Goal: Task Accomplishment & Management: Manage account settings

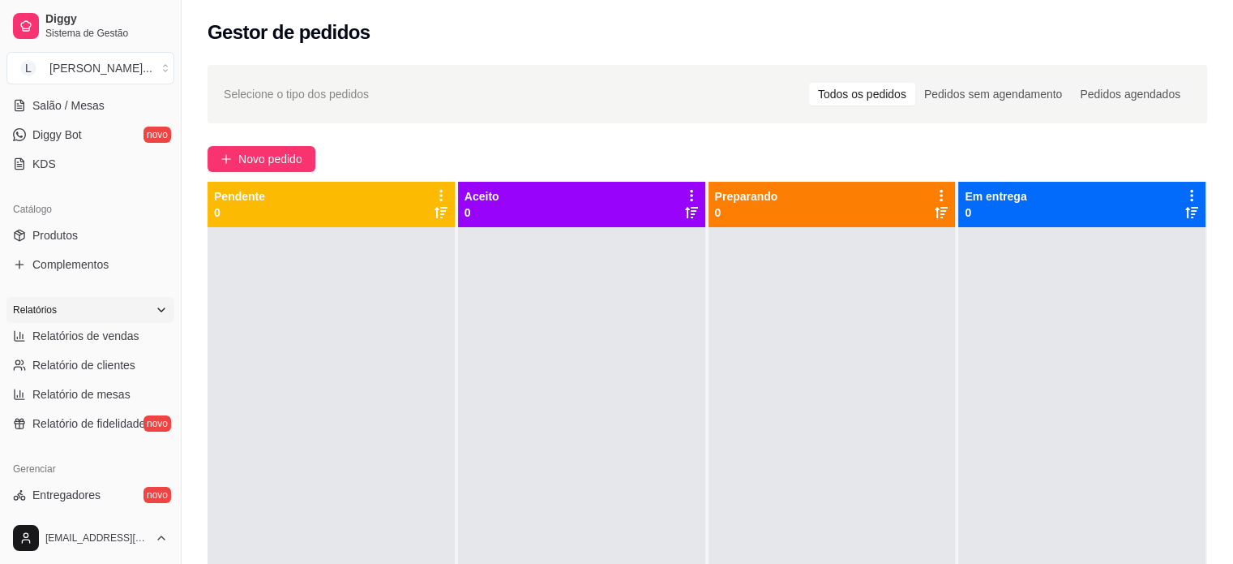
scroll to position [324, 0]
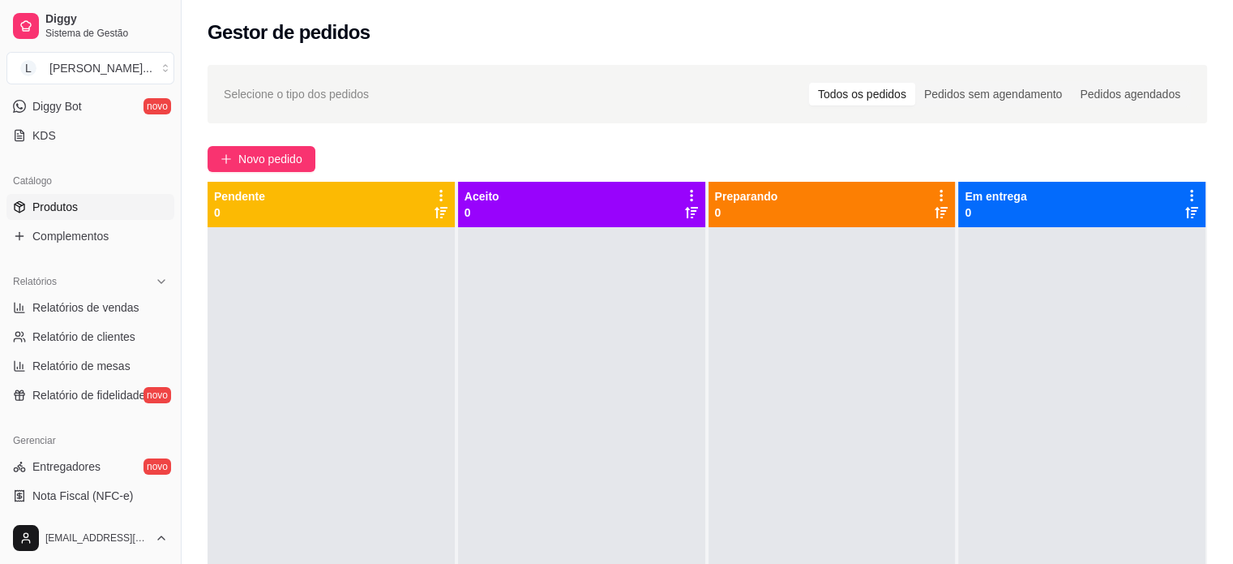
drag, startPoint x: 52, startPoint y: 200, endPoint x: 62, endPoint y: 197, distance: 10.3
click at [52, 200] on span "Produtos" at bounding box center [54, 207] width 45 height 16
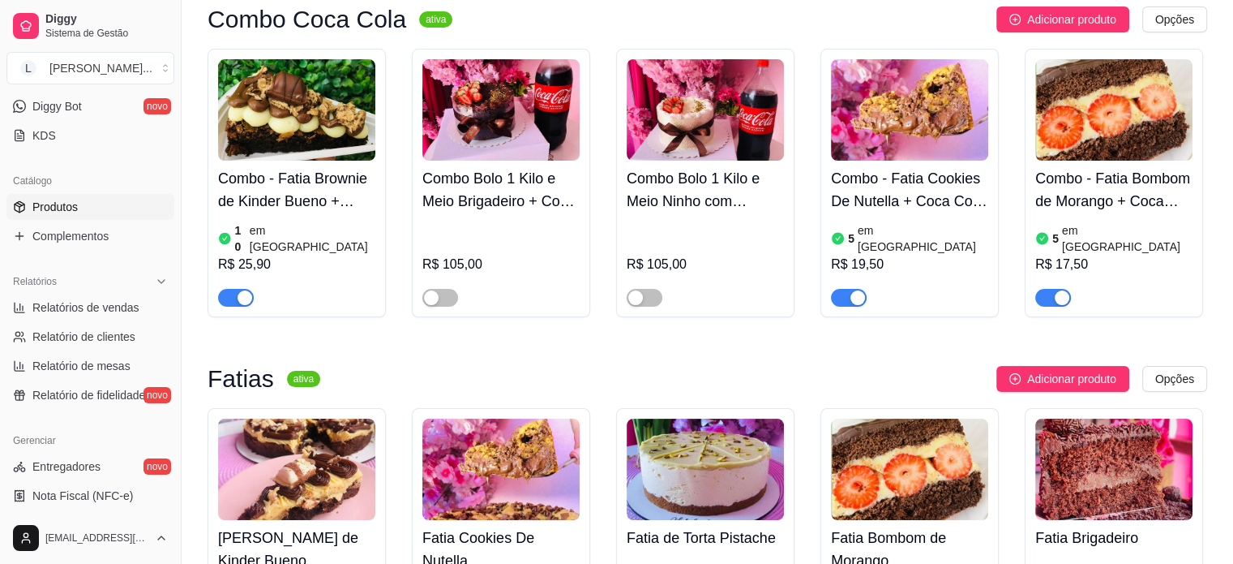
scroll to position [162, 0]
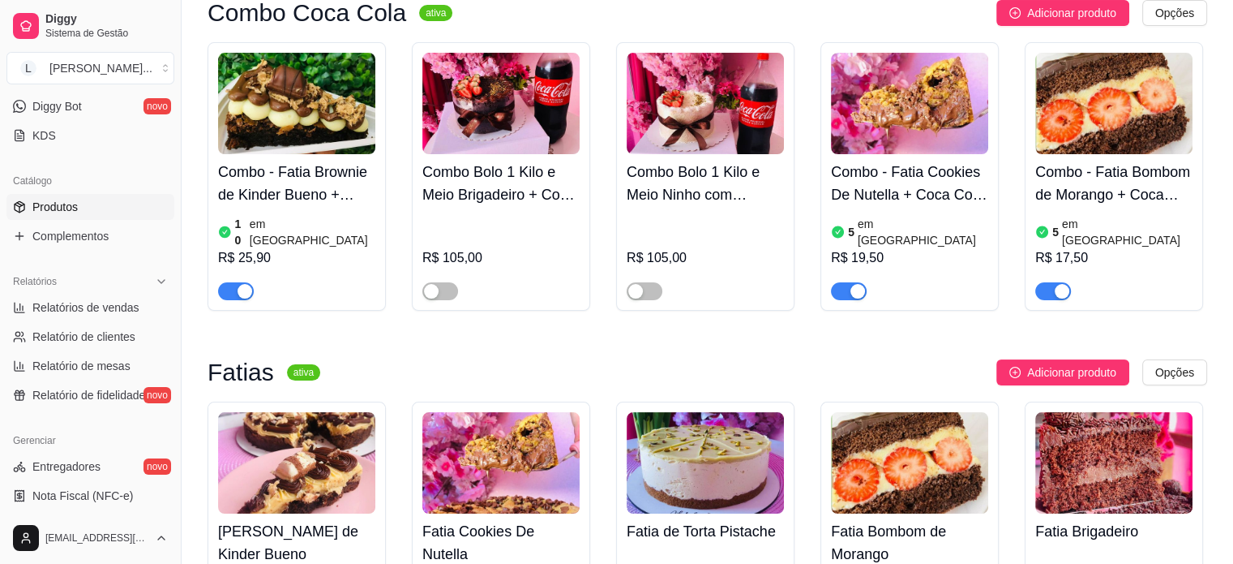
click at [873, 185] on h4 "Combo - Fatia Cookies De Nutella + Coca Cola 200ml" at bounding box center [909, 183] width 157 height 45
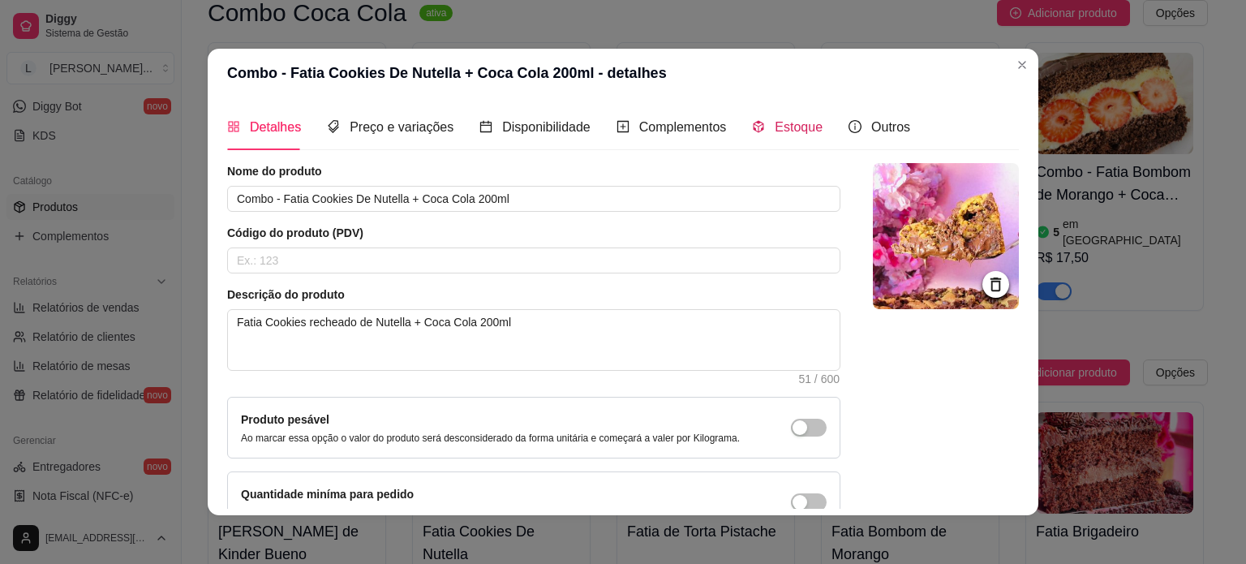
click at [787, 117] on div "Estoque" at bounding box center [787, 127] width 71 height 20
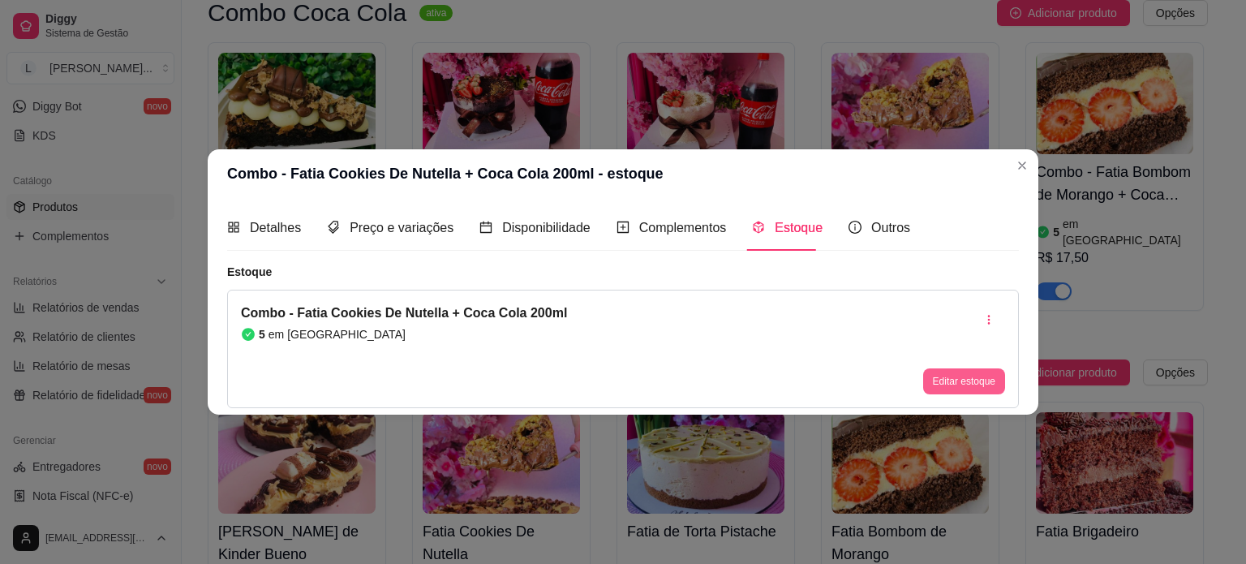
click at [958, 375] on button "Editar estoque" at bounding box center [964, 381] width 82 height 26
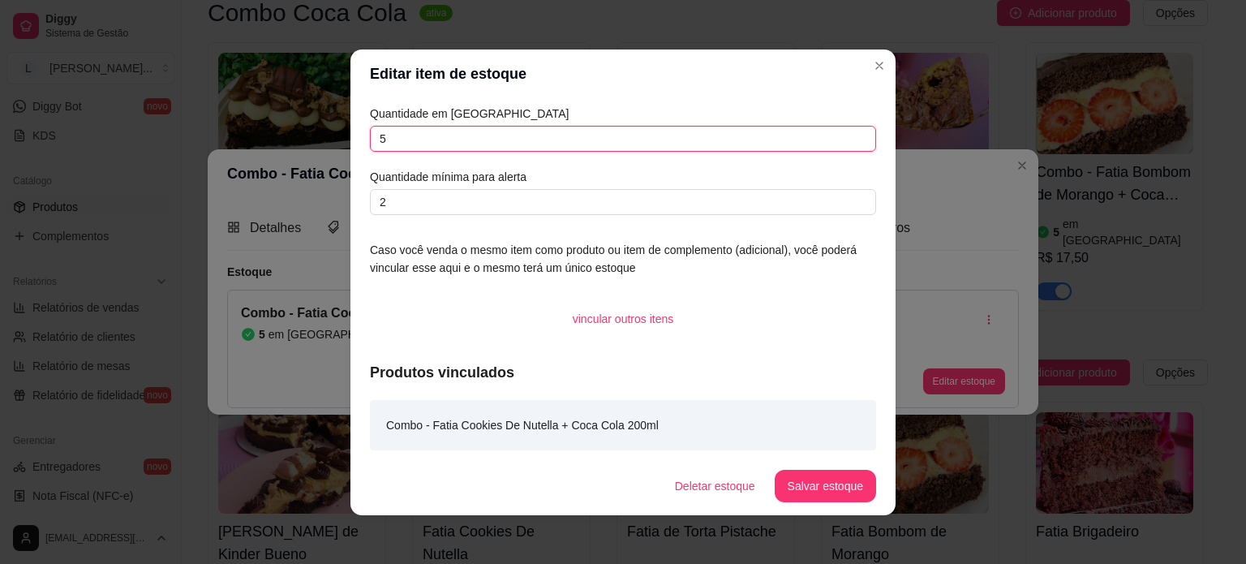
drag, startPoint x: 405, startPoint y: 142, endPoint x: 313, endPoint y: 139, distance: 92.5
click at [315, 141] on div "Editar item de estoque Quantidade em estoque 5 Quantidade mínima para alerta 2 …" at bounding box center [623, 282] width 1246 height 564
drag, startPoint x: 405, startPoint y: 145, endPoint x: 370, endPoint y: 145, distance: 35.7
click at [370, 145] on input "3" at bounding box center [623, 139] width 506 height 26
type input "1"
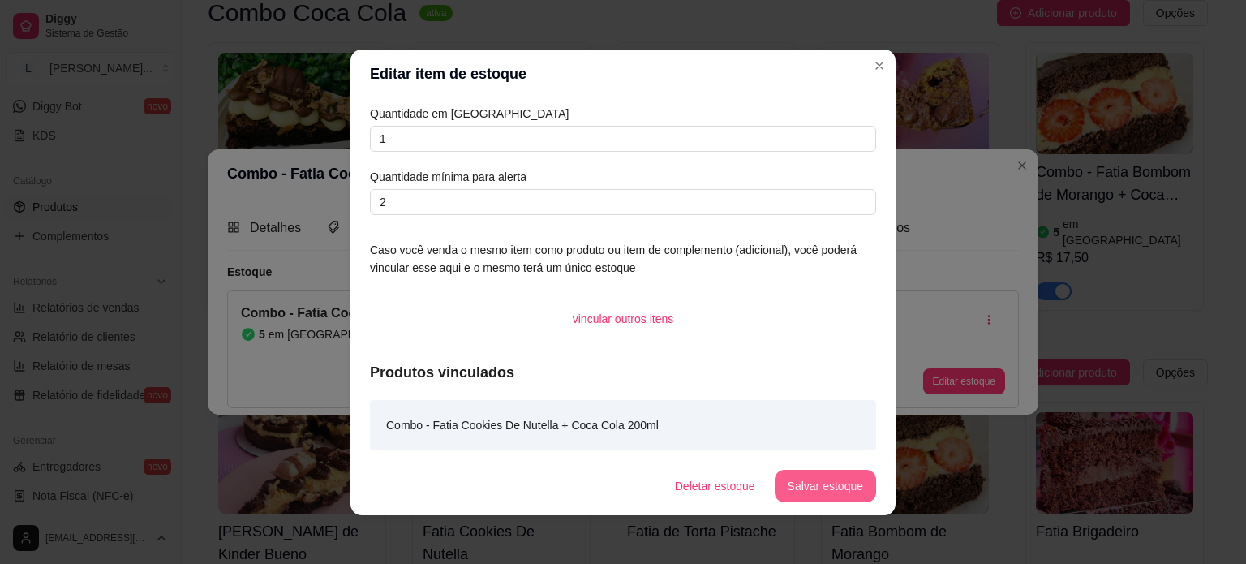
click at [820, 486] on button "Salvar estoque" at bounding box center [824, 486] width 101 height 32
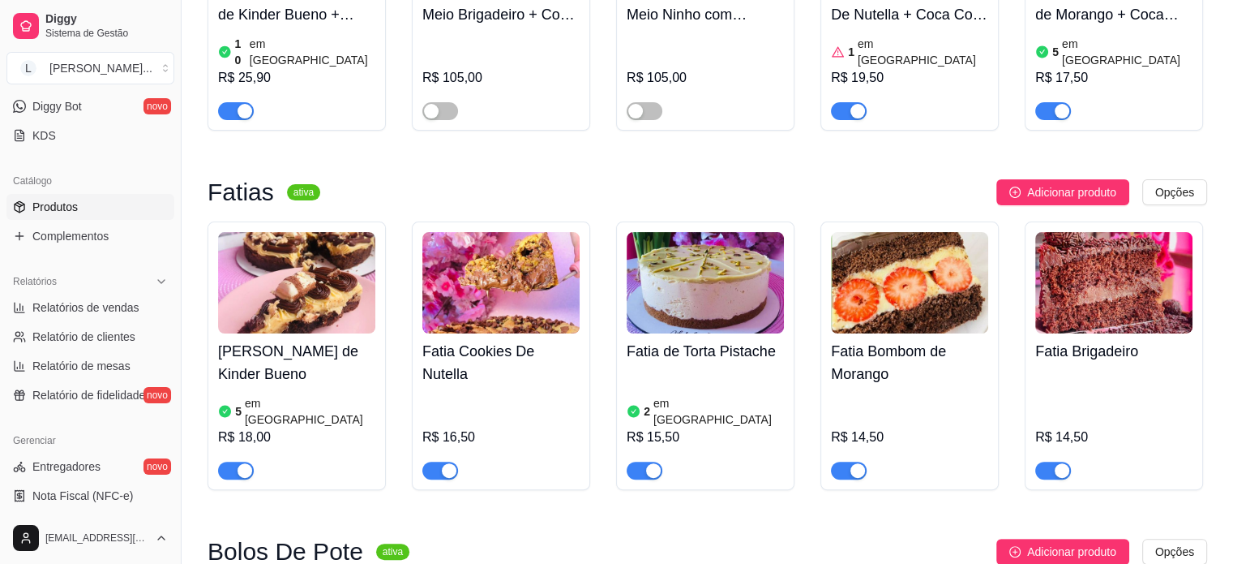
scroll to position [487, 0]
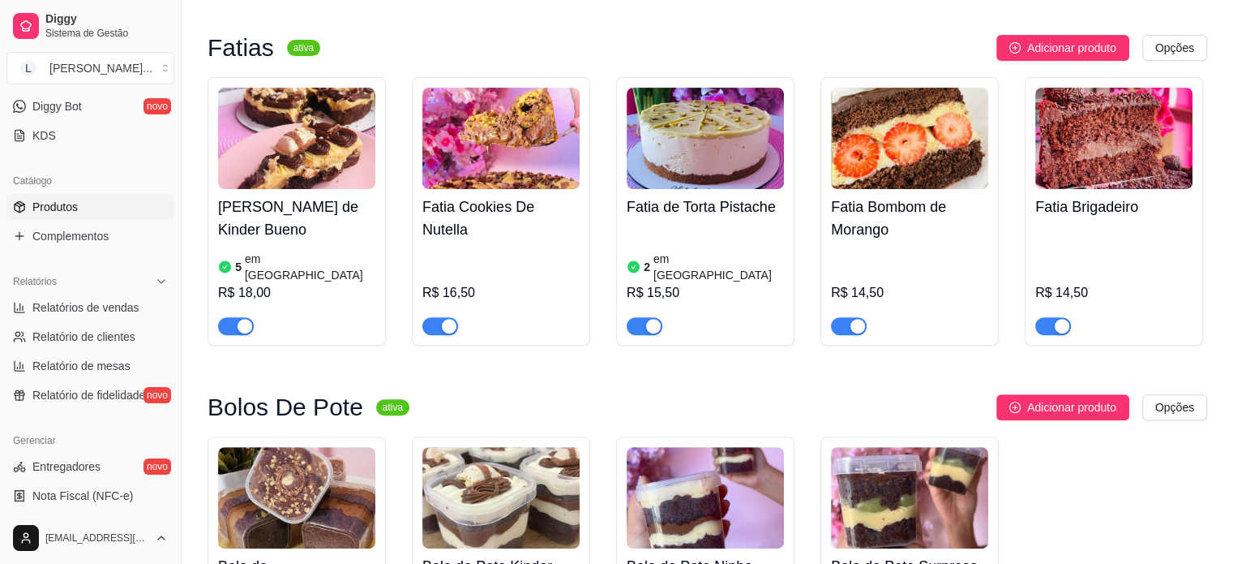
click at [477, 195] on h4 "Fatia Cookies De Nutella" at bounding box center [501, 217] width 157 height 45
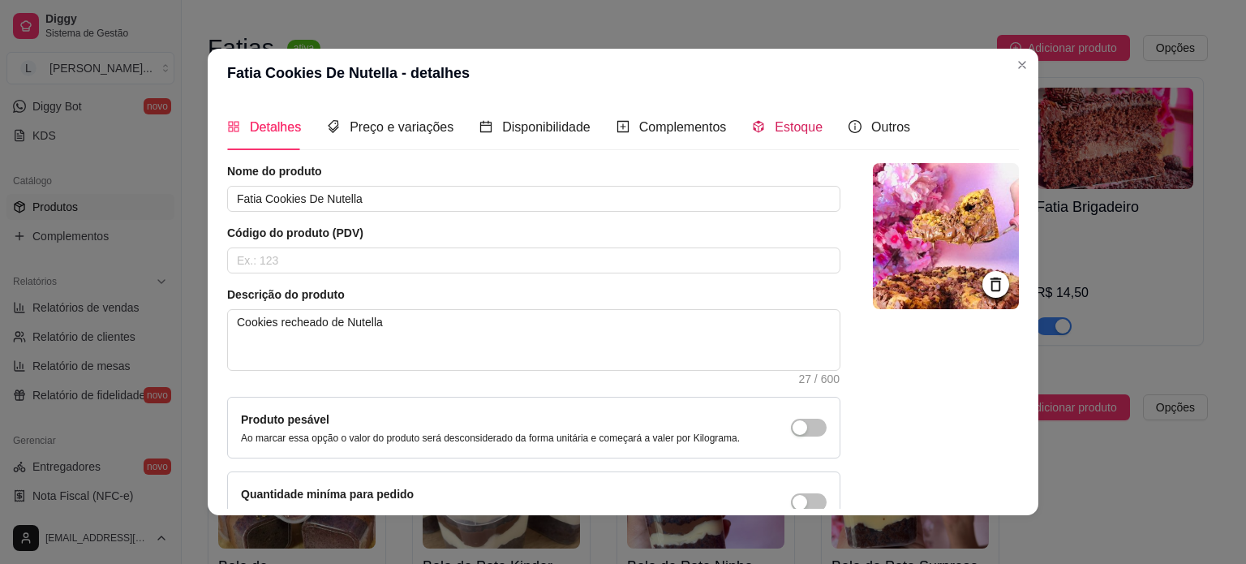
click at [797, 124] on span "Estoque" at bounding box center [798, 127] width 48 height 14
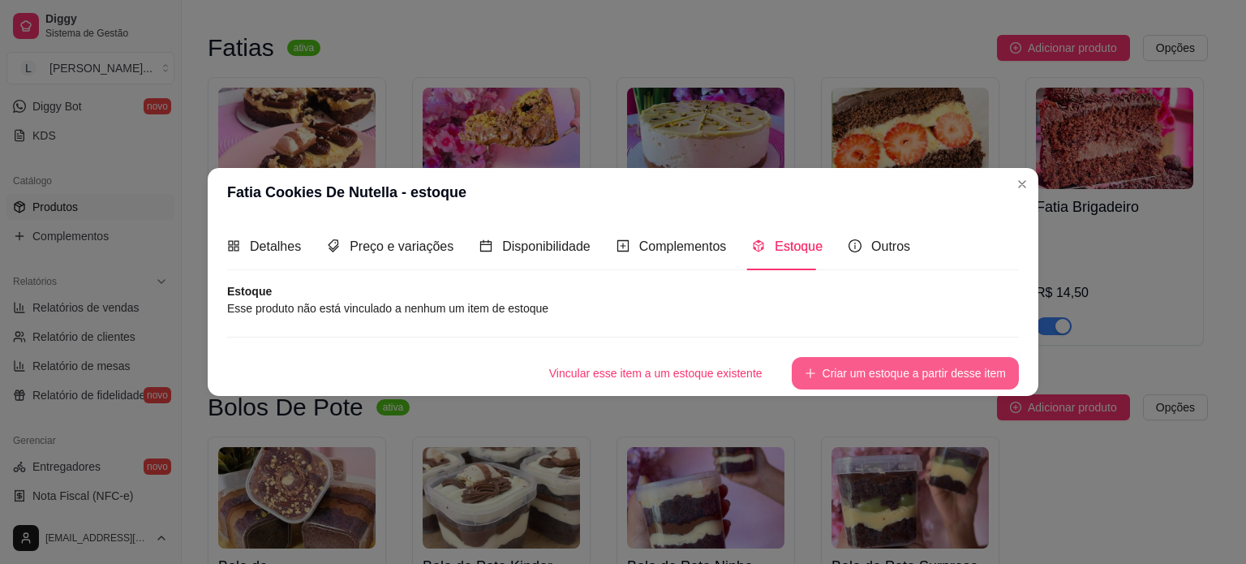
click at [857, 383] on button "Criar um estoque a partir desse item" at bounding box center [905, 373] width 227 height 32
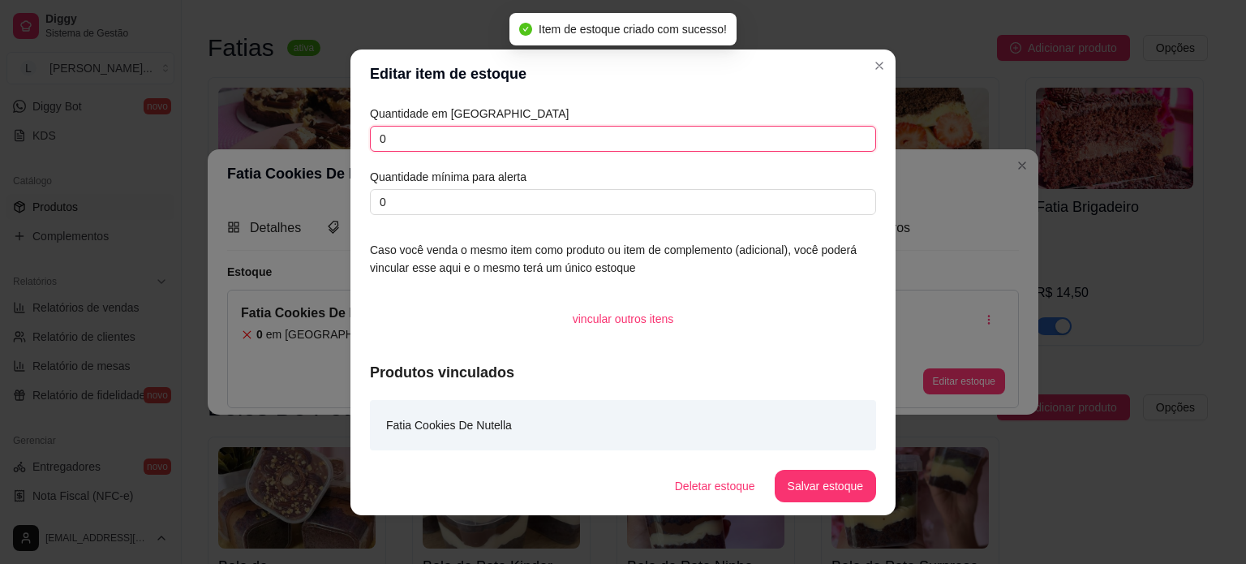
click at [420, 133] on input "0" at bounding box center [623, 139] width 506 height 26
drag, startPoint x: 422, startPoint y: 137, endPoint x: 324, endPoint y: 145, distance: 98.5
click at [324, 145] on div "Editar item de estoque Quantidade em estoque 02 Quantidade mínima para alerta 0…" at bounding box center [623, 282] width 1246 height 564
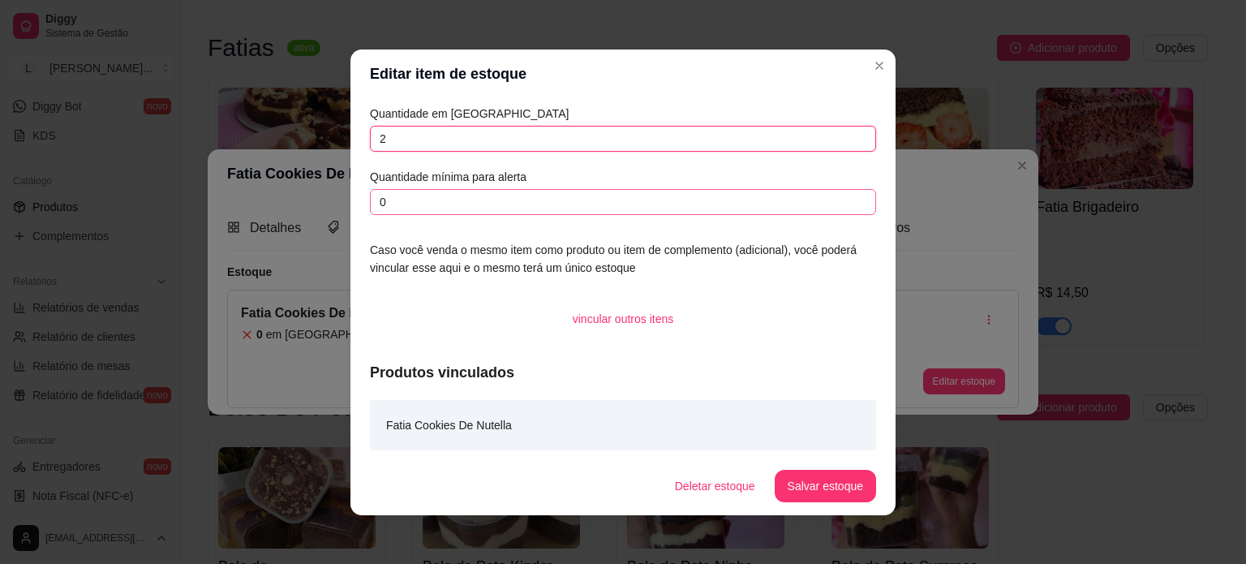
type input "2"
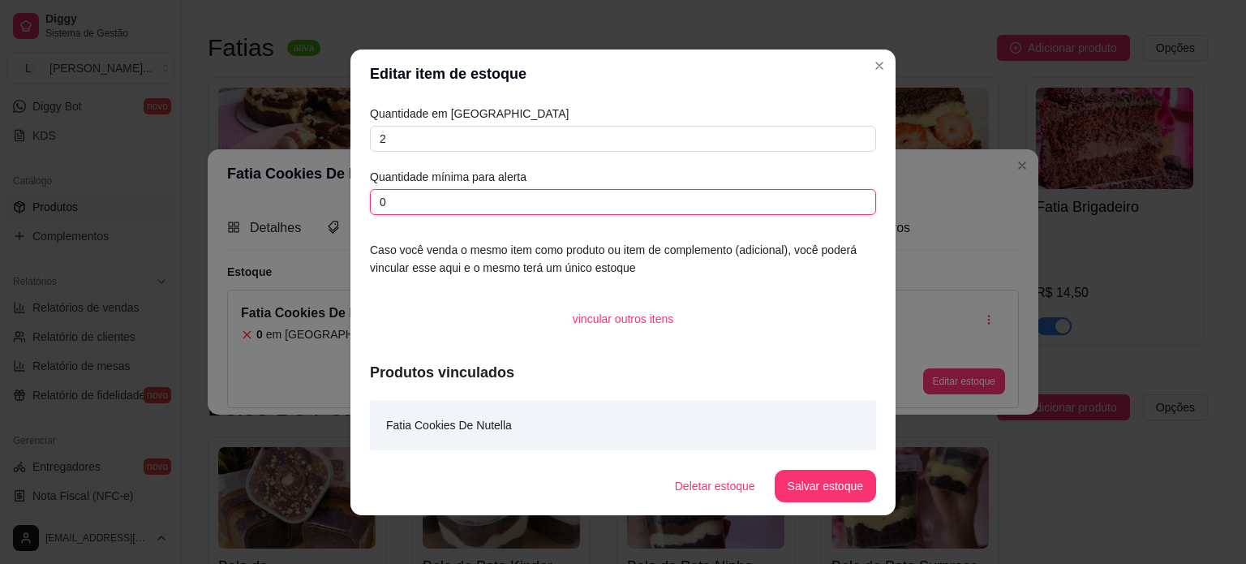
drag, startPoint x: 393, startPoint y: 194, endPoint x: 374, endPoint y: 198, distance: 19.1
click at [374, 198] on input "0" at bounding box center [623, 202] width 506 height 26
type input "1"
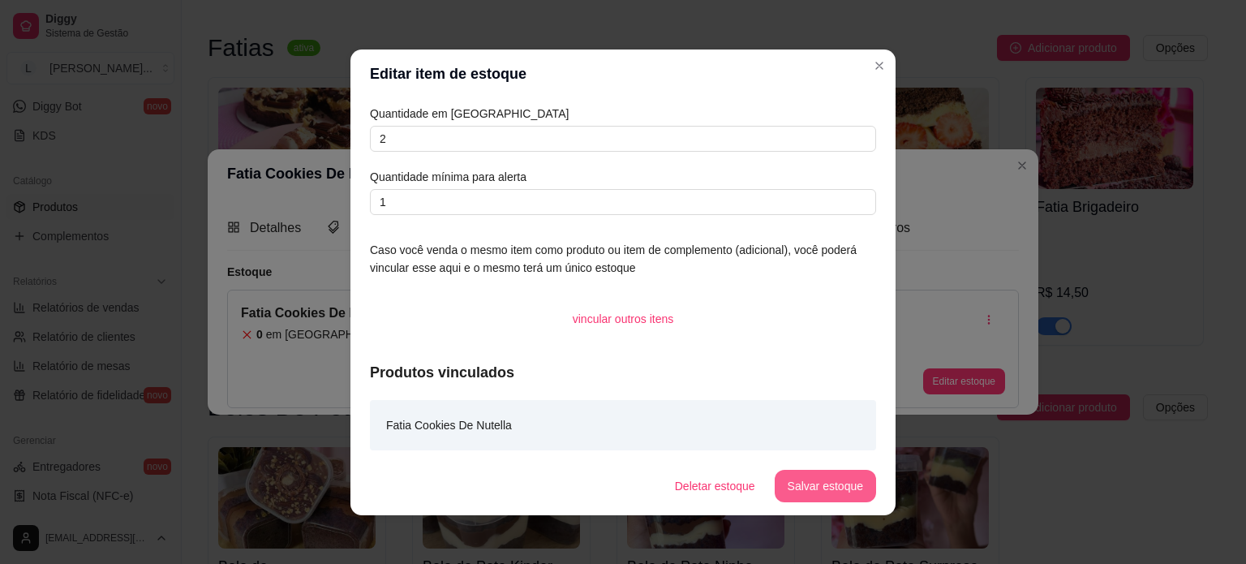
click at [803, 497] on button "Salvar estoque" at bounding box center [824, 486] width 101 height 32
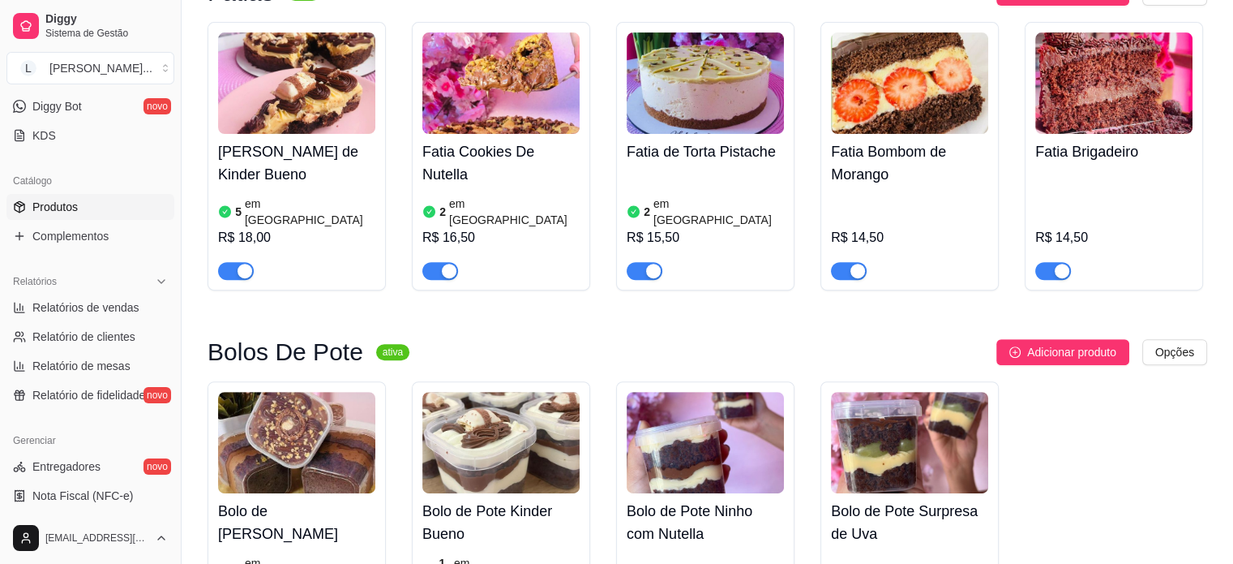
scroll to position [568, 0]
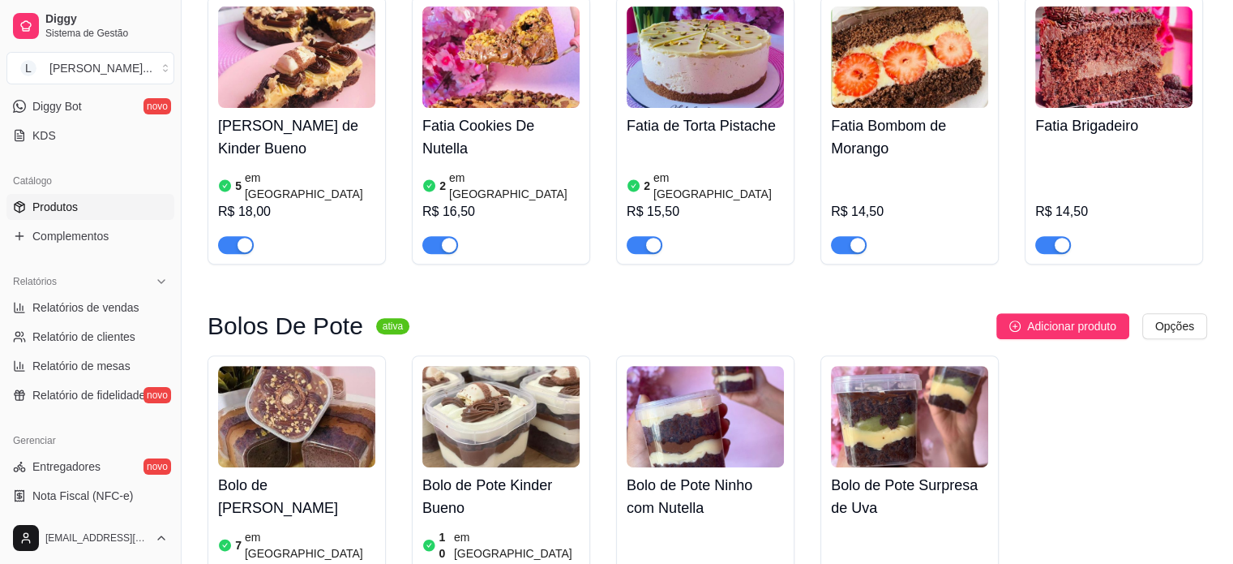
click at [646, 238] on div "button" at bounding box center [653, 245] width 15 height 15
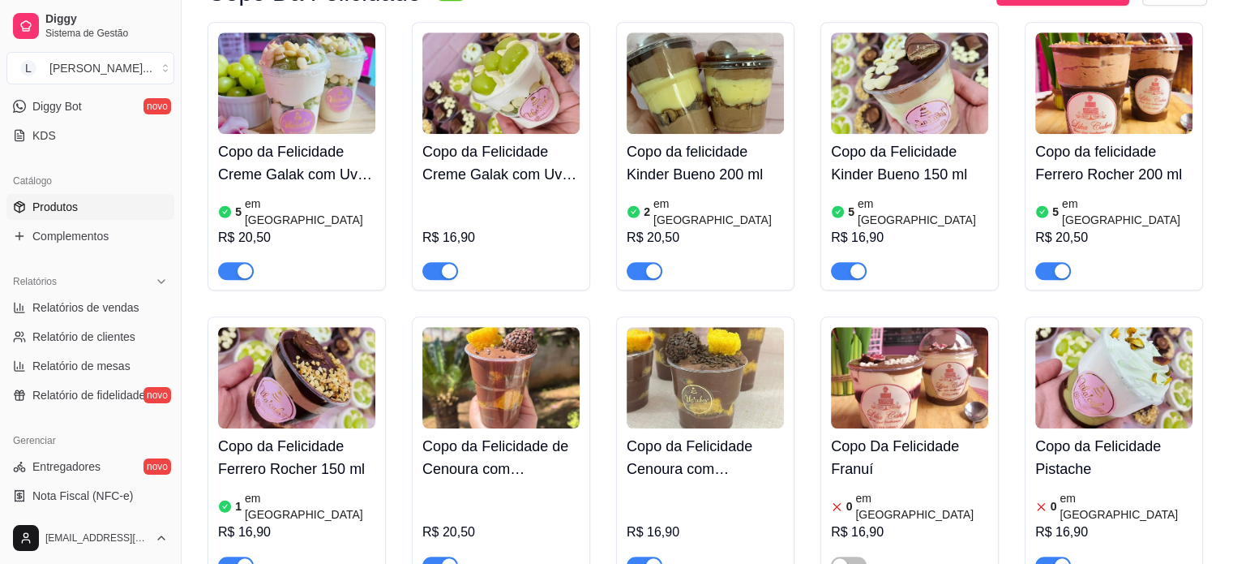
scroll to position [1298, 0]
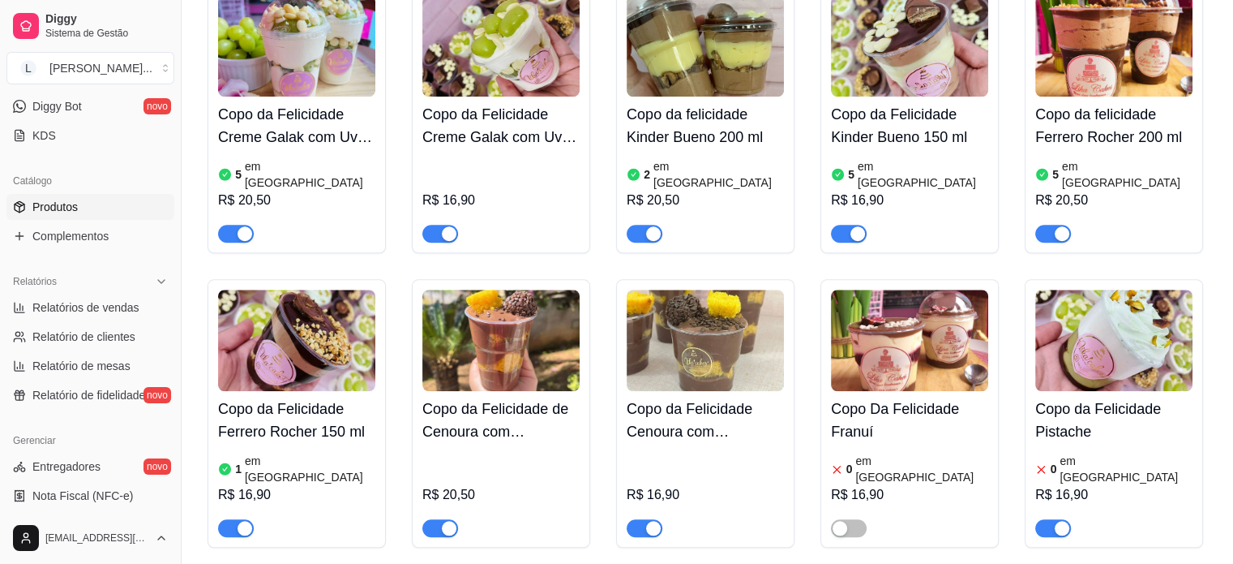
click at [1064, 521] on div "button" at bounding box center [1062, 528] width 15 height 15
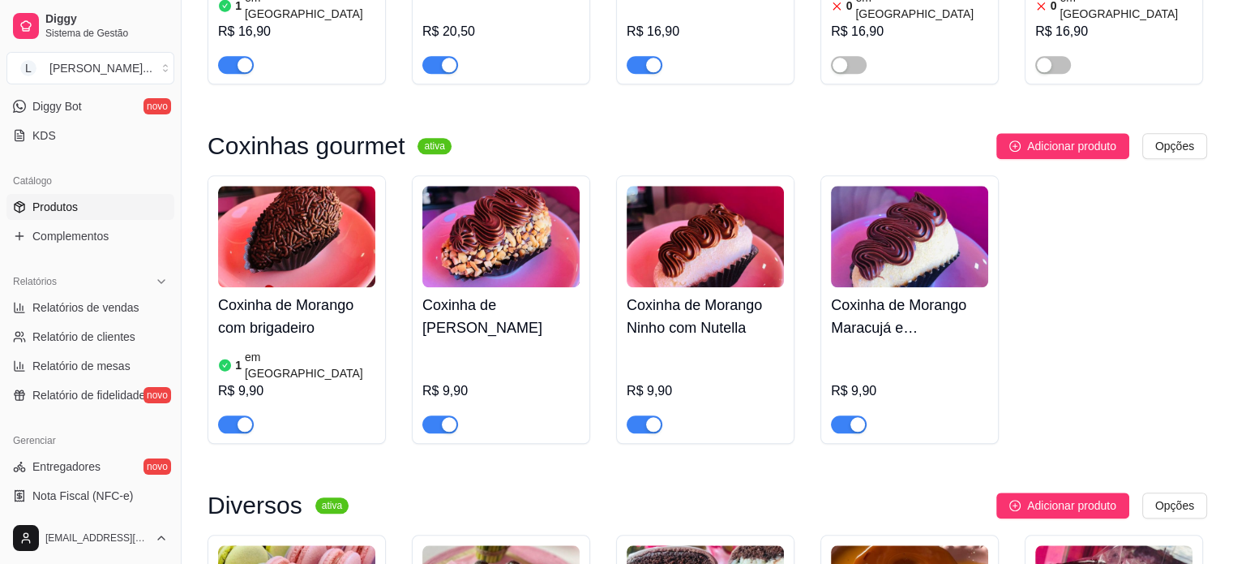
scroll to position [1784, 0]
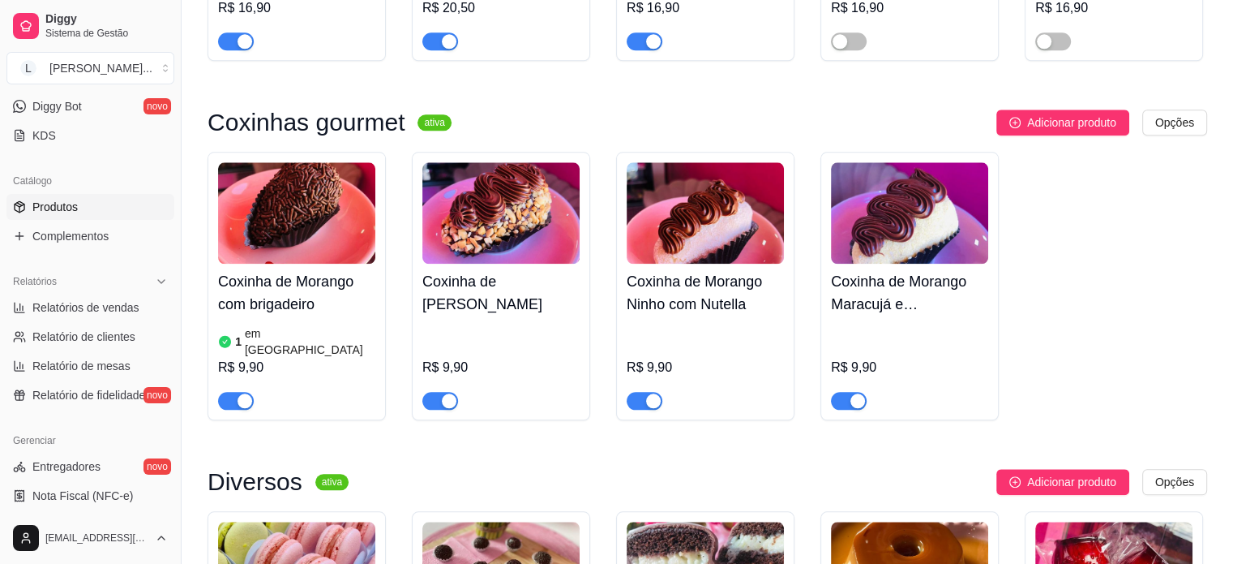
click at [649, 390] on div at bounding box center [645, 399] width 36 height 19
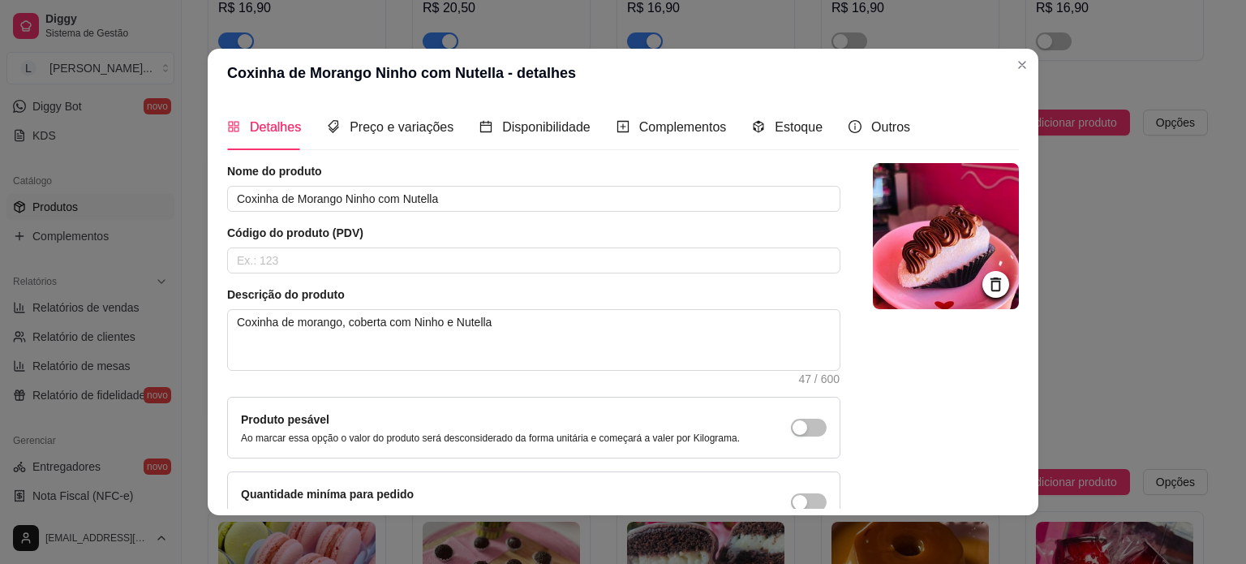
click at [1002, 68] on header "Coxinha de Morango Ninho com Nutella - detalhes" at bounding box center [623, 73] width 830 height 49
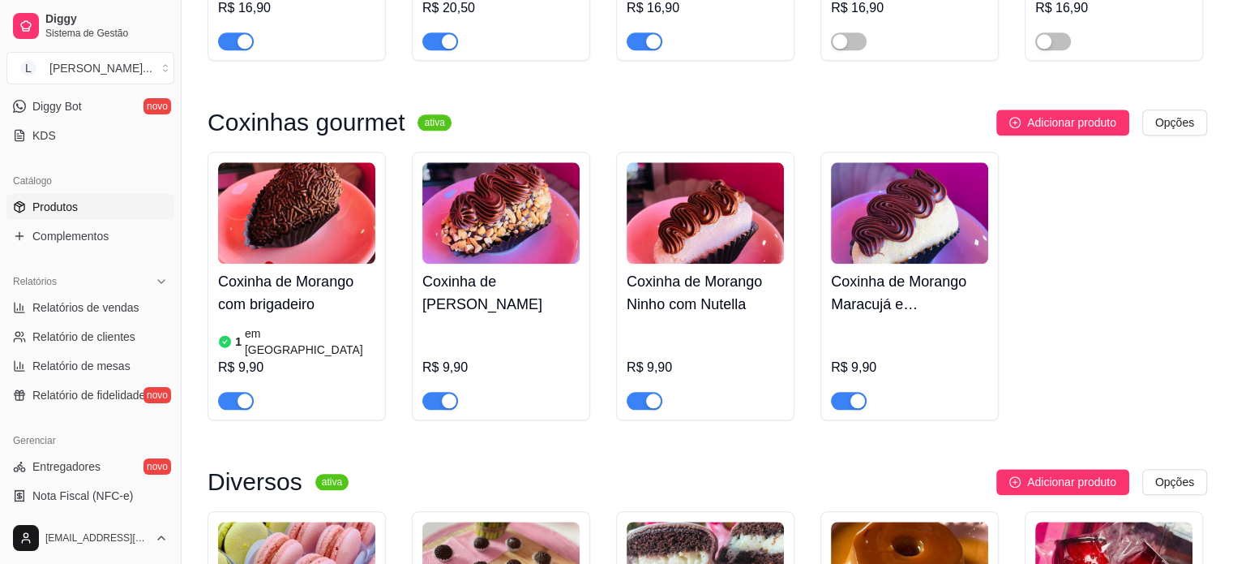
click at [437, 392] on span "button" at bounding box center [441, 401] width 36 height 18
click at [237, 392] on button "button" at bounding box center [236, 401] width 36 height 18
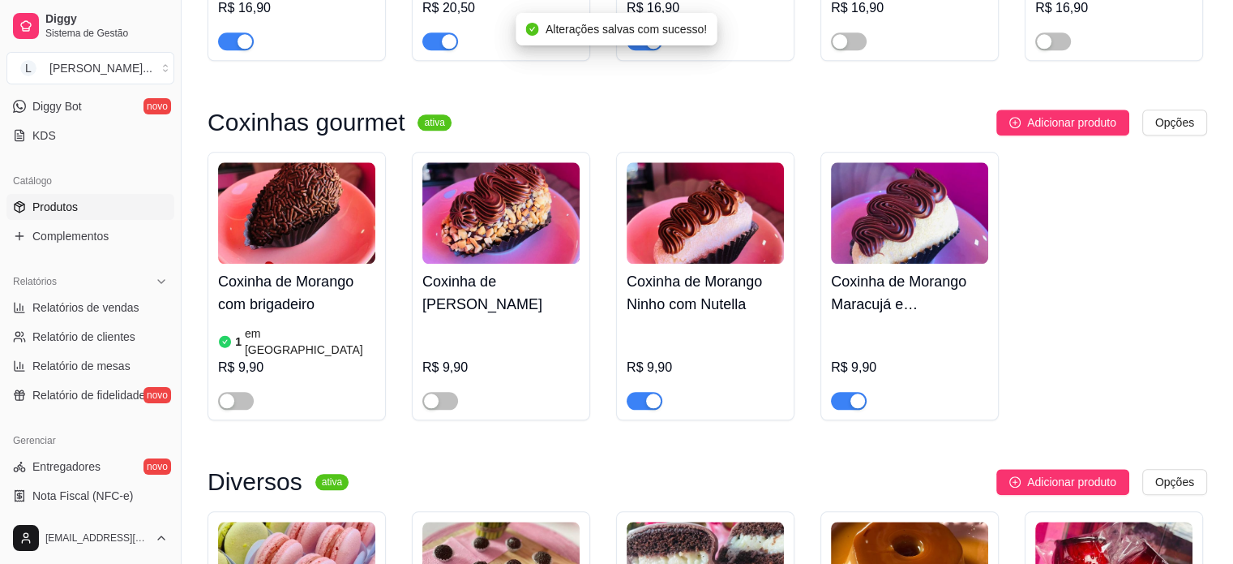
click at [650, 393] on div "button" at bounding box center [653, 400] width 15 height 15
click at [442, 392] on span "button" at bounding box center [441, 401] width 36 height 18
click at [503, 270] on h4 "Coxinha de [PERSON_NAME]" at bounding box center [501, 292] width 157 height 45
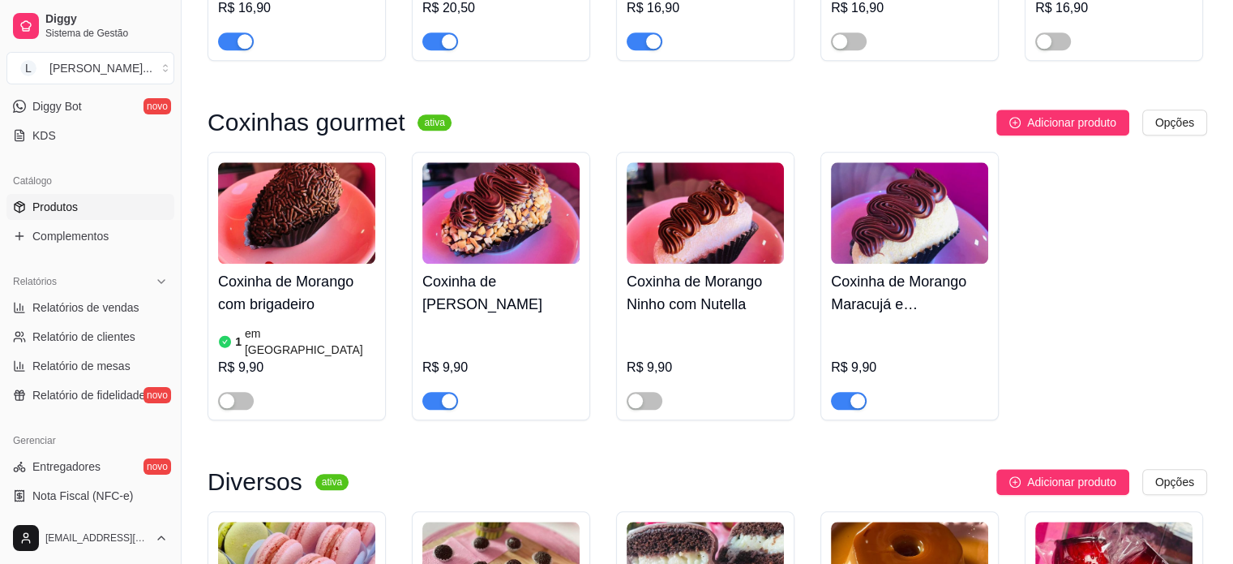
click at [851, 393] on div "button" at bounding box center [858, 400] width 15 height 15
click at [443, 393] on div "button" at bounding box center [449, 400] width 15 height 15
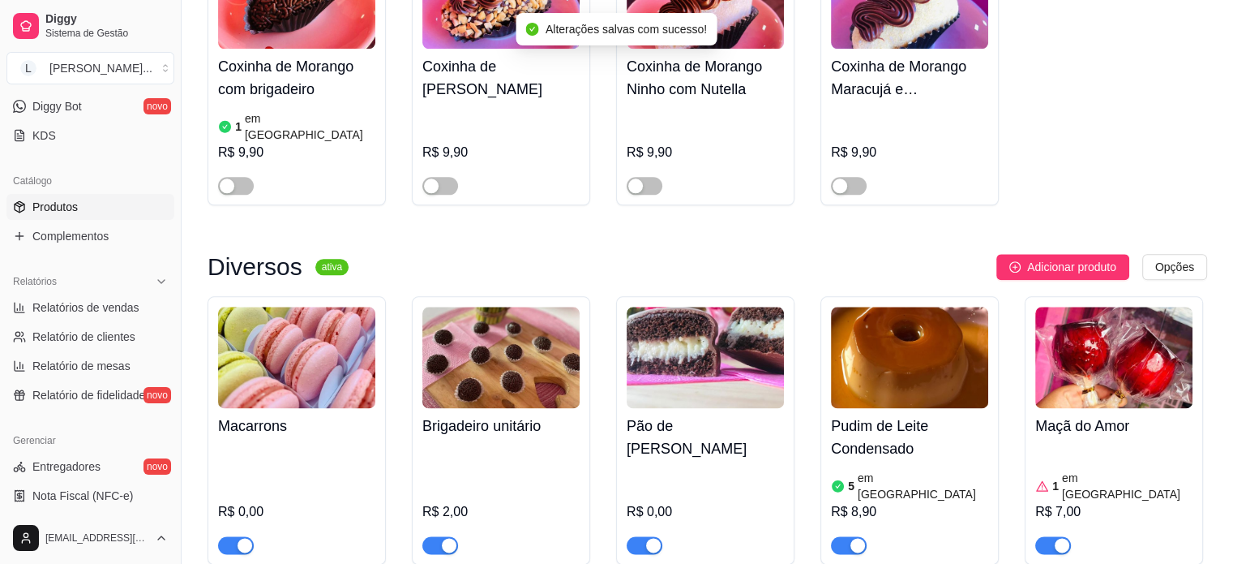
scroll to position [2027, 0]
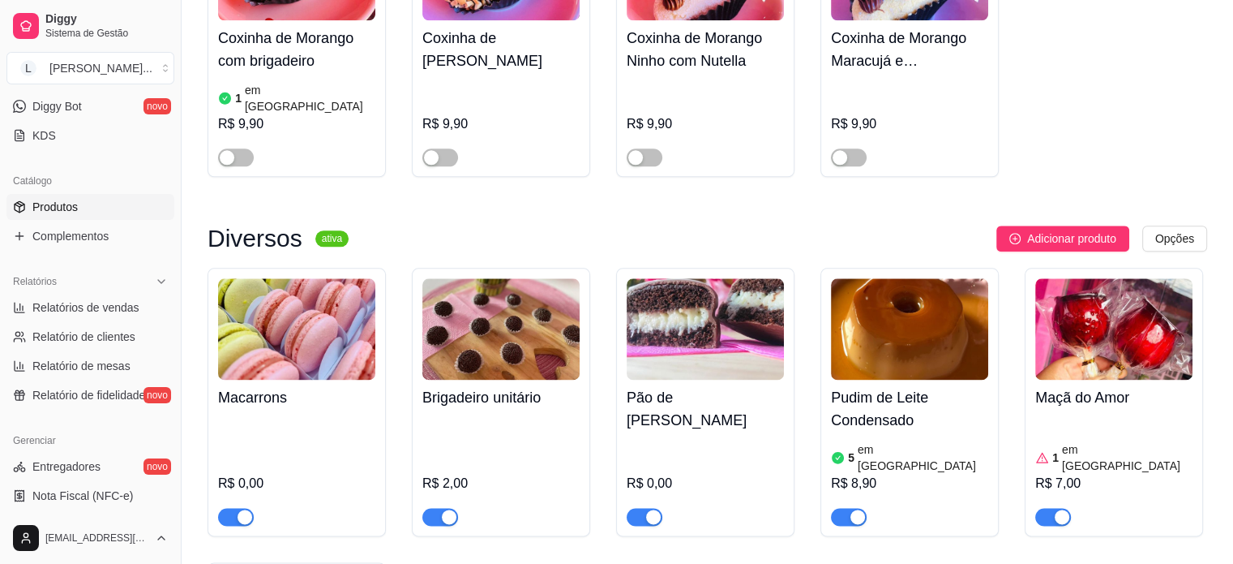
click at [647, 509] on div "button" at bounding box center [653, 516] width 15 height 15
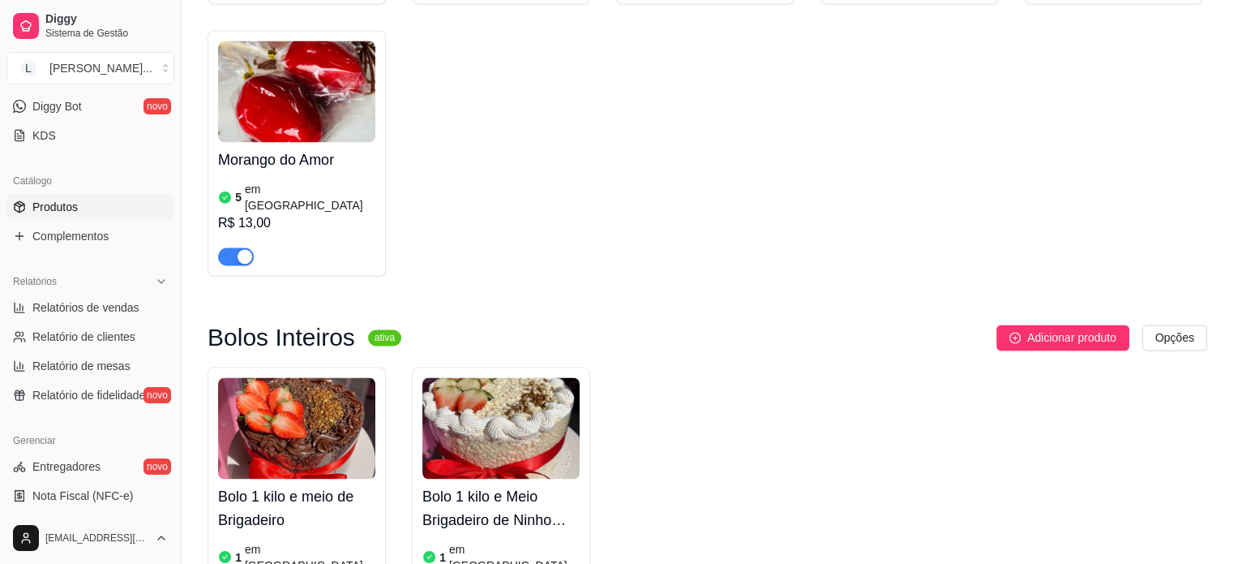
scroll to position [2595, 0]
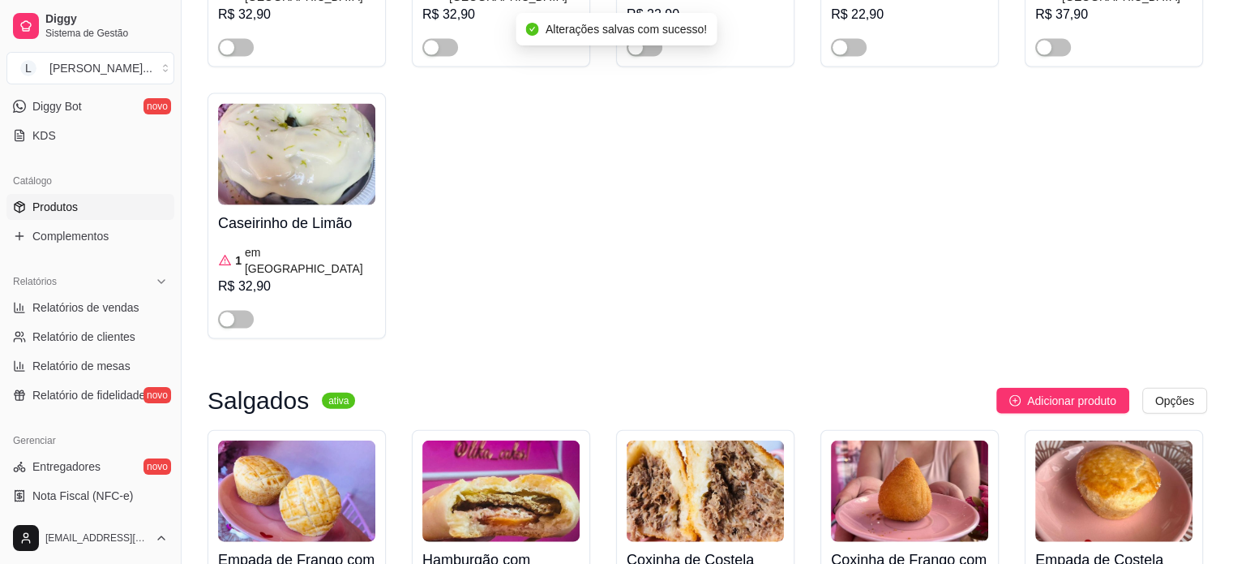
scroll to position [3649, 0]
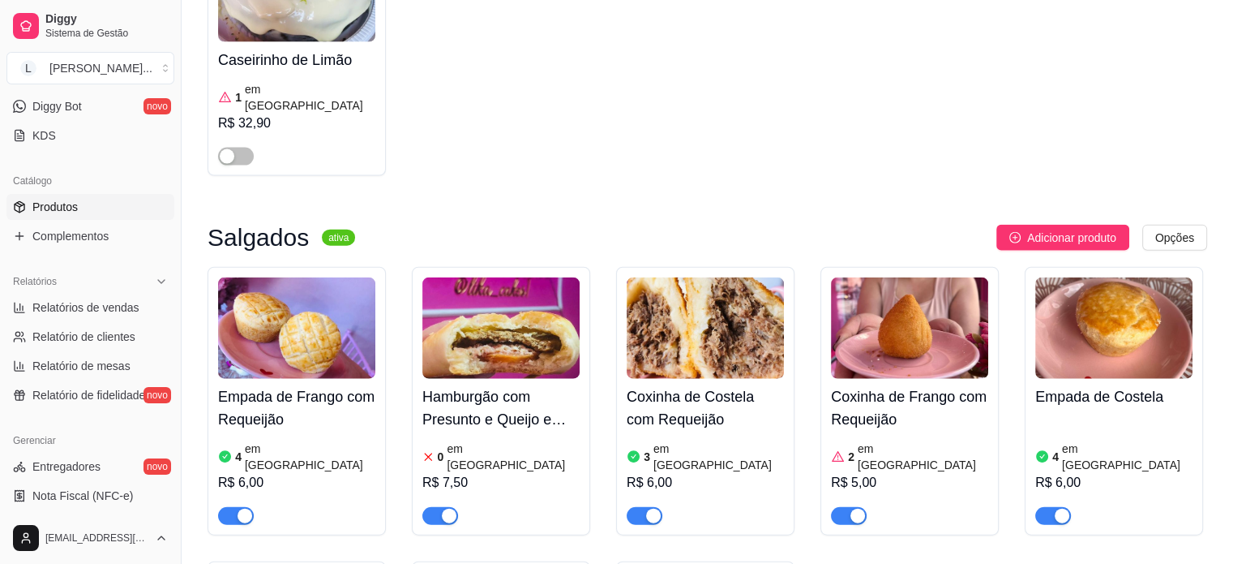
click at [468, 385] on h4 "Hamburgão com Presunto e Queijo e Tomate" at bounding box center [501, 407] width 157 height 45
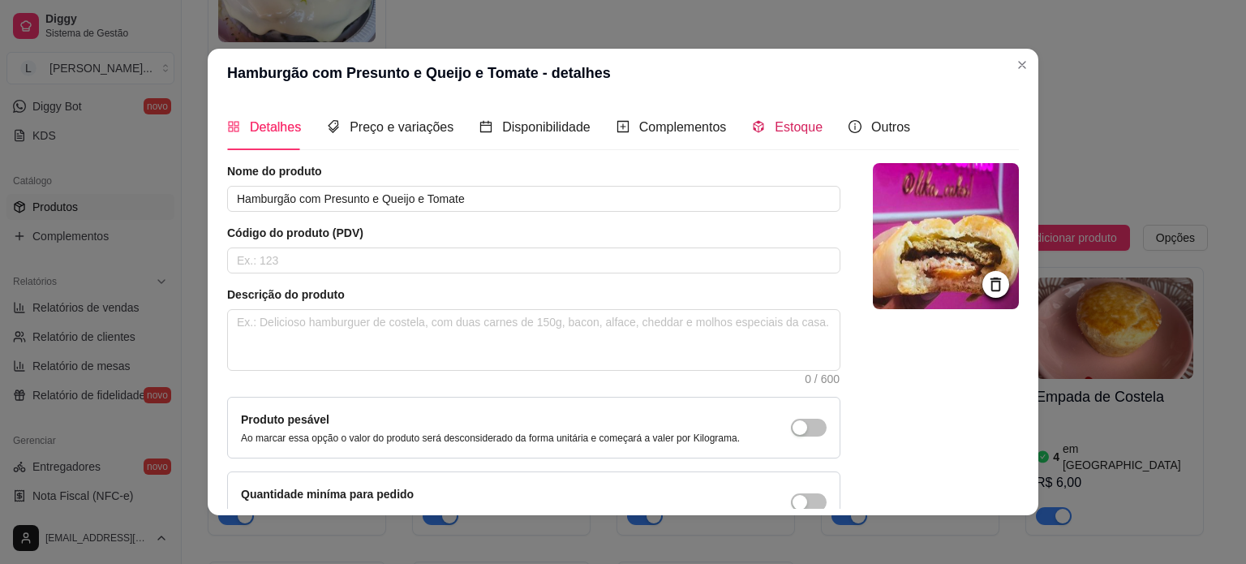
click at [774, 127] on span "Estoque" at bounding box center [798, 127] width 48 height 14
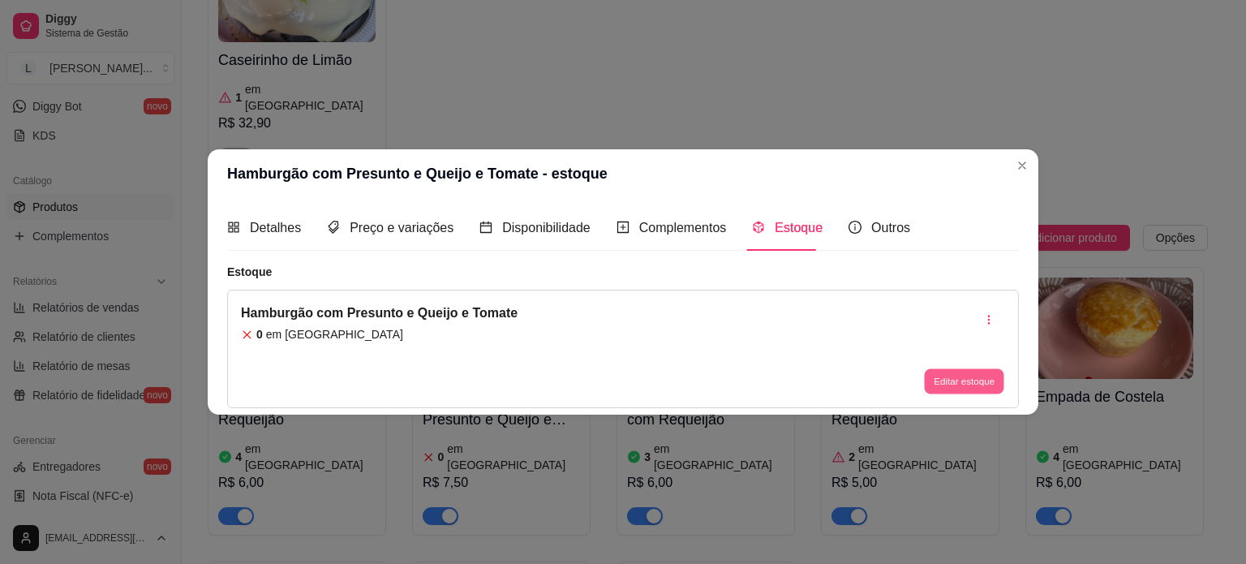
click at [942, 373] on button "Editar estoque" at bounding box center [963, 381] width 79 height 25
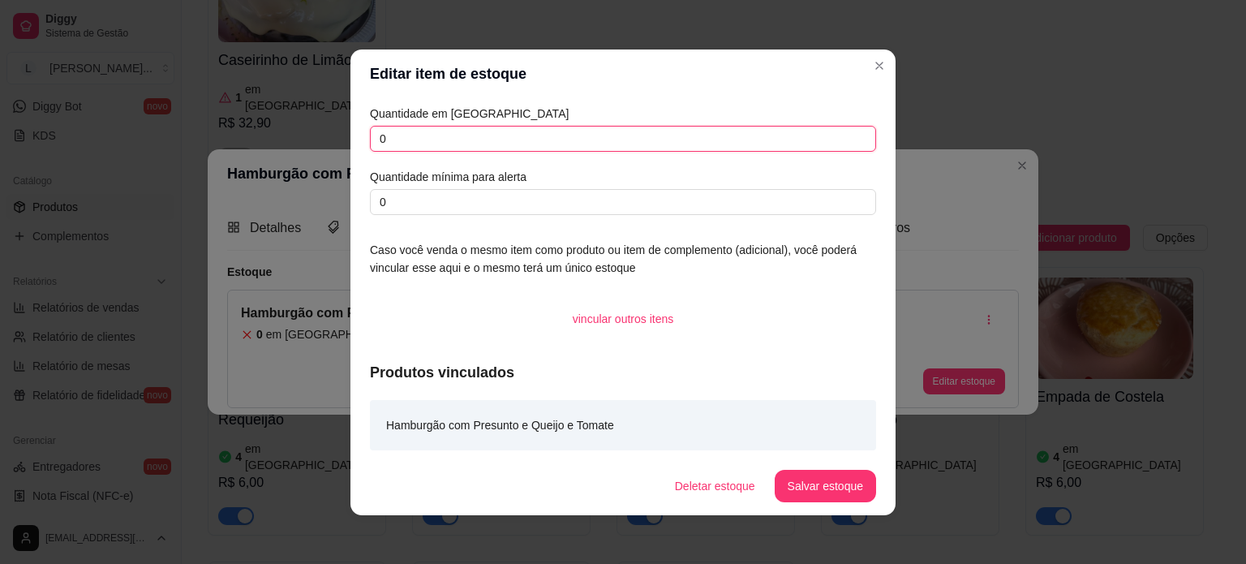
click at [414, 134] on input "0" at bounding box center [623, 139] width 506 height 26
type input "0"
type input "2"
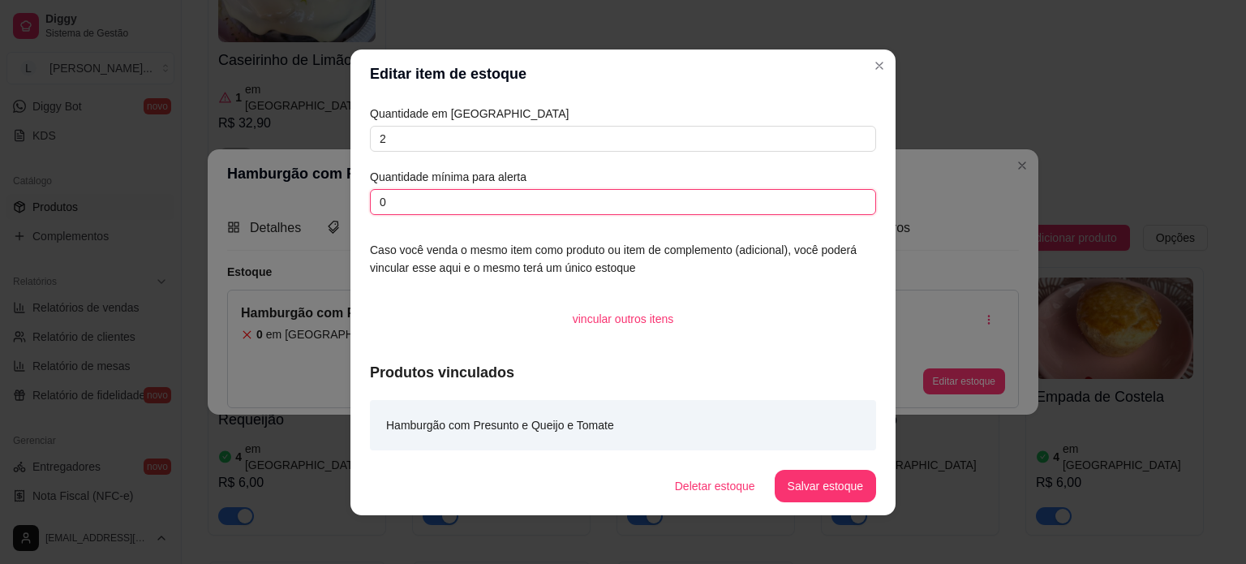
click at [398, 191] on input "0" at bounding box center [623, 202] width 506 height 26
type input "1"
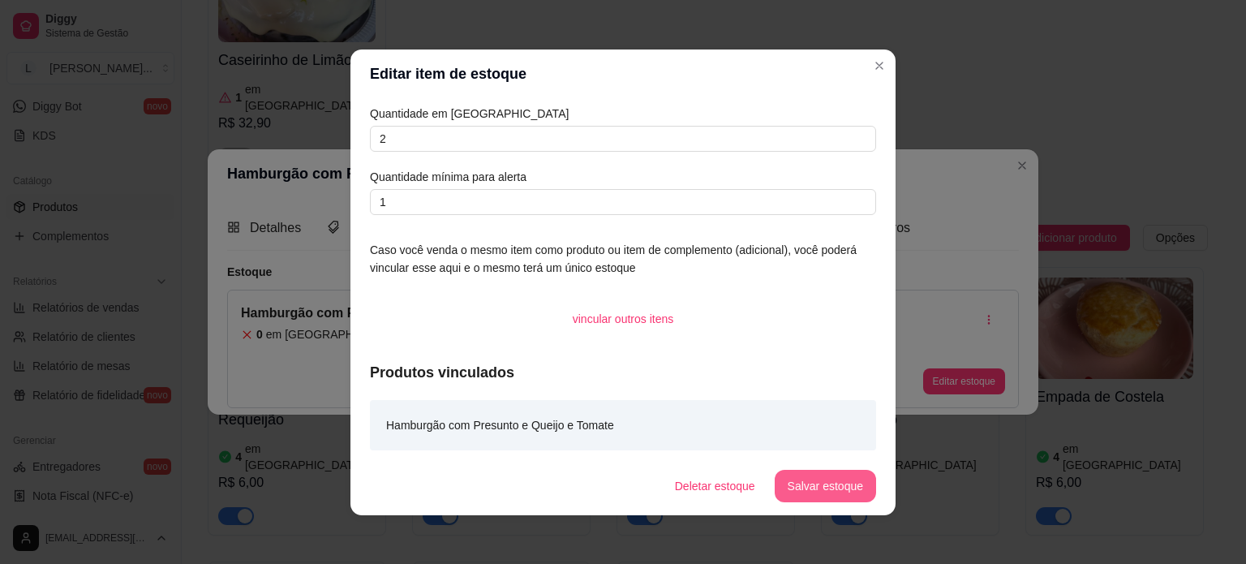
click at [828, 490] on button "Salvar estoque" at bounding box center [824, 486] width 101 height 32
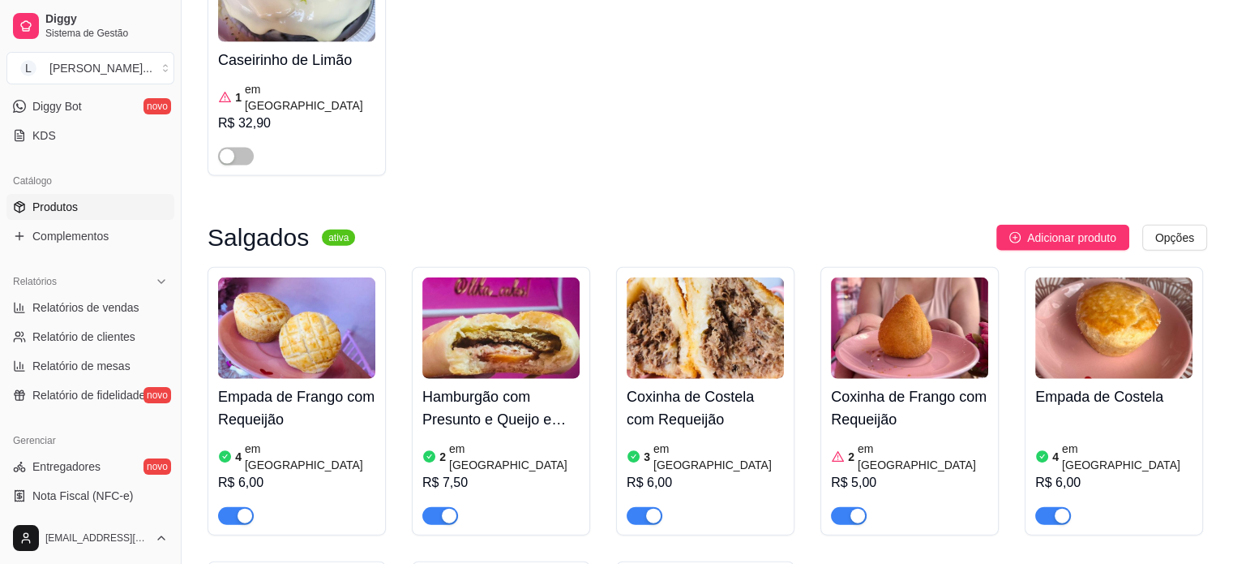
scroll to position [3730, 0]
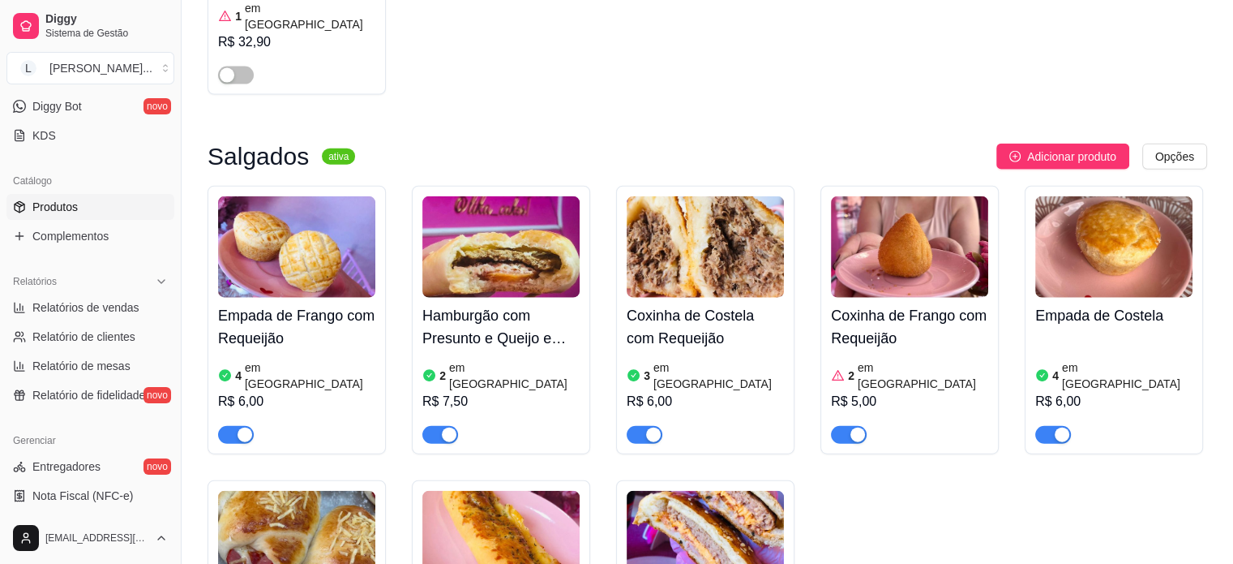
click at [854, 427] on div "button" at bounding box center [858, 434] width 15 height 15
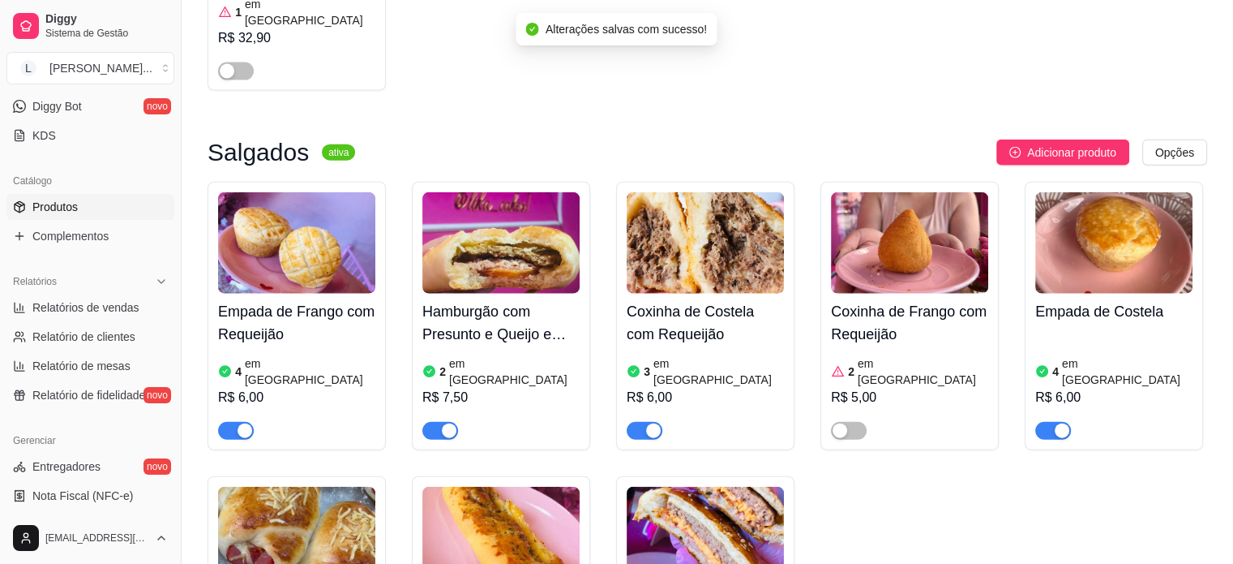
scroll to position [3893, 0]
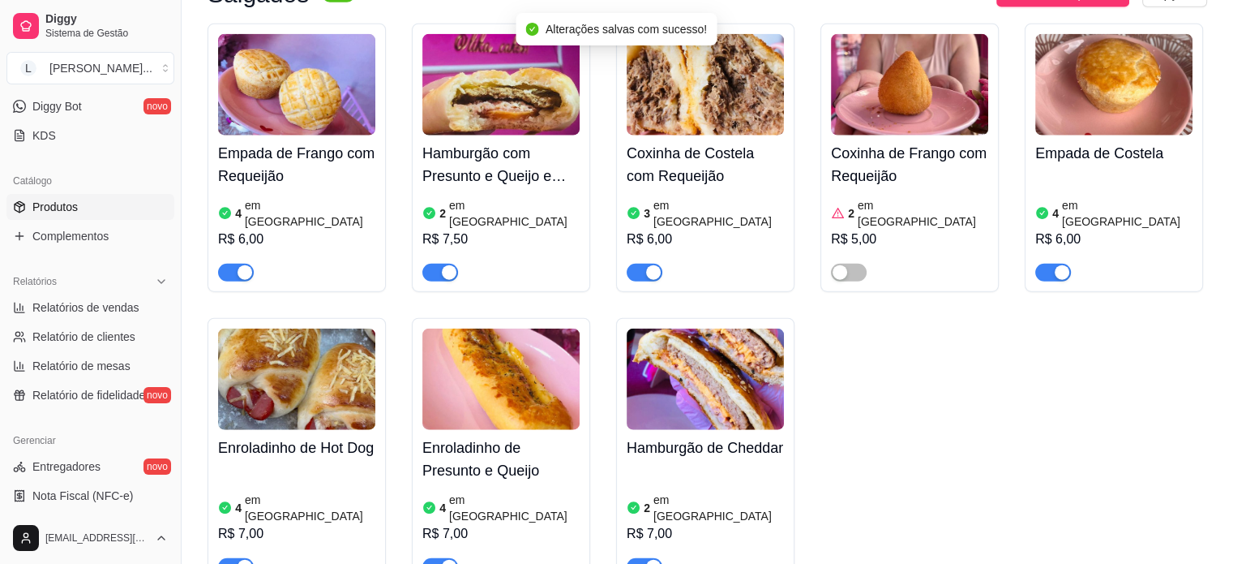
click at [644, 558] on span "button" at bounding box center [645, 567] width 36 height 18
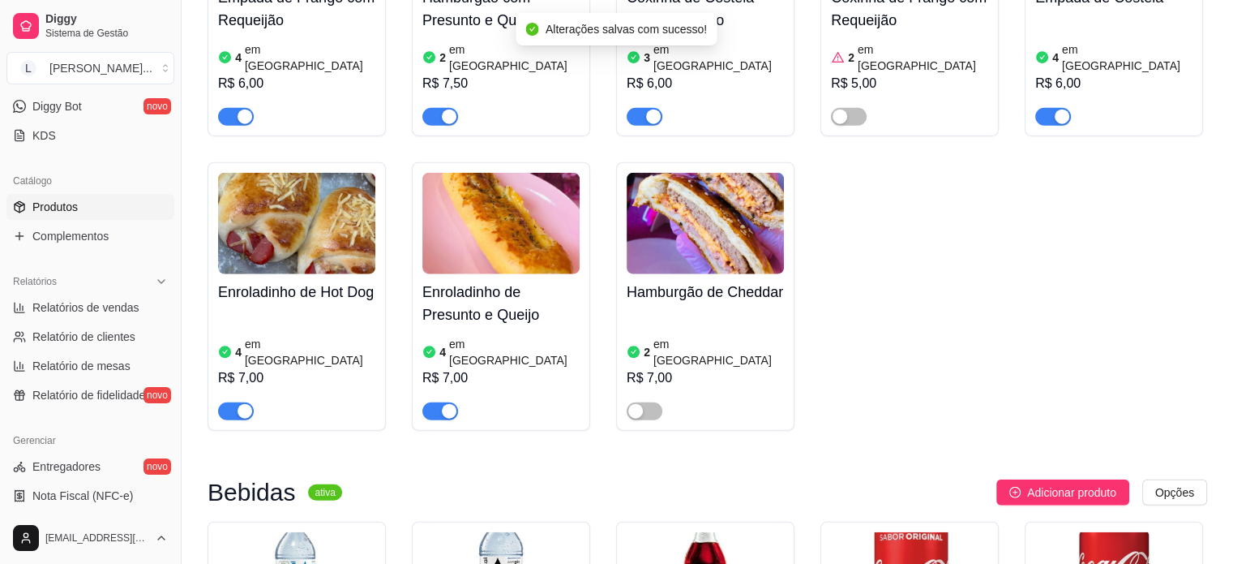
scroll to position [4136, 0]
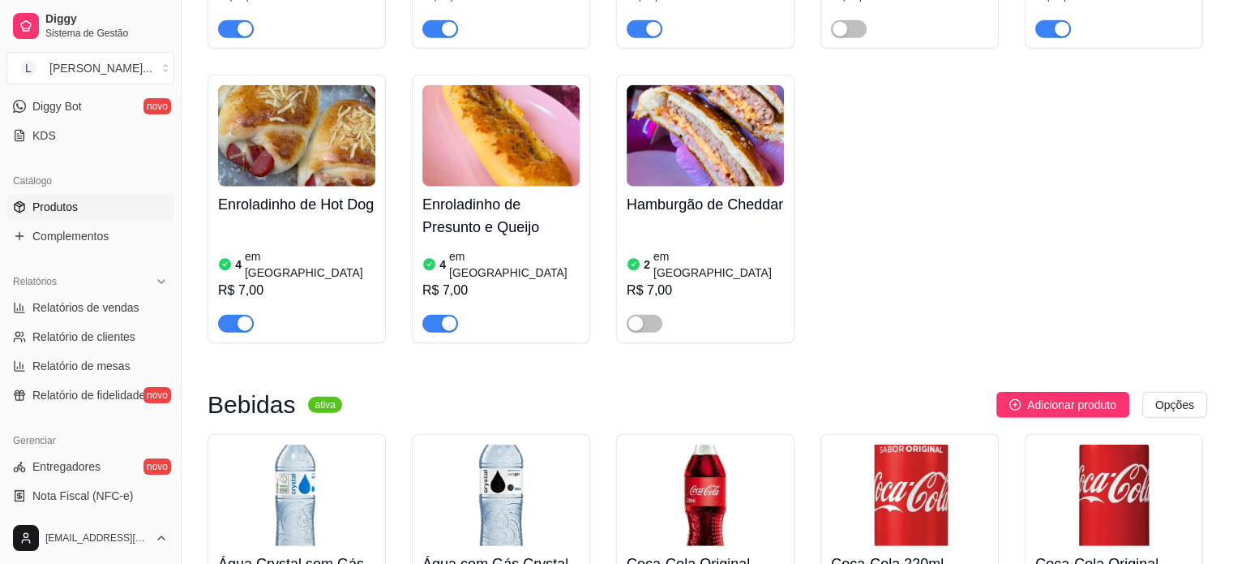
click at [247, 248] on article "em [GEOGRAPHIC_DATA]" at bounding box center [310, 264] width 131 height 32
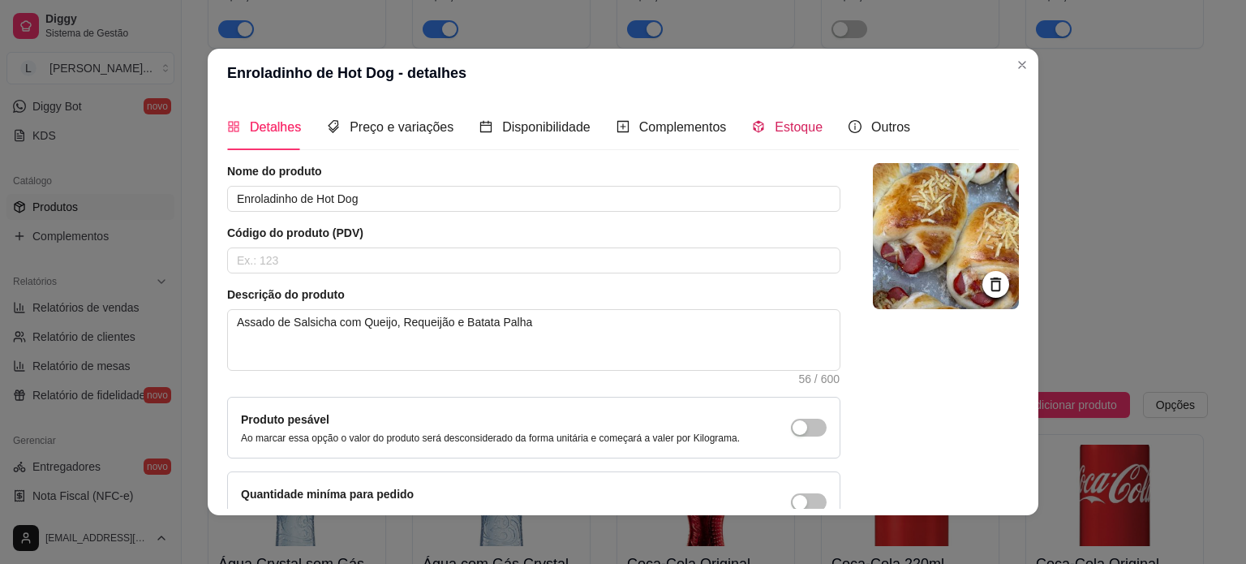
click at [752, 125] on icon "code-sandbox" at bounding box center [758, 126] width 13 height 13
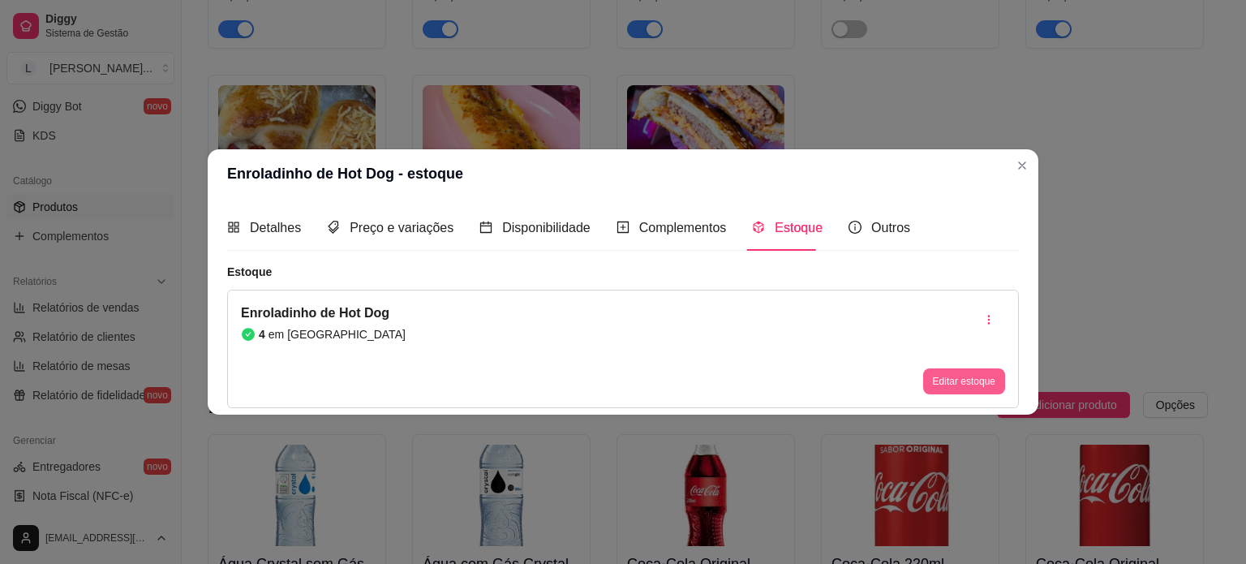
click at [970, 384] on button "Editar estoque" at bounding box center [964, 381] width 82 height 26
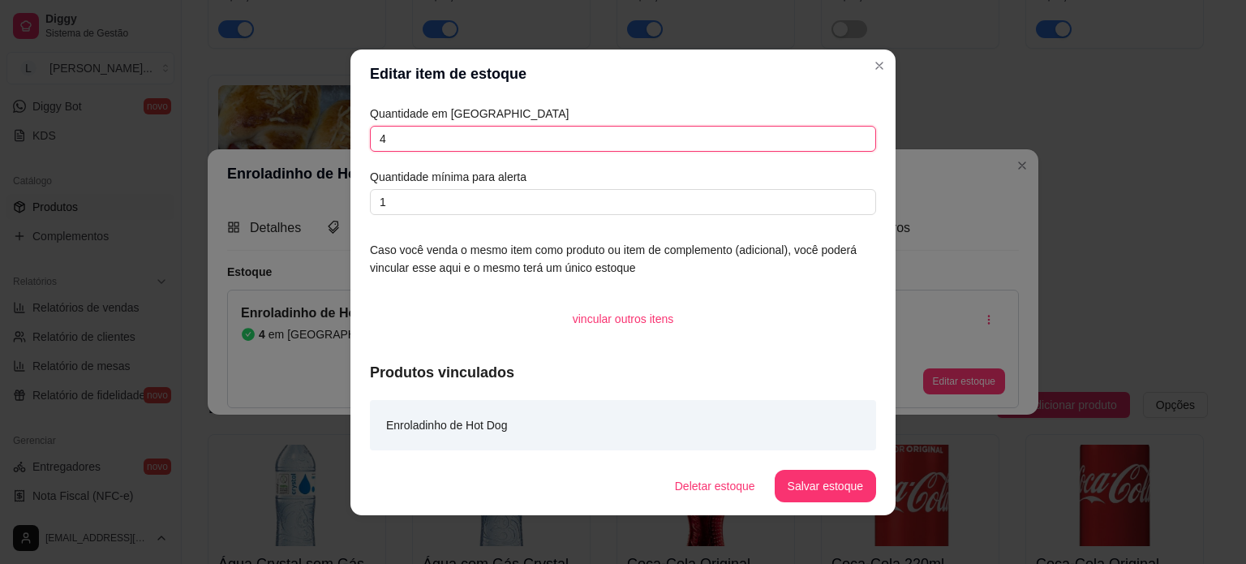
drag, startPoint x: 405, startPoint y: 130, endPoint x: 315, endPoint y: 139, distance: 90.5
click at [315, 140] on div "Editar item de estoque Quantidade em estoque 4 Quantidade mínima para alerta 1 …" at bounding box center [623, 282] width 1246 height 564
type input "3"
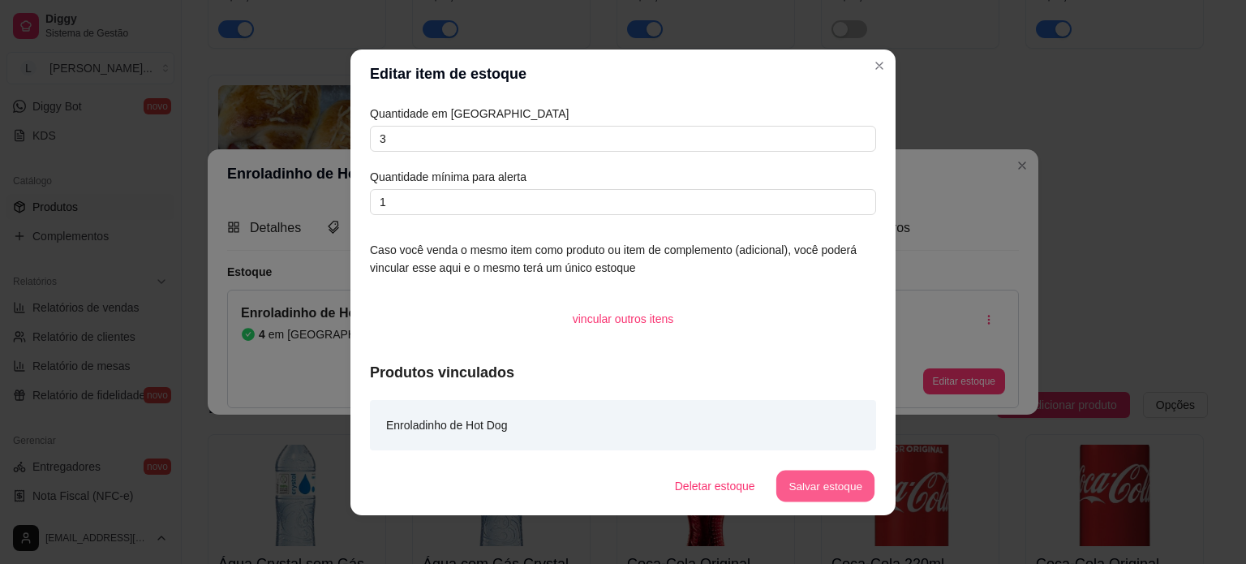
click at [826, 492] on button "Salvar estoque" at bounding box center [824, 486] width 99 height 32
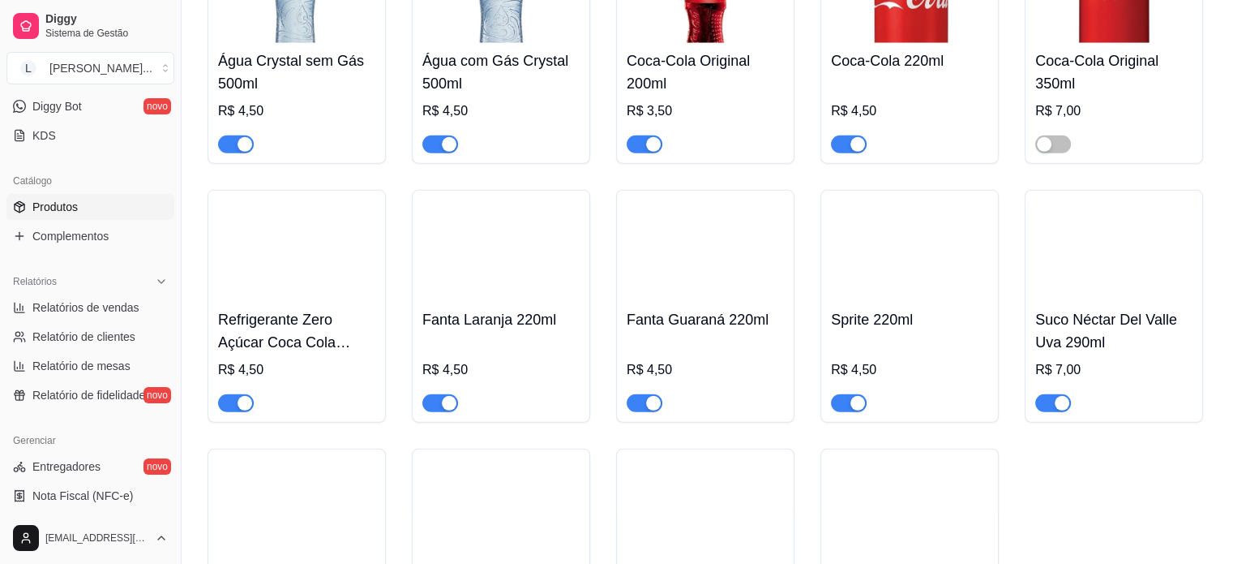
scroll to position [4640, 0]
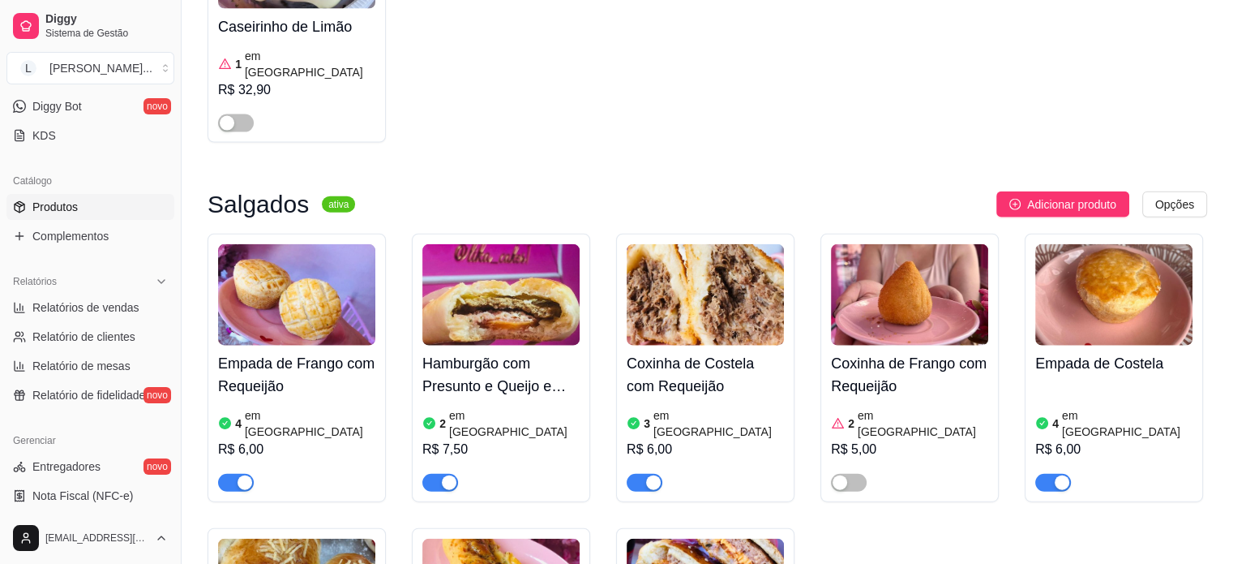
scroll to position [3829, 0]
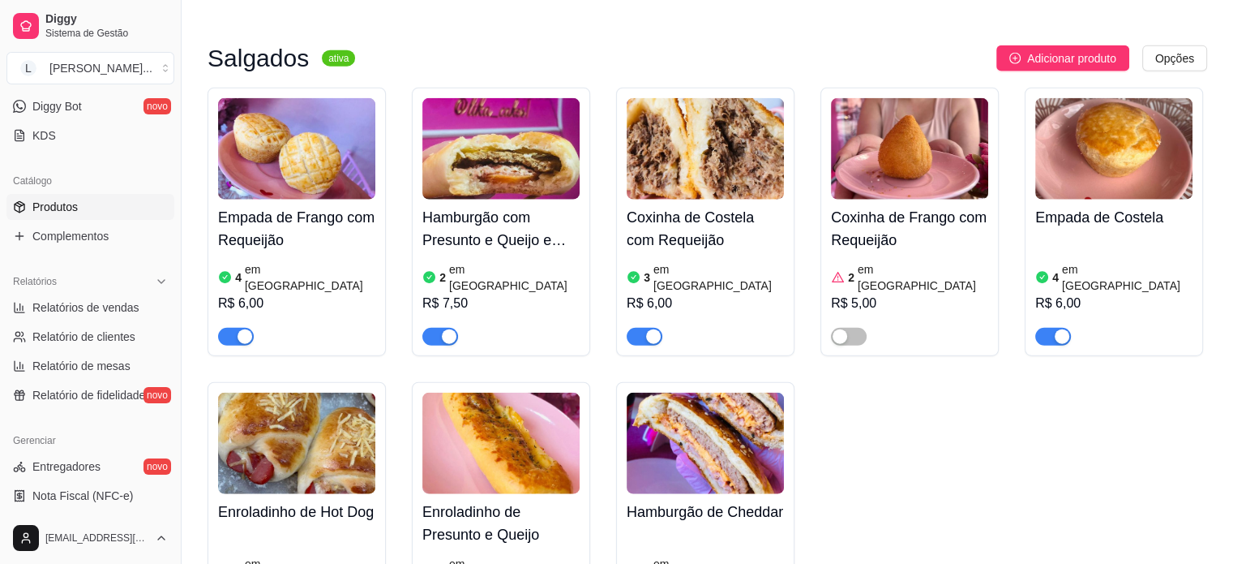
click at [640, 328] on span "button" at bounding box center [645, 337] width 36 height 18
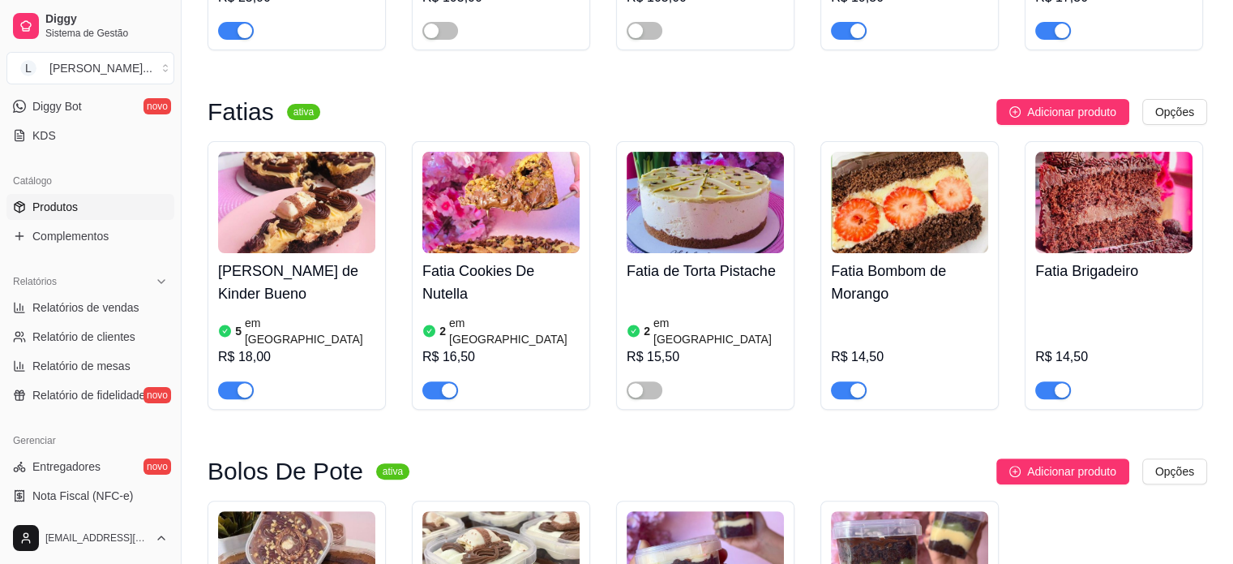
scroll to position [0, 0]
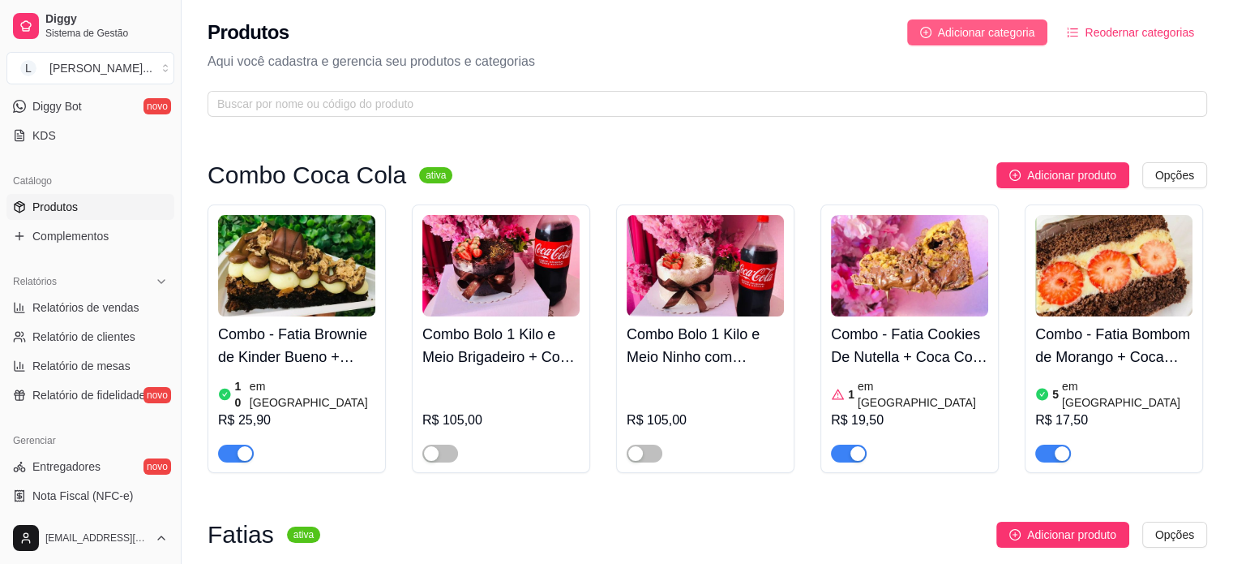
drag, startPoint x: 947, startPoint y: 32, endPoint x: 939, endPoint y: 33, distance: 8.3
click at [939, 33] on button "Adicionar categoria" at bounding box center [977, 32] width 141 height 26
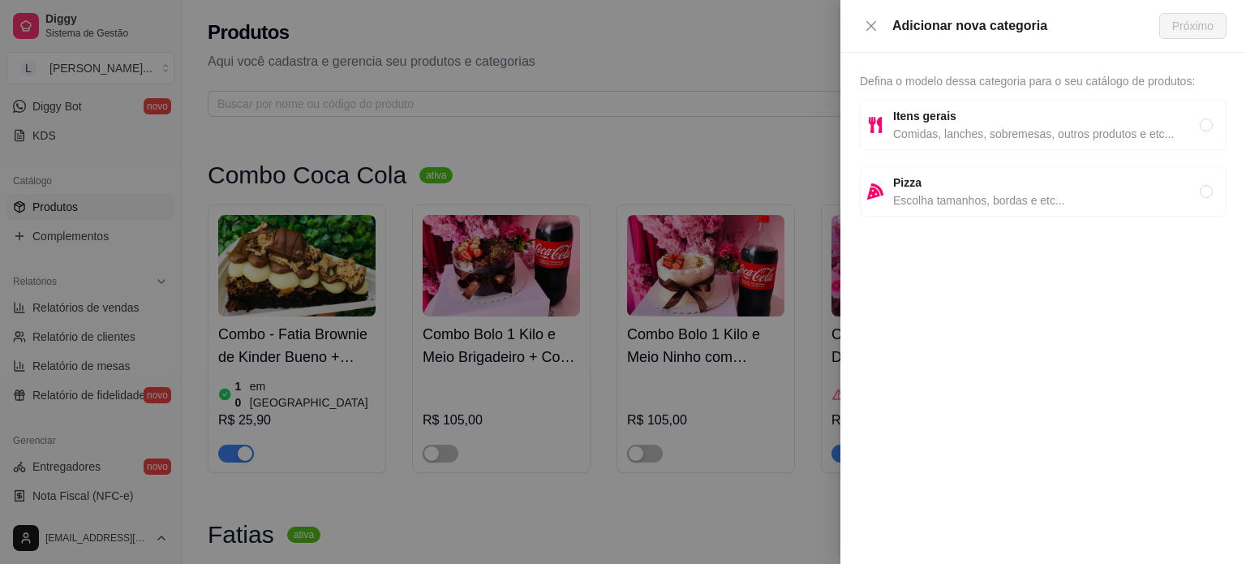
click at [933, 131] on span "Comidas, lanches, sobremesas, outros produtos e etc..." at bounding box center [1046, 134] width 307 height 18
radio input "true"
click at [1186, 35] on button "Próximo" at bounding box center [1192, 26] width 67 height 26
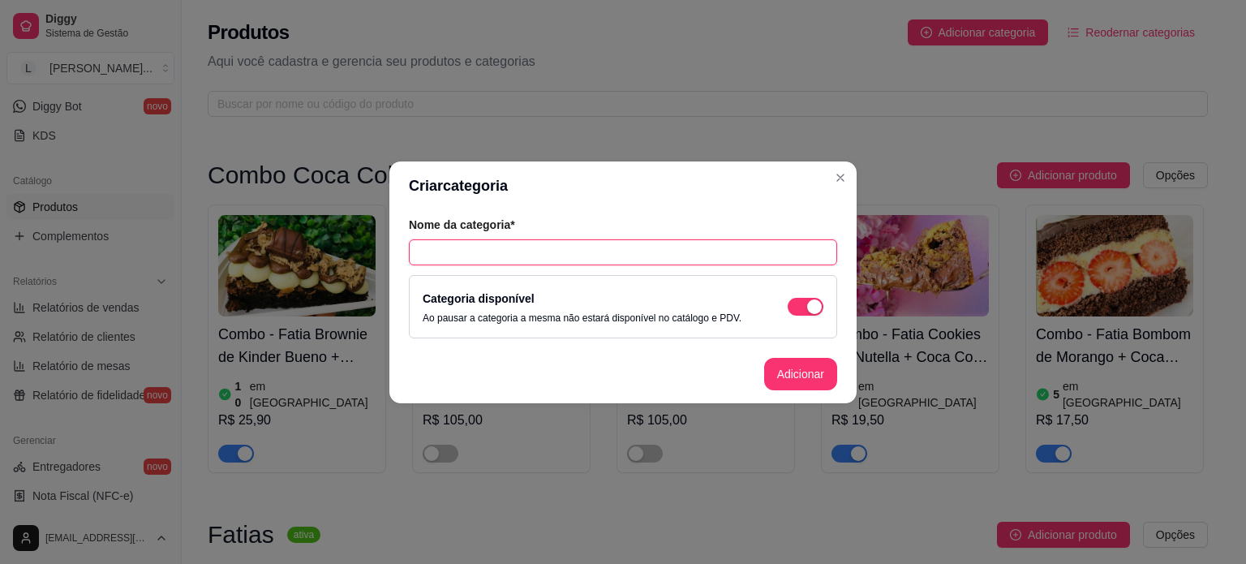
click at [538, 259] on input "text" at bounding box center [623, 252] width 428 height 26
type input "Açaí"
click at [795, 381] on button "Adicionar" at bounding box center [800, 374] width 73 height 32
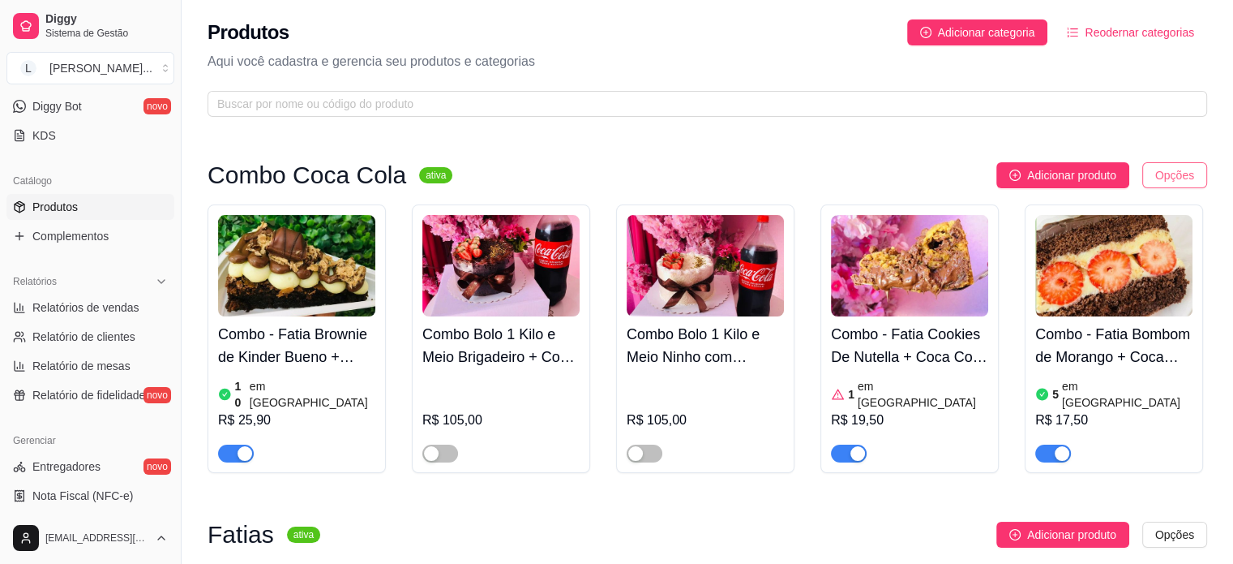
click at [1168, 177] on html "Diggy Sistema de Gestão L Lika Cakes ... Loja aberta Período gratuito até 09/10…" at bounding box center [616, 282] width 1233 height 564
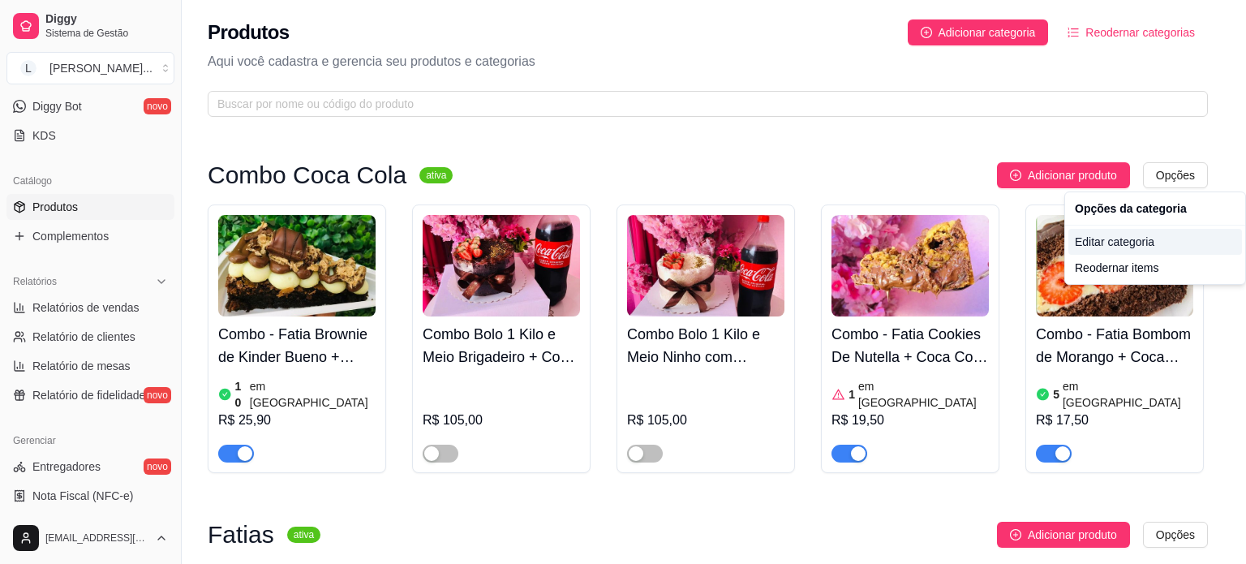
click at [1129, 244] on div "Editar categoria" at bounding box center [1155, 242] width 174 height 26
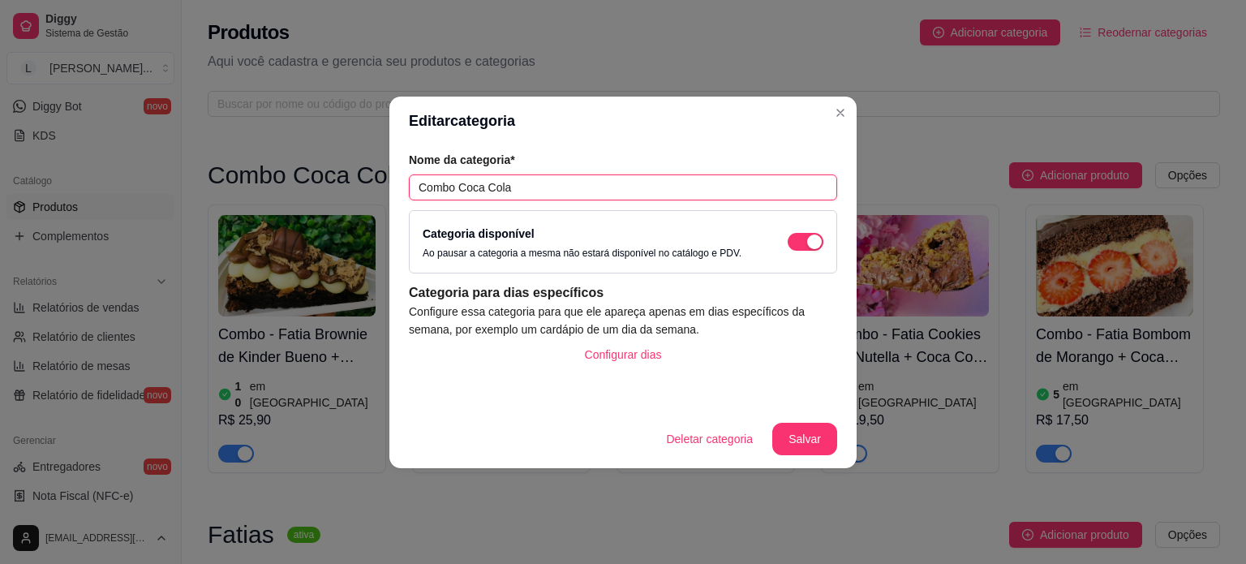
drag, startPoint x: 509, startPoint y: 184, endPoint x: 453, endPoint y: 182, distance: 56.0
click at [453, 182] on input "Combo Coca Cola" at bounding box center [623, 187] width 428 height 26
type input "Combos"
click at [811, 447] on button "Salvar" at bounding box center [804, 439] width 65 height 32
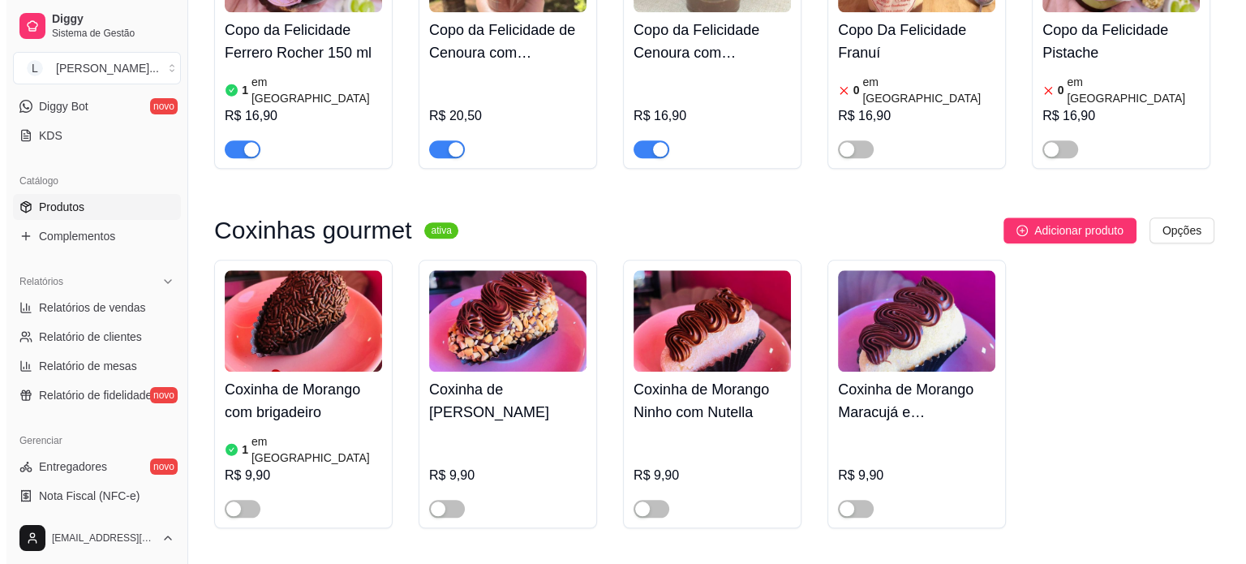
scroll to position [1703, 0]
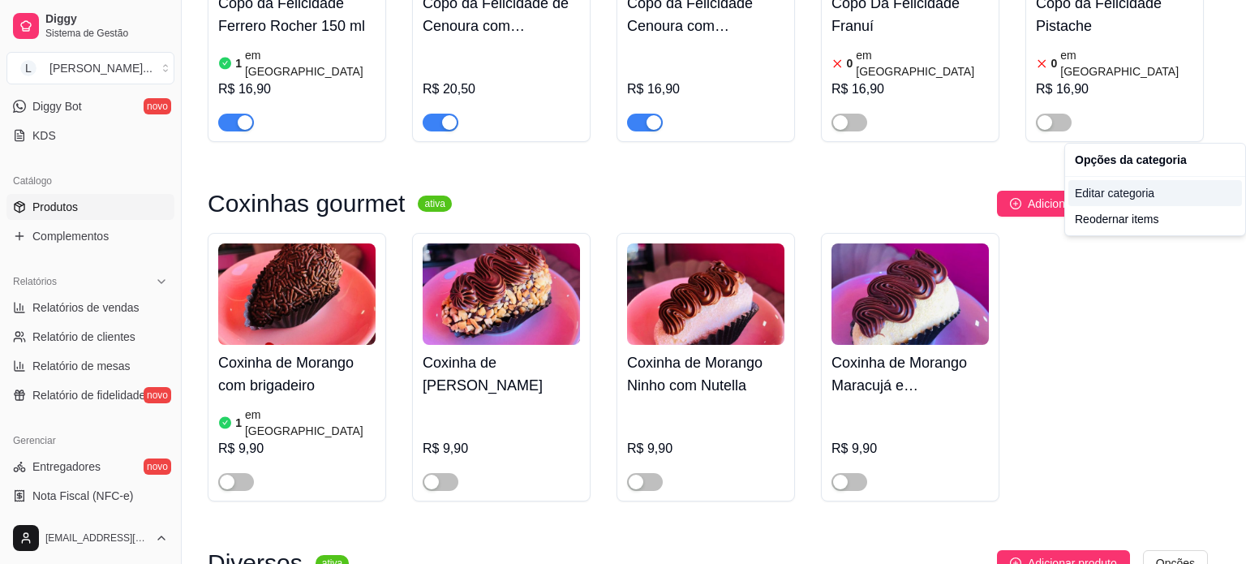
click at [1135, 181] on div "Editar categoria" at bounding box center [1155, 193] width 174 height 26
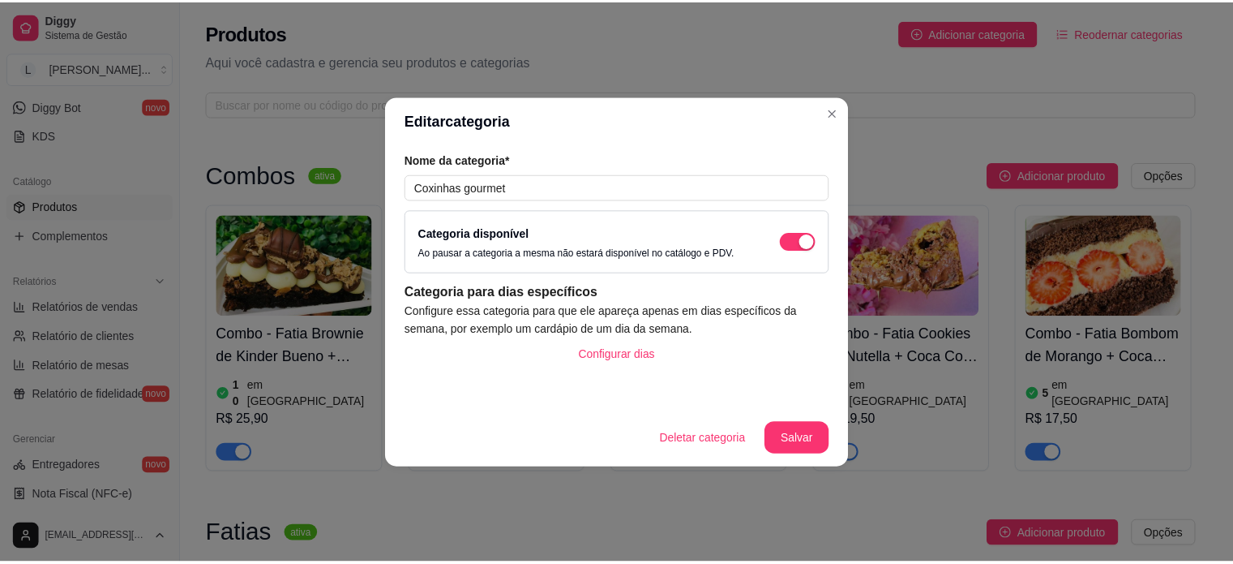
scroll to position [1547, 0]
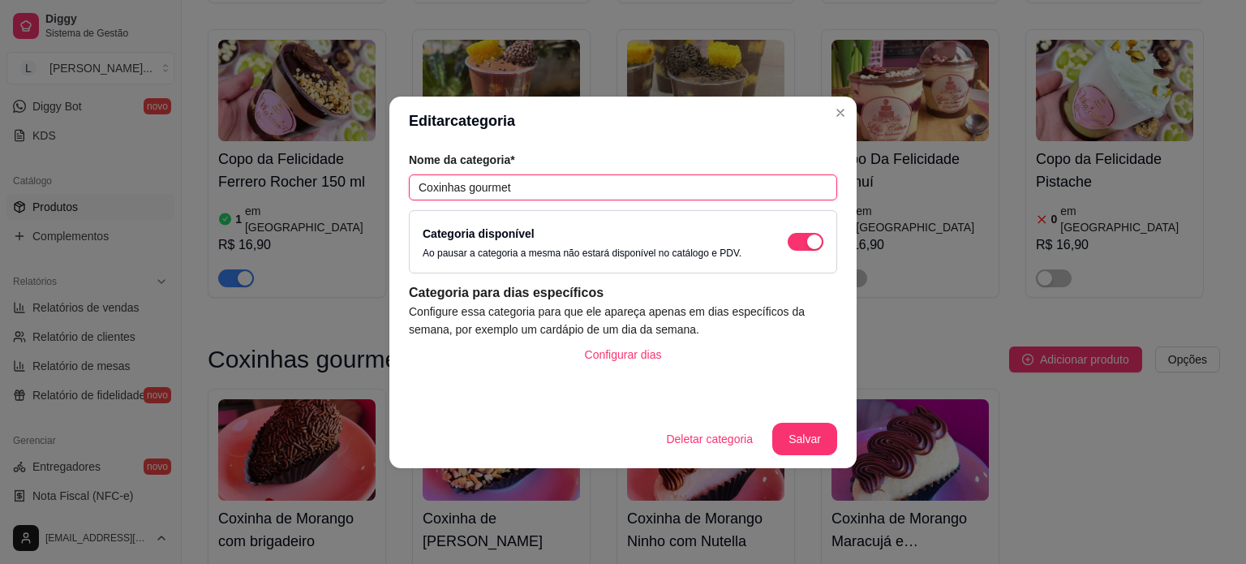
click at [462, 181] on input "Coxinhas gourmet" at bounding box center [623, 187] width 428 height 26
type input "Coxinhas de Morangos gourmet"
click at [798, 430] on button "Salvar" at bounding box center [804, 439] width 63 height 32
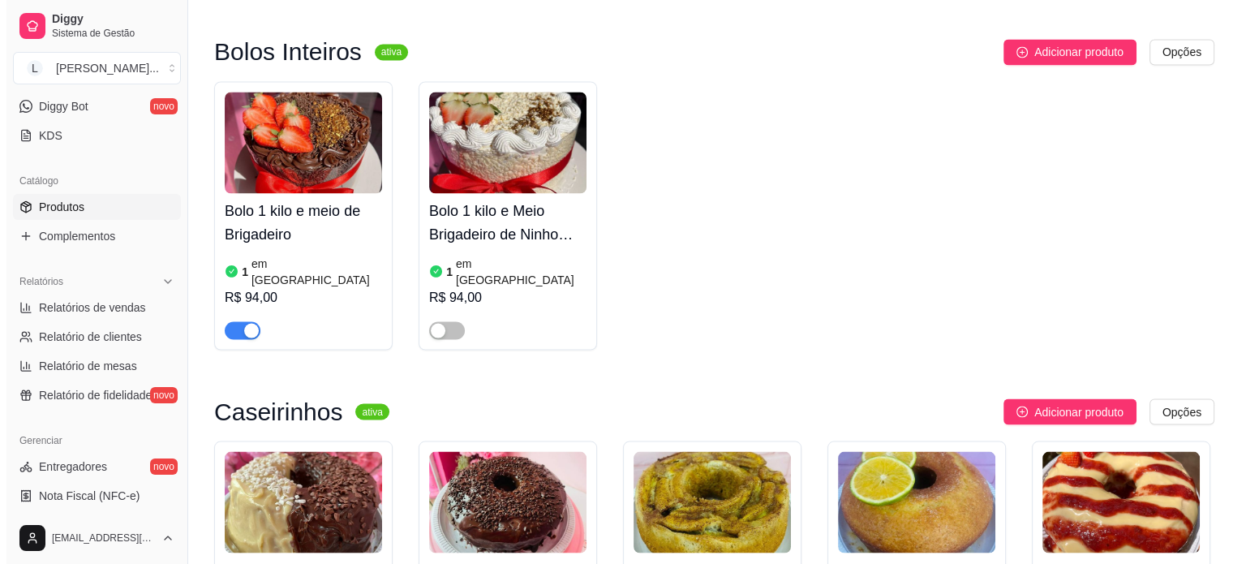
scroll to position [3007, 0]
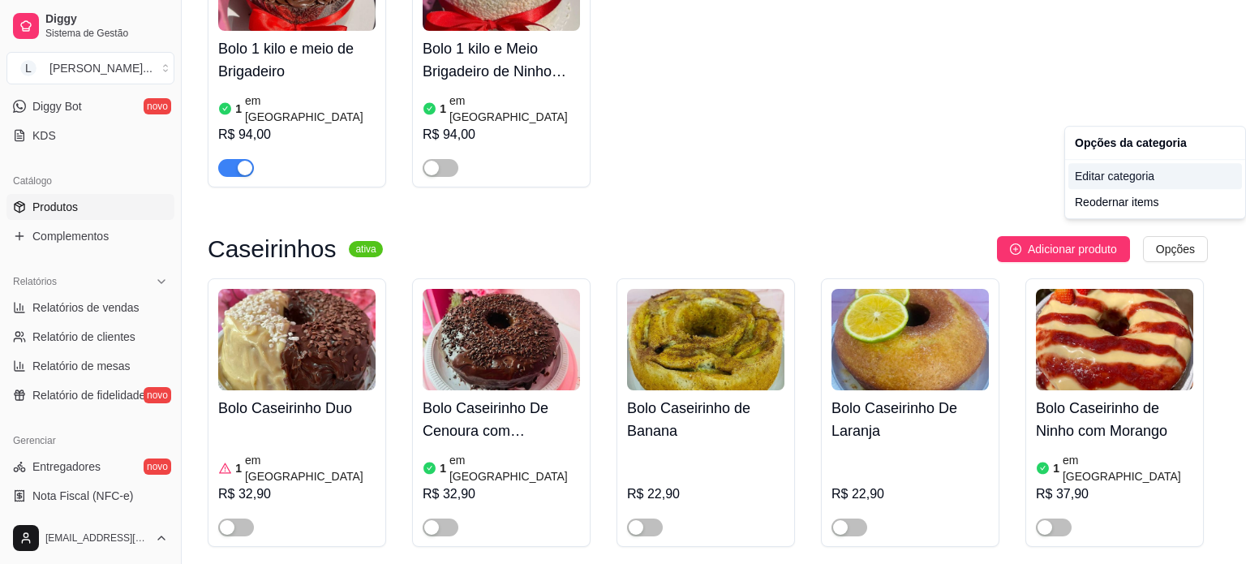
click at [1071, 175] on div "Editar categoria" at bounding box center [1155, 176] width 174 height 26
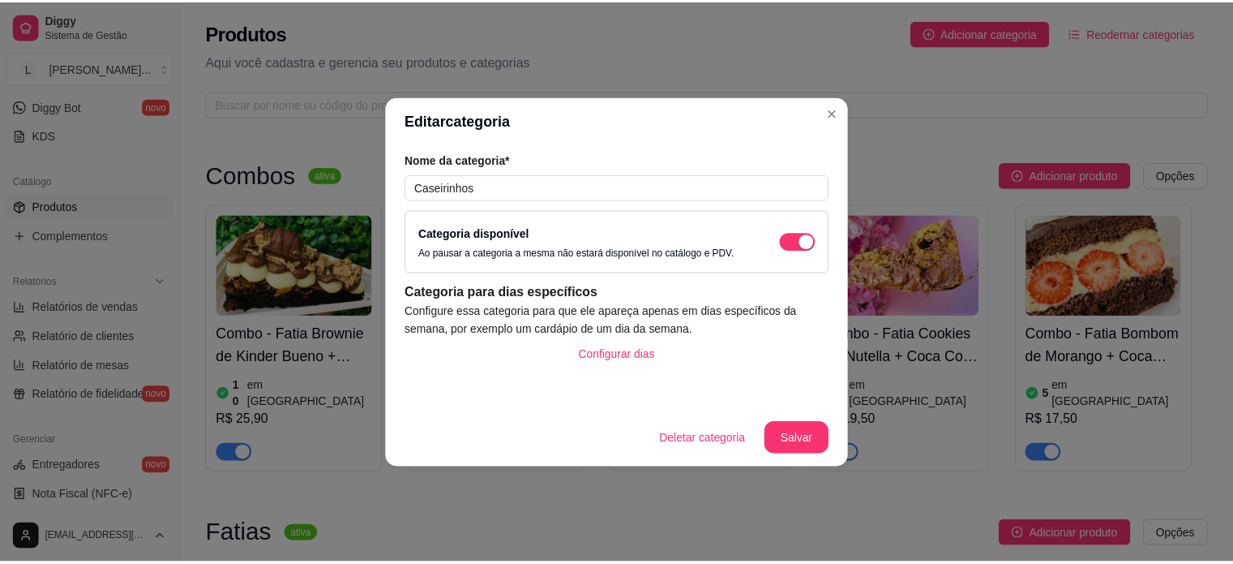
scroll to position [2835, 0]
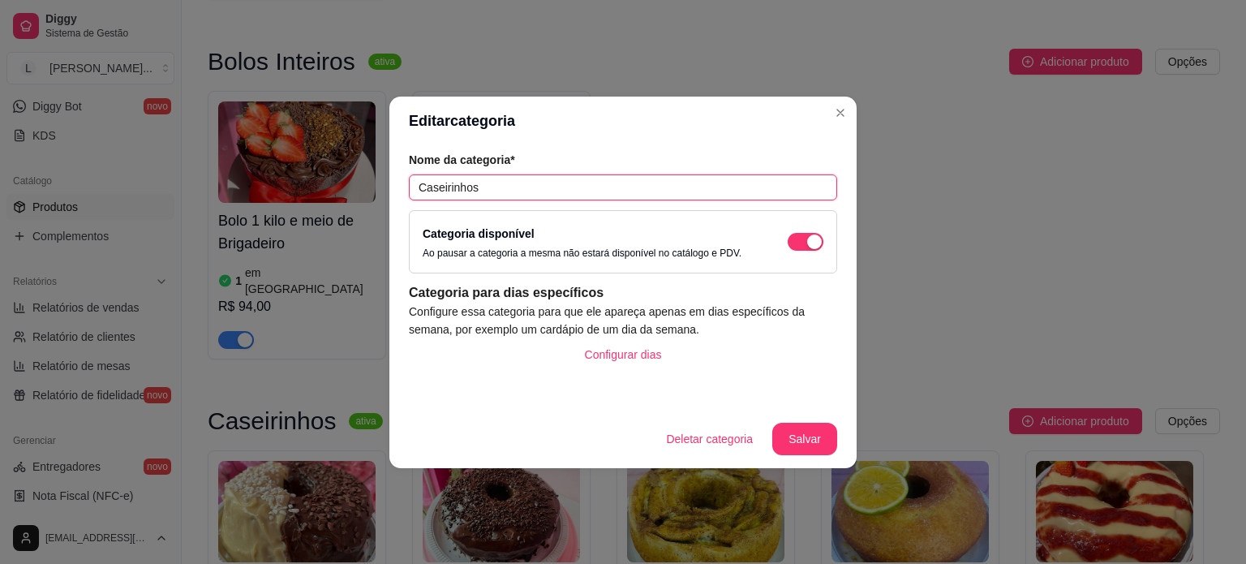
click at [414, 187] on input "Caseirinhos" at bounding box center [623, 187] width 428 height 26
type input "Bolos Caseirinhos"
click at [812, 433] on button "Salvar" at bounding box center [804, 439] width 65 height 32
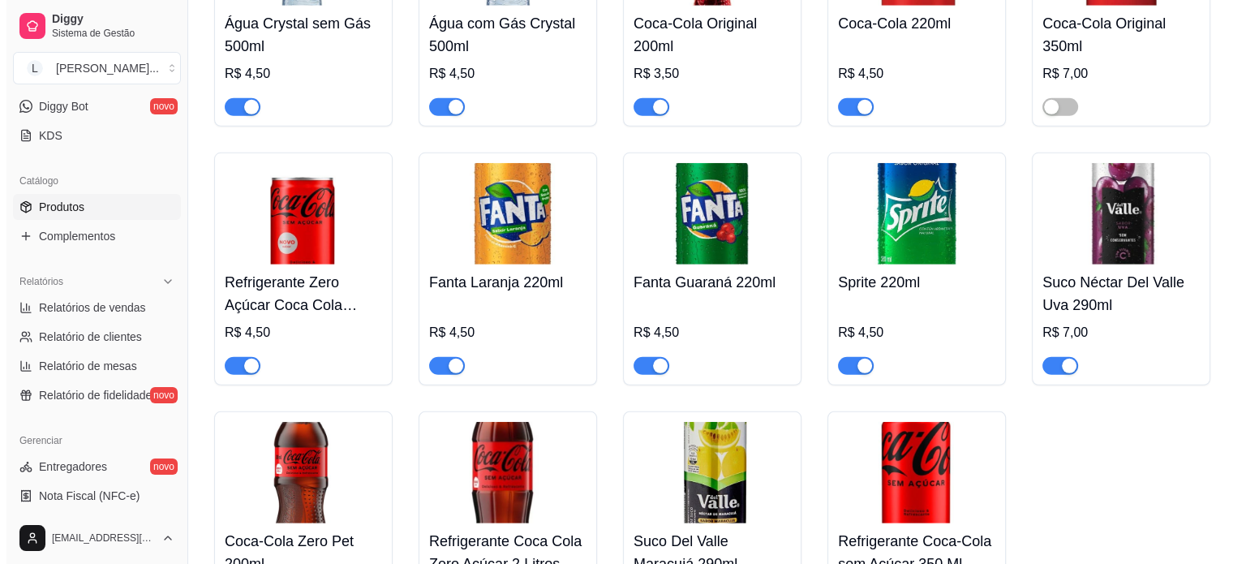
scroll to position [4750, 0]
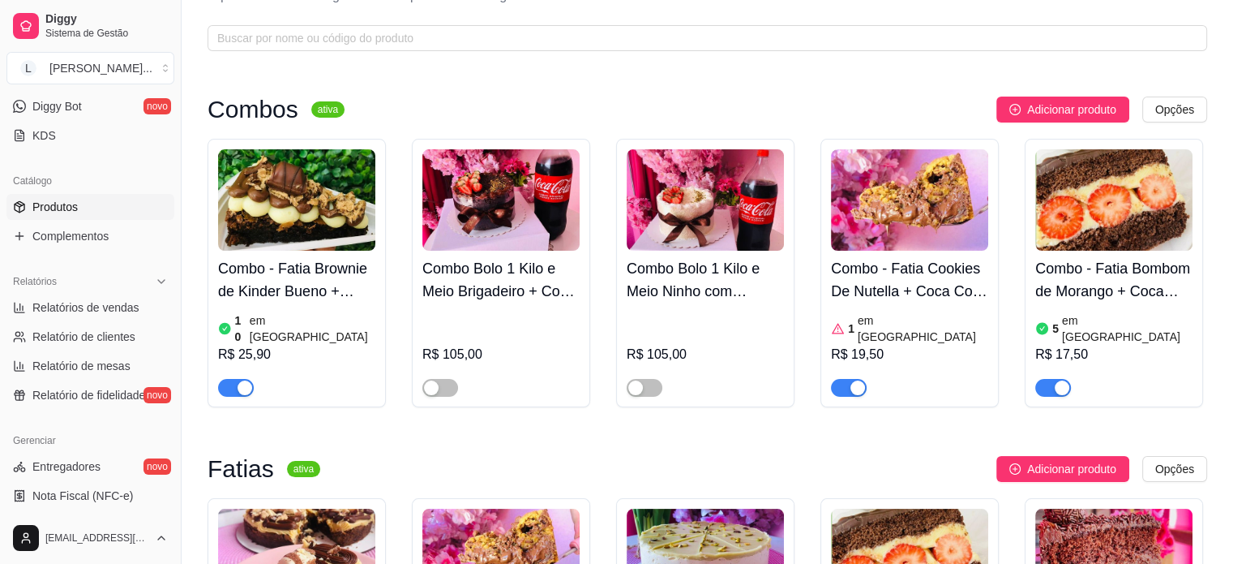
scroll to position [0, 0]
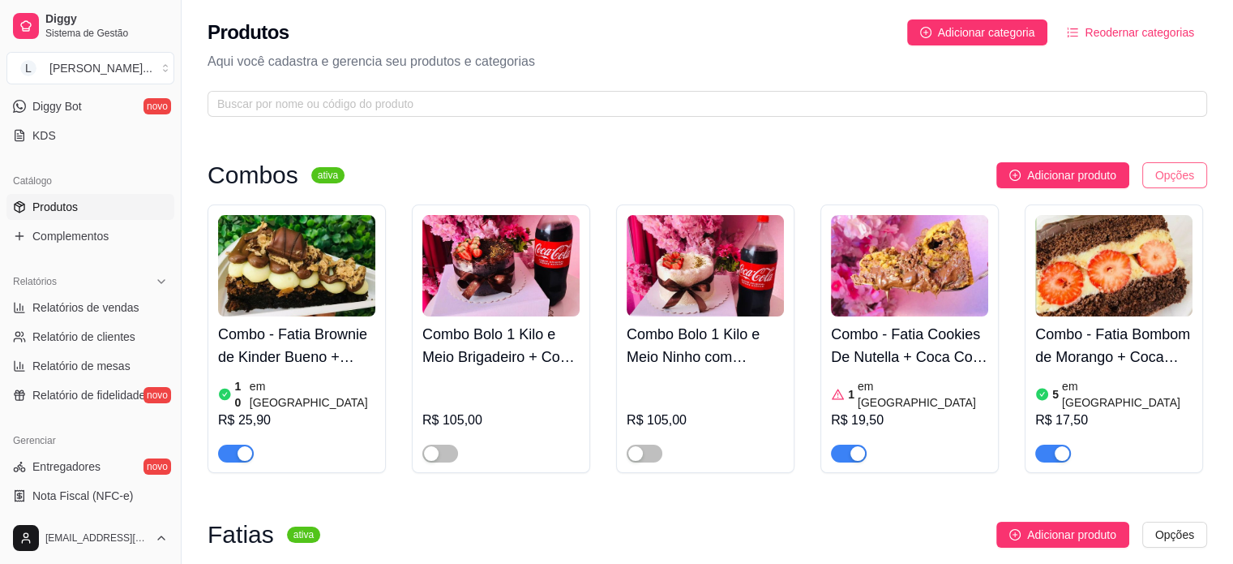
click at [1159, 184] on html "Diggy Sistema de Gestão L Lika Cakes ... Loja aberta Período gratuito até 09/10…" at bounding box center [616, 282] width 1233 height 564
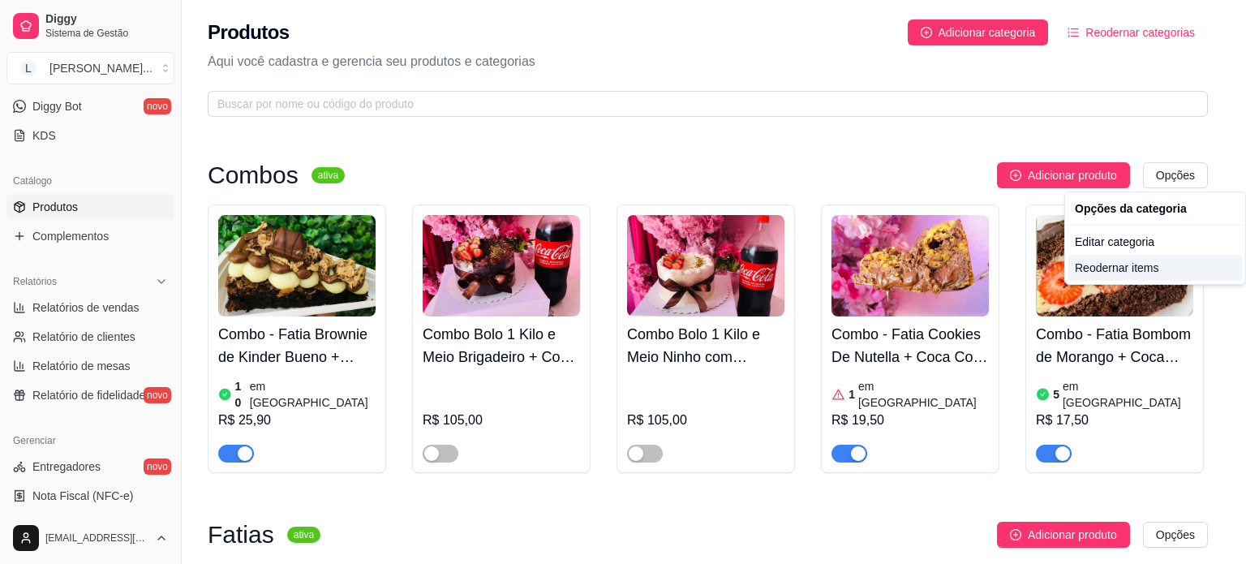
click at [1132, 270] on div "Reodernar items" at bounding box center [1155, 268] width 174 height 26
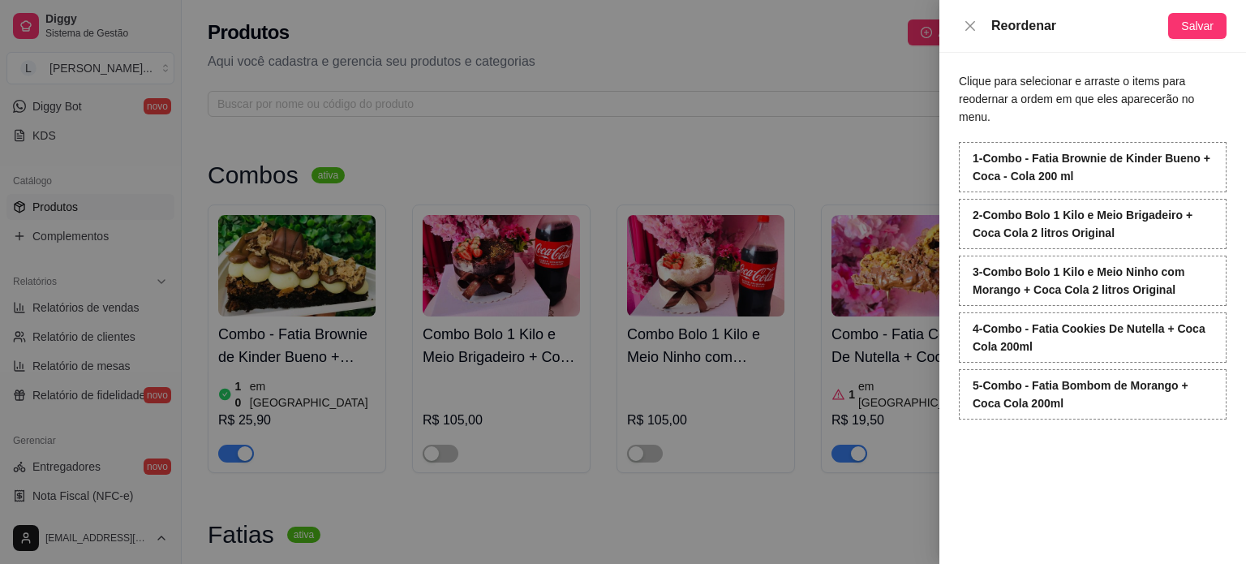
click at [949, 20] on div "Reordenar Salvar" at bounding box center [1092, 26] width 307 height 53
click at [950, 36] on div "Reordenar Salvar" at bounding box center [1092, 26] width 307 height 53
click at [952, 35] on div "Reordenar Salvar" at bounding box center [1092, 26] width 307 height 53
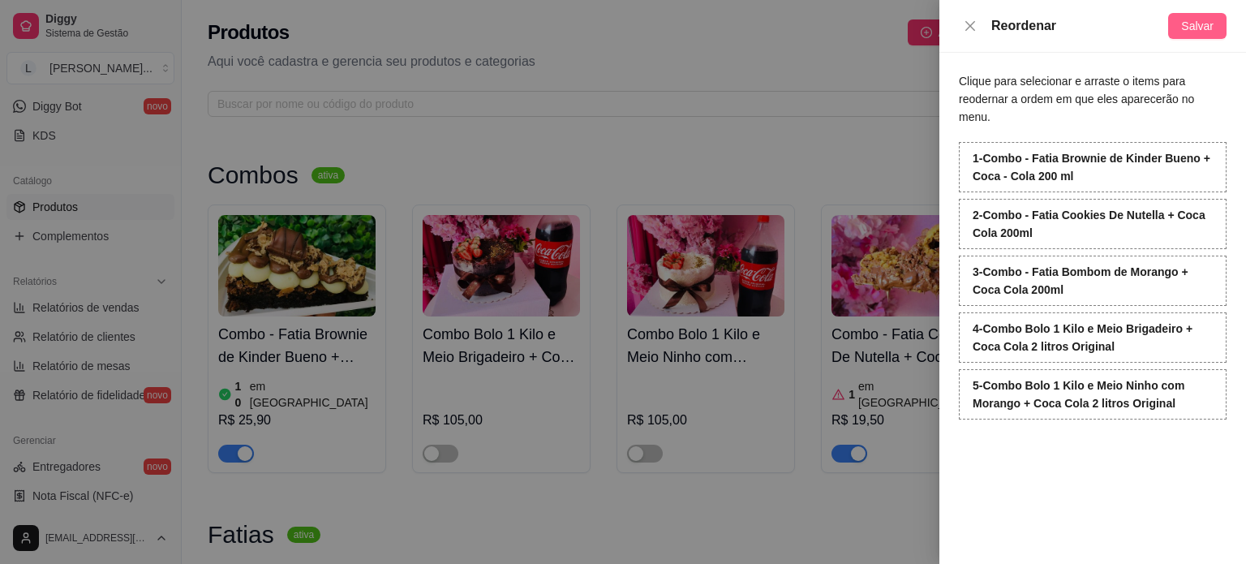
click at [1180, 23] on button "Salvar" at bounding box center [1197, 26] width 58 height 26
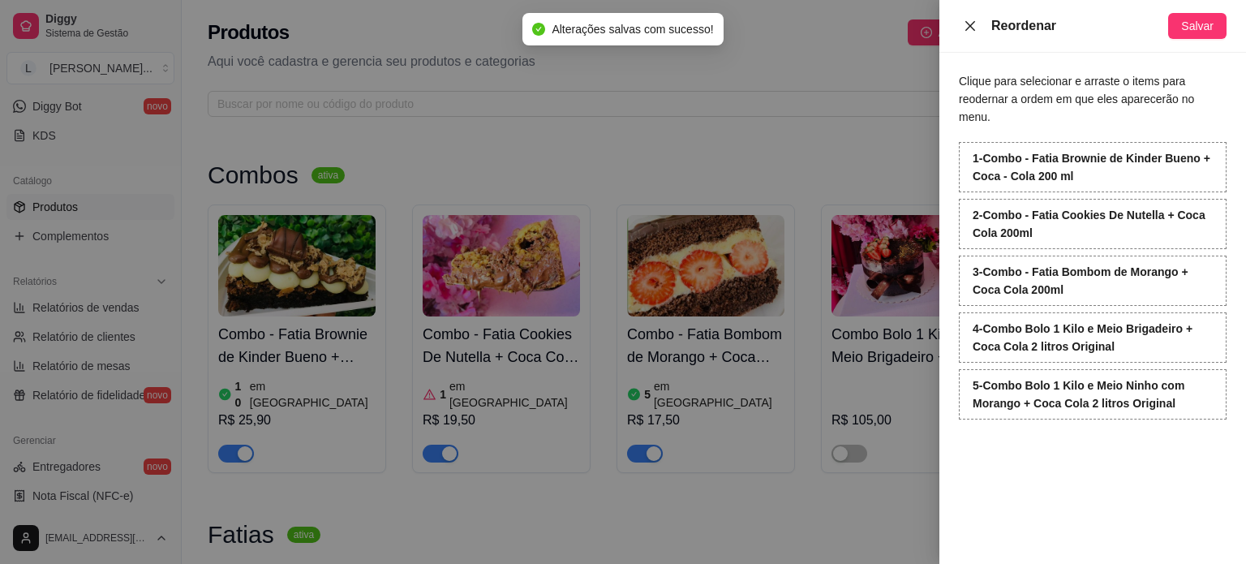
click at [976, 19] on button "Close" at bounding box center [970, 26] width 23 height 15
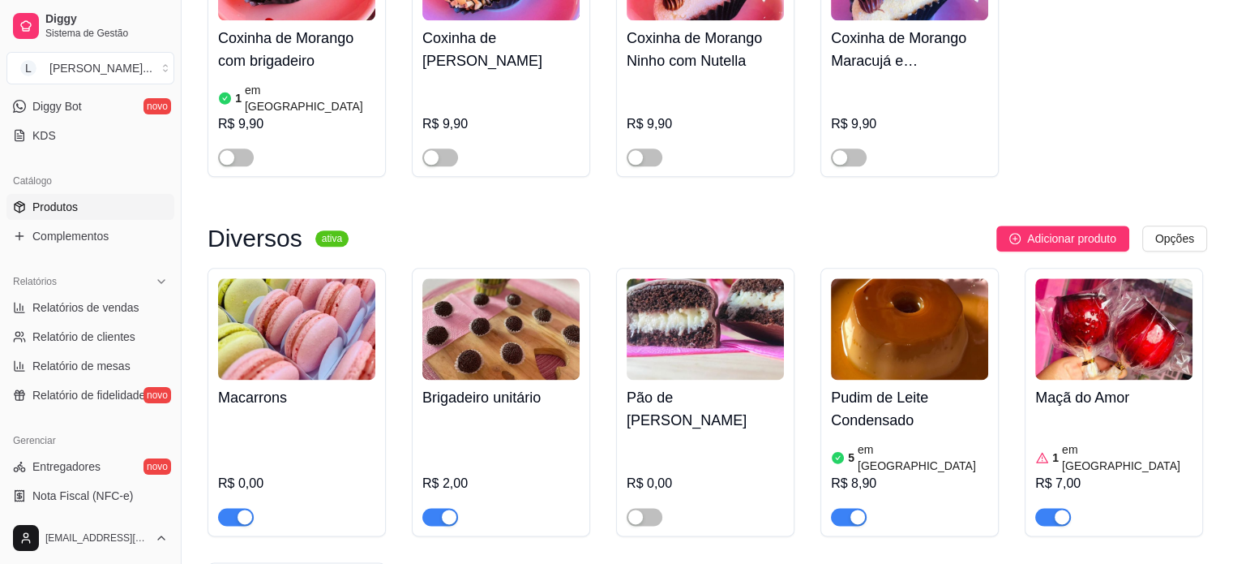
scroll to position [2109, 0]
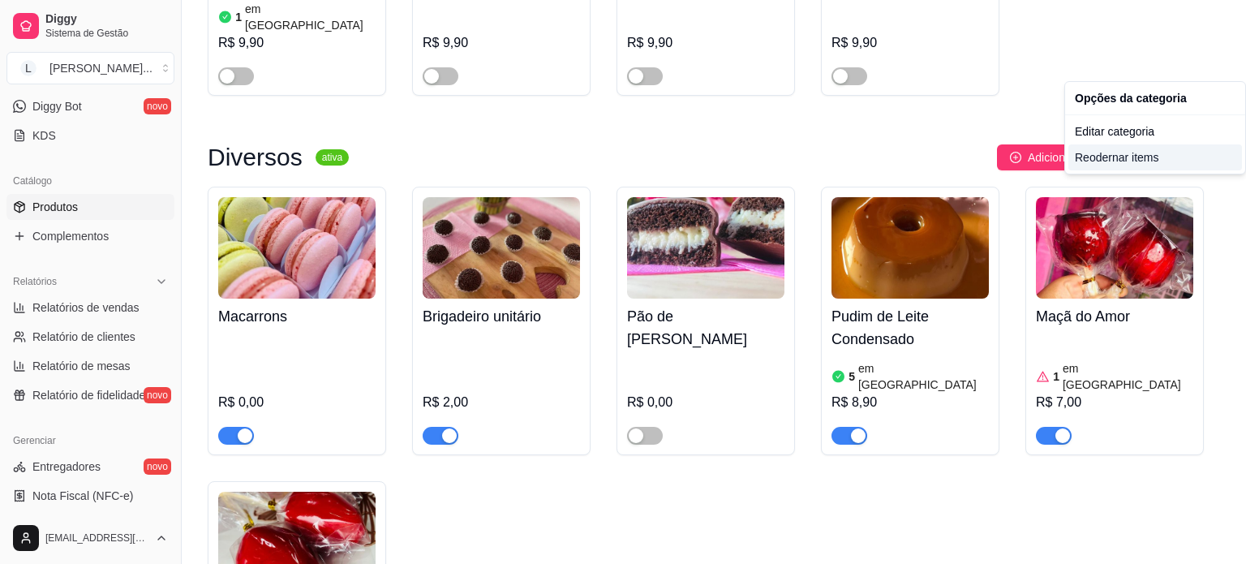
click at [1080, 158] on div "Reodernar items" at bounding box center [1155, 157] width 174 height 26
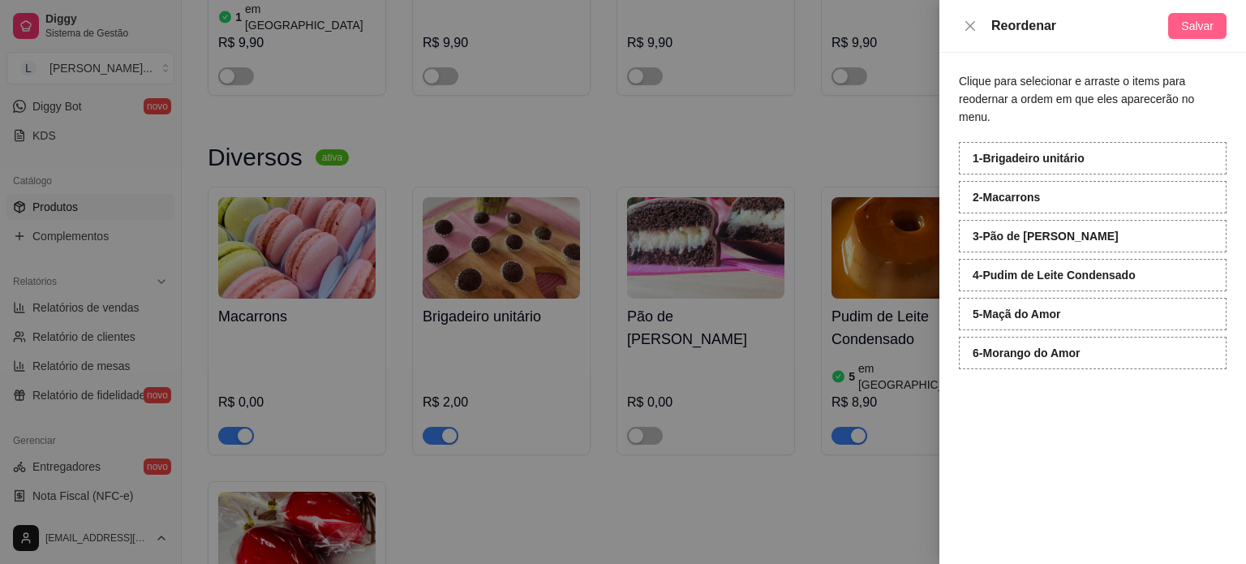
click at [1197, 28] on span "Salvar" at bounding box center [1197, 26] width 32 height 18
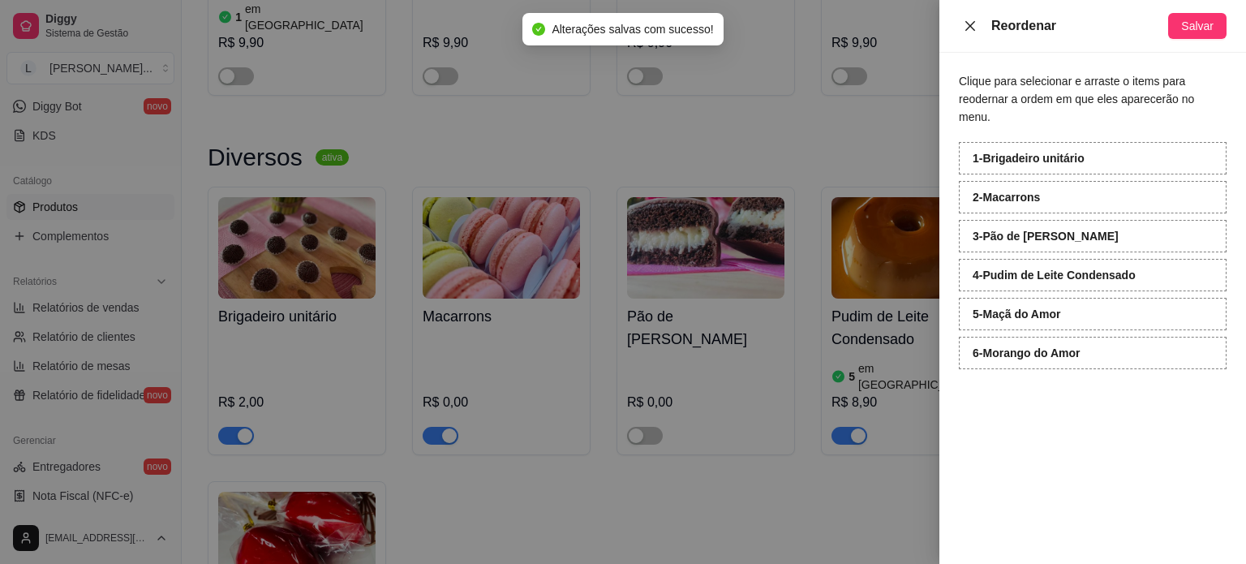
click at [970, 19] on icon "close" at bounding box center [969, 25] width 13 height 13
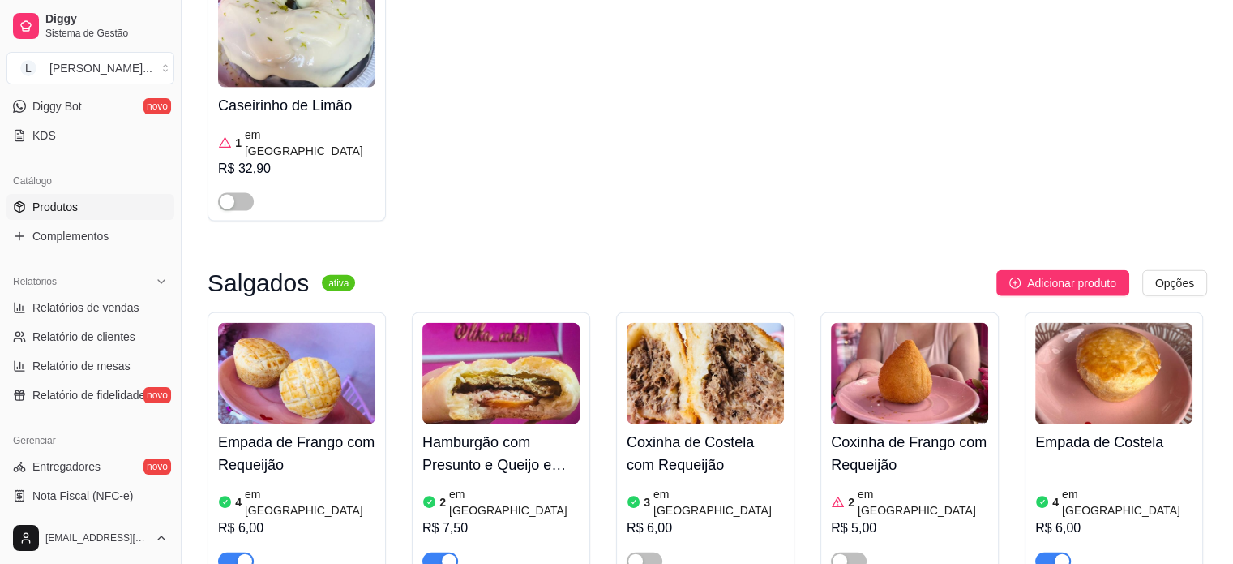
scroll to position [3649, 0]
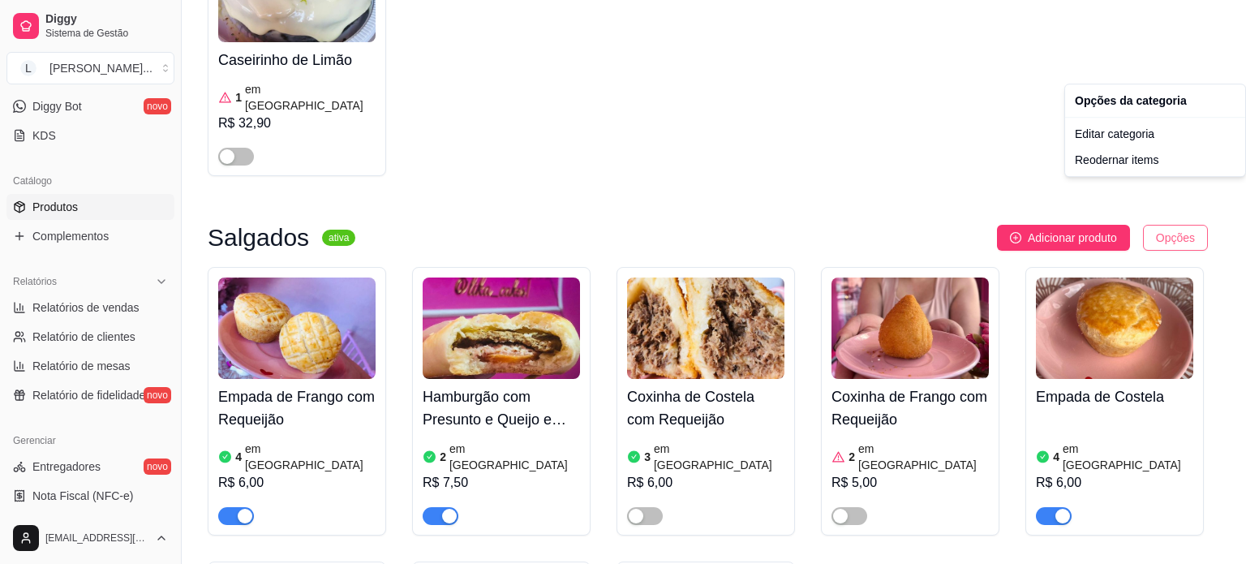
click at [1135, 158] on div "Reodernar items" at bounding box center [1155, 160] width 174 height 26
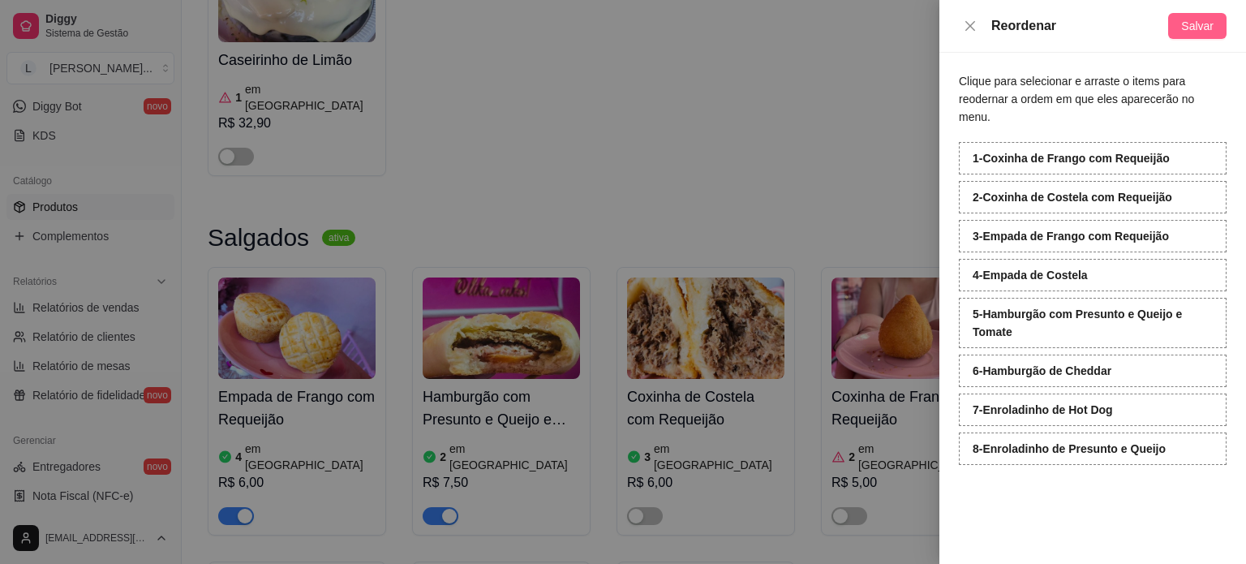
click at [1199, 21] on span "Salvar" at bounding box center [1197, 26] width 32 height 18
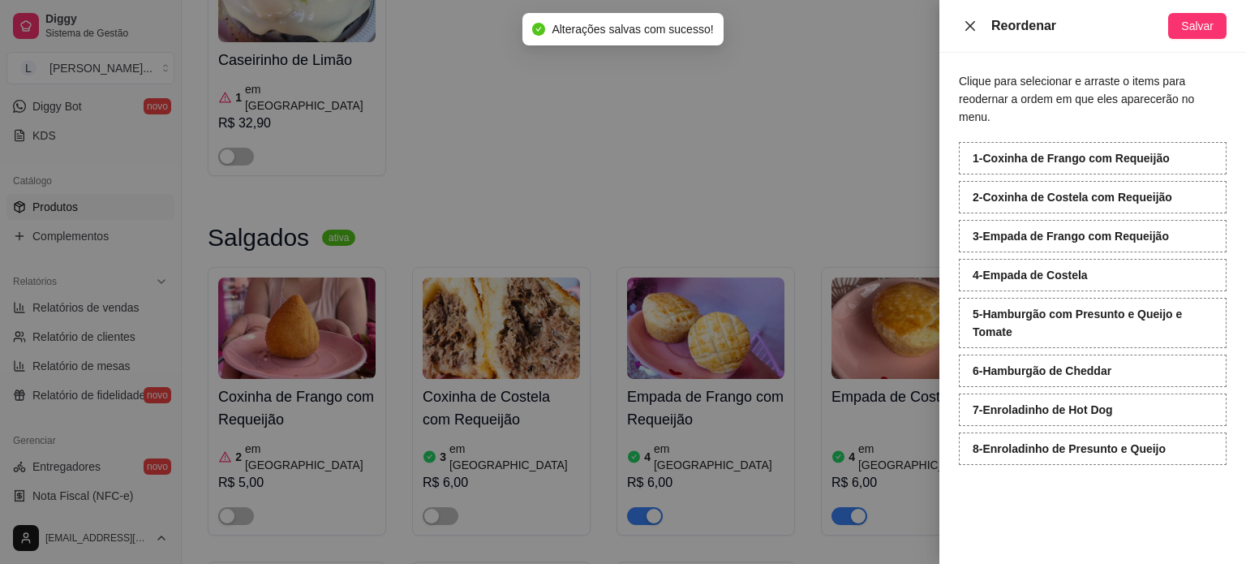
click at [969, 22] on icon "close" at bounding box center [969, 25] width 13 height 13
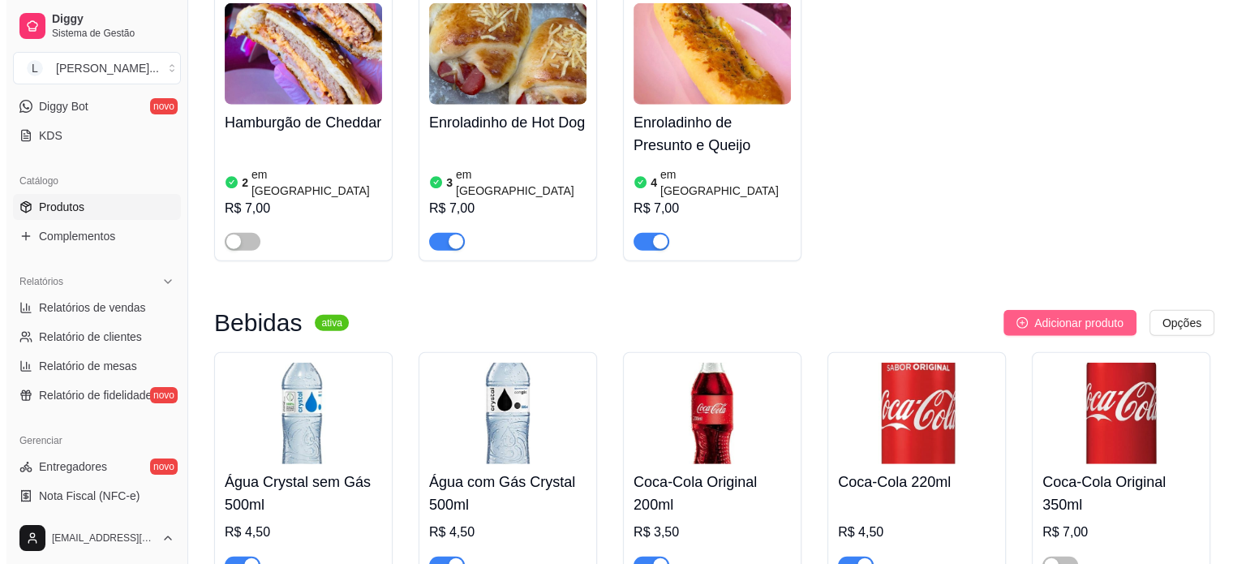
scroll to position [4217, 0]
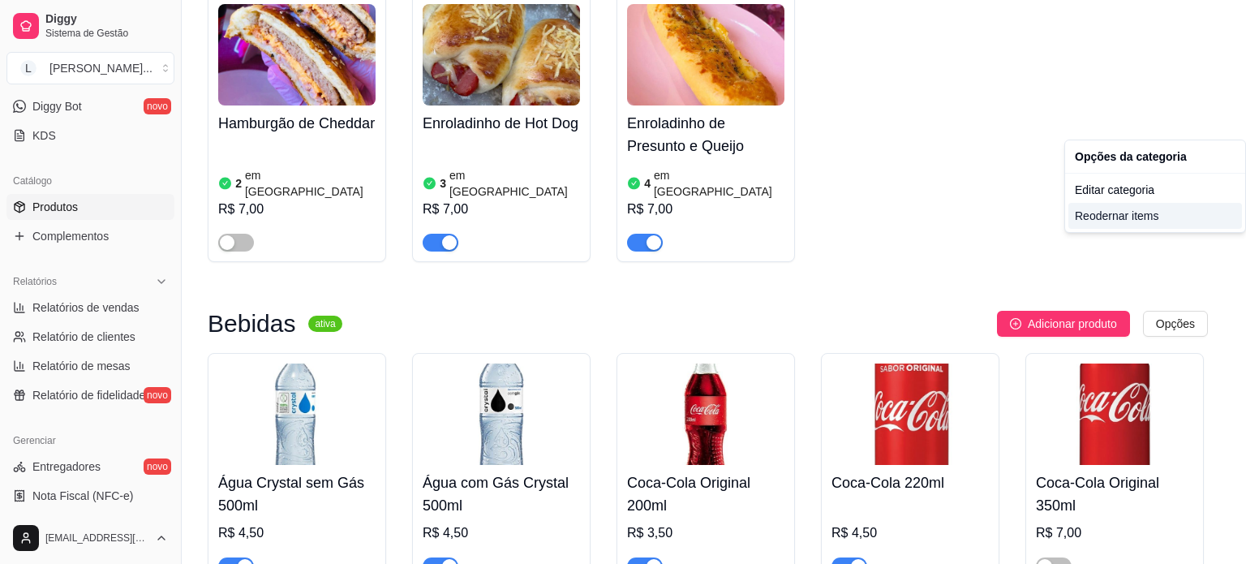
click at [1111, 212] on div "Reodernar items" at bounding box center [1155, 216] width 174 height 26
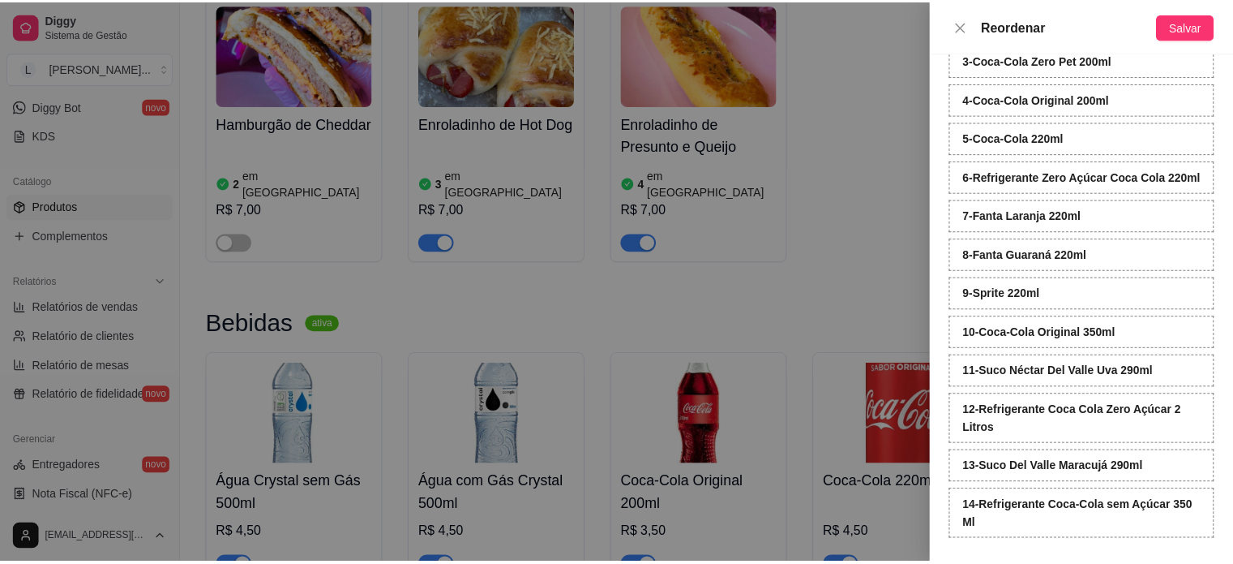
scroll to position [191, 0]
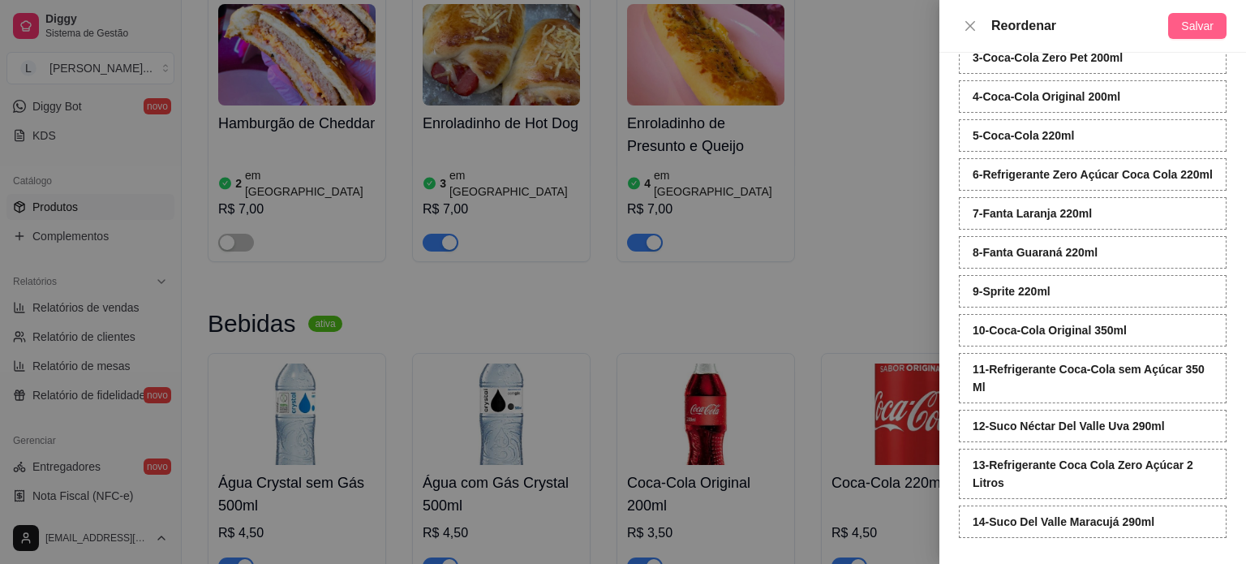
click at [1175, 22] on button "Salvar" at bounding box center [1197, 26] width 58 height 26
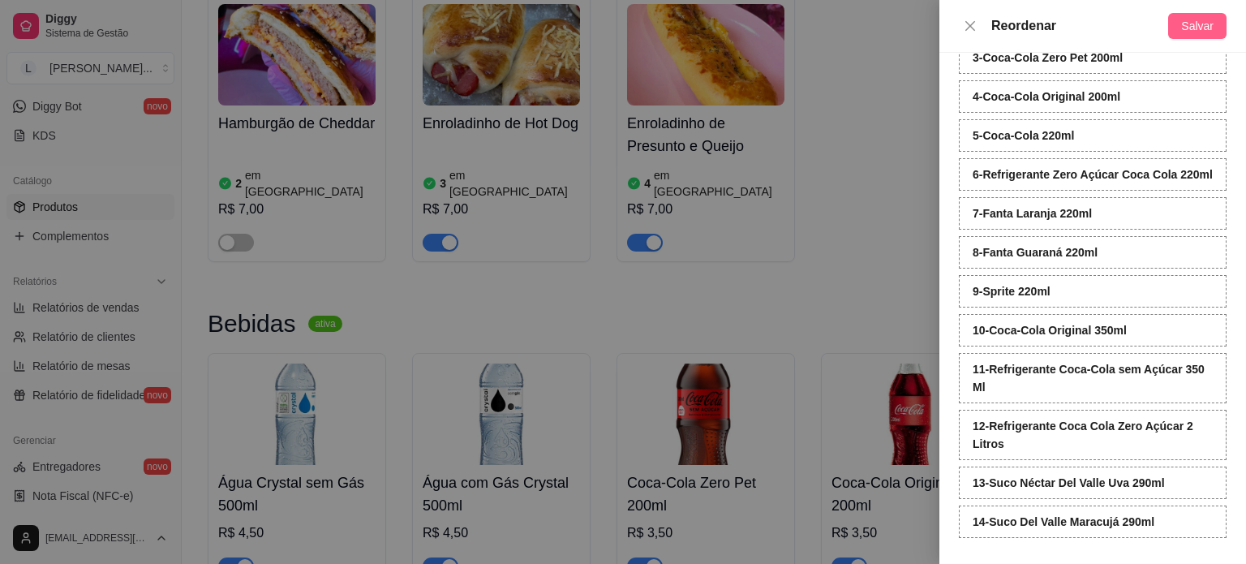
click at [1200, 24] on span "Salvar" at bounding box center [1197, 26] width 32 height 18
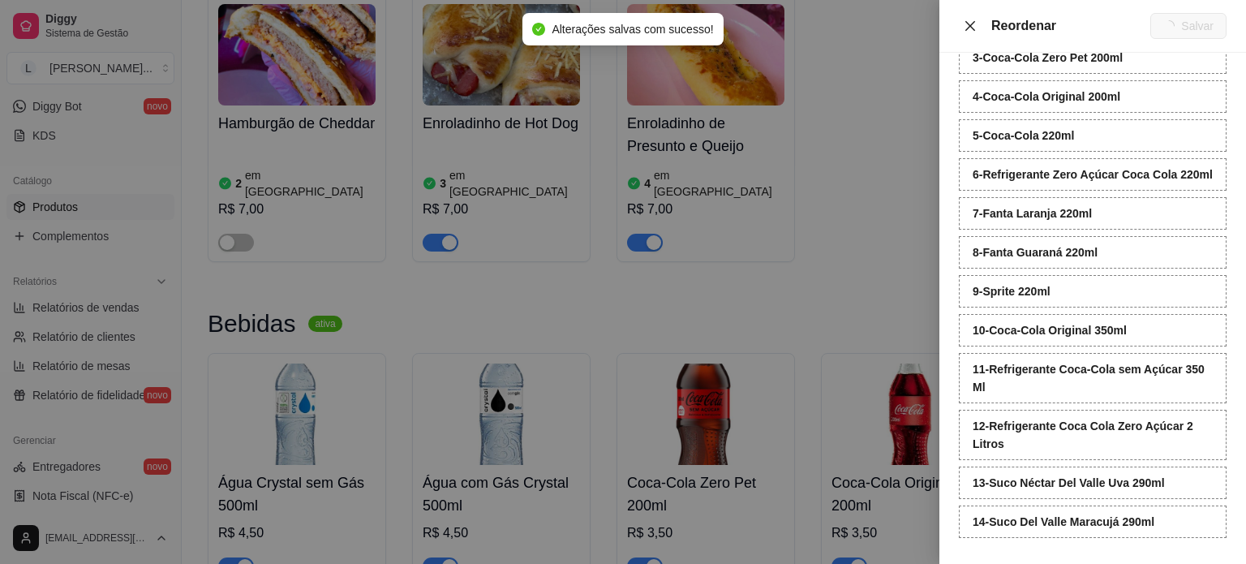
click at [970, 19] on icon "close" at bounding box center [969, 25] width 13 height 13
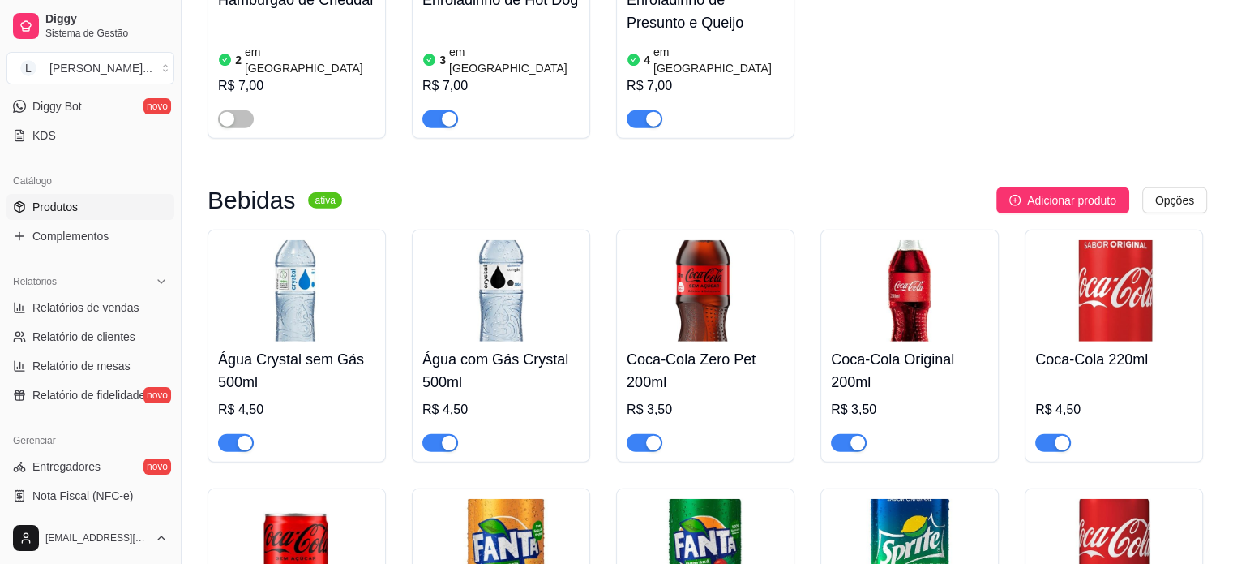
scroll to position [4298, 0]
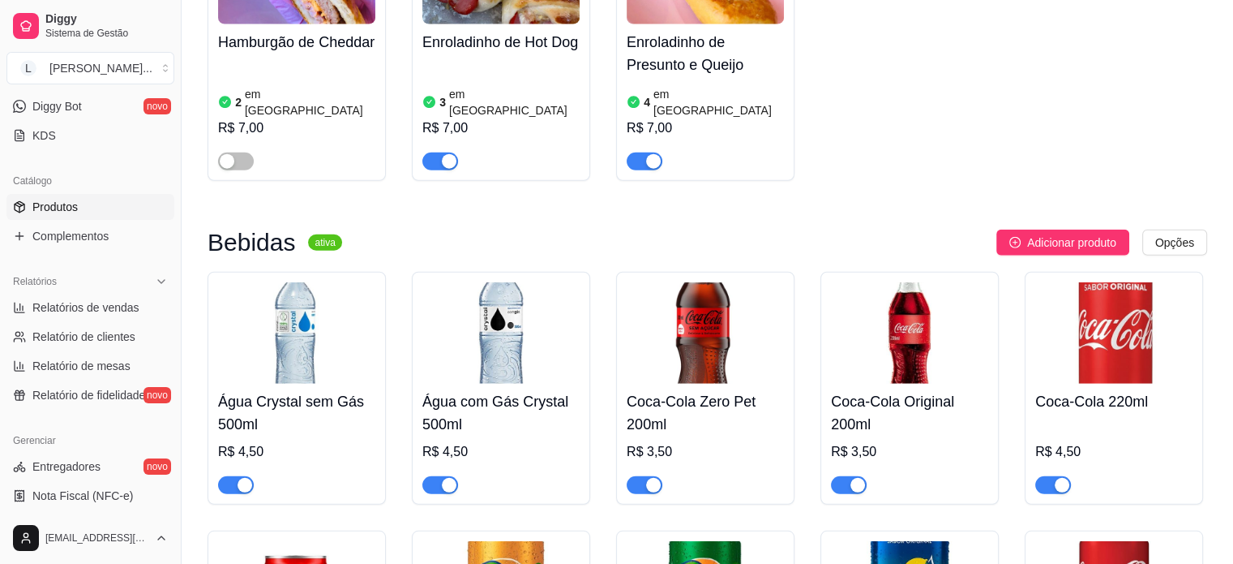
click at [646, 478] on div "button" at bounding box center [653, 485] width 15 height 15
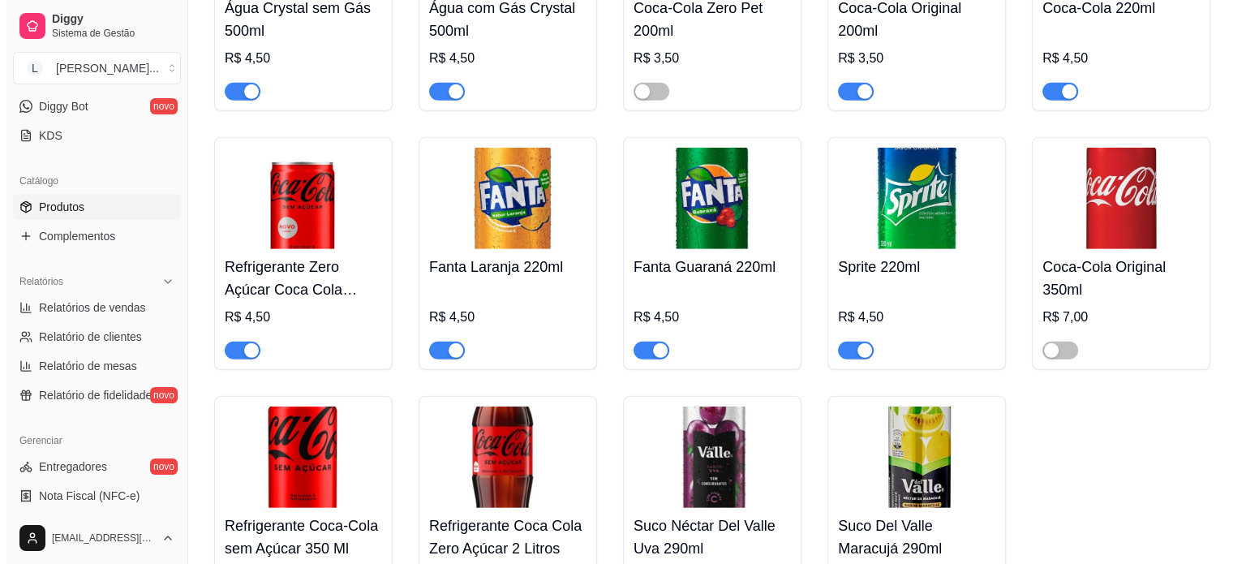
scroll to position [4750, 0]
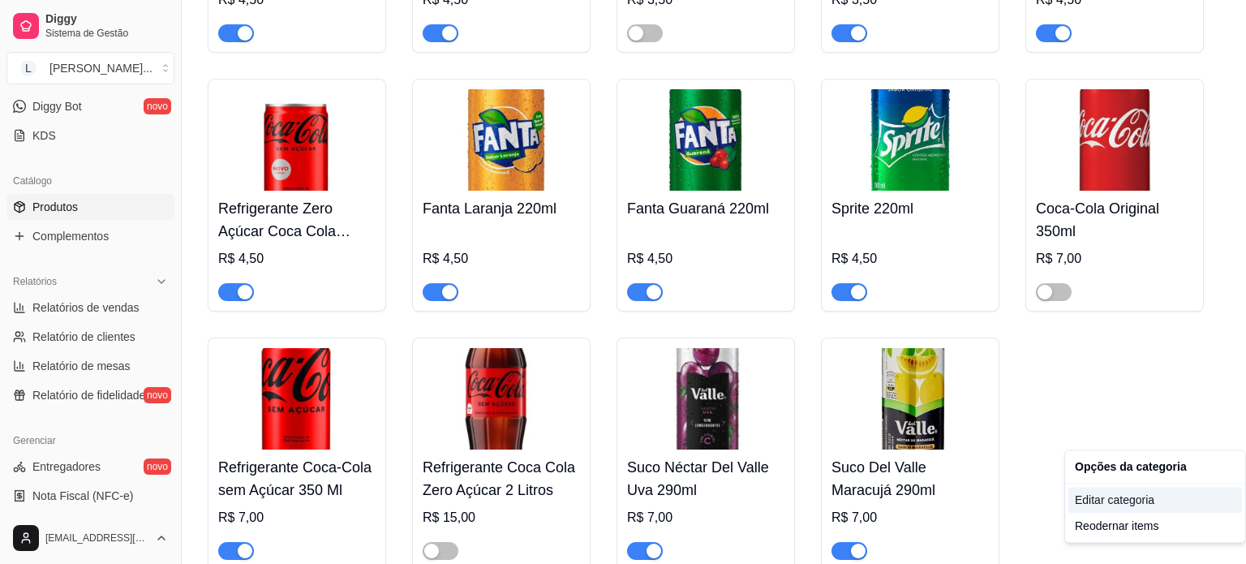
click at [1152, 498] on div "Editar categoria" at bounding box center [1155, 500] width 174 height 26
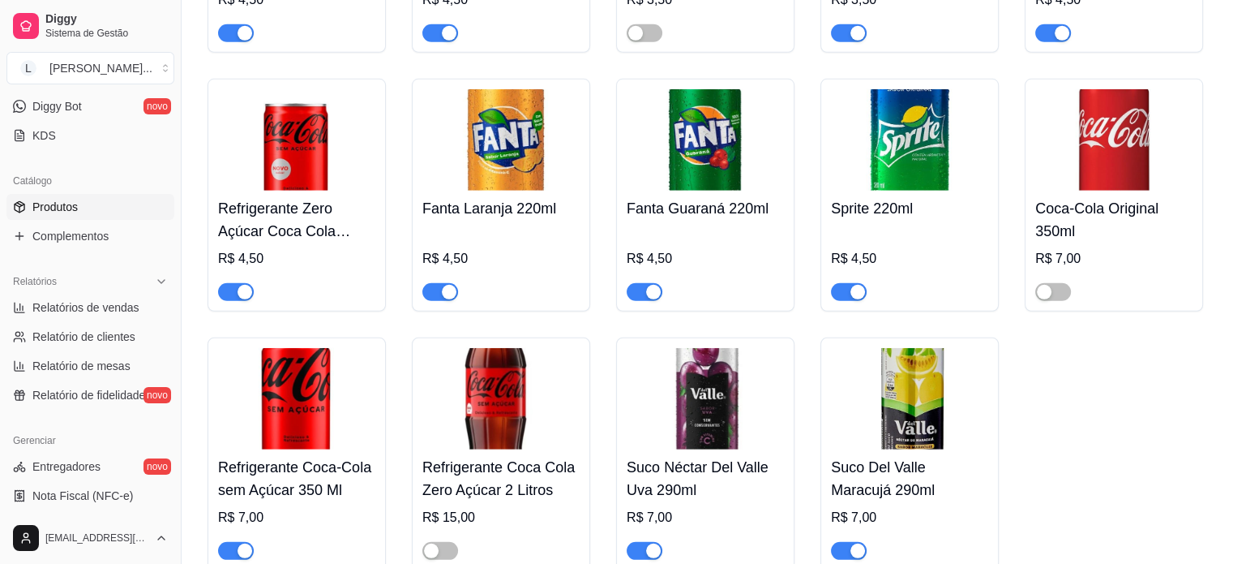
drag, startPoint x: 230, startPoint y: 442, endPoint x: 225, endPoint y: 420, distance: 22.3
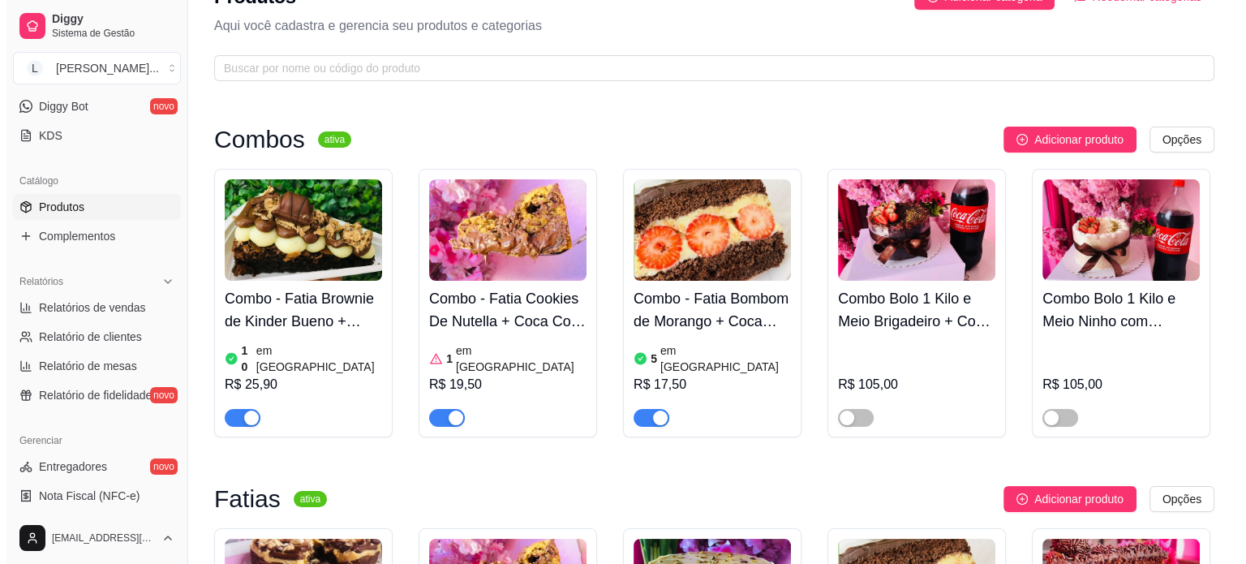
scroll to position [0, 0]
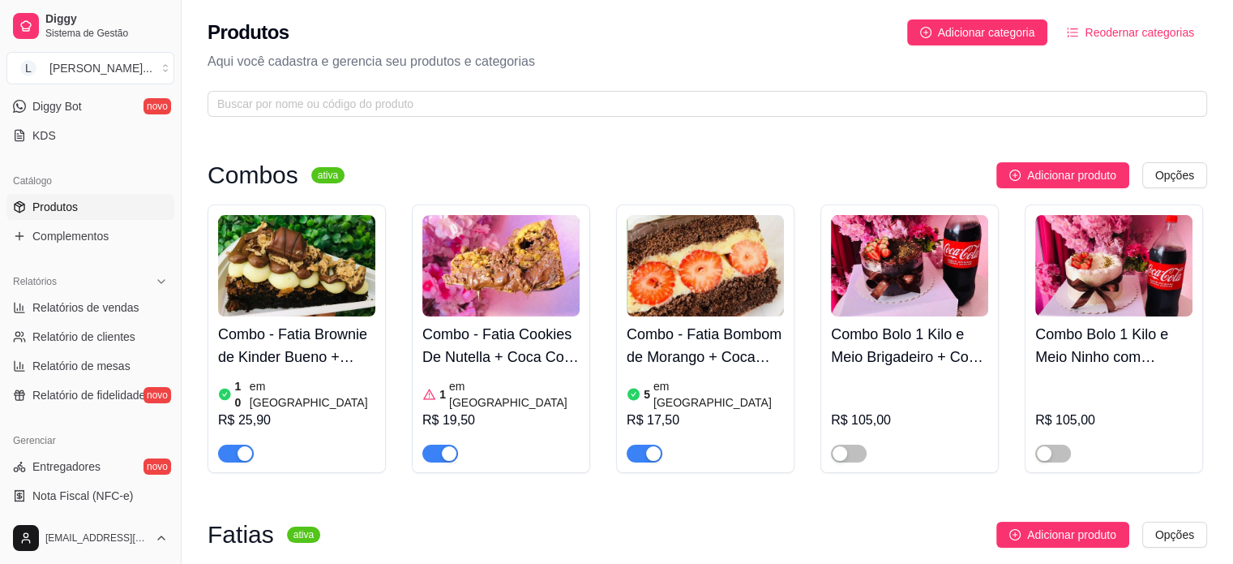
click at [1180, 36] on span "Reodernar categorias" at bounding box center [1139, 33] width 109 height 18
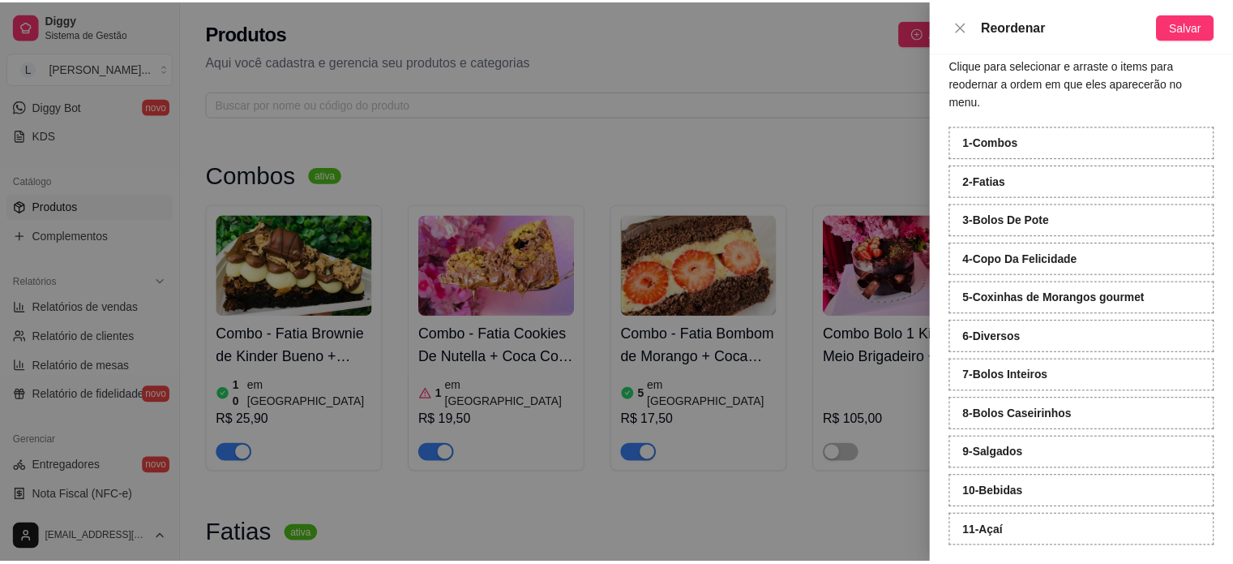
scroll to position [22, 0]
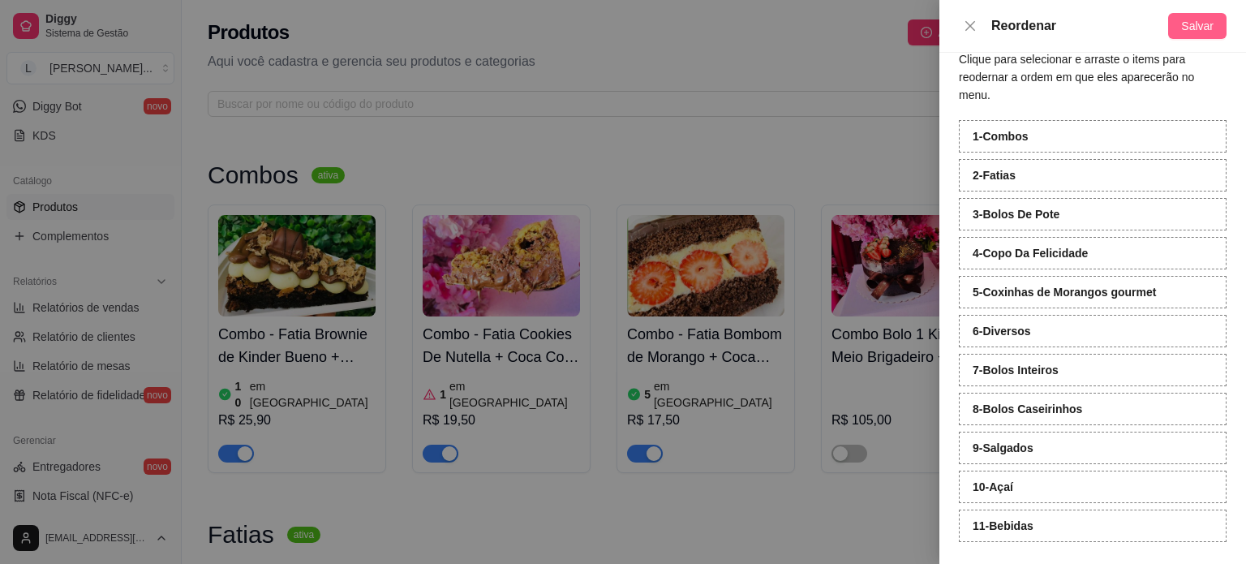
click at [1197, 28] on span "Salvar" at bounding box center [1197, 26] width 32 height 18
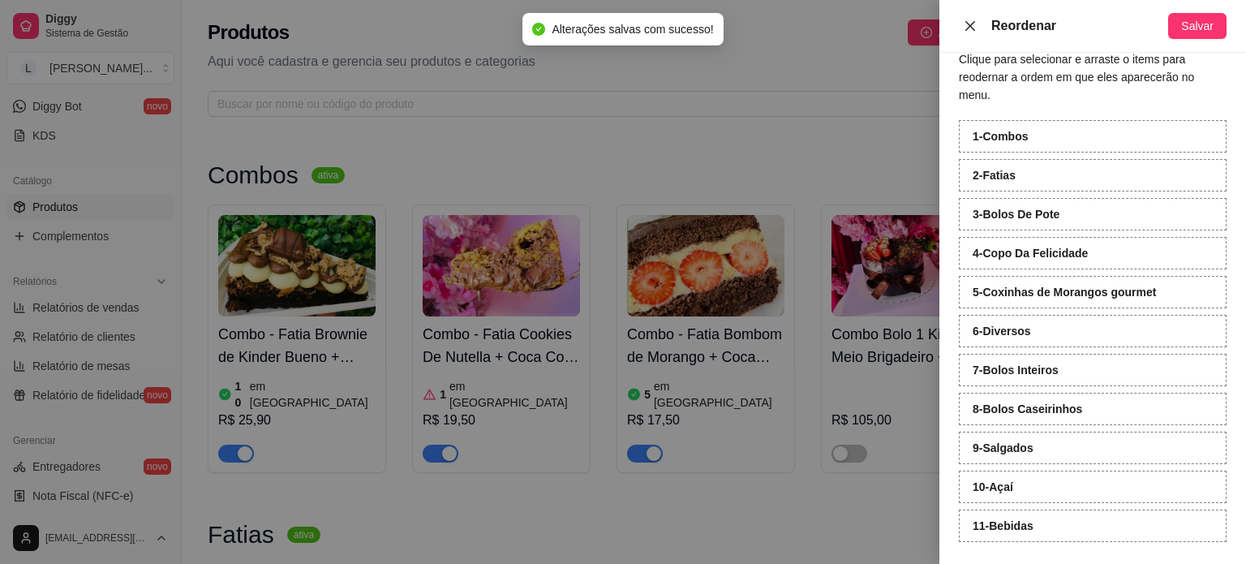
click at [973, 24] on icon "close" at bounding box center [969, 25] width 13 height 13
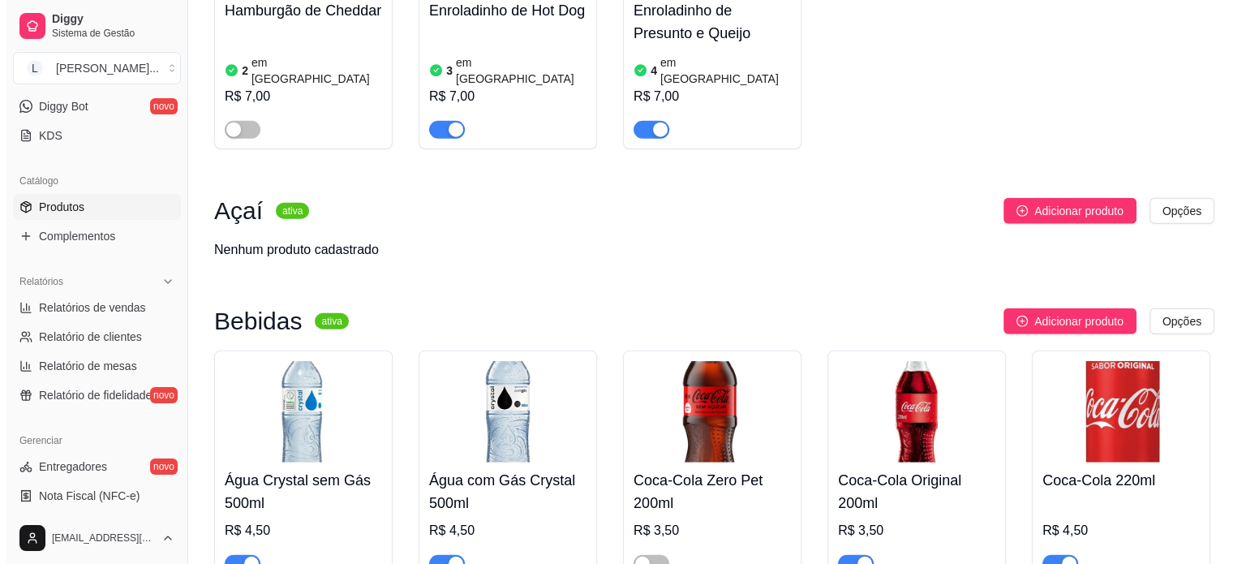
scroll to position [4182, 0]
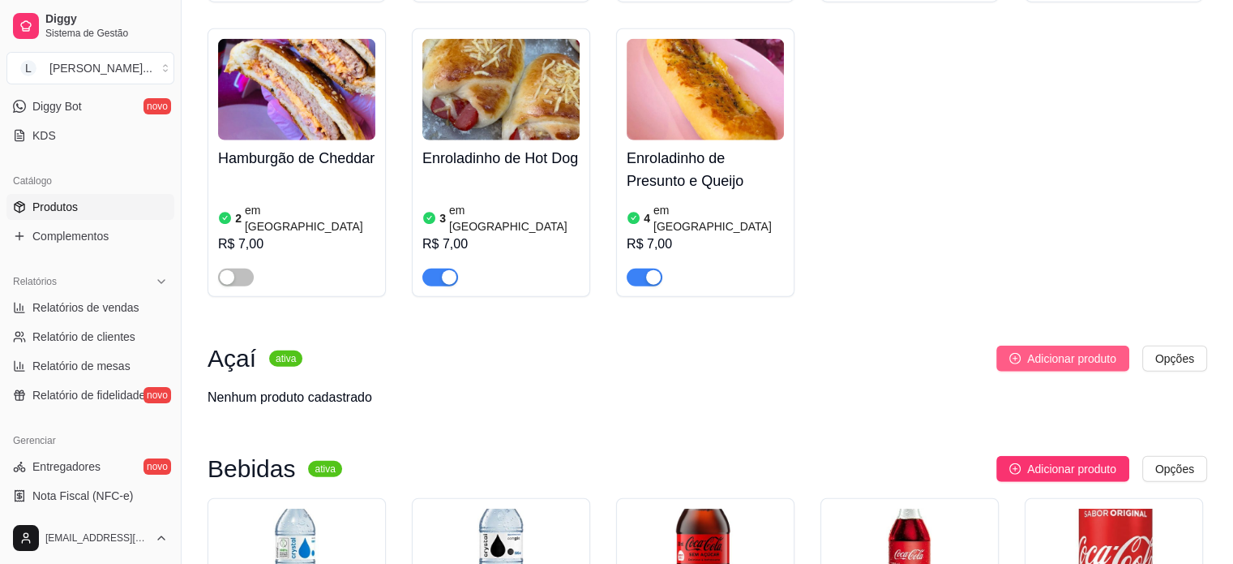
click at [1049, 350] on span "Adicionar produto" at bounding box center [1071, 359] width 89 height 18
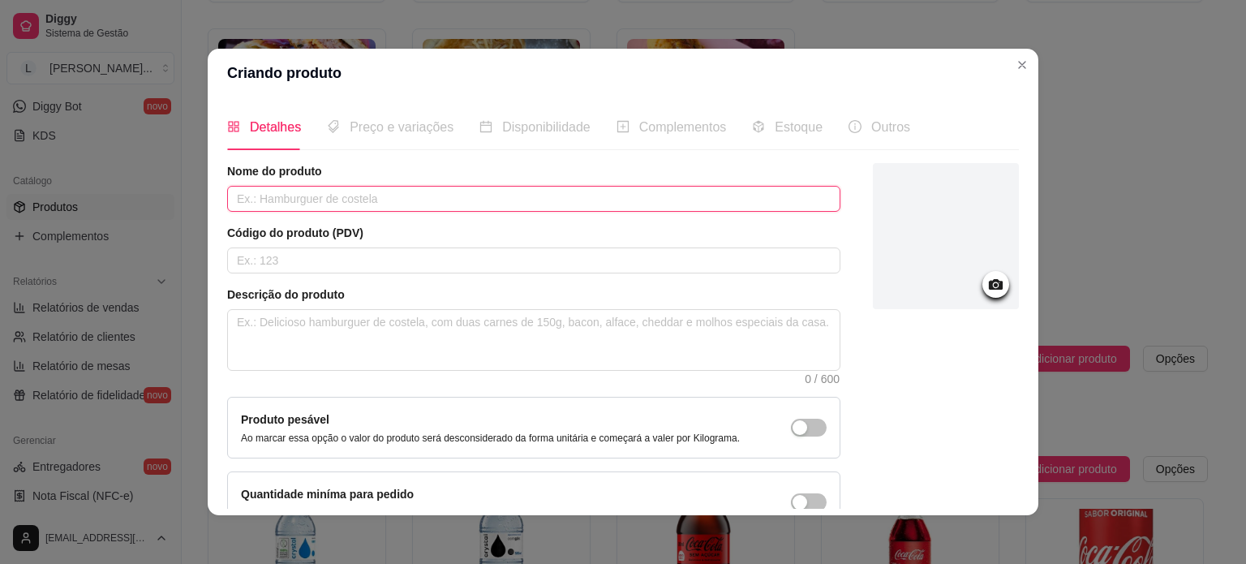
click at [358, 199] on input "text" at bounding box center [533, 199] width 613 height 26
type input "Açai 300 ml"
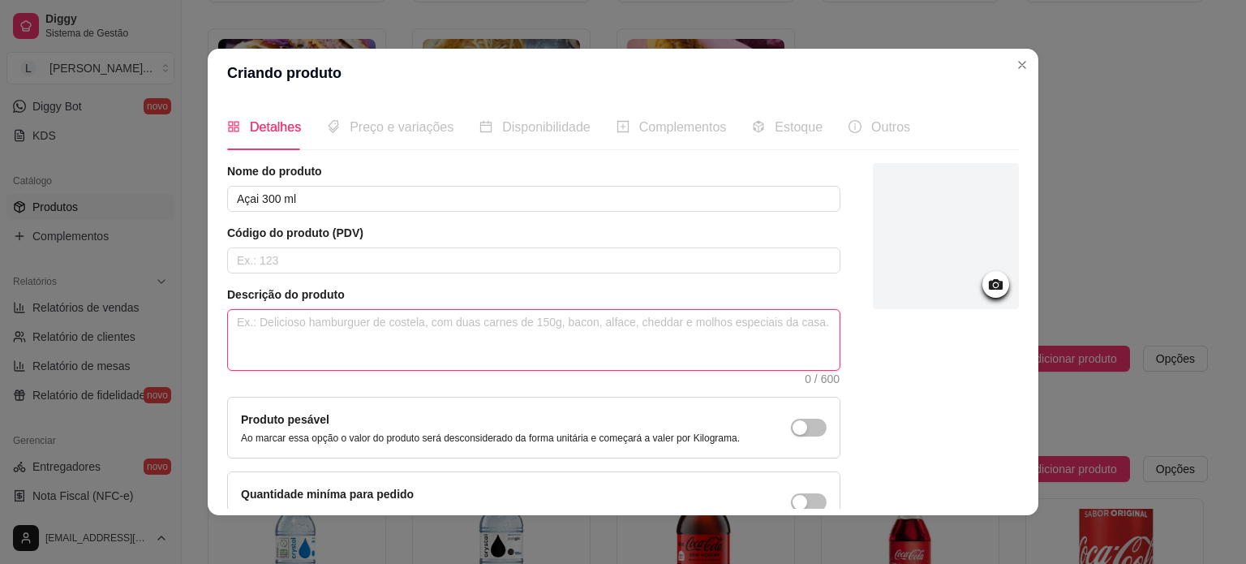
click at [364, 332] on textarea at bounding box center [533, 340] width 611 height 60
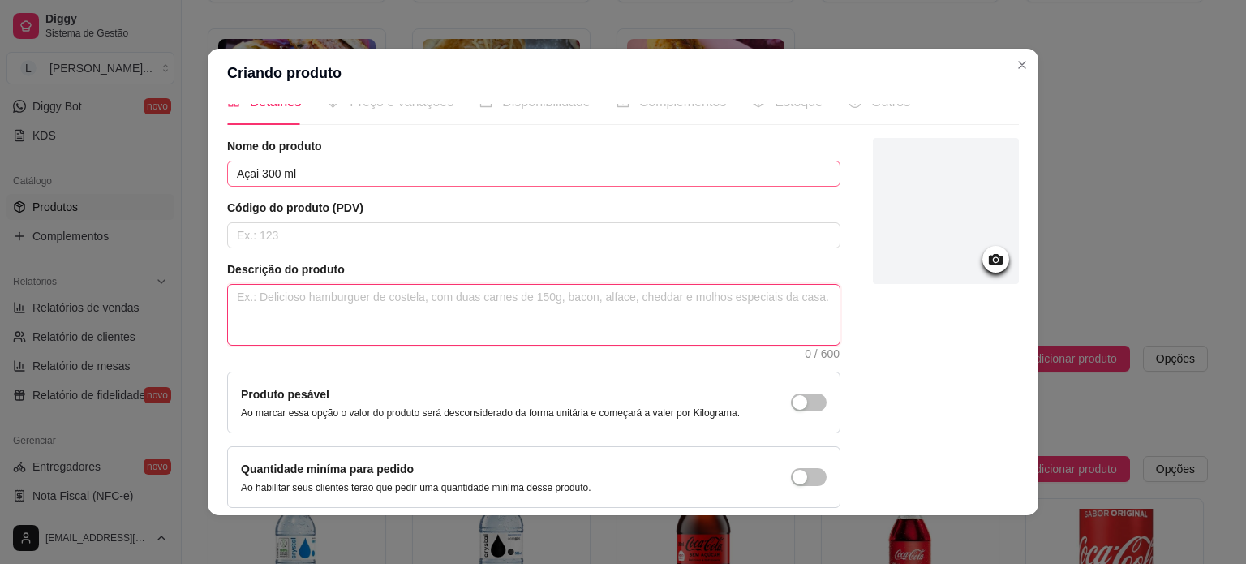
scroll to position [0, 0]
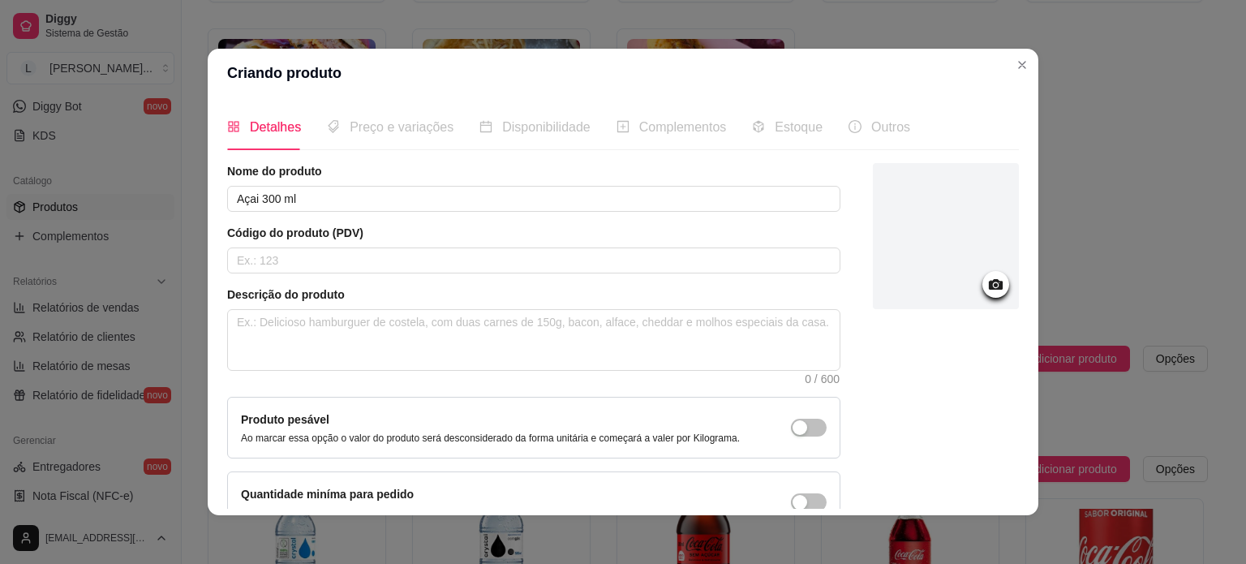
click at [986, 275] on icon at bounding box center [995, 284] width 19 height 19
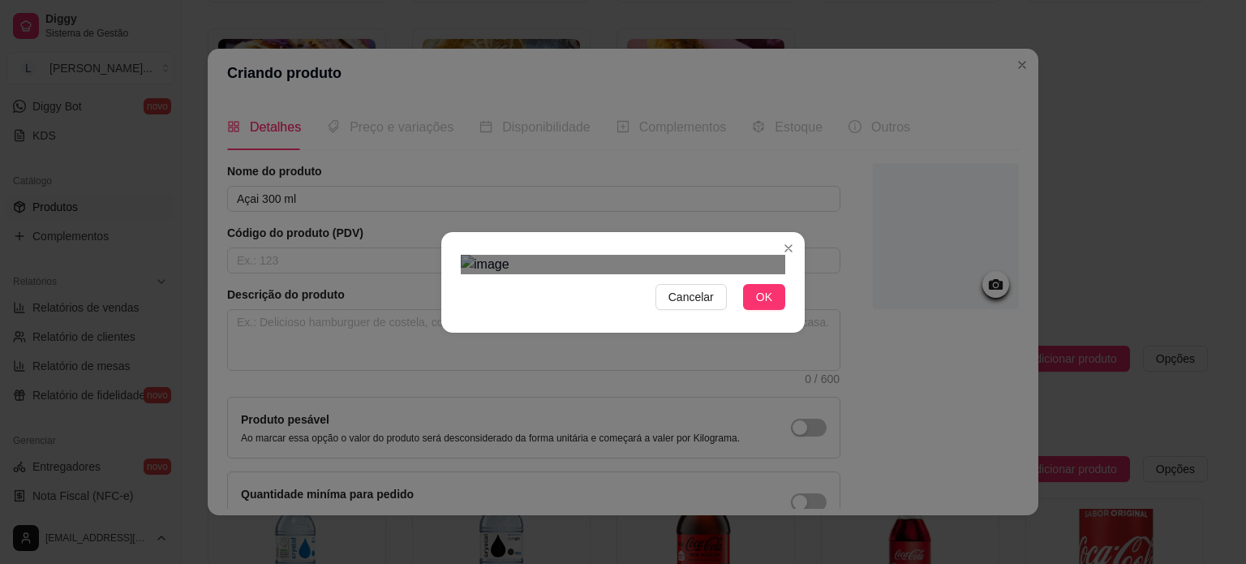
click at [804, 80] on div "Cancelar OK" at bounding box center [623, 282] width 1246 height 564
click at [759, 306] on span "OK" at bounding box center [764, 297] width 16 height 18
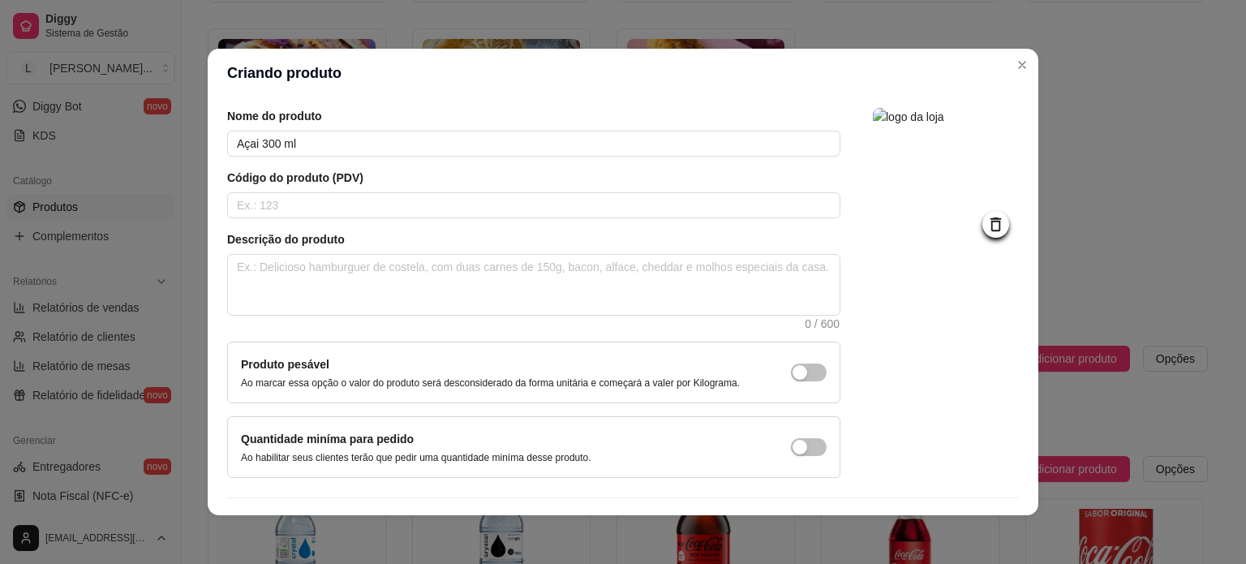
scroll to position [94, 0]
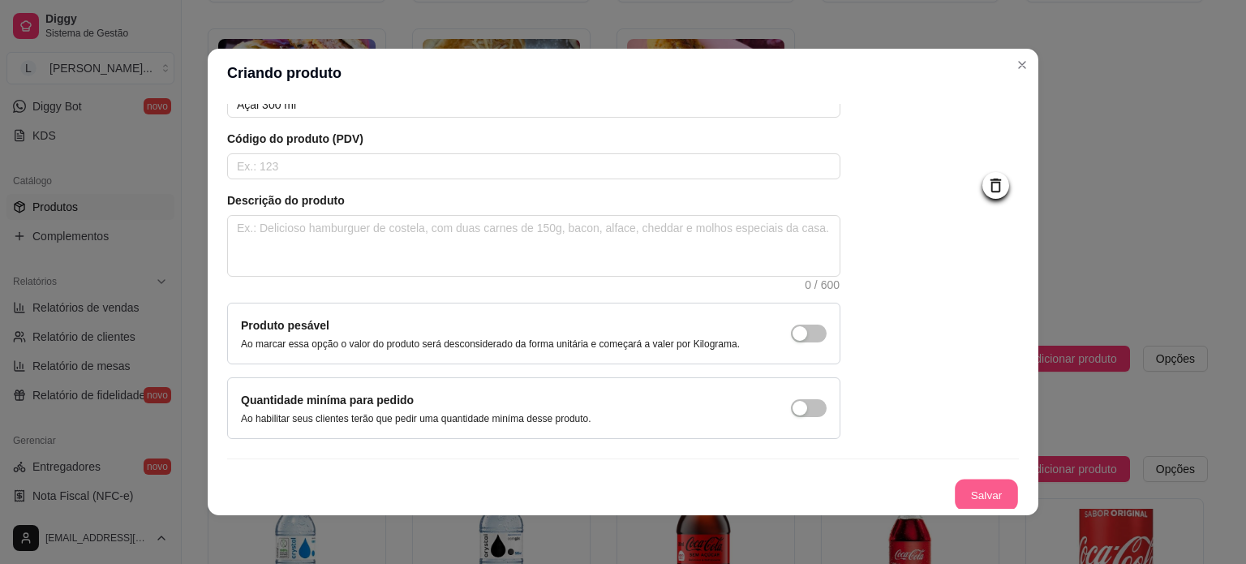
click at [955, 495] on button "Salvar" at bounding box center [986, 495] width 63 height 32
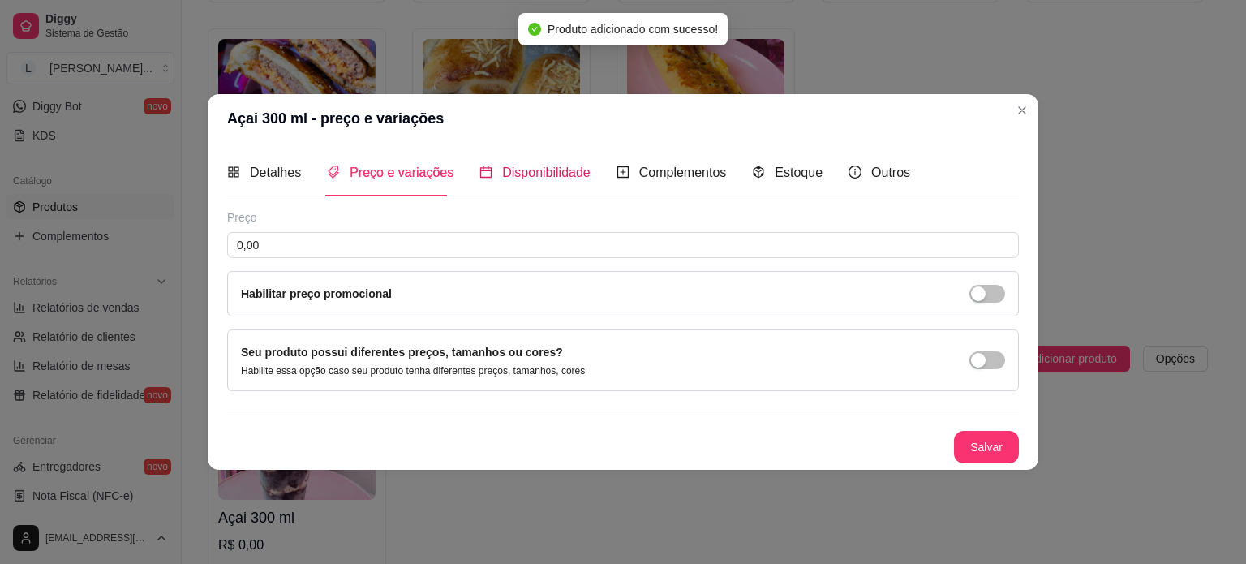
click at [507, 171] on span "Disponibilidade" at bounding box center [546, 172] width 88 height 14
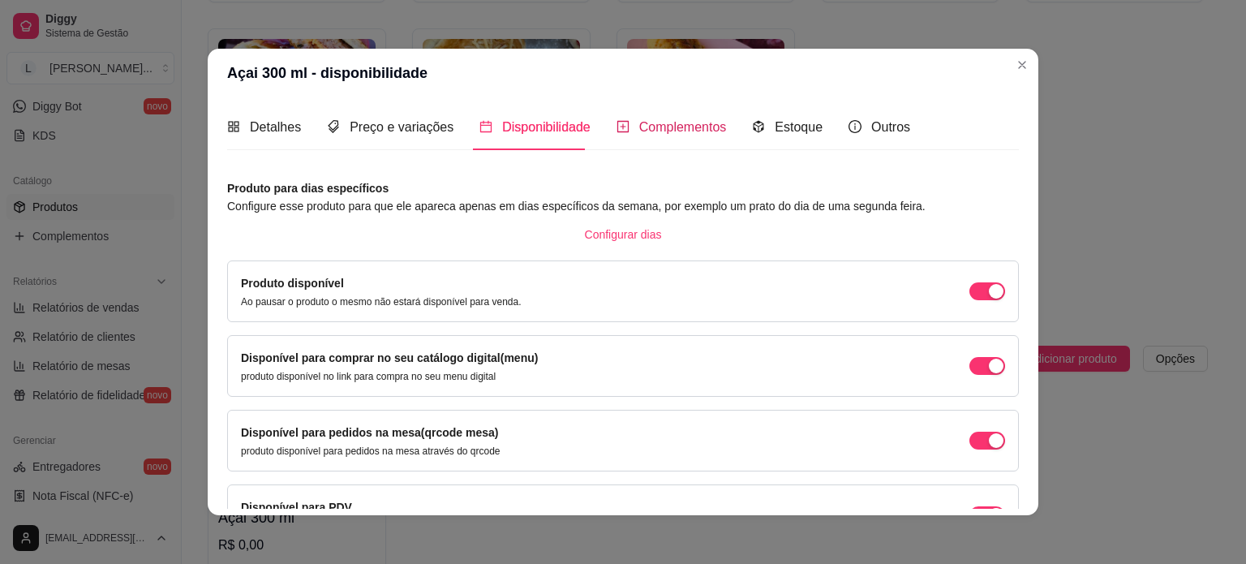
click at [639, 126] on span "Complementos" at bounding box center [683, 127] width 88 height 14
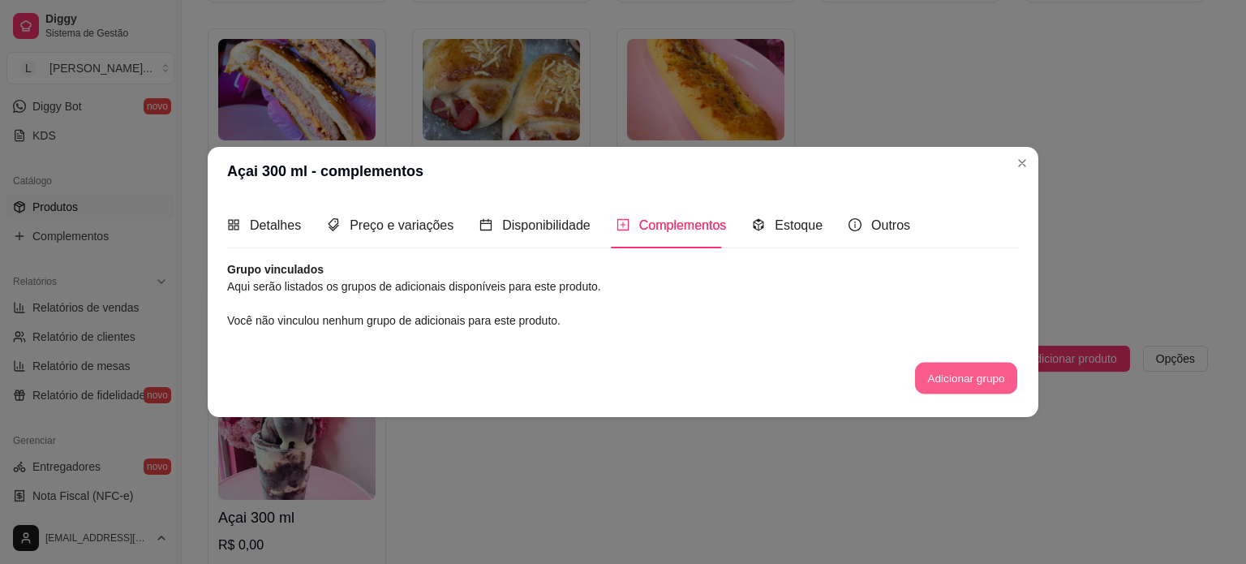
click at [946, 374] on button "Adicionar grupo" at bounding box center [966, 379] width 102 height 32
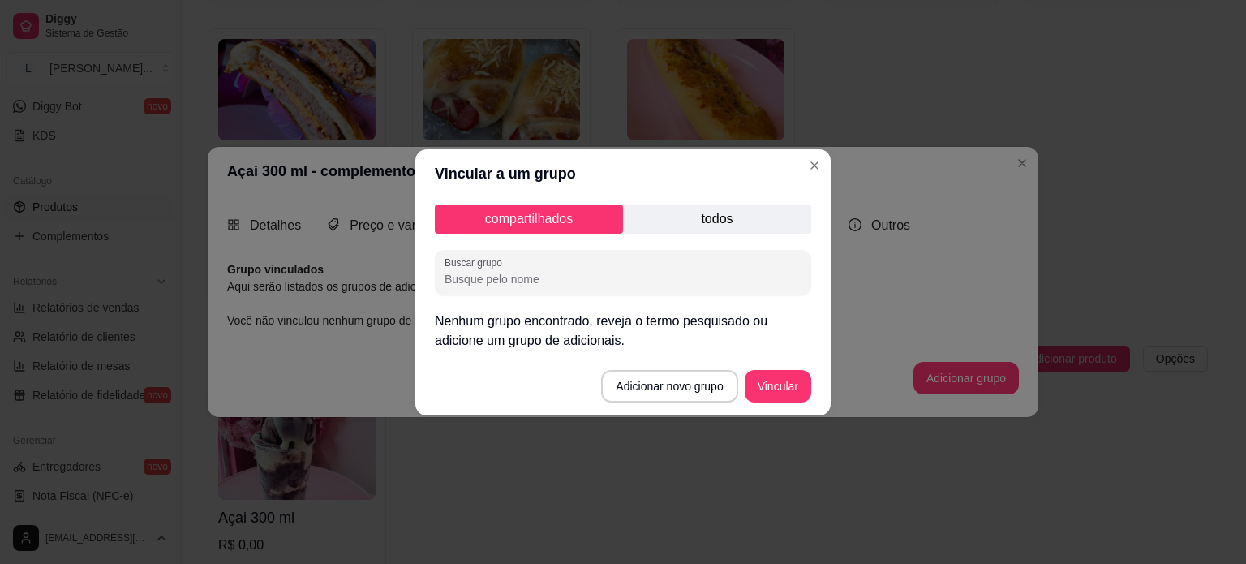
click at [687, 212] on p "todos" at bounding box center [717, 218] width 188 height 29
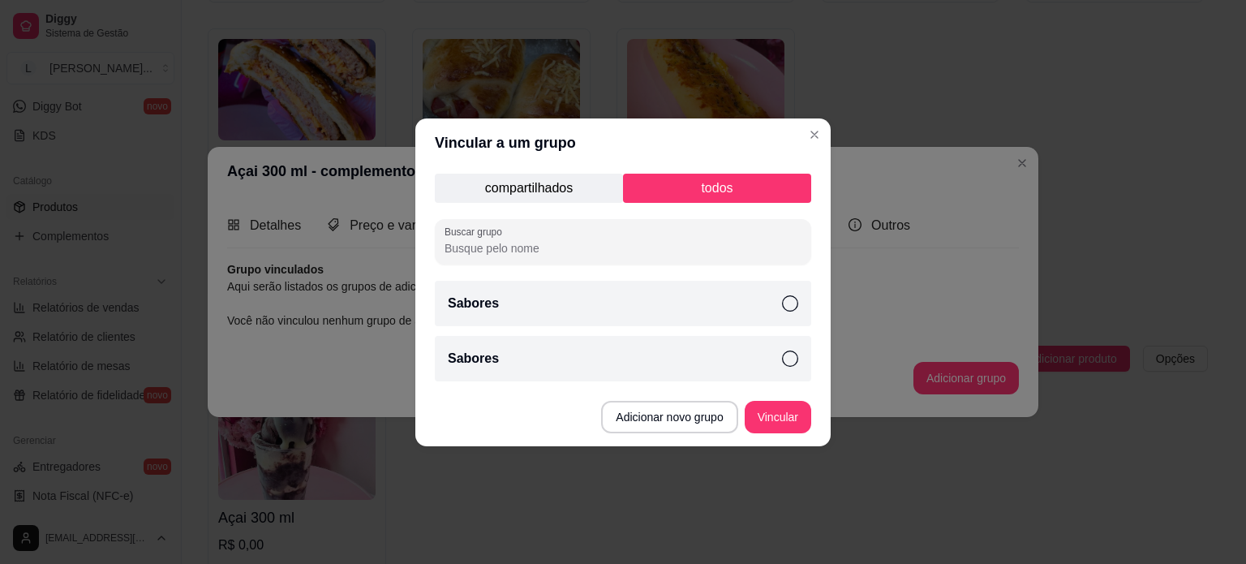
click at [666, 317] on div "Sabores" at bounding box center [623, 303] width 376 height 45
click at [703, 411] on button "Adicionar novo grupo" at bounding box center [669, 417] width 132 height 32
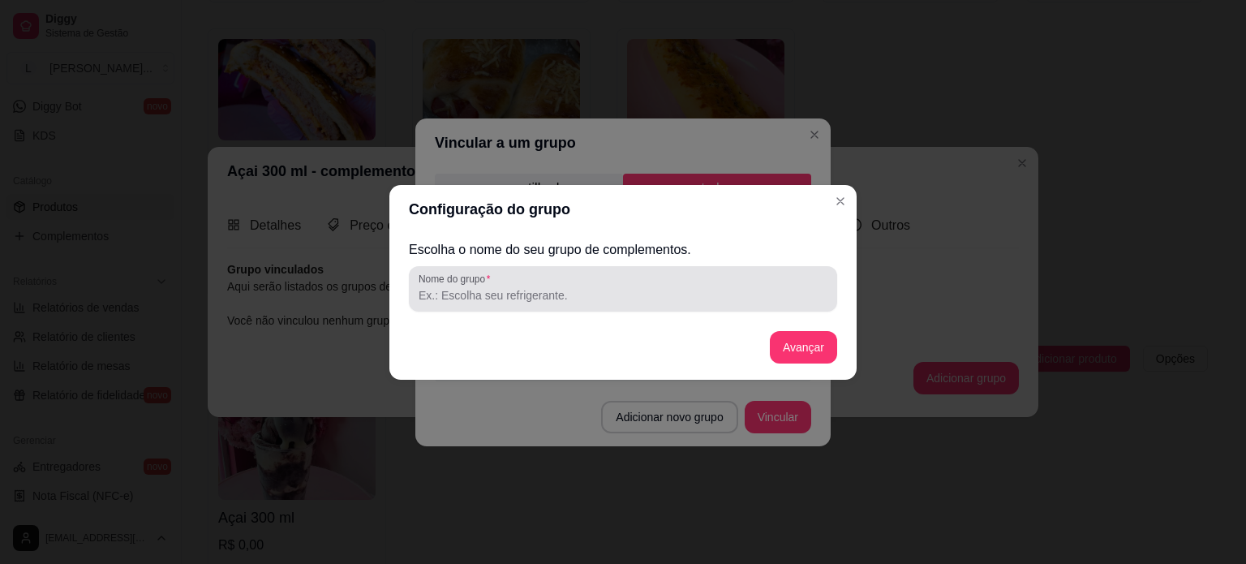
click at [590, 281] on div at bounding box center [622, 288] width 409 height 32
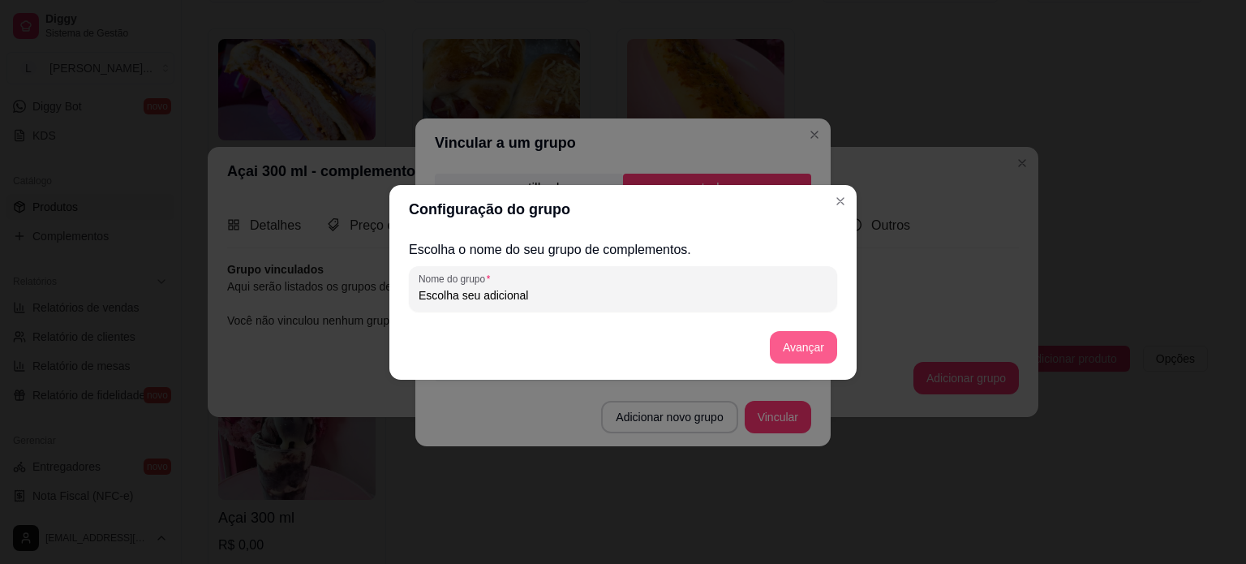
type input "Escolha seu adicional"
click at [808, 353] on button "Avançar" at bounding box center [803, 347] width 67 height 32
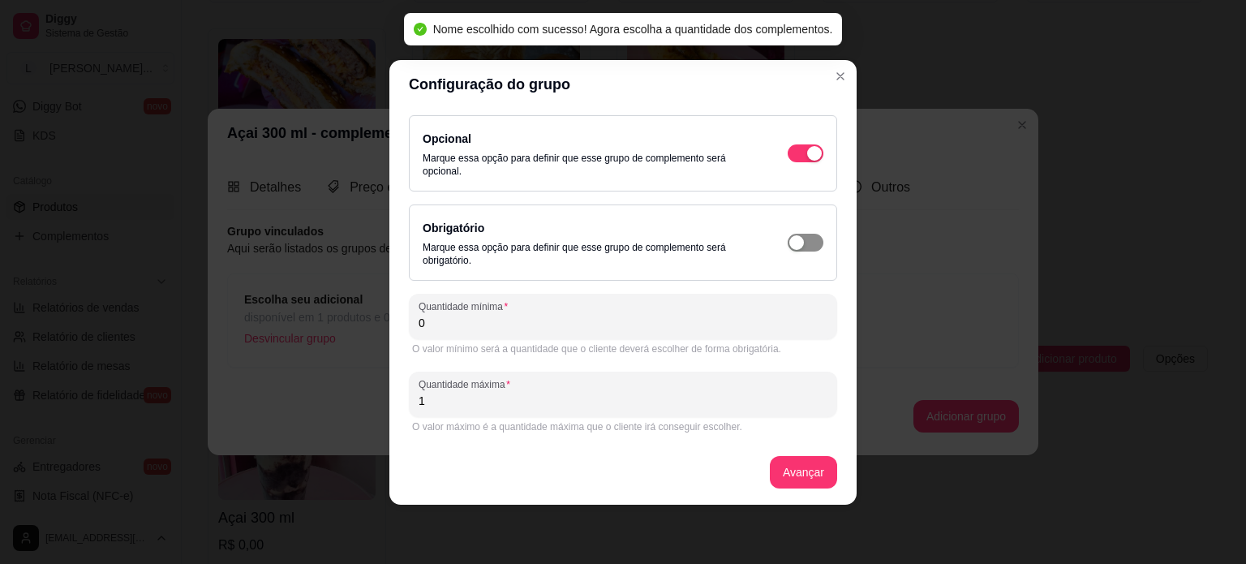
click at [816, 250] on span "button" at bounding box center [805, 243] width 36 height 18
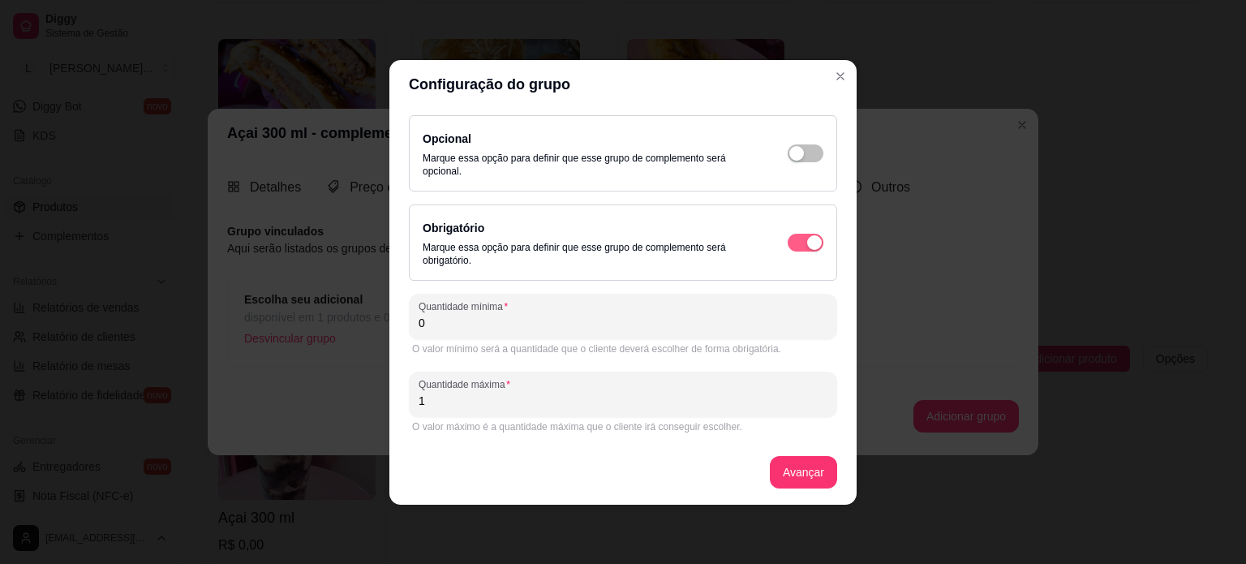
click at [808, 241] on div "button" at bounding box center [814, 242] width 15 height 15
click at [806, 242] on button "button" at bounding box center [805, 243] width 36 height 18
click at [800, 139] on div "Opcional Marque essa opção para definir que esse grupo de complemento será opci…" at bounding box center [623, 153] width 401 height 49
click at [800, 152] on div "button" at bounding box center [796, 153] width 15 height 15
click at [473, 339] on div "O valor mínimo será a quantidade que o cliente deverá escolher de forma obrigat…" at bounding box center [623, 348] width 428 height 19
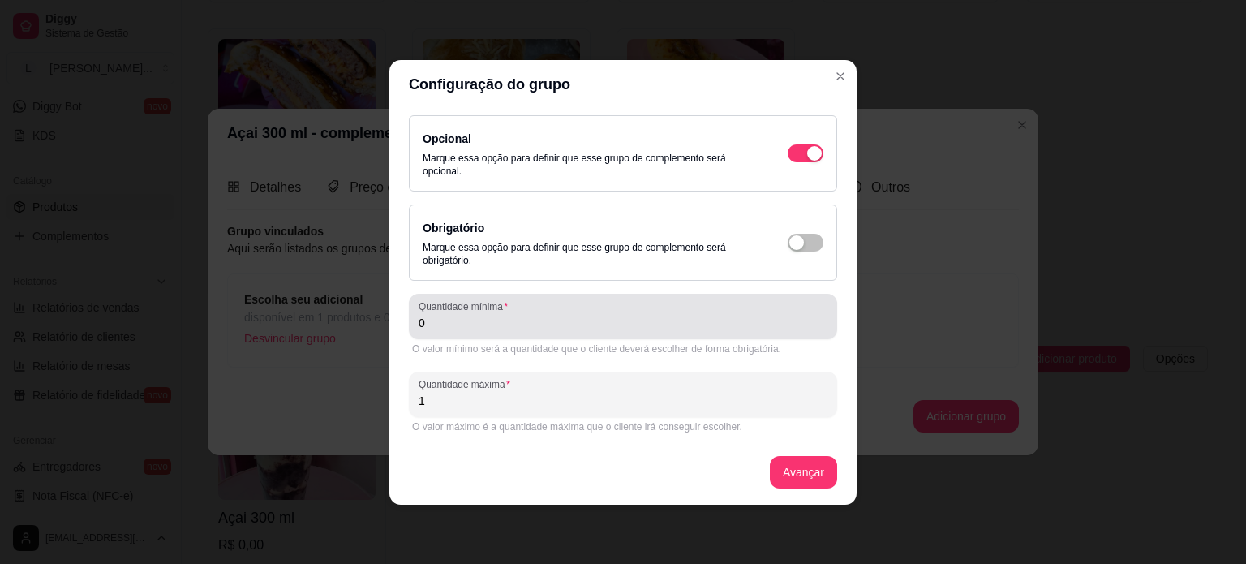
click at [461, 333] on div "Quantidade mínima 0" at bounding box center [623, 316] width 428 height 45
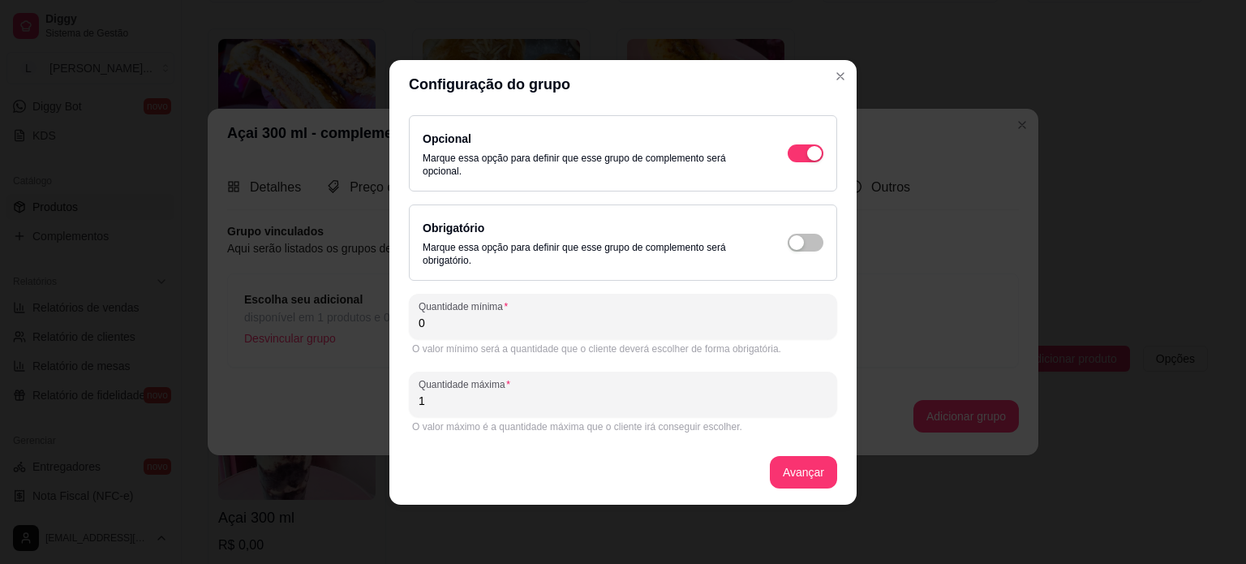
drag, startPoint x: 532, startPoint y: 401, endPoint x: 441, endPoint y: 401, distance: 90.8
click at [441, 401] on input "1" at bounding box center [622, 401] width 409 height 16
drag, startPoint x: 399, startPoint y: 402, endPoint x: 389, endPoint y: 402, distance: 9.7
click at [389, 402] on div "Opcional Marque essa opção para definir que esse grupo de complemento será opci…" at bounding box center [622, 307] width 467 height 396
click at [585, 405] on input "0" at bounding box center [622, 401] width 409 height 16
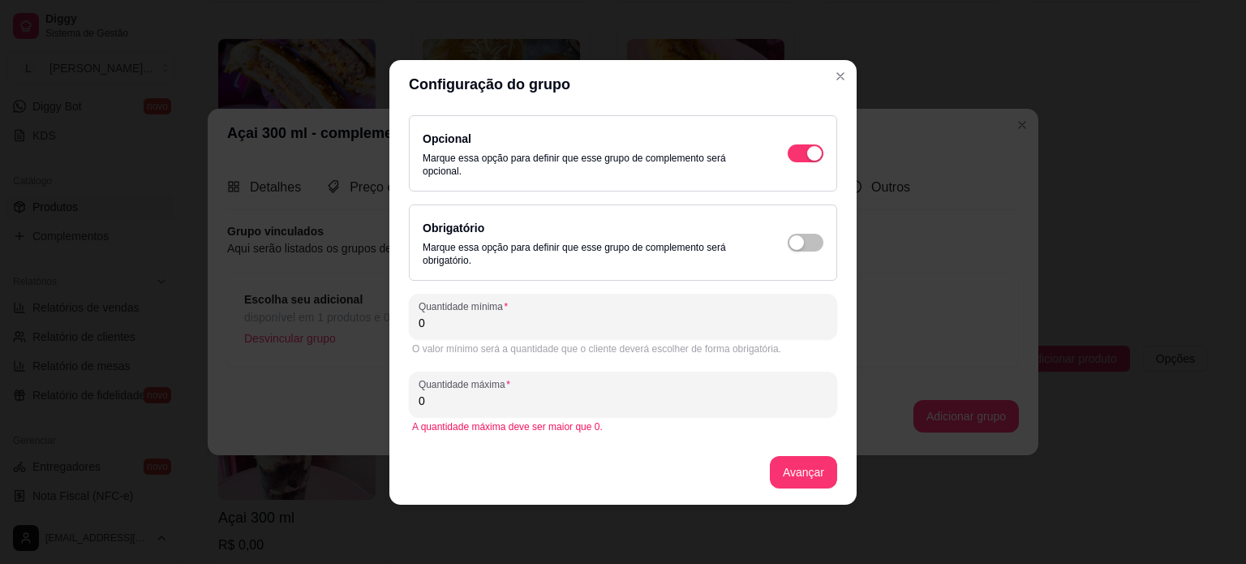
drag, startPoint x: 530, startPoint y: 405, endPoint x: 328, endPoint y: 393, distance: 202.2
click at [328, 393] on div "Configuração do grupo Opcional Marque essa opção para definir que esse grupo de…" at bounding box center [623, 282] width 1246 height 564
type input "6"
click at [802, 468] on button "Avançar" at bounding box center [803, 472] width 67 height 32
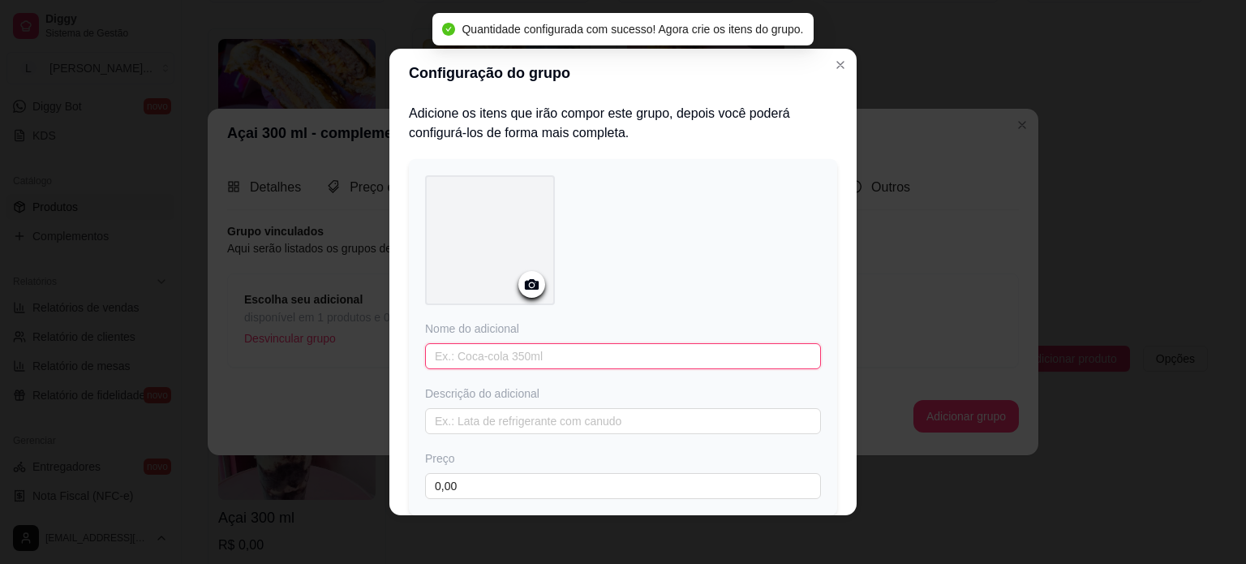
click at [551, 348] on input "text" at bounding box center [623, 356] width 396 height 26
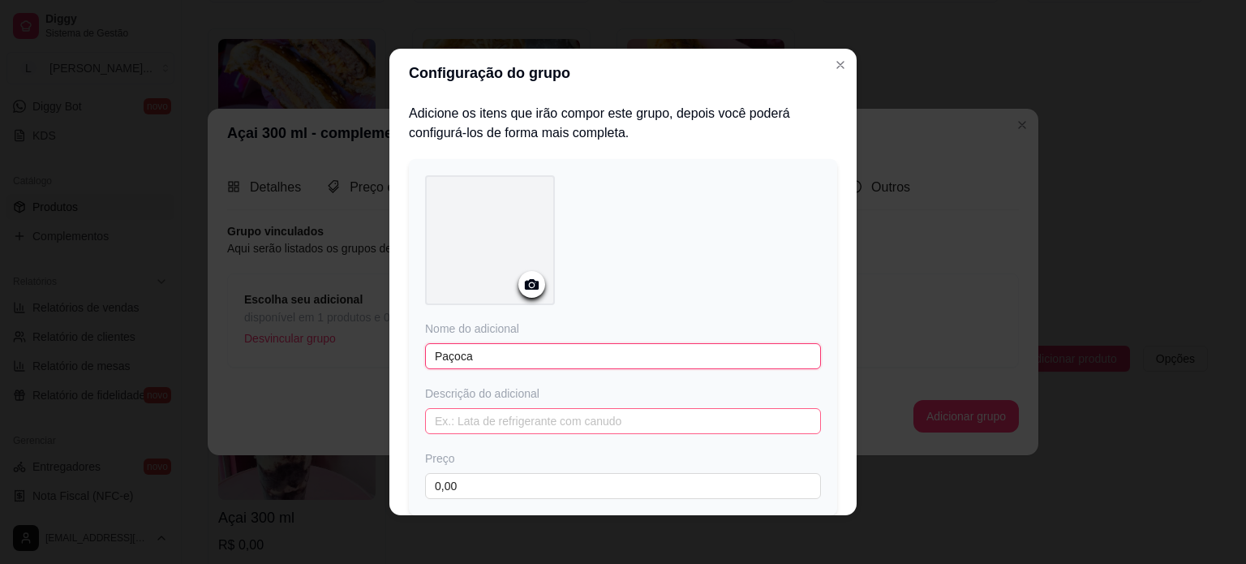
scroll to position [114, 0]
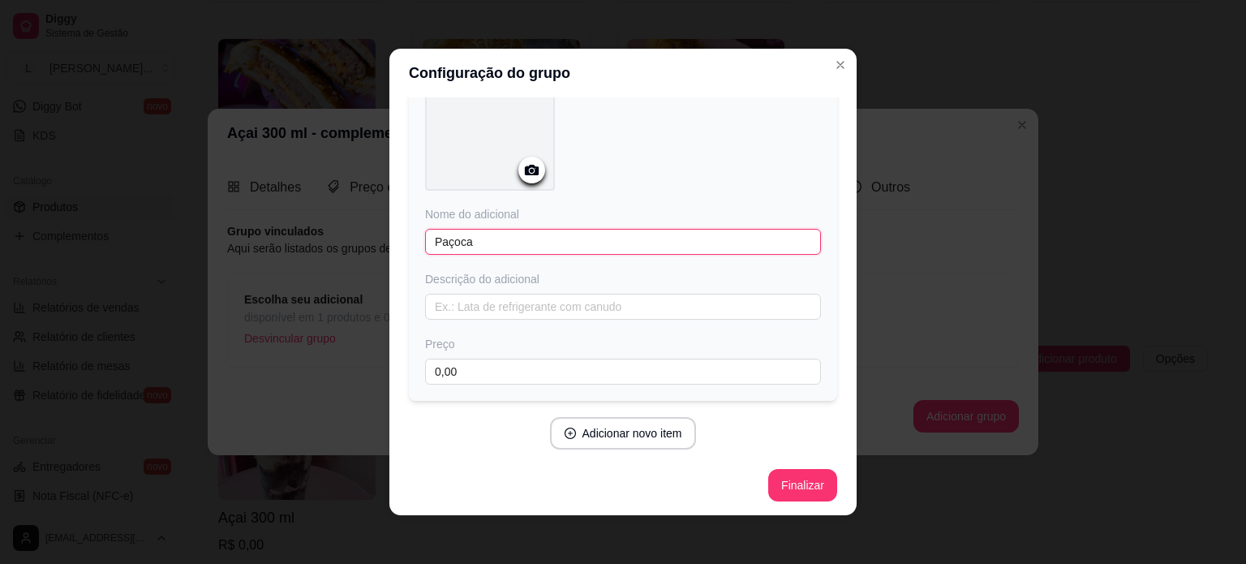
type input "Paçoca"
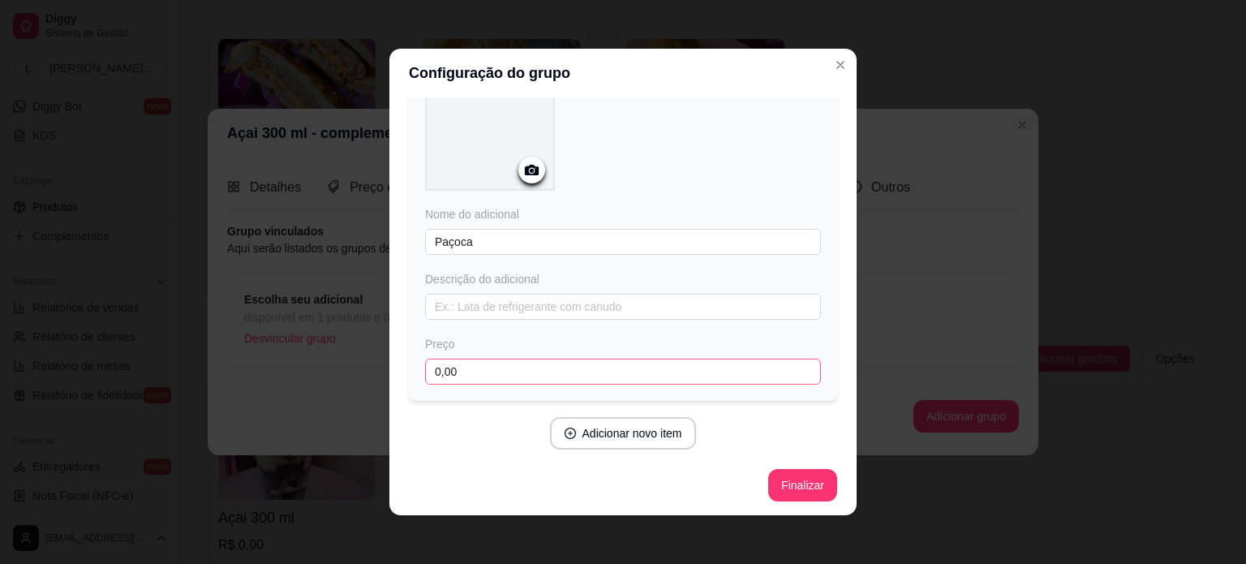
drag, startPoint x: 519, startPoint y: 382, endPoint x: 516, endPoint y: 369, distance: 13.4
click at [519, 382] on div "Nome do adicional Paçoca Descrição do adicional Preço 0,00" at bounding box center [623, 223] width 428 height 356
click at [516, 369] on input "0,00" at bounding box center [623, 371] width 396 height 26
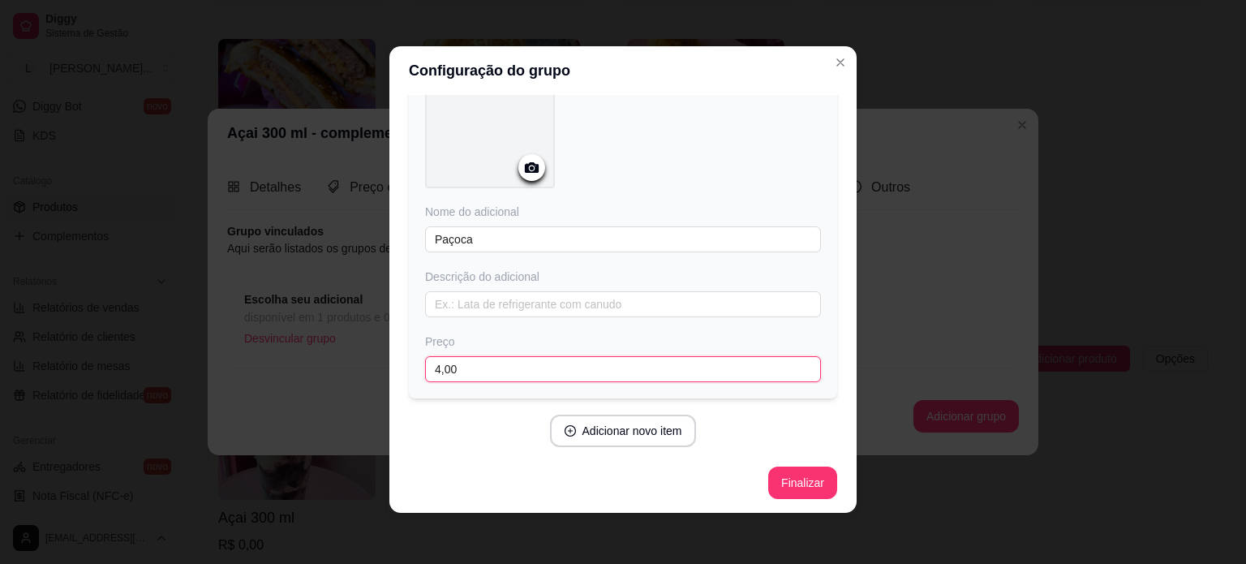
scroll to position [3, 0]
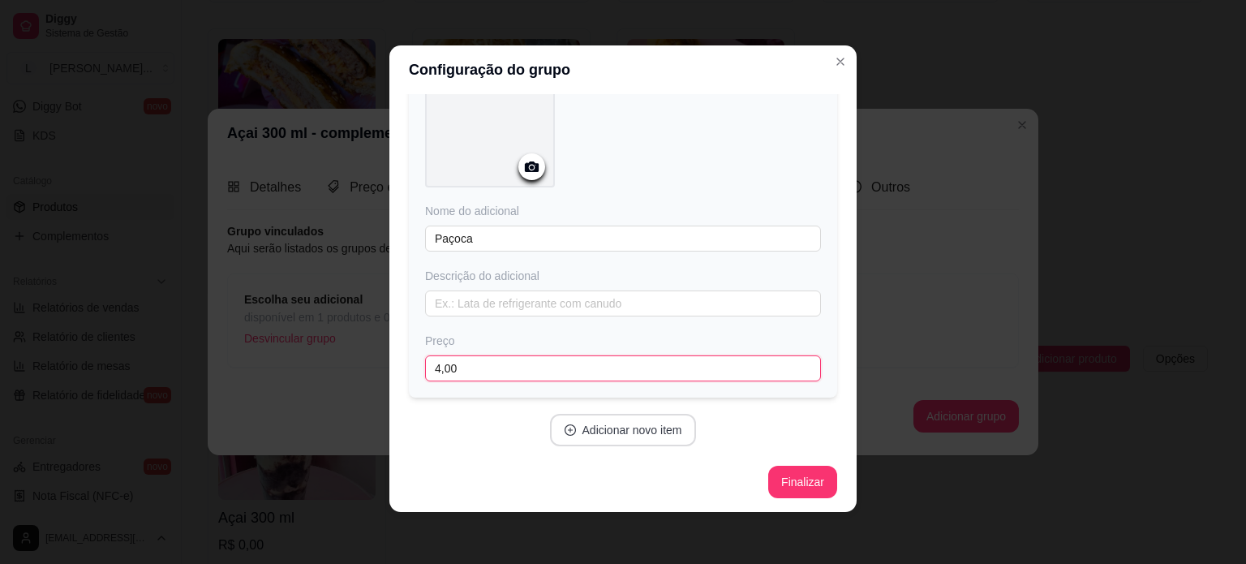
type input "4,00"
click at [633, 433] on button "Adicionar novo item" at bounding box center [623, 430] width 147 height 32
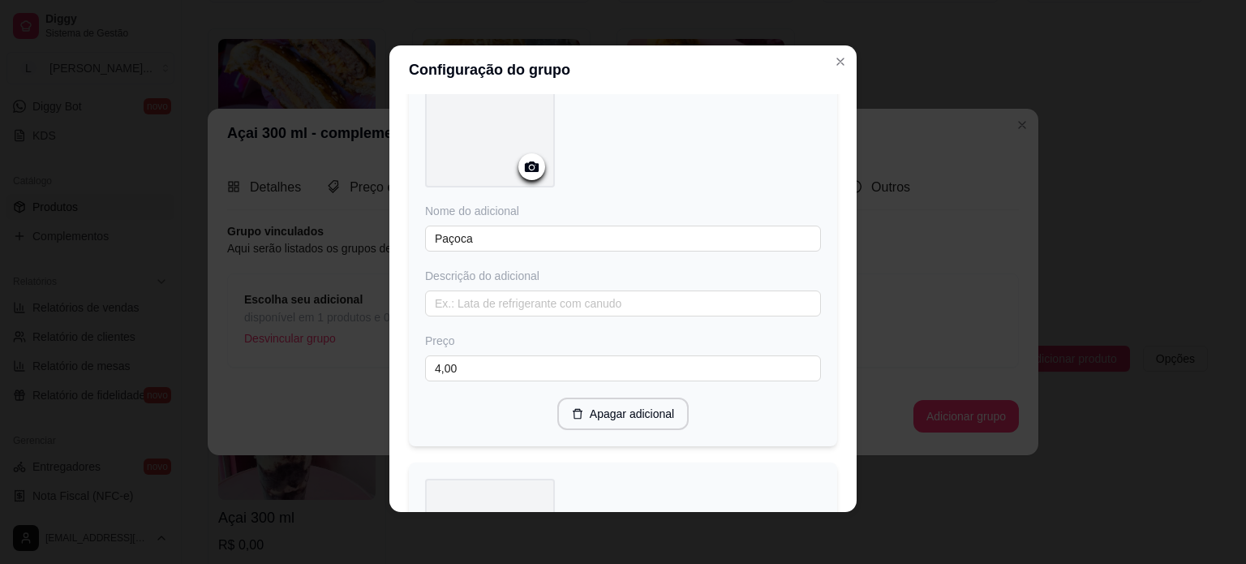
scroll to position [358, 0]
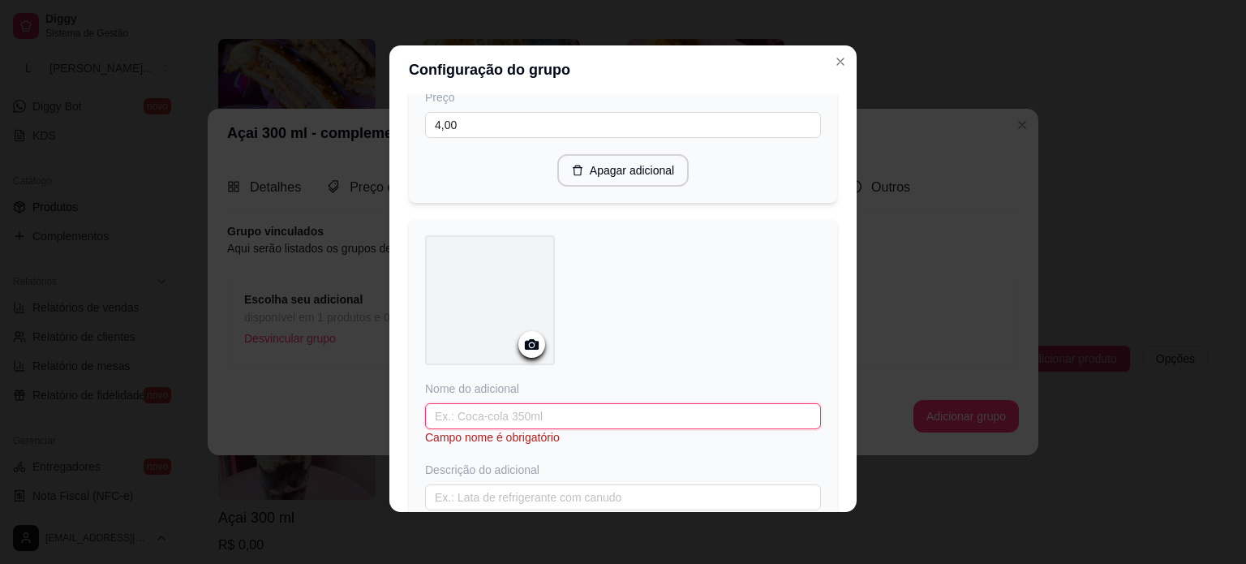
click at [545, 412] on input "text" at bounding box center [623, 416] width 396 height 26
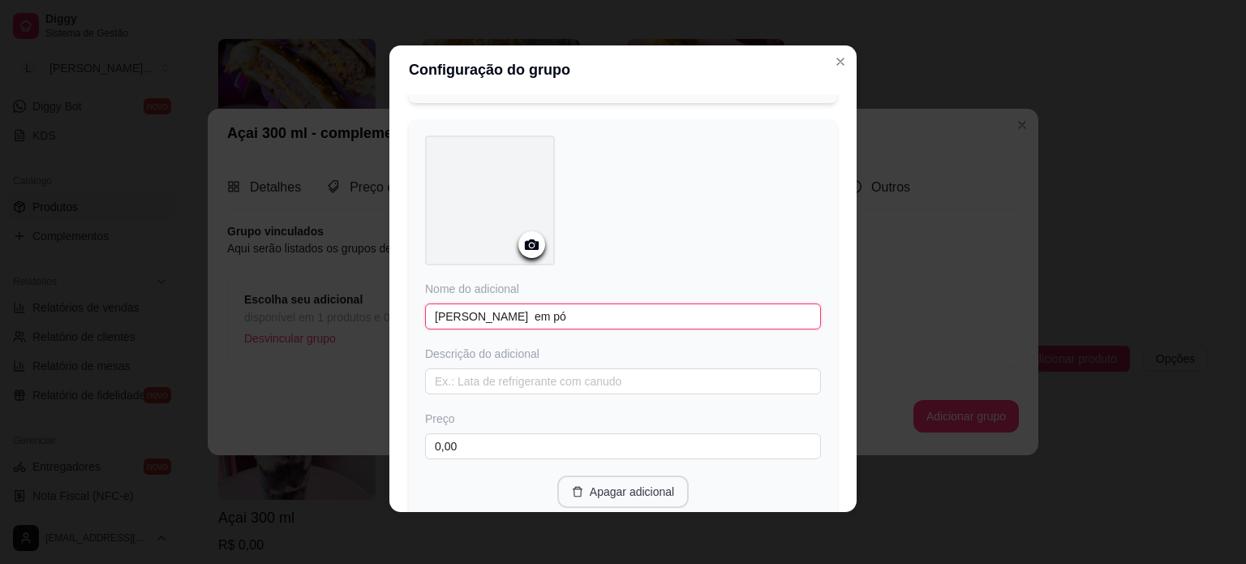
scroll to position [581, 0]
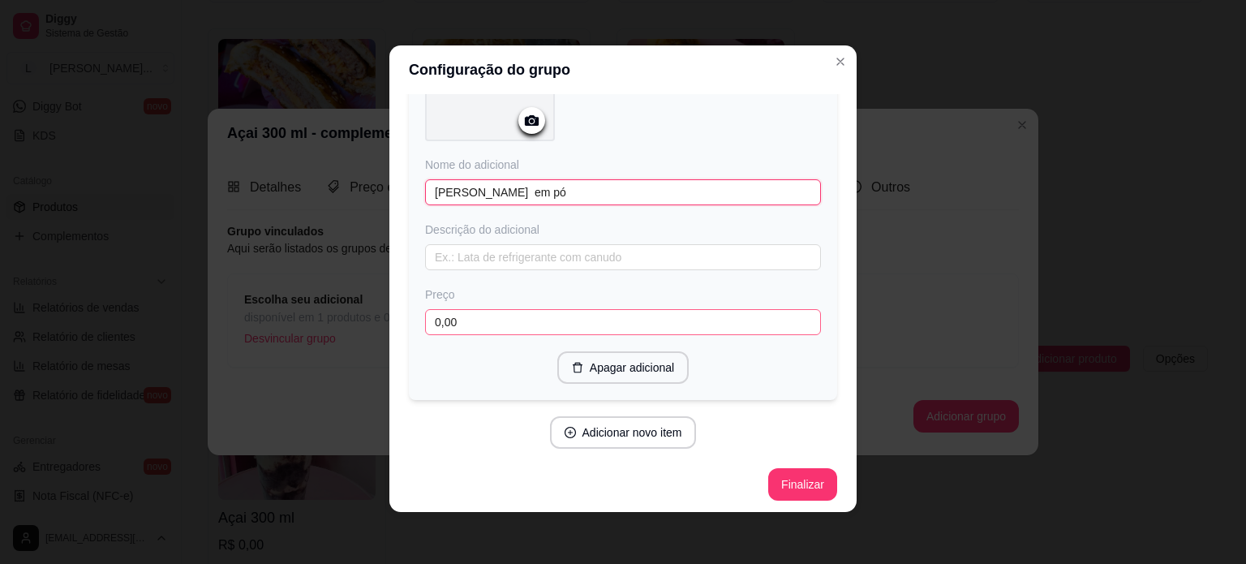
type input "[PERSON_NAME] em pó"
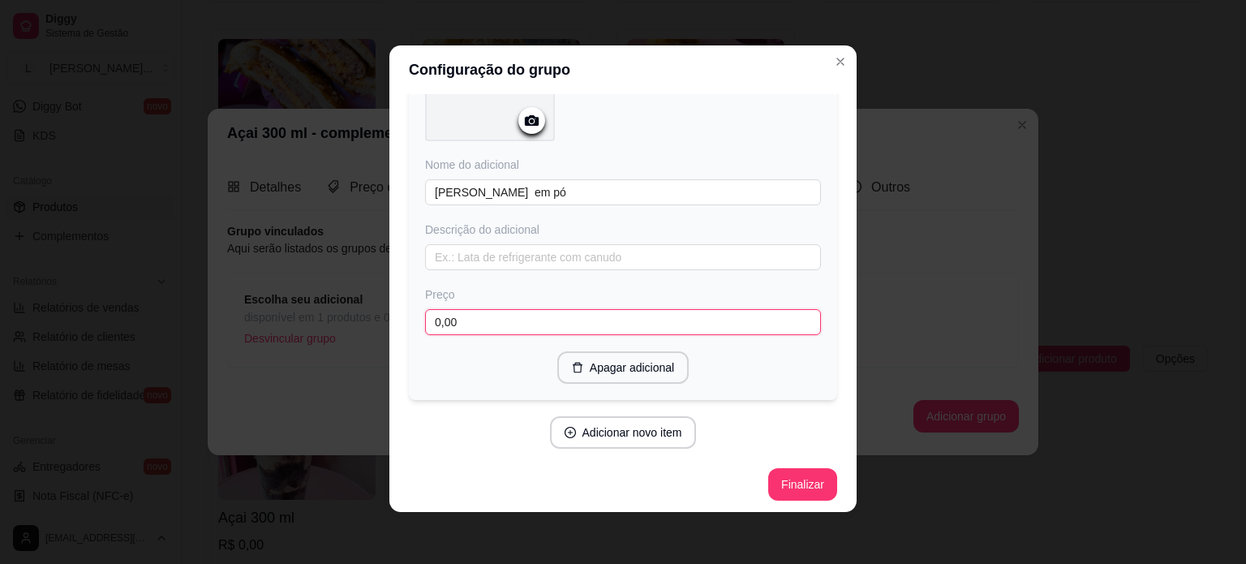
click at [451, 320] on input "0,00" at bounding box center [623, 322] width 396 height 26
type input "4,00"
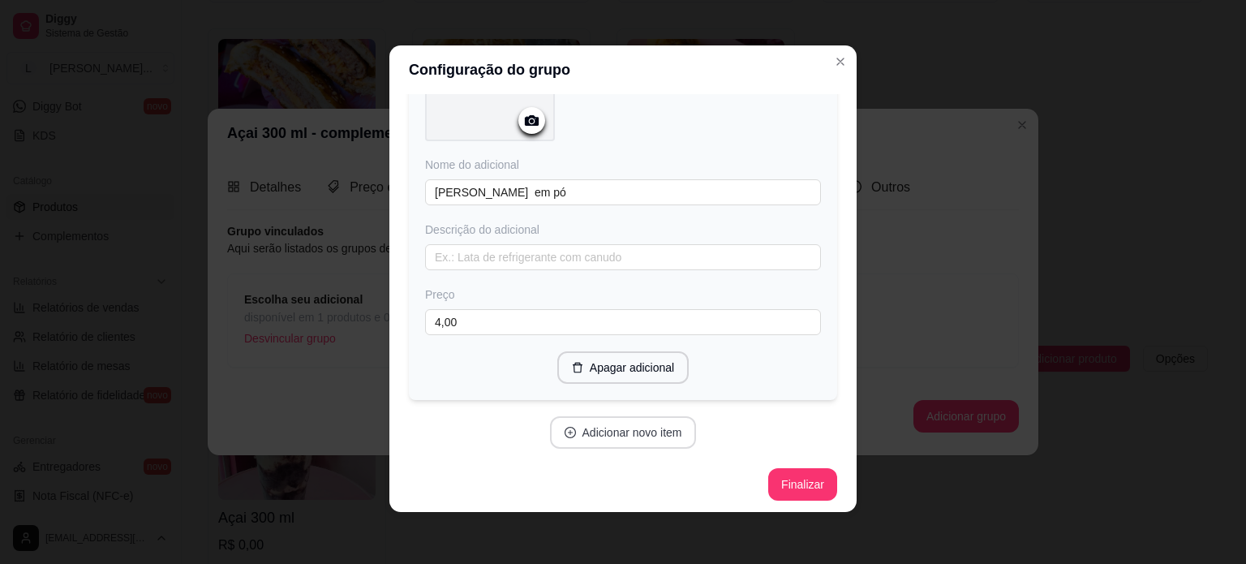
click at [595, 435] on button "Adicionar novo item" at bounding box center [623, 432] width 147 height 32
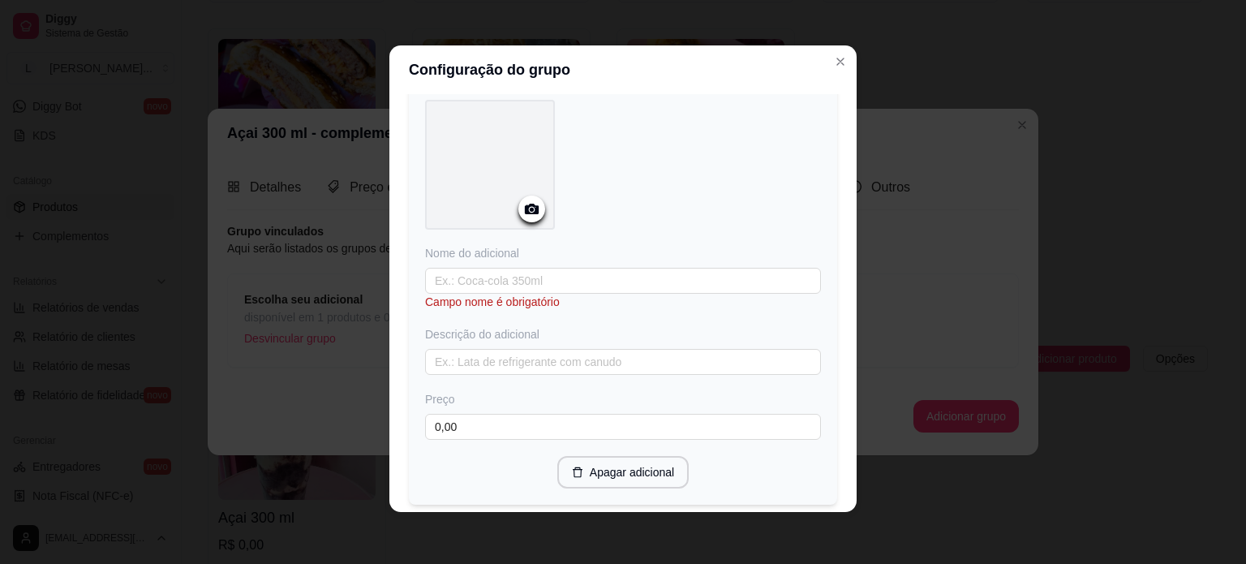
scroll to position [987, 0]
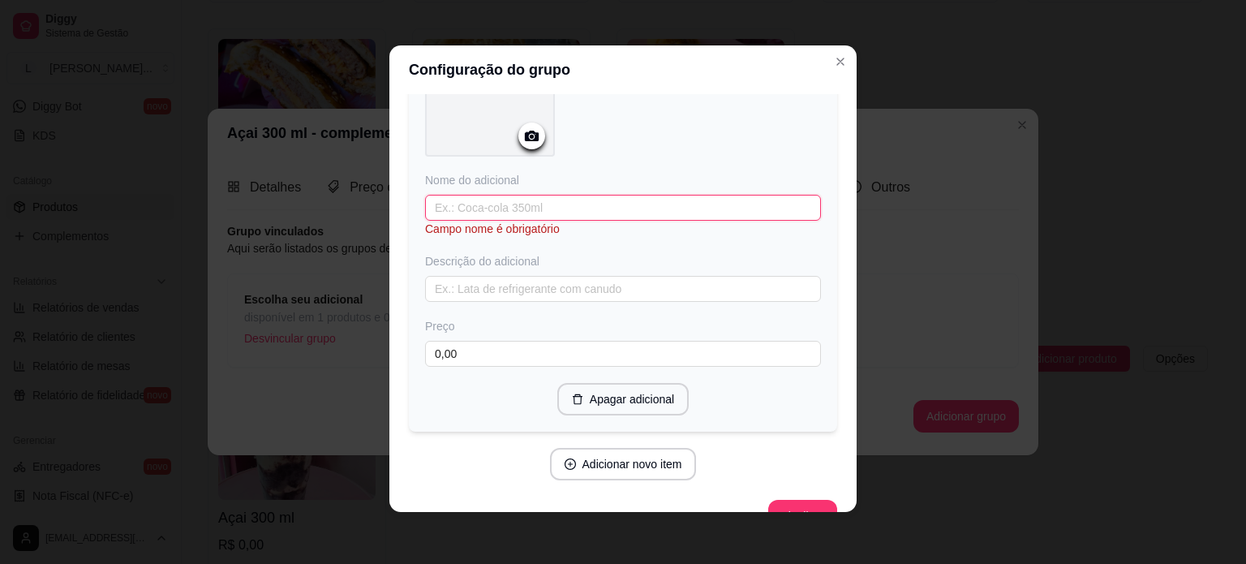
click at [449, 195] on input "text" at bounding box center [623, 208] width 396 height 26
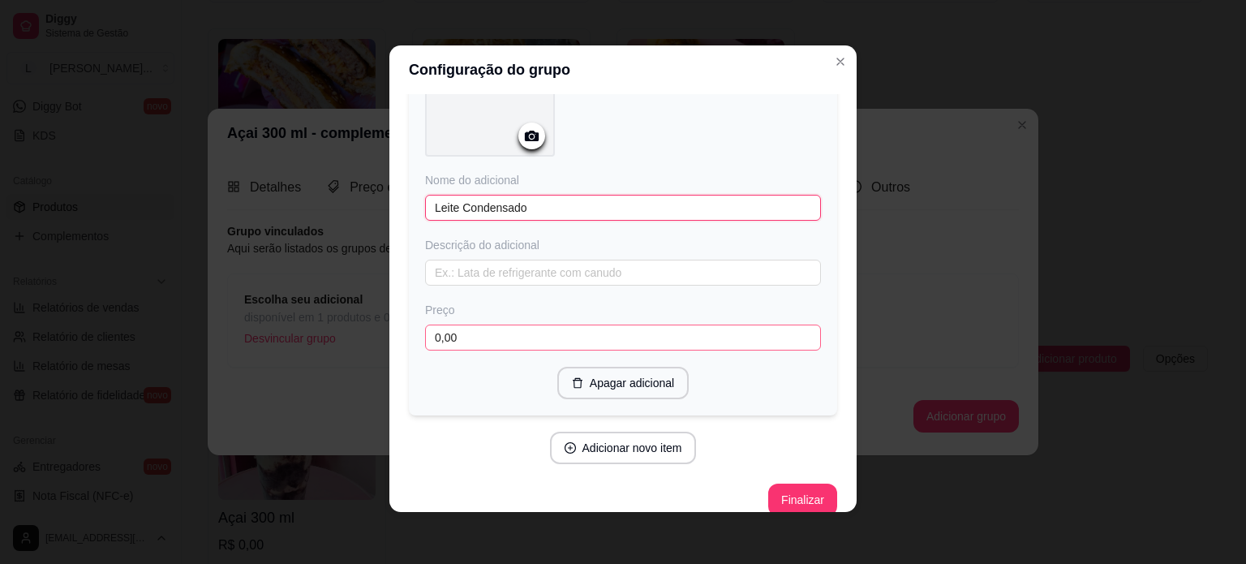
type input "Leite Condensado"
click at [562, 324] on input "0,00" at bounding box center [623, 337] width 396 height 26
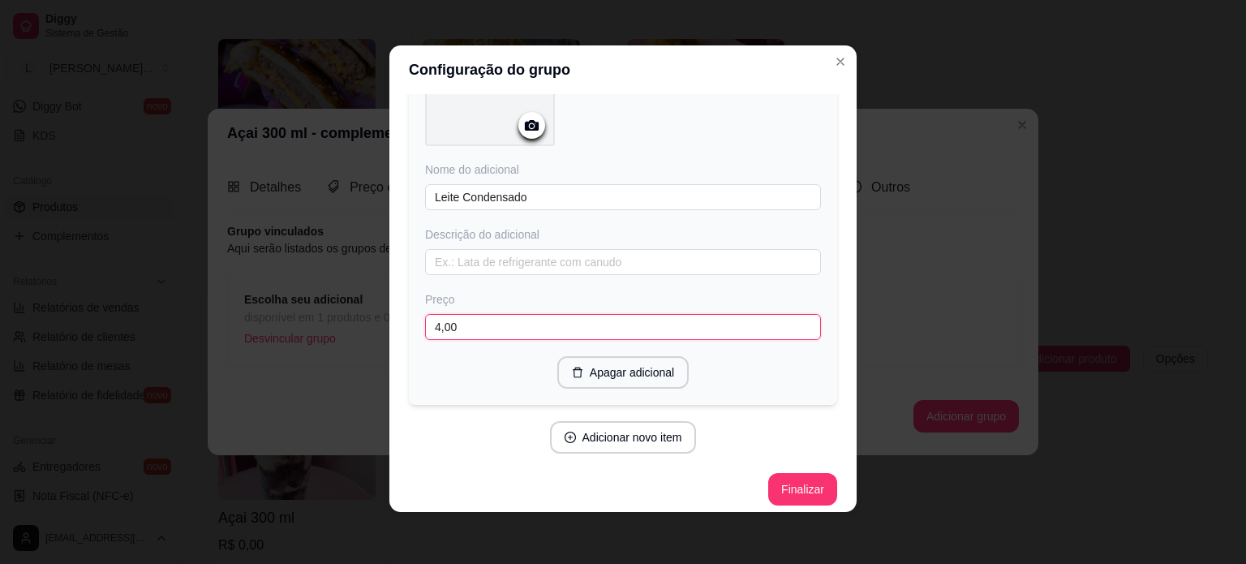
scroll to position [1001, 0]
type input "4,00"
click at [568, 438] on button "Adicionar novo item" at bounding box center [622, 434] width 143 height 32
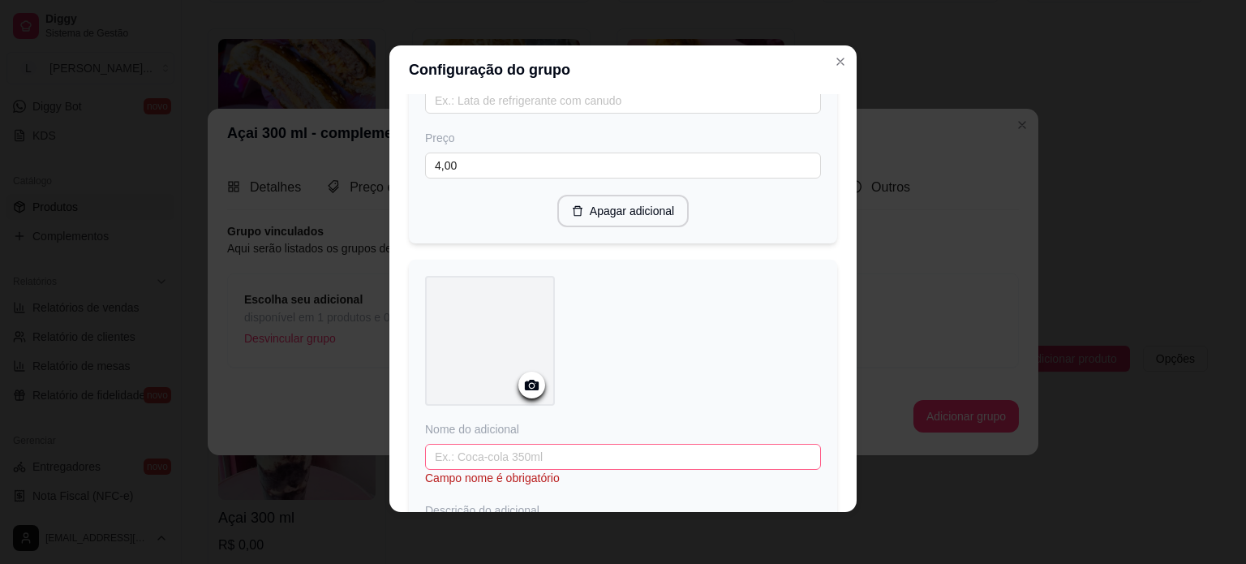
scroll to position [1244, 0]
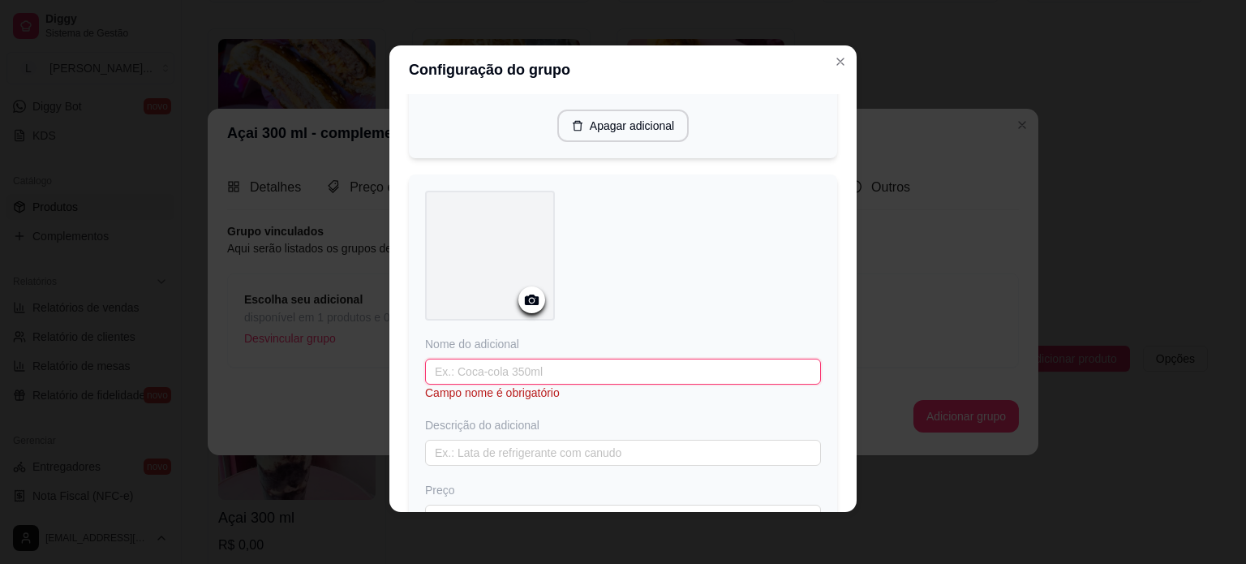
click at [503, 371] on input "text" at bounding box center [623, 371] width 396 height 26
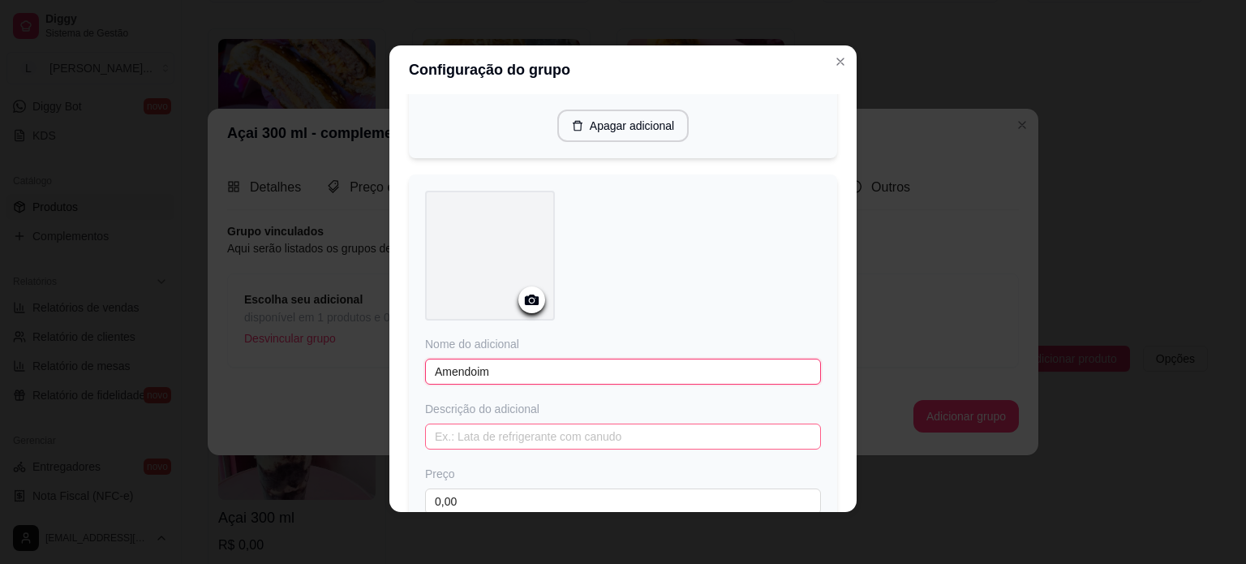
type input "Amendoim"
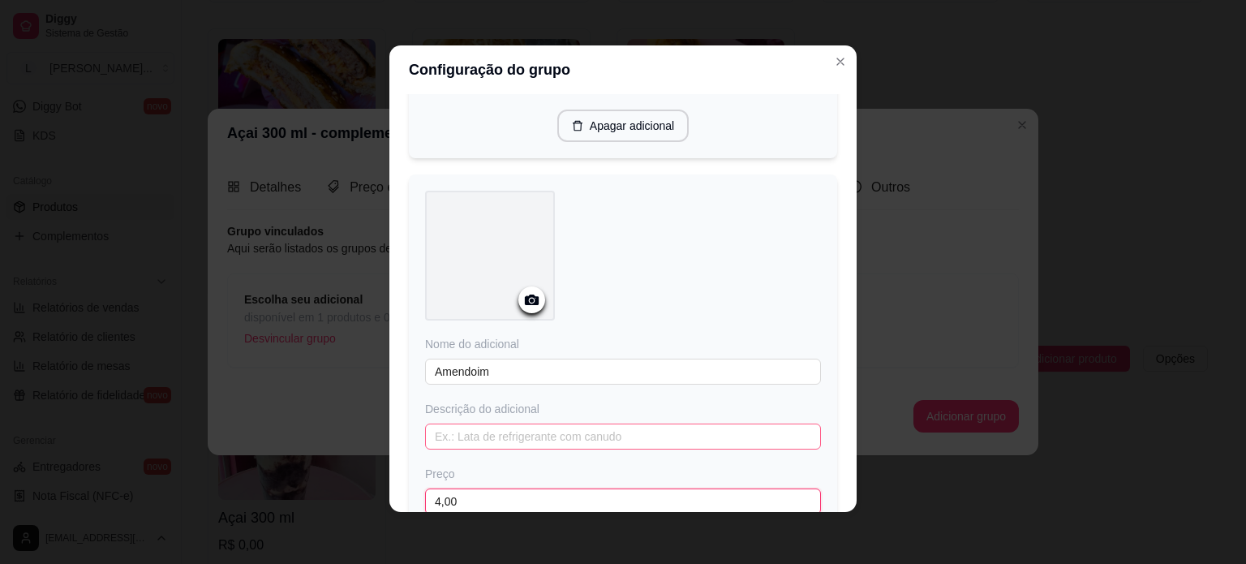
type input "4,00"
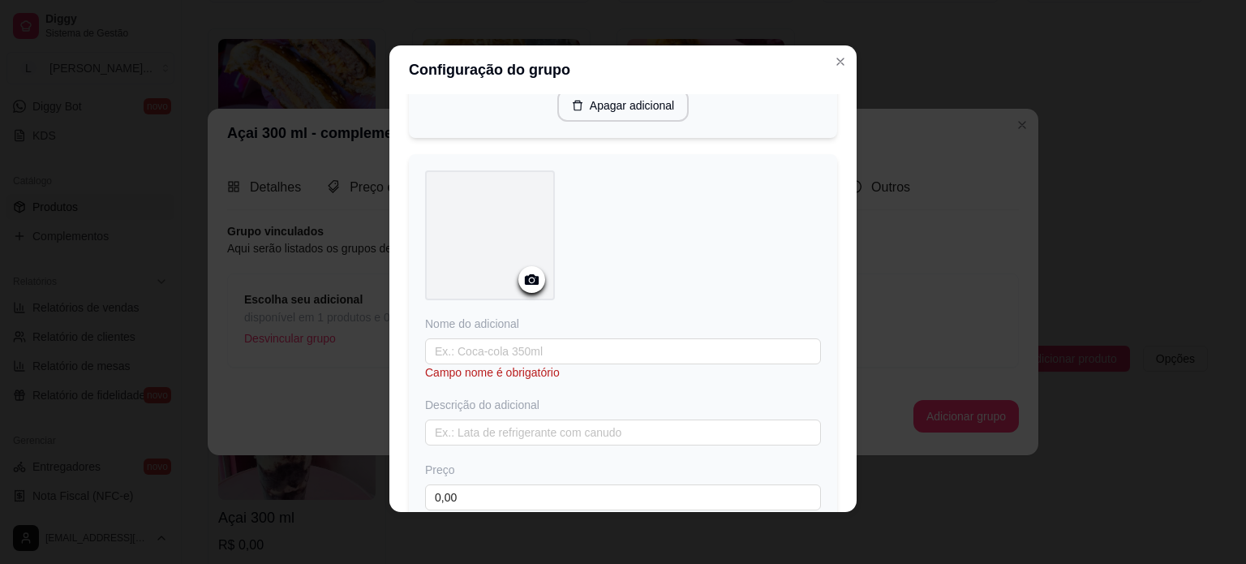
scroll to position [1825, 0]
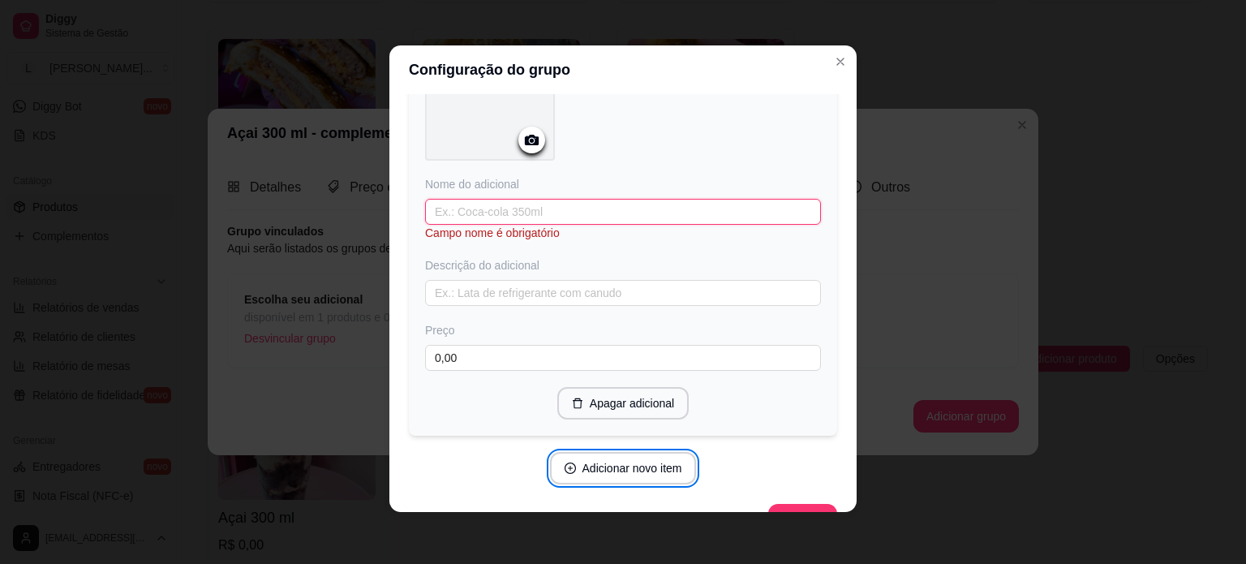
click at [462, 205] on input "text" at bounding box center [623, 212] width 396 height 26
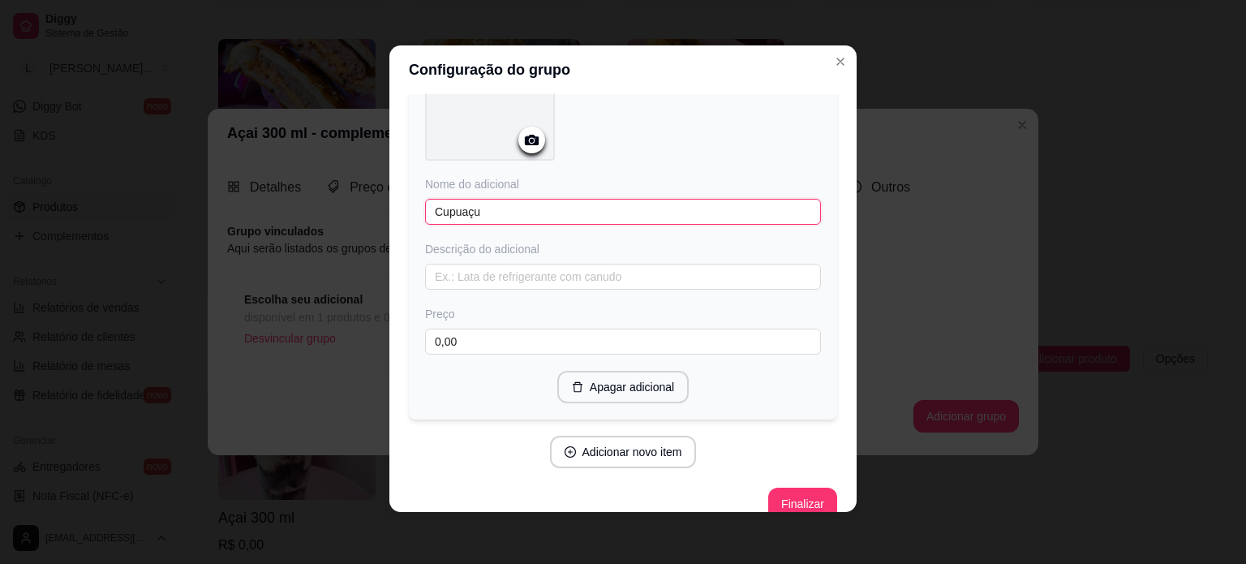
type input "Cupuaçu"
type input "5,00"
click at [600, 435] on button "Adicionar novo item" at bounding box center [623, 451] width 147 height 32
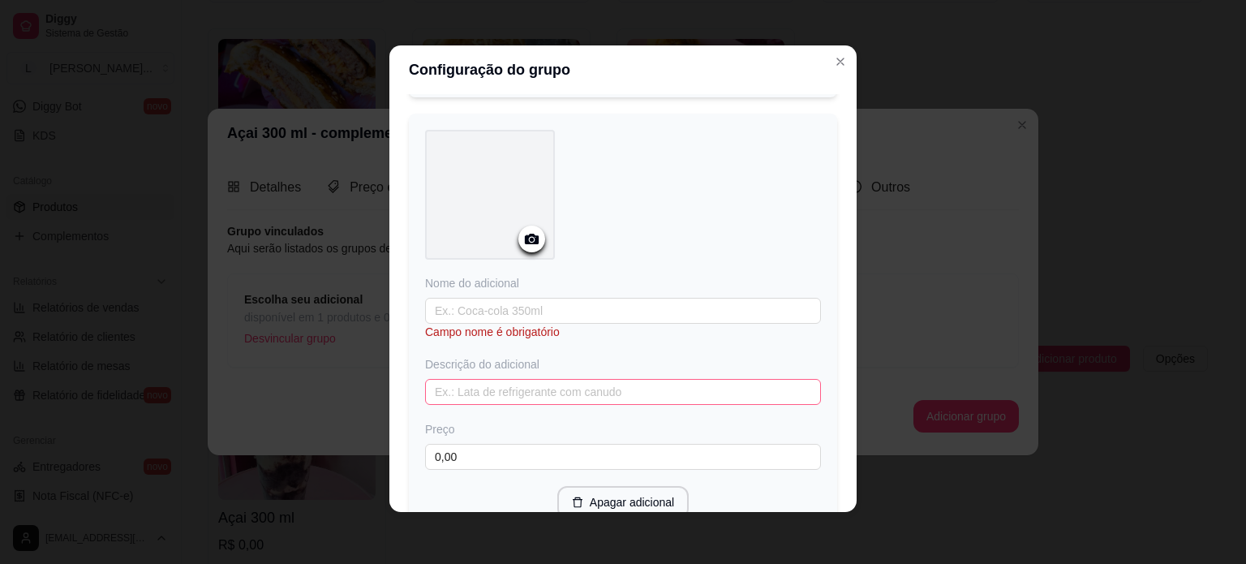
scroll to position [2149, 0]
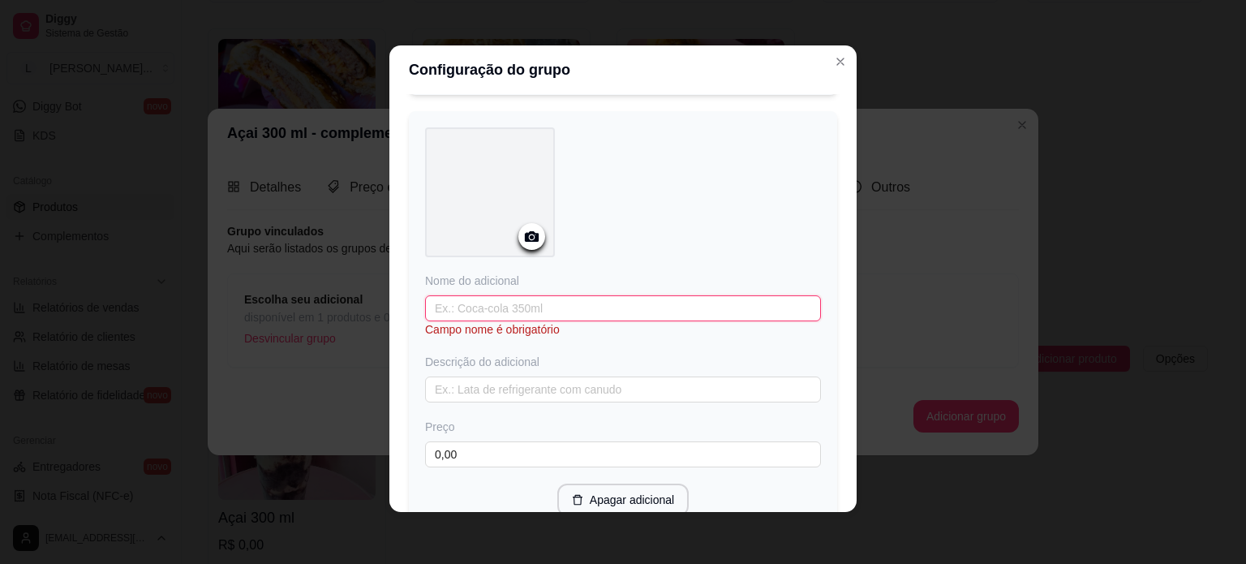
click at [459, 298] on input "text" at bounding box center [623, 308] width 396 height 26
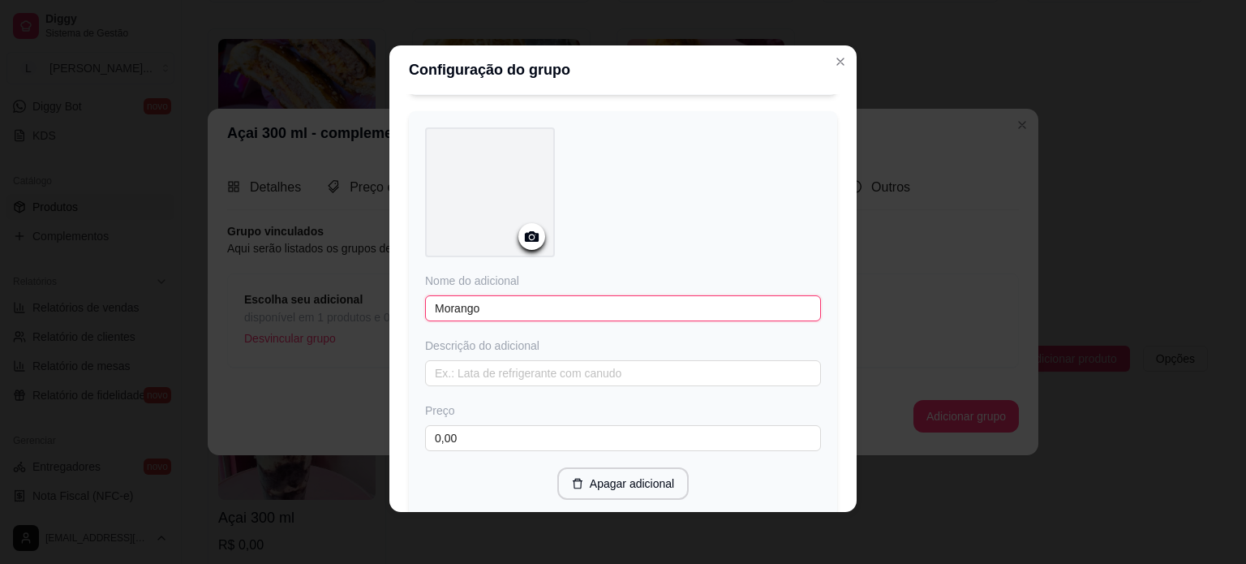
type input "Morango"
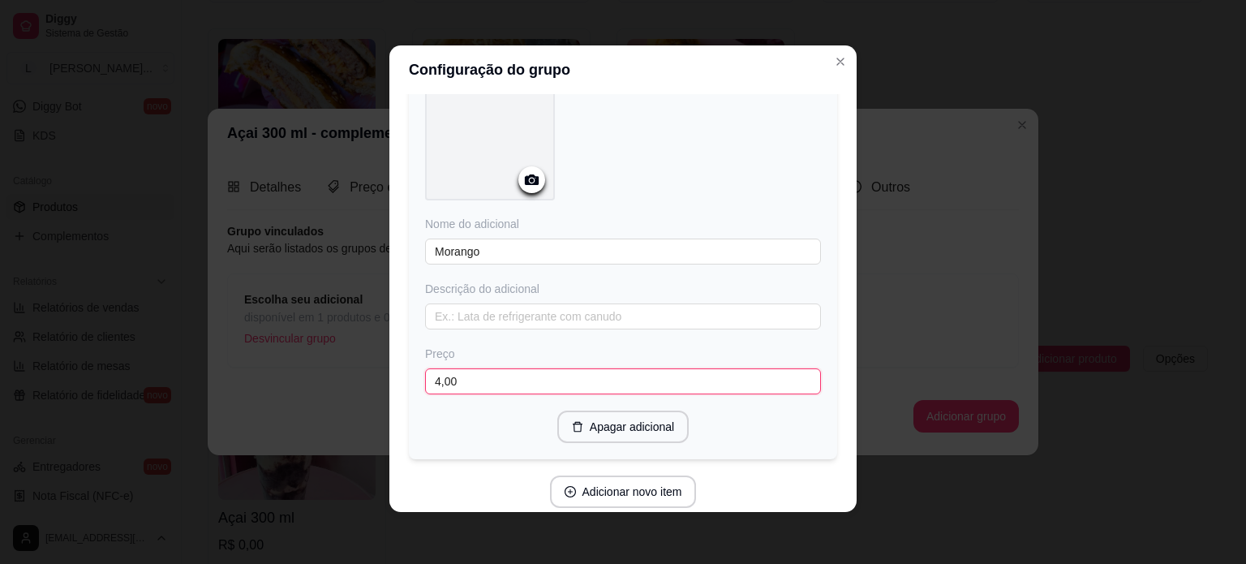
scroll to position [2257, 0]
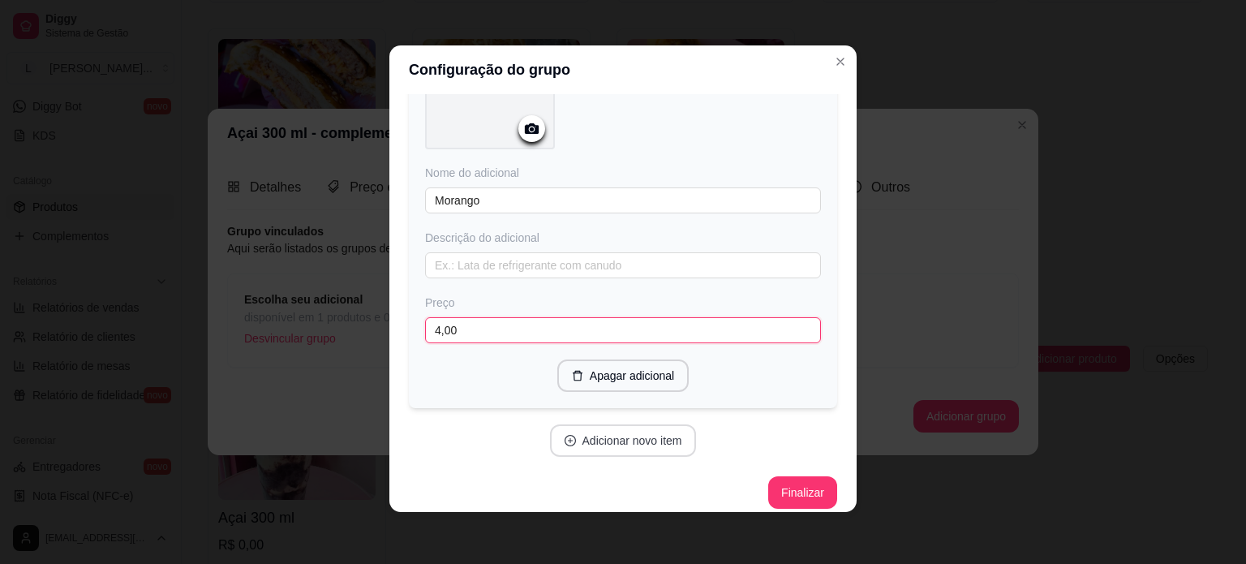
type input "4,00"
click at [594, 432] on button "Adicionar novo item" at bounding box center [623, 440] width 147 height 32
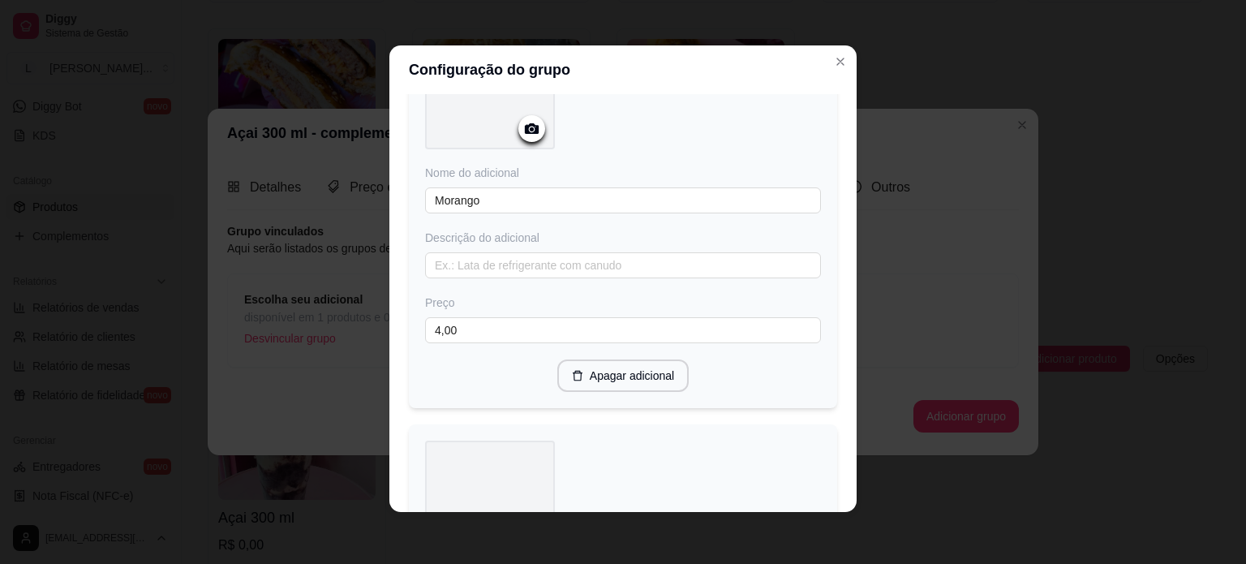
scroll to position [2500, 0]
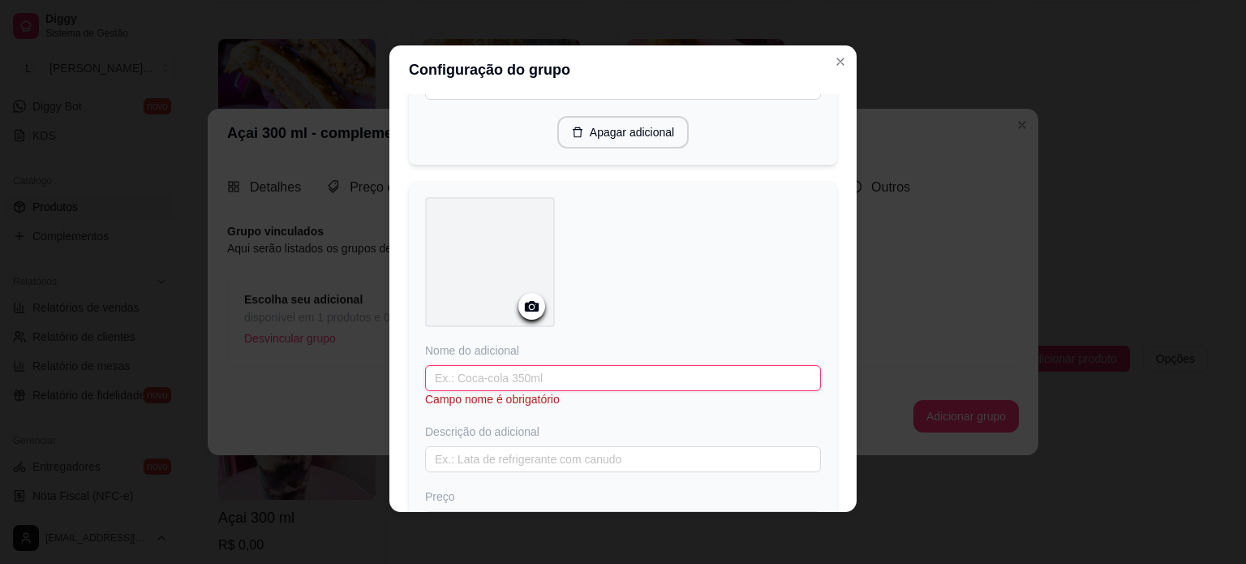
click at [500, 365] on input "text" at bounding box center [623, 378] width 396 height 26
type input "Banana"
click at [507, 495] on input "0,00" at bounding box center [623, 508] width 396 height 26
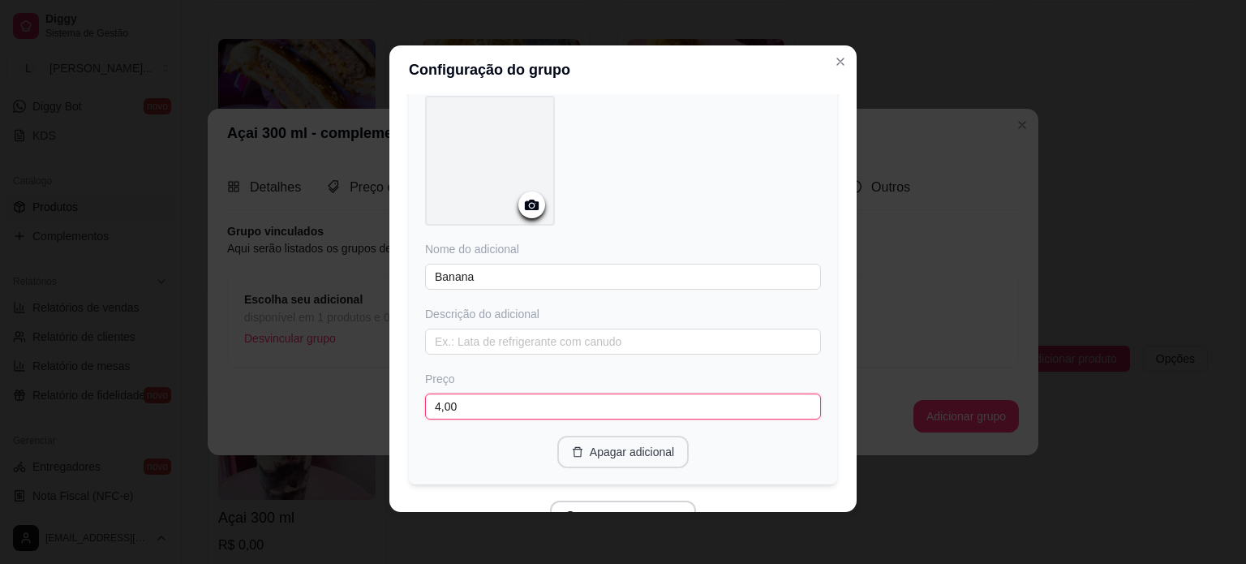
scroll to position [2676, 0]
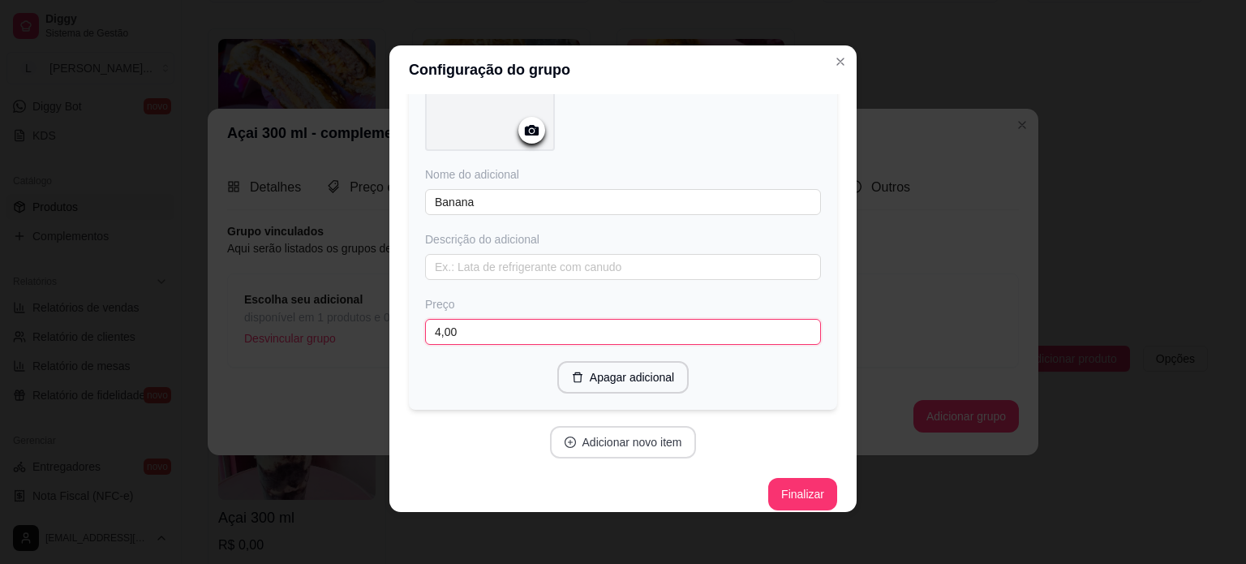
type input "4,00"
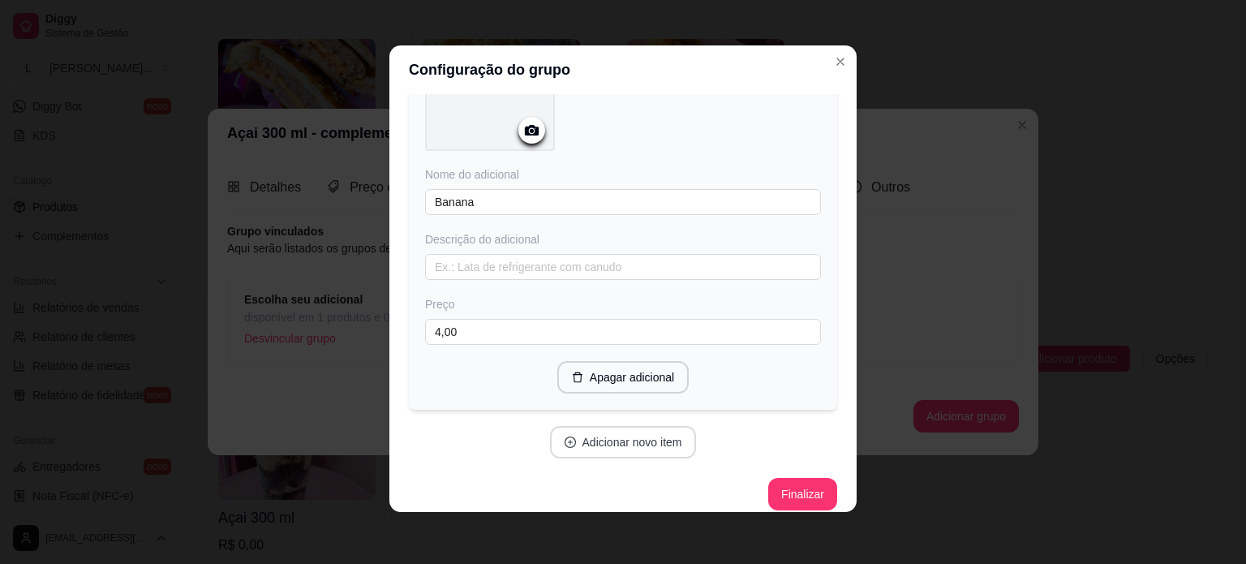
click at [629, 431] on button "Adicionar novo item" at bounding box center [623, 442] width 147 height 32
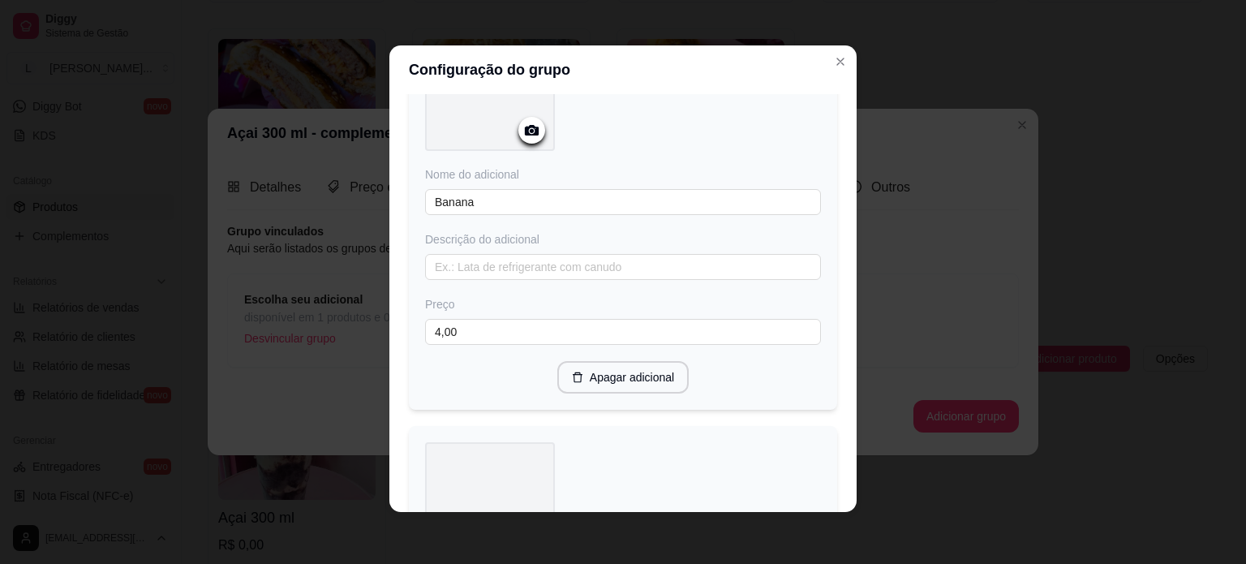
scroll to position [3082, 0]
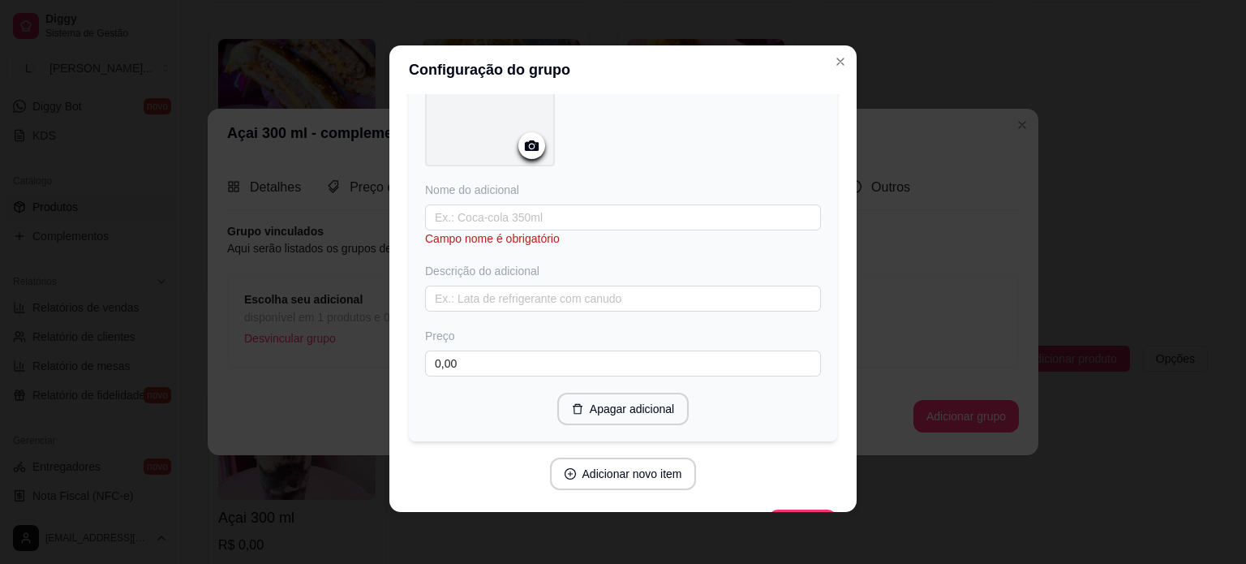
click at [431, 185] on div "Nome do adicional Campo nome é obrigatório Descrição do adicional Preço 0,00" at bounding box center [623, 279] width 396 height 195
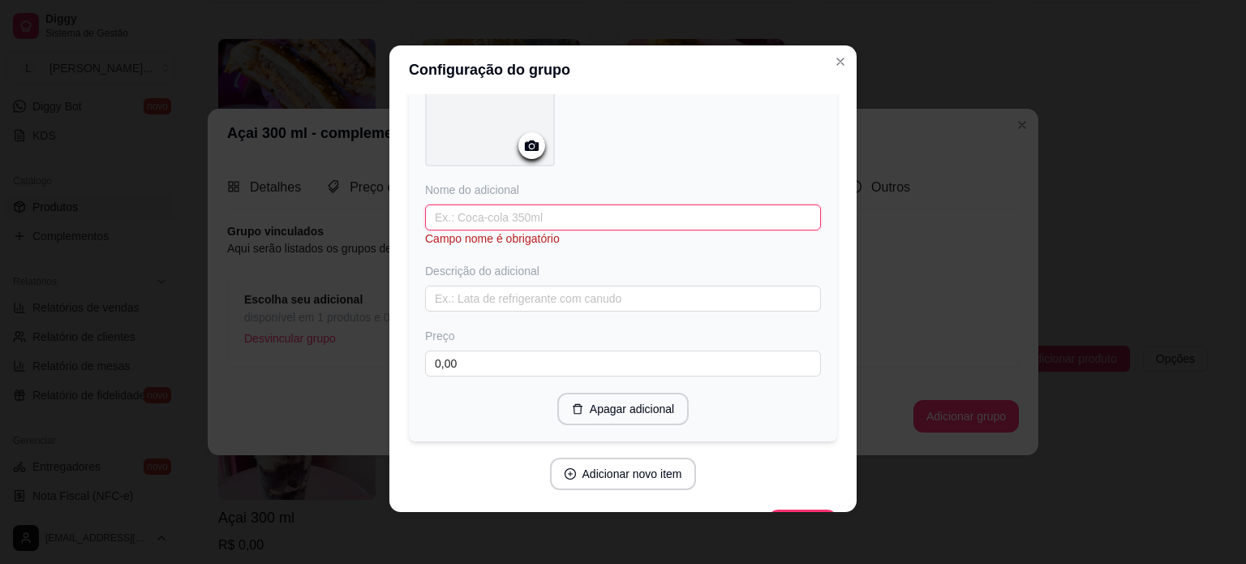
click at [448, 204] on input "text" at bounding box center [623, 217] width 396 height 26
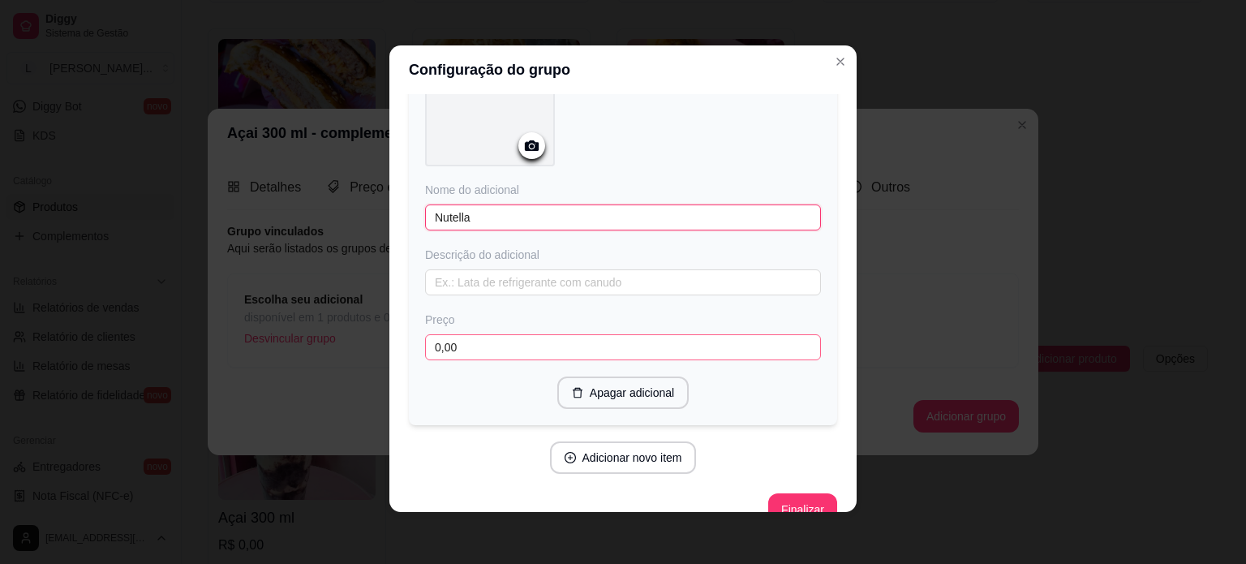
type input "Nutella"
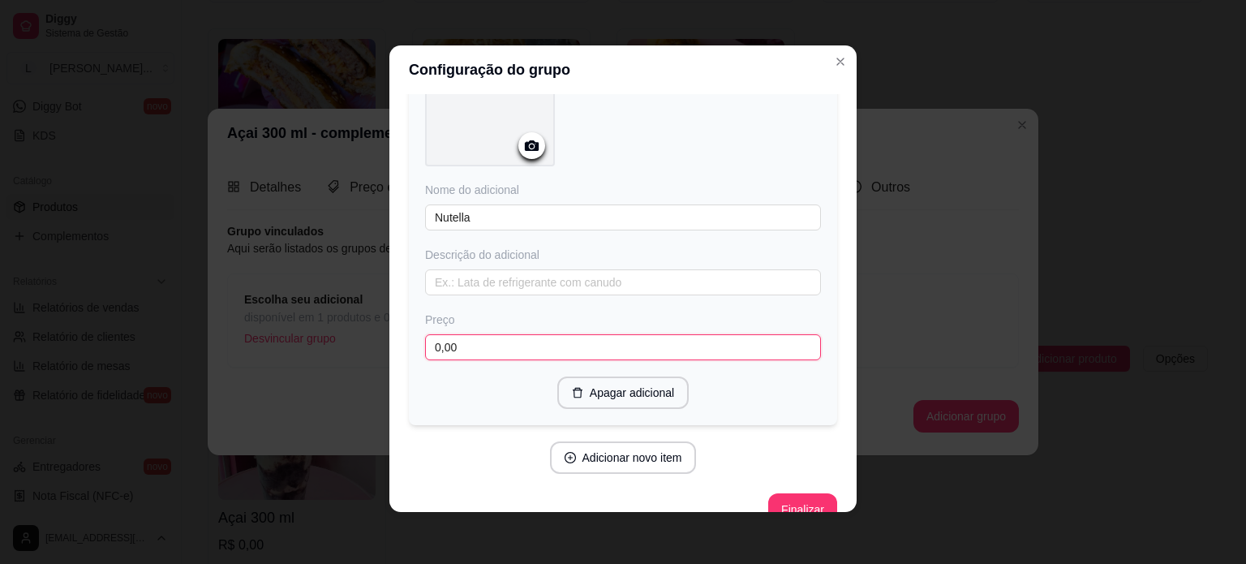
click at [568, 334] on input "0,00" at bounding box center [623, 347] width 396 height 26
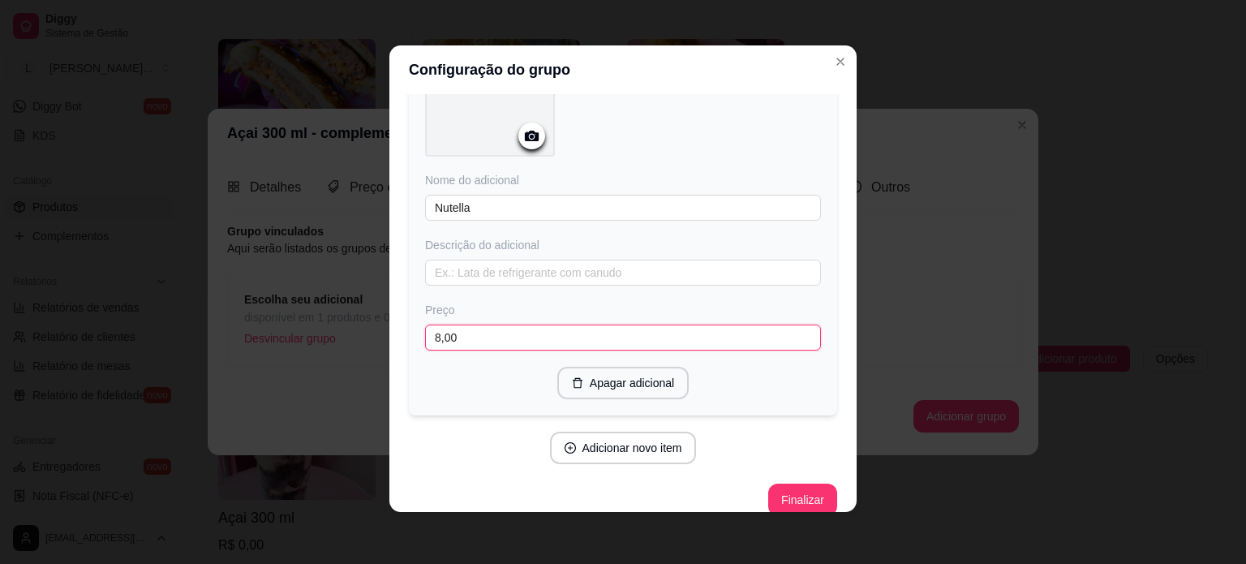
scroll to position [3095, 0]
type input "8,00"
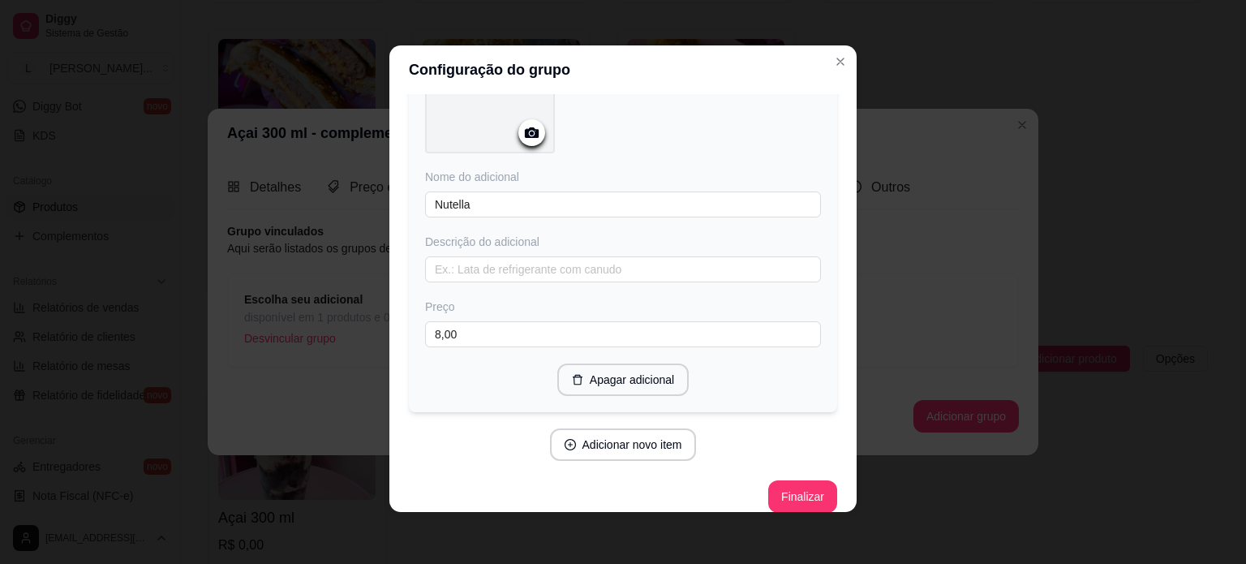
click at [621, 428] on button "Adicionar novo item" at bounding box center [623, 444] width 147 height 32
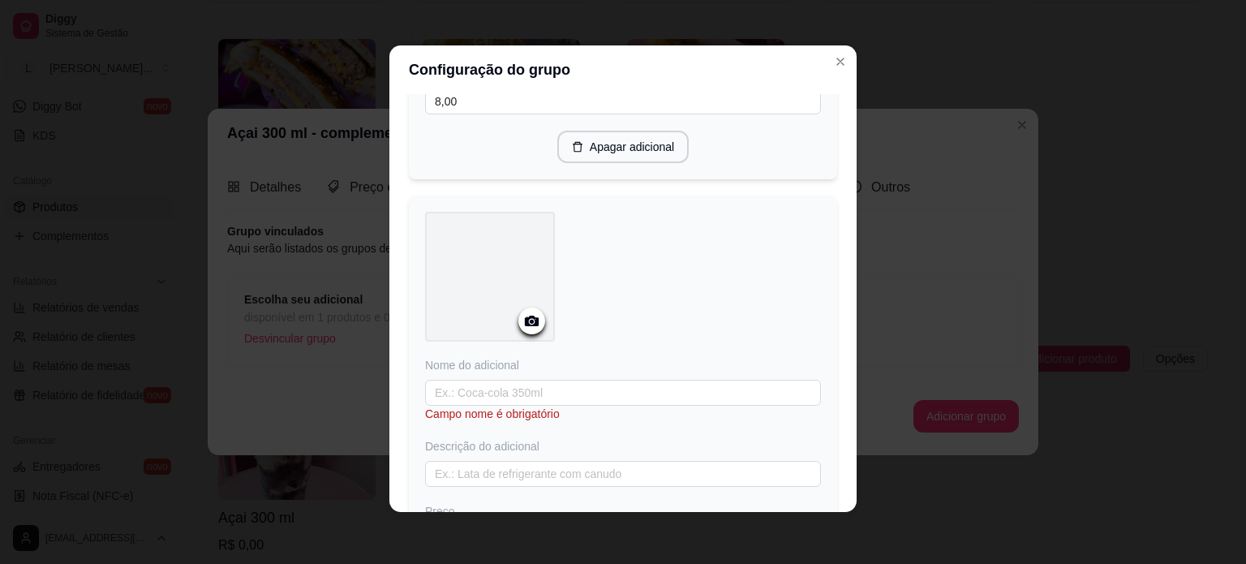
scroll to position [3338, 0]
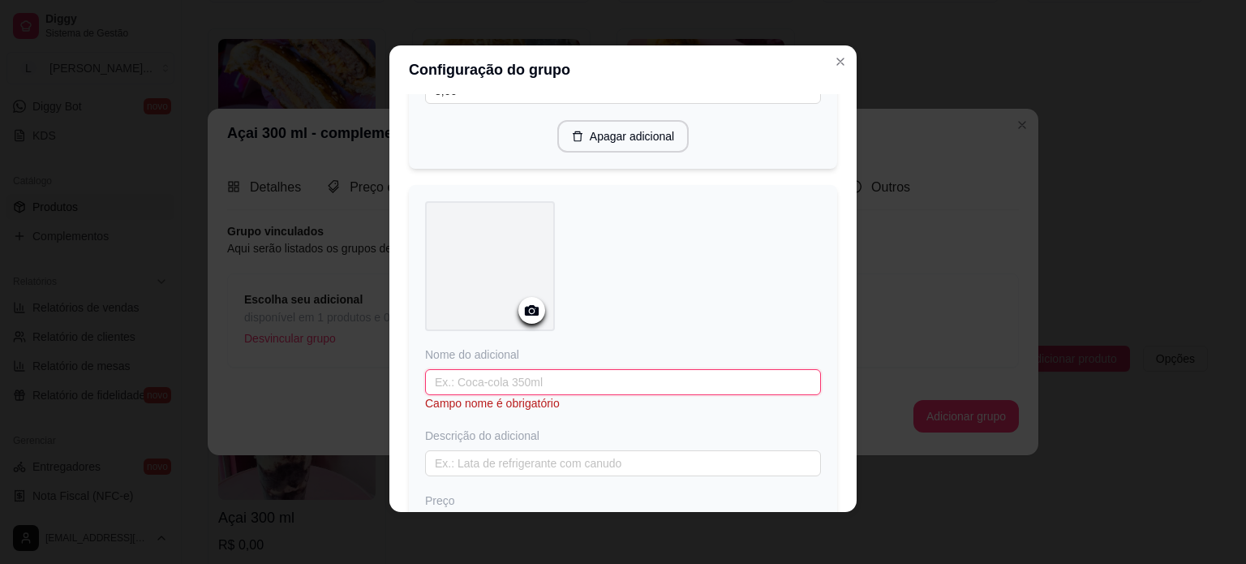
click at [498, 369] on input "text" at bounding box center [623, 382] width 396 height 26
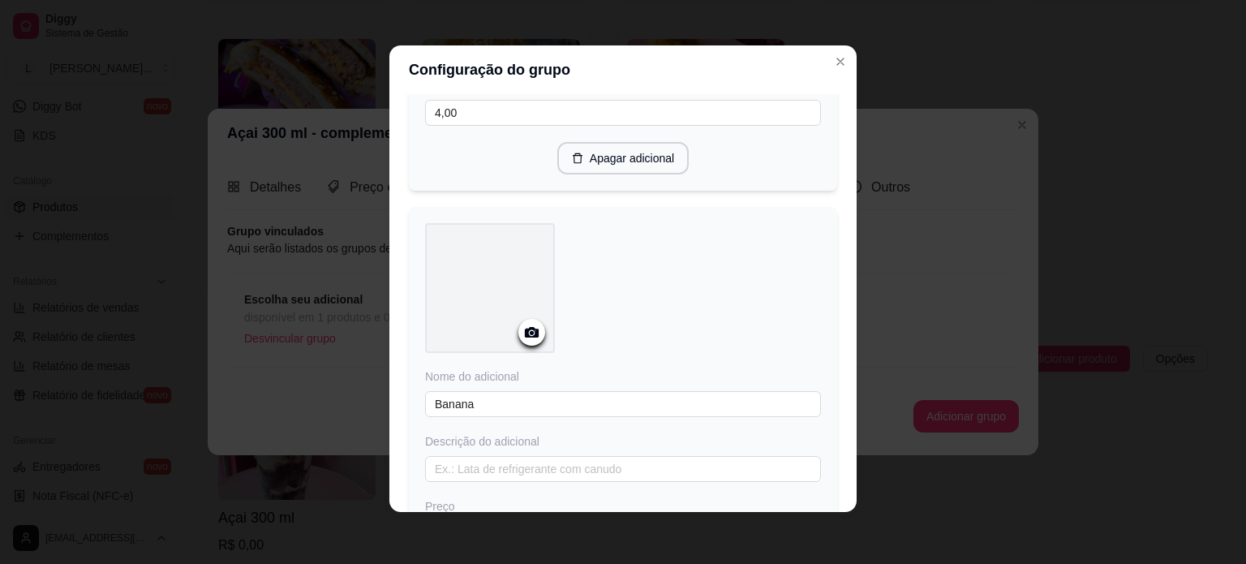
scroll to position [2203, 0]
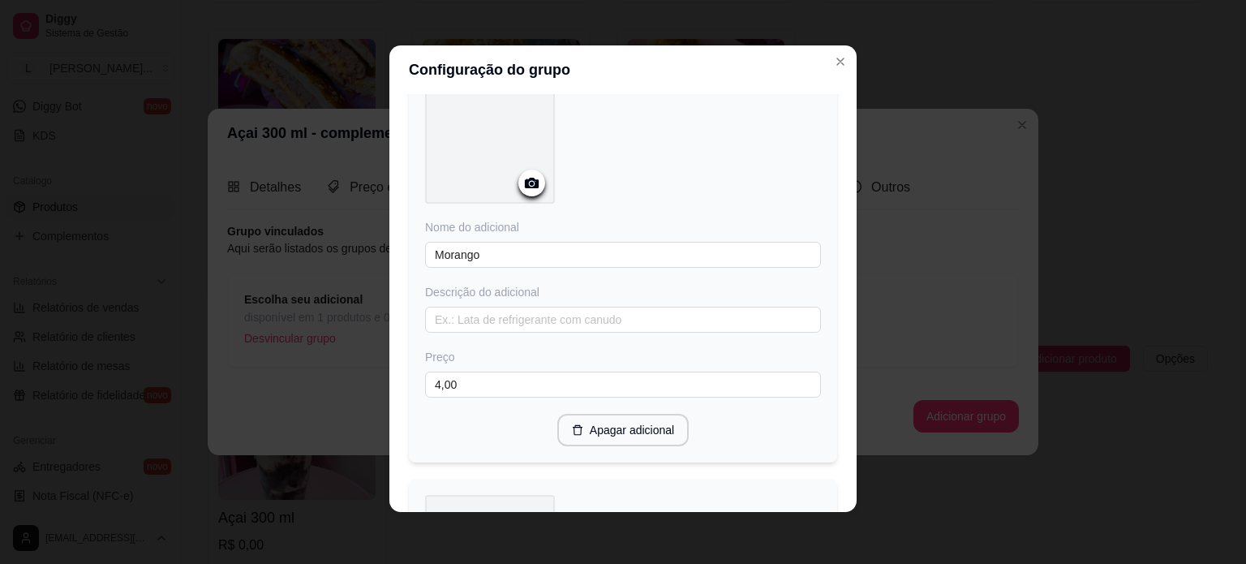
click at [481, 144] on div at bounding box center [490, 139] width 130 height 130
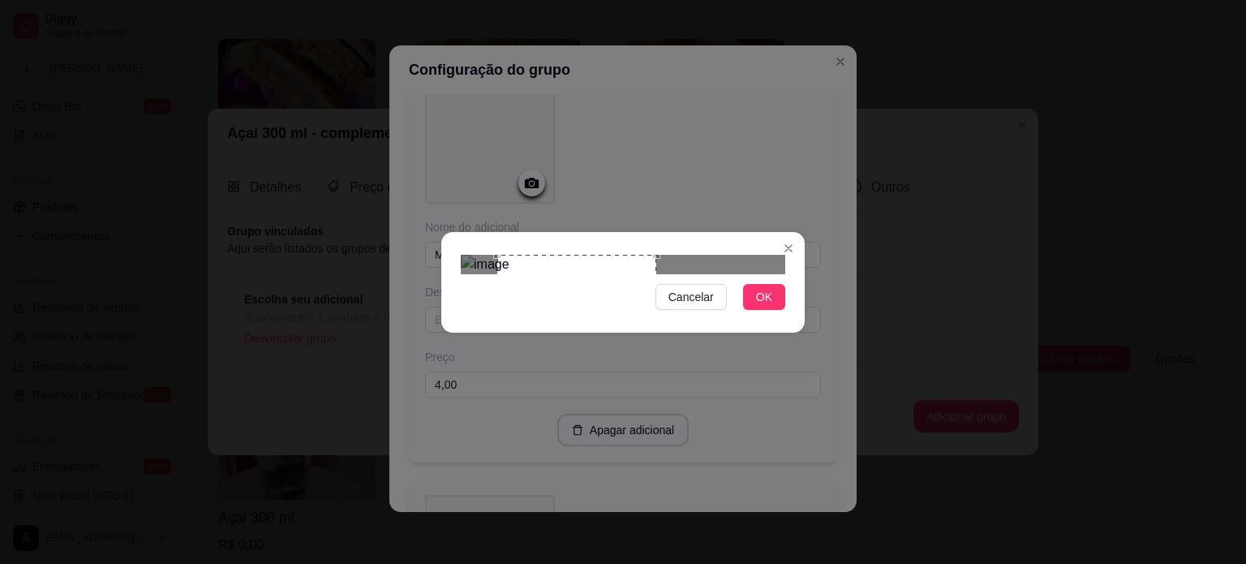
click at [588, 285] on div "Use the arrow keys to move the crop selection area" at bounding box center [576, 334] width 159 height 159
click at [757, 310] on button "OK" at bounding box center [764, 297] width 42 height 26
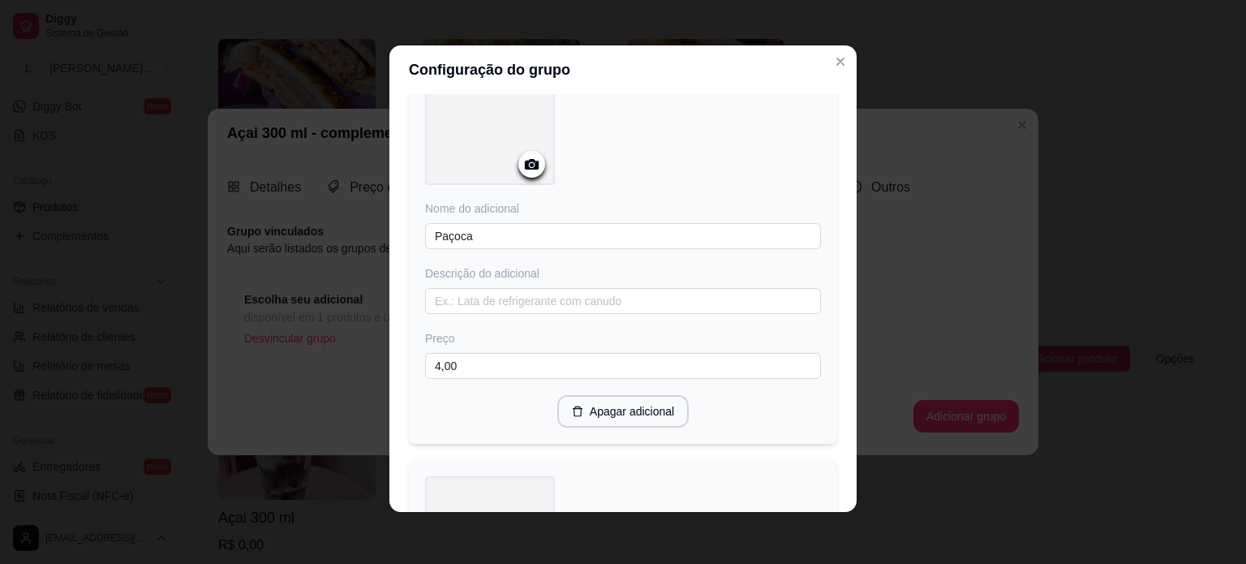
scroll to position [0, 0]
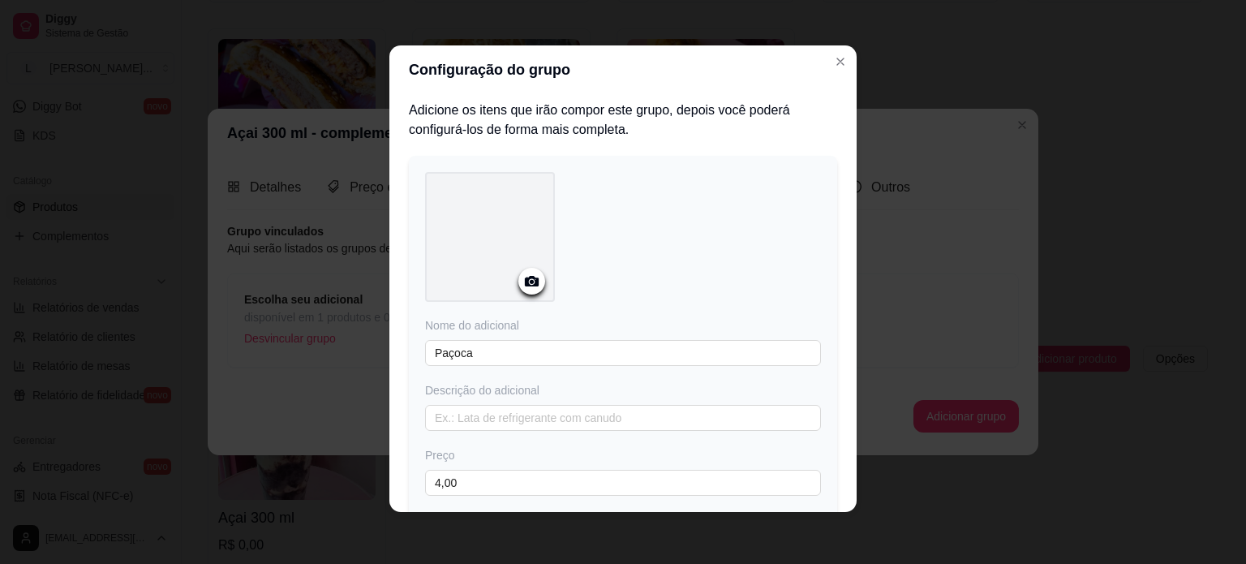
click at [487, 269] on div at bounding box center [490, 237] width 130 height 130
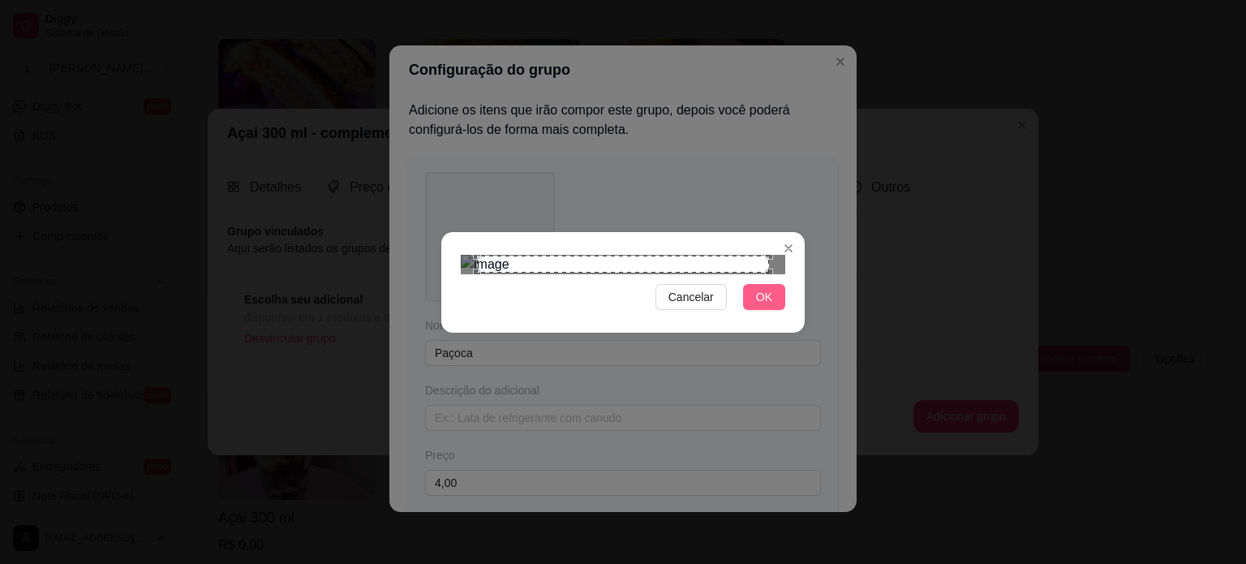
click at [774, 310] on button "OK" at bounding box center [764, 297] width 42 height 26
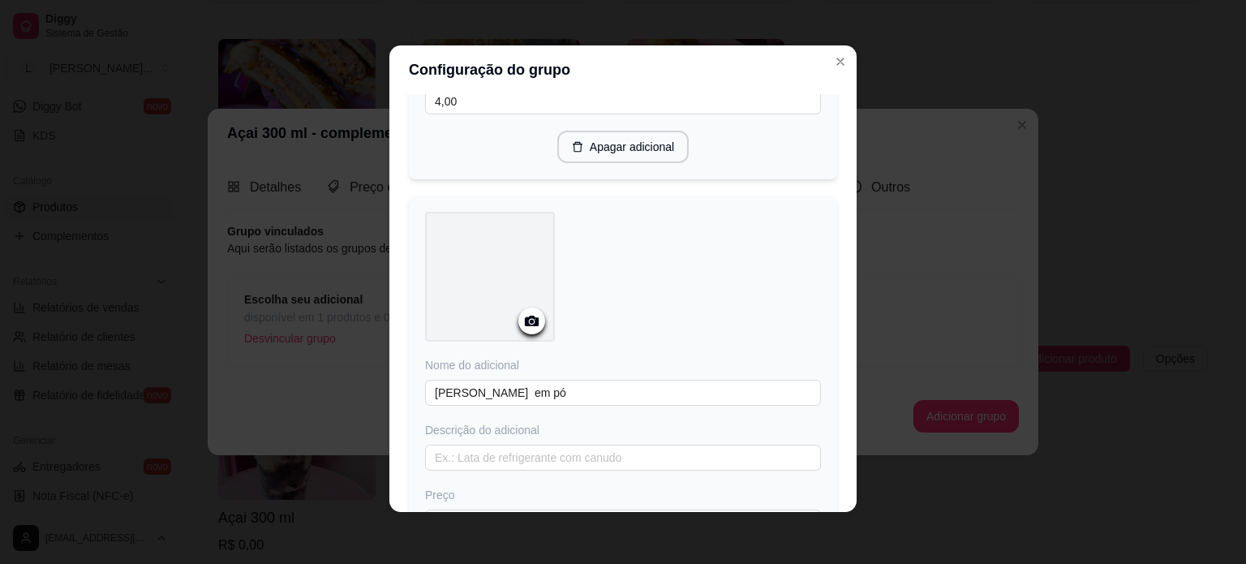
scroll to position [405, 0]
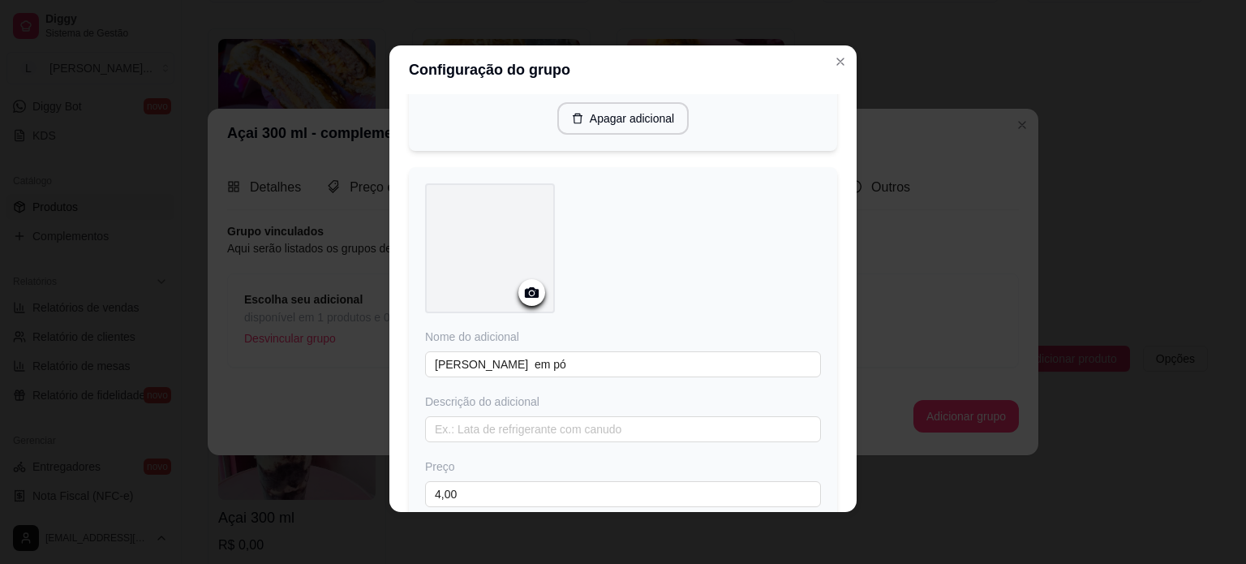
click at [527, 286] on icon at bounding box center [531, 292] width 19 height 19
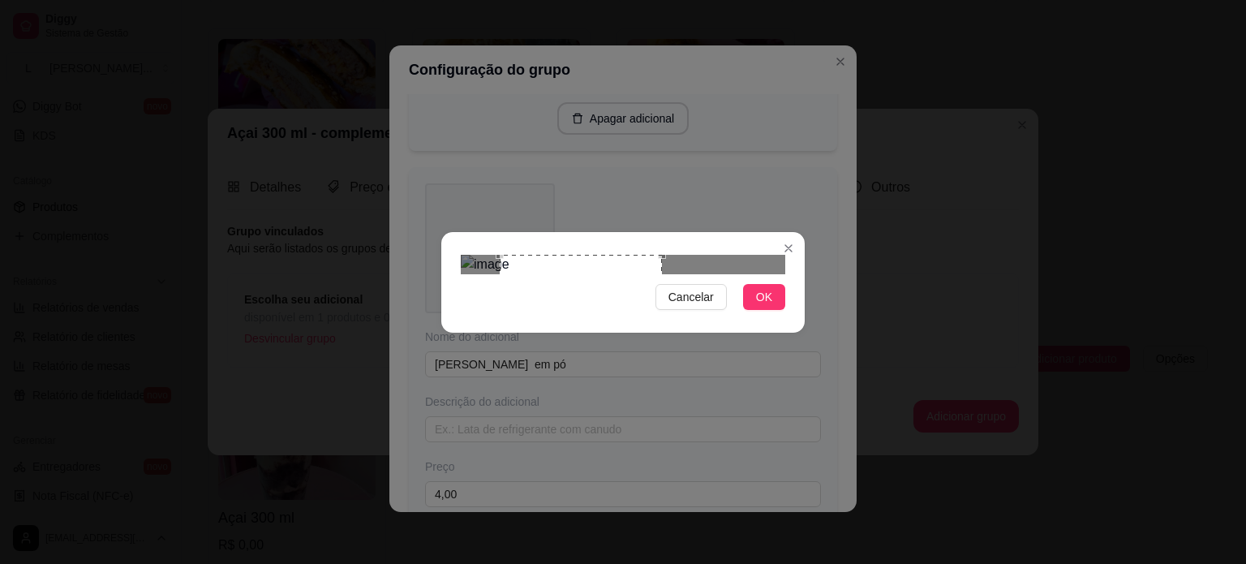
click at [571, 268] on div "Use the arrow keys to move the crop selection area" at bounding box center [581, 336] width 162 height 162
click at [749, 310] on button "OK" at bounding box center [764, 297] width 42 height 26
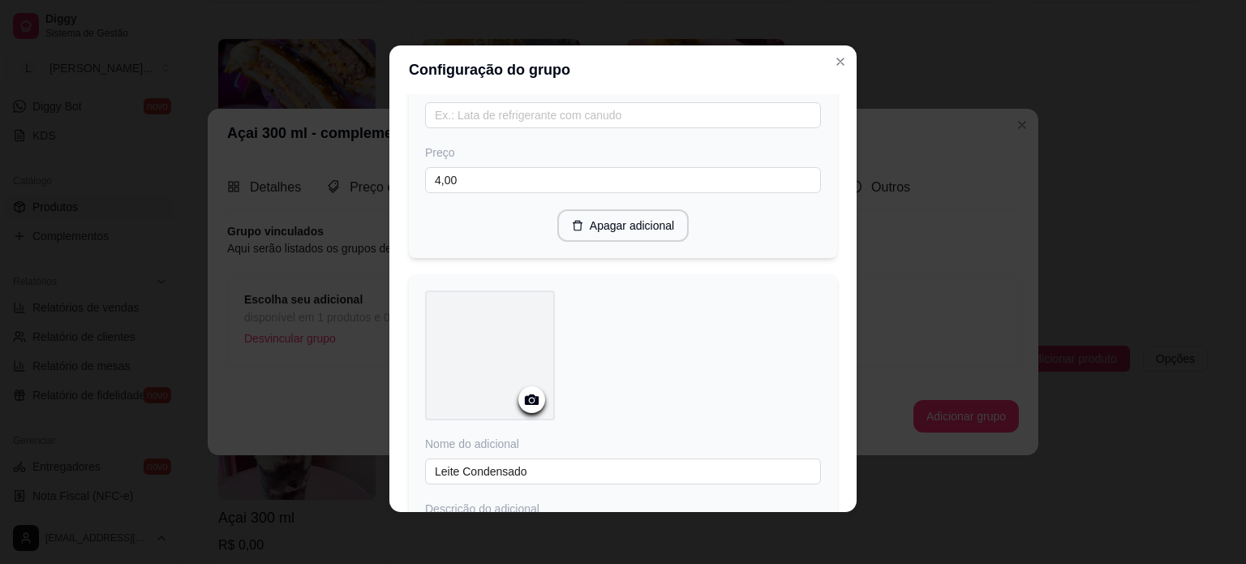
scroll to position [811, 0]
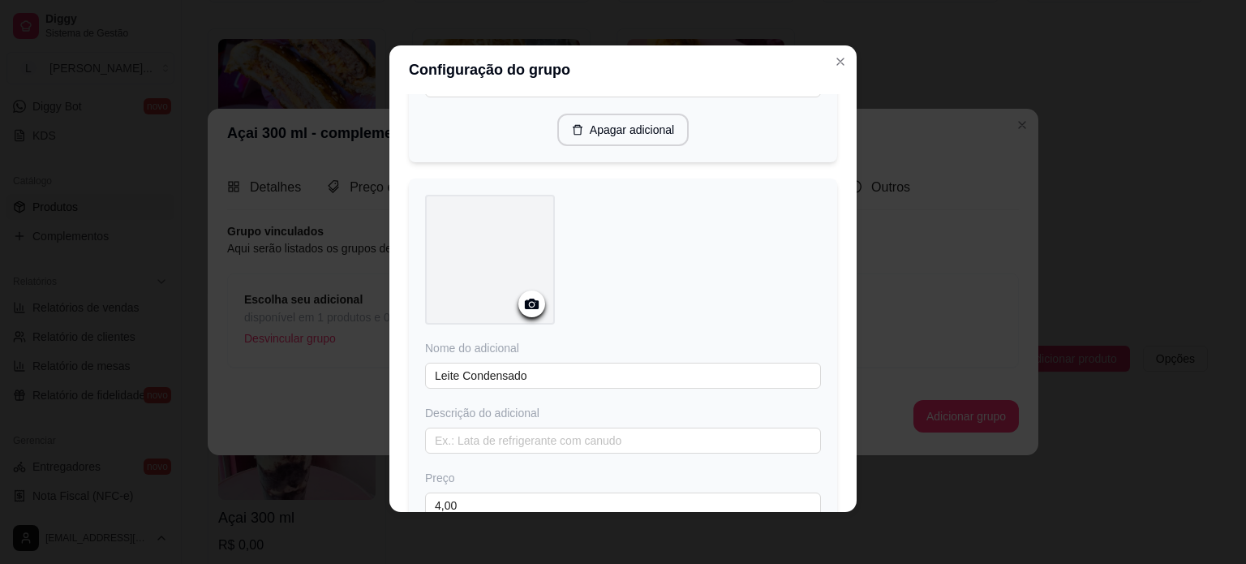
click at [522, 313] on icon at bounding box center [531, 303] width 19 height 19
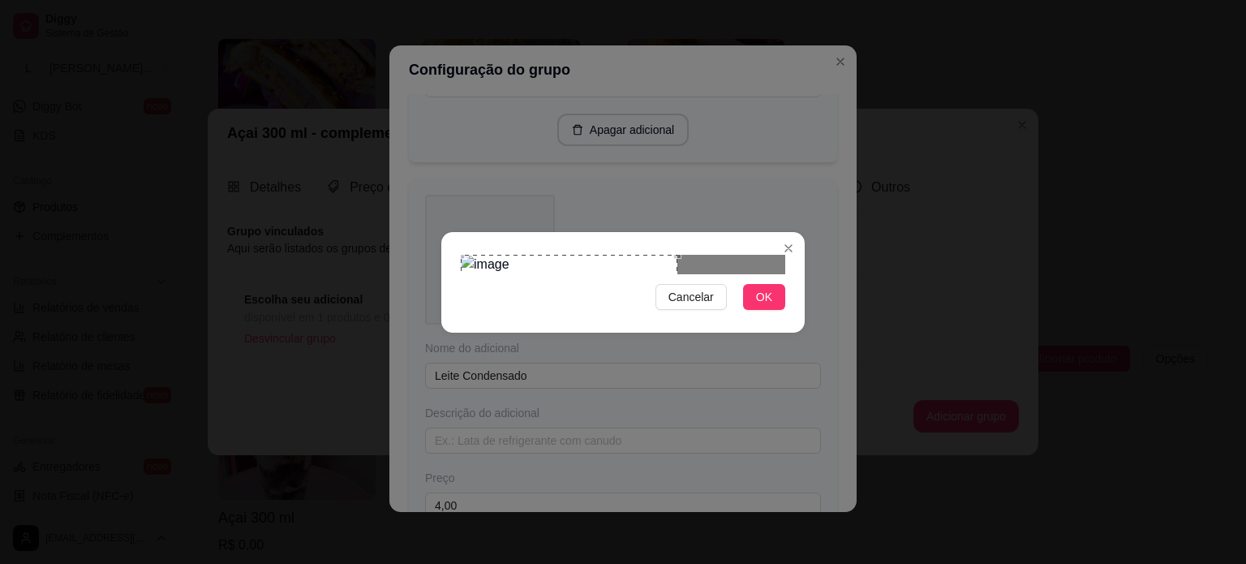
click at [515, 255] on div "Use the arrow keys to move the crop selection area" at bounding box center [569, 352] width 217 height 195
click at [746, 310] on button "OK" at bounding box center [764, 297] width 42 height 26
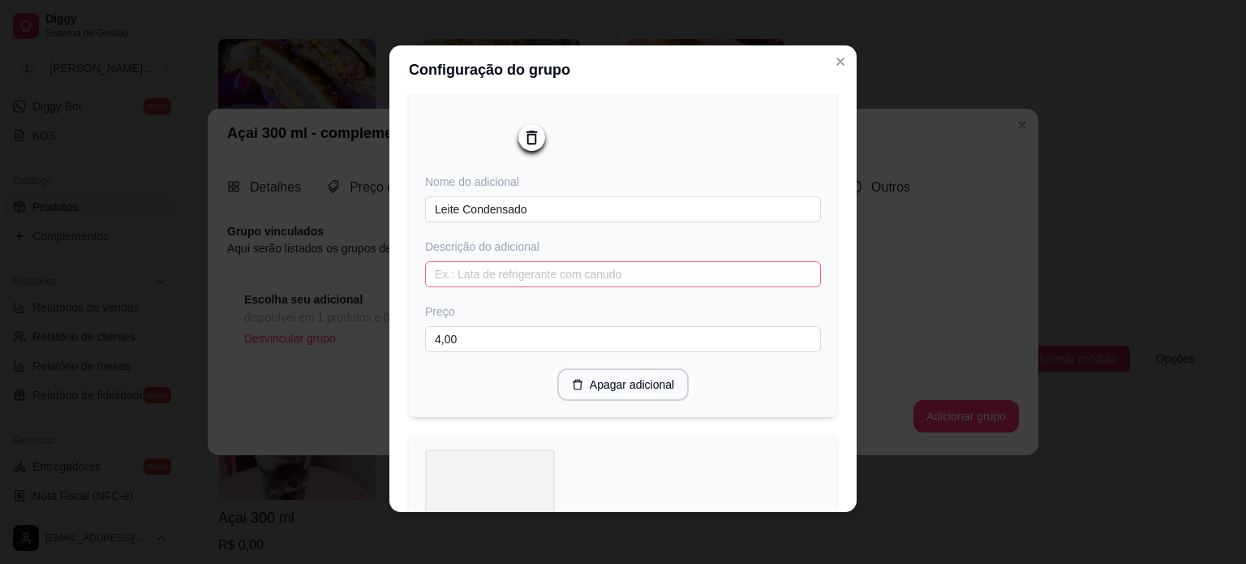
scroll to position [1216, 0]
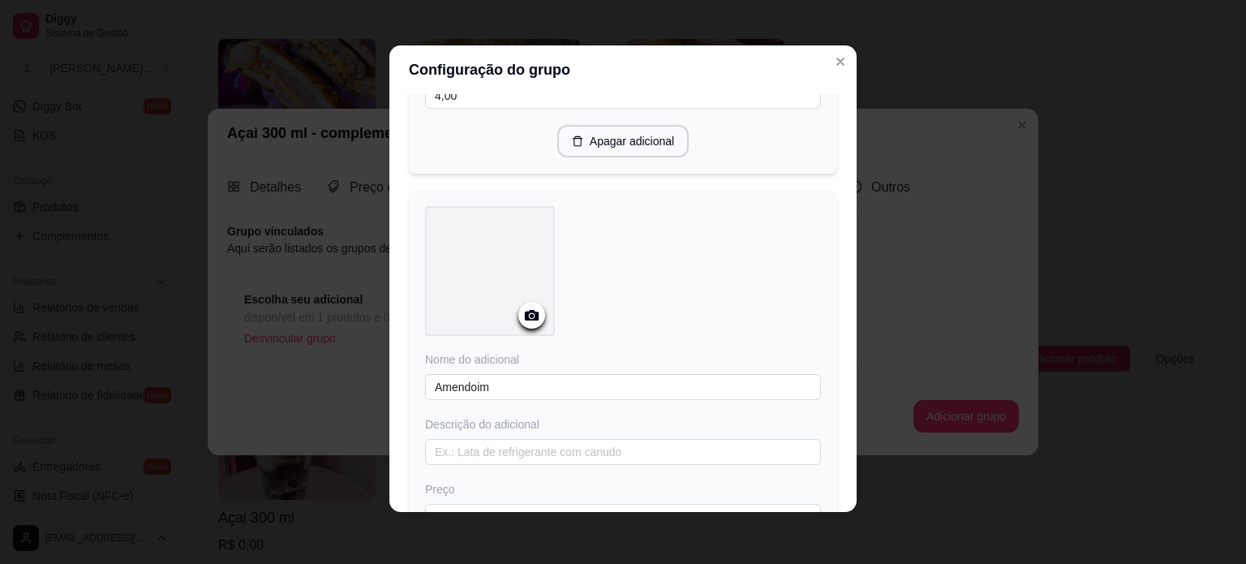
click at [522, 317] on icon at bounding box center [531, 315] width 19 height 19
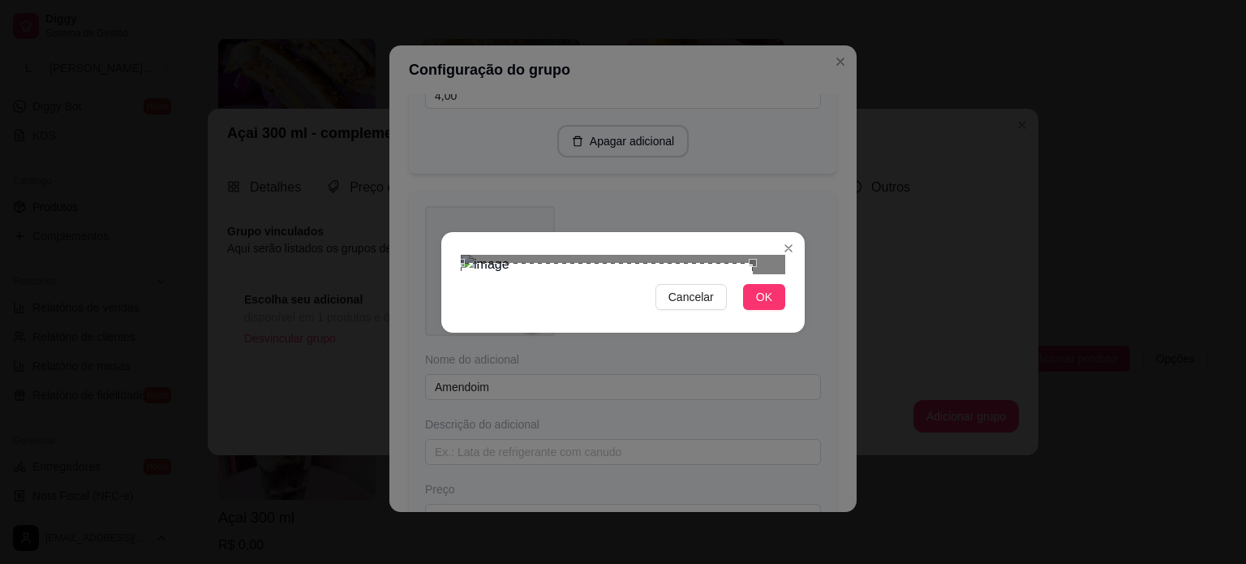
click at [646, 263] on div "Use the arrow keys to move the crop selection area" at bounding box center [607, 345] width 292 height 165
click at [525, 255] on div at bounding box center [623, 264] width 324 height 19
click at [616, 270] on div "Use the arrow keys to move the crop selection area" at bounding box center [676, 353] width 167 height 167
click at [628, 274] on img at bounding box center [623, 264] width 324 height 19
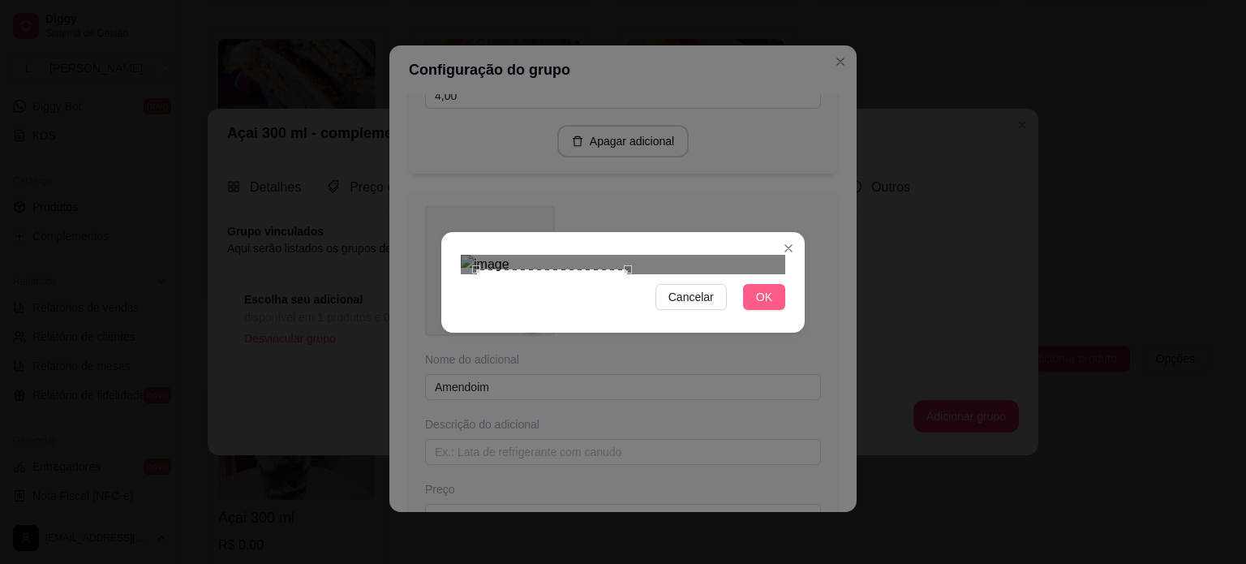
click at [757, 306] on span "OK" at bounding box center [764, 297] width 16 height 18
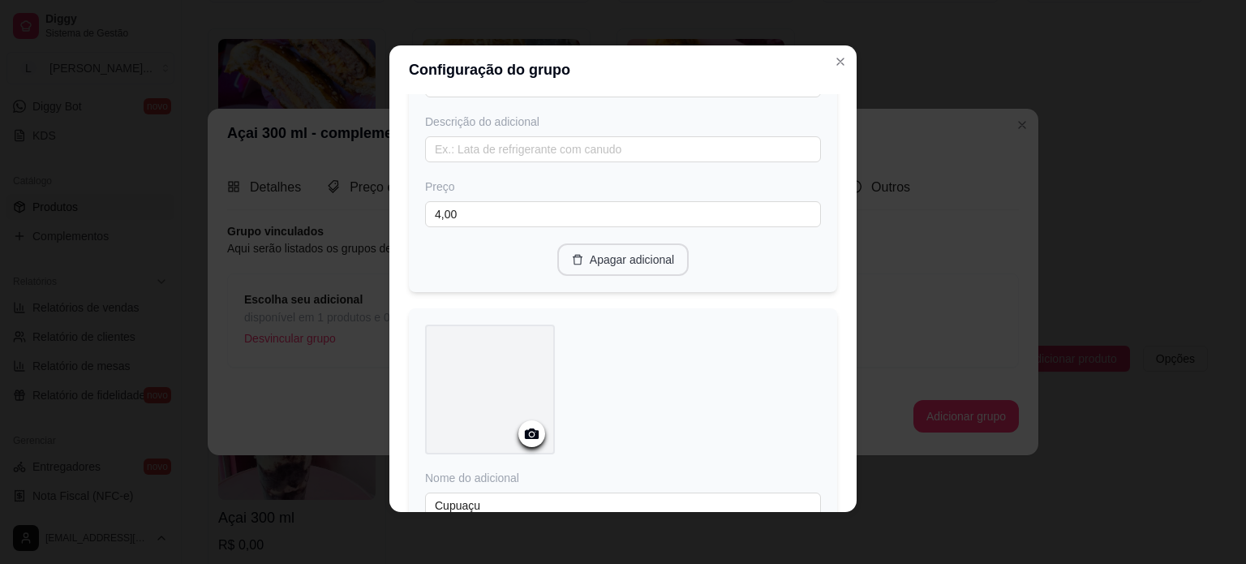
scroll to position [1622, 0]
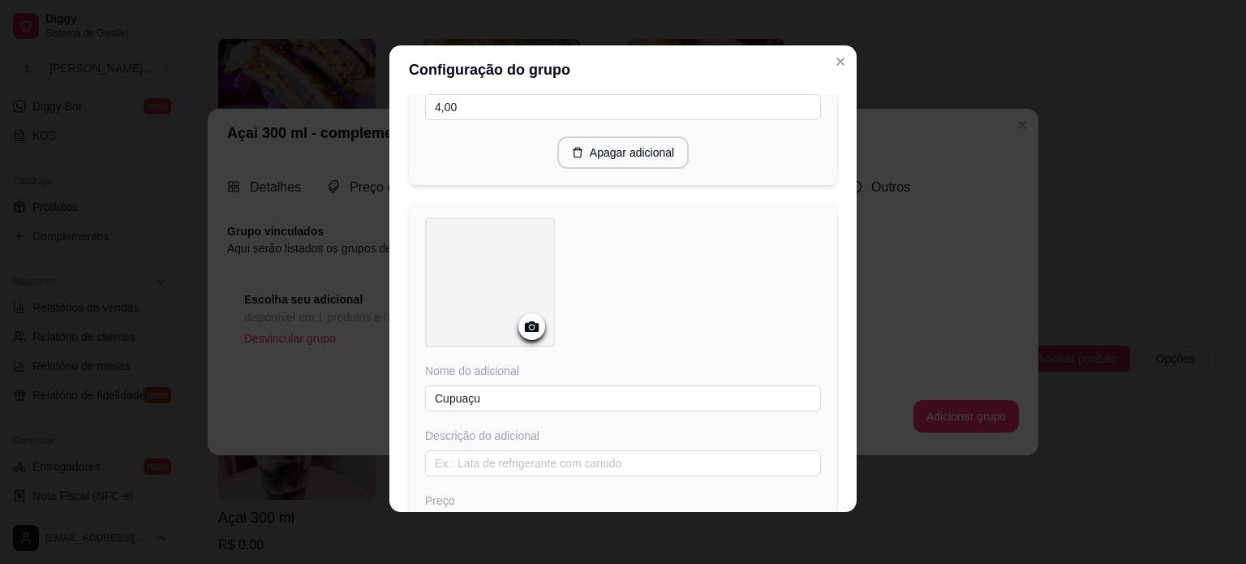
click at [529, 346] on div at bounding box center [490, 282] width 130 height 130
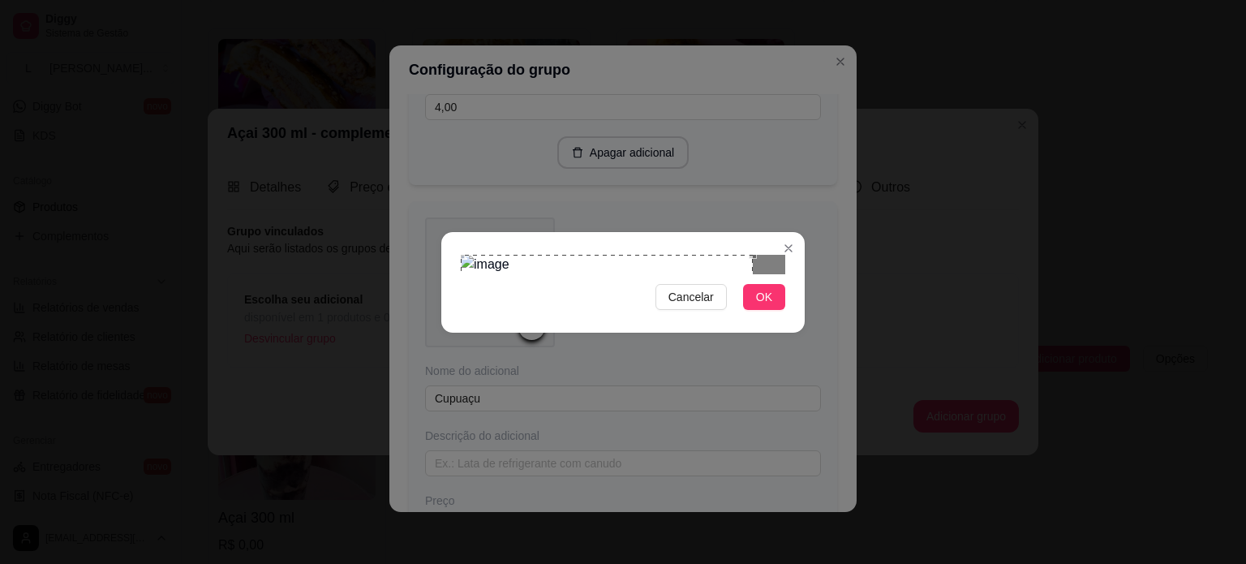
click at [444, 248] on div "Cancelar OK" at bounding box center [622, 282] width 363 height 68
click at [509, 272] on div "Use the arrow keys to move the crop selection area" at bounding box center [607, 354] width 292 height 165
click at [607, 270] on div "Use the arrow keys to move the crop selection area" at bounding box center [669, 353] width 167 height 167
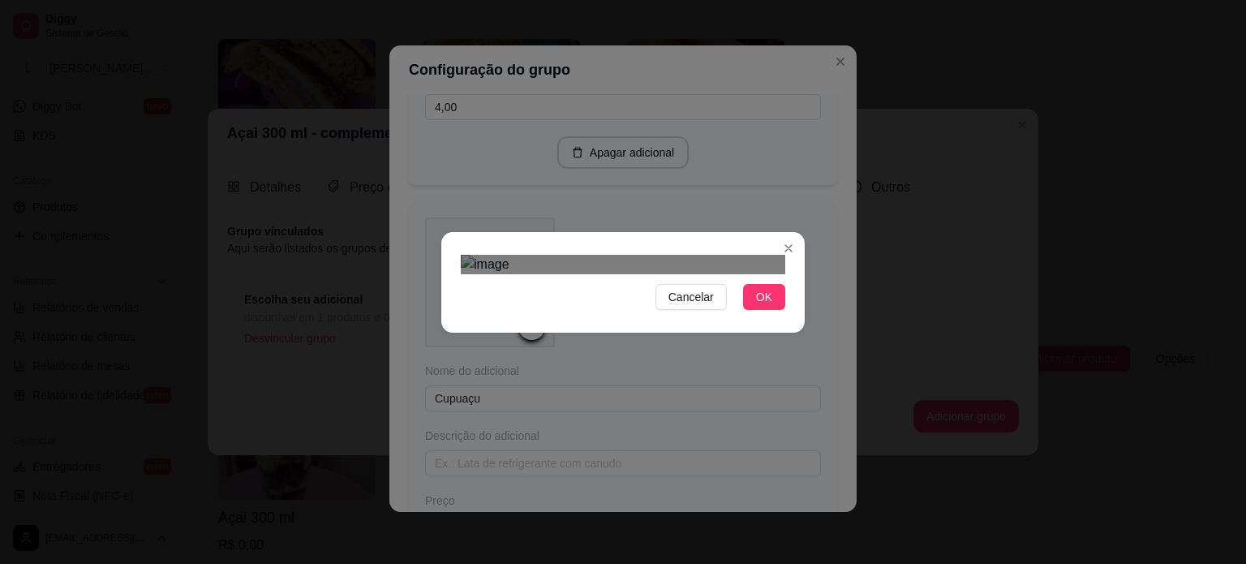
click at [538, 288] on div "Use the arrow keys to move the crop selection area" at bounding box center [535, 362] width 148 height 148
click at [650, 248] on div "Cancelar OK" at bounding box center [622, 282] width 363 height 68
click at [750, 310] on button "OK" at bounding box center [764, 297] width 42 height 26
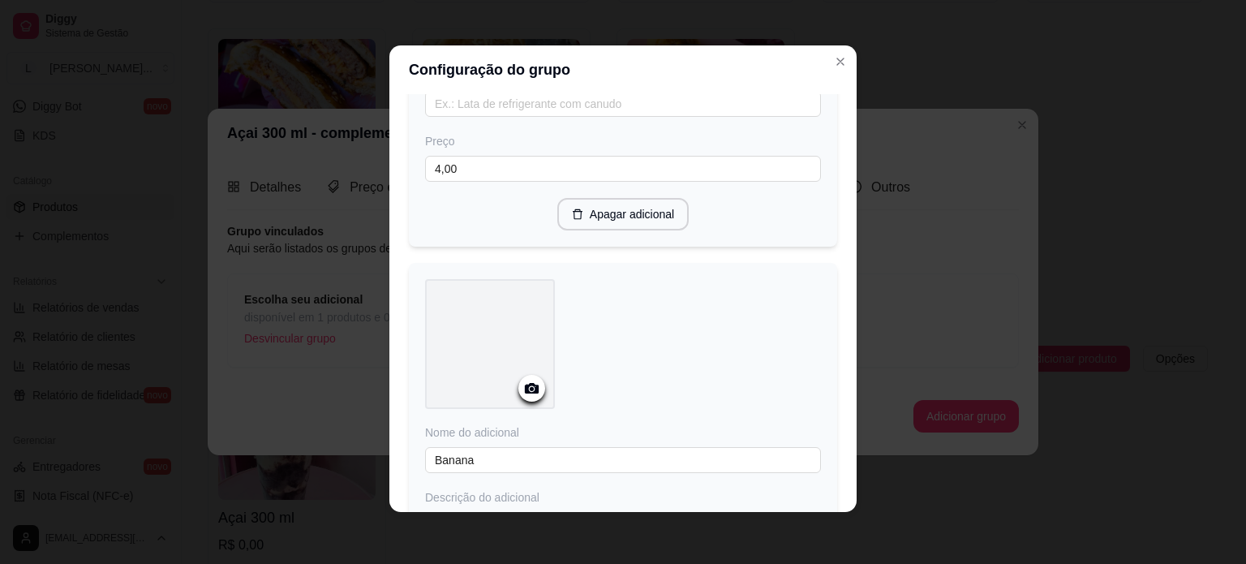
scroll to position [2433, 0]
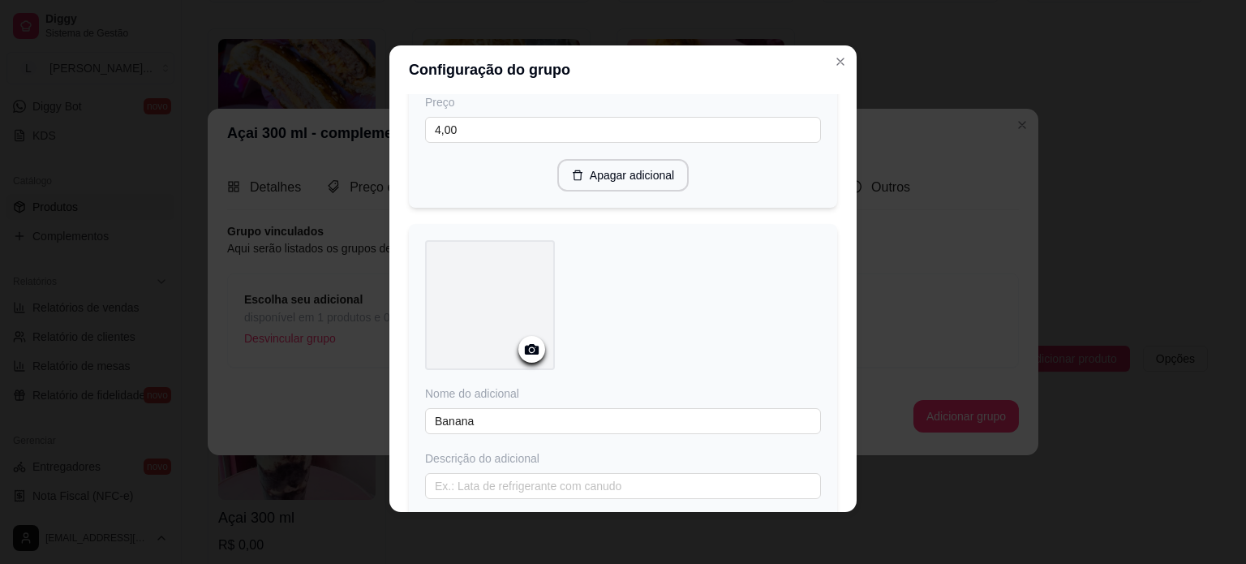
click at [529, 354] on icon at bounding box center [532, 349] width 14 height 11
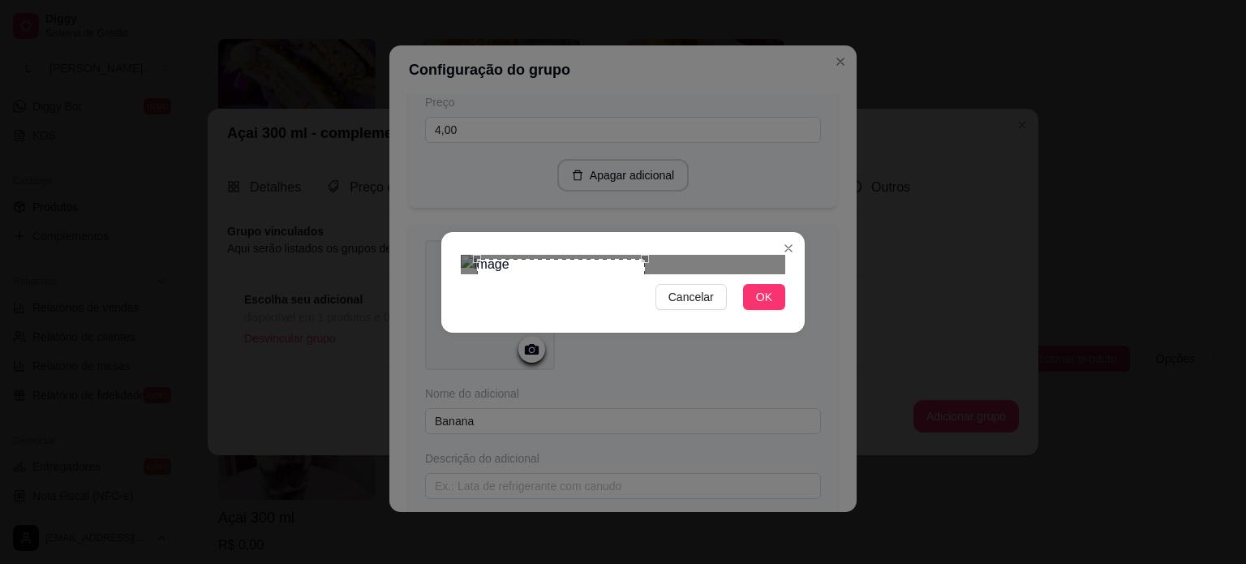
click at [645, 255] on div at bounding box center [623, 264] width 324 height 19
click at [571, 257] on div "Use the arrow keys to move the crop selection area" at bounding box center [545, 341] width 168 height 168
click at [645, 440] on div "Use the arrow keys to move the south east drag handle to change the crop select…" at bounding box center [645, 440] width 0 height 0
click at [754, 310] on button "OK" at bounding box center [764, 297] width 42 height 26
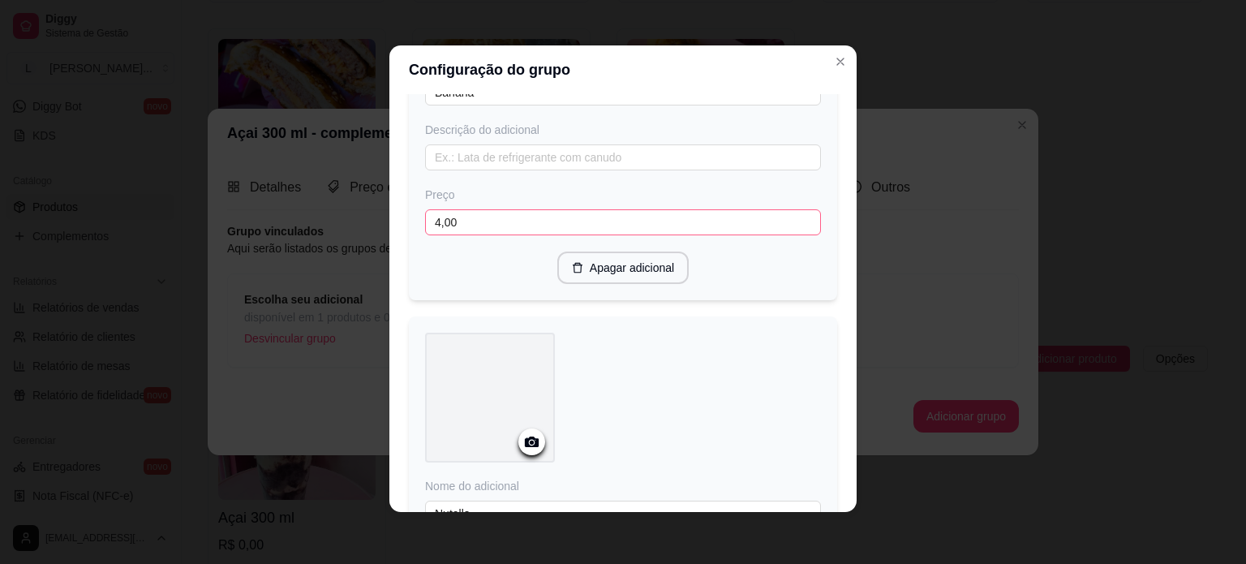
scroll to position [2919, 0]
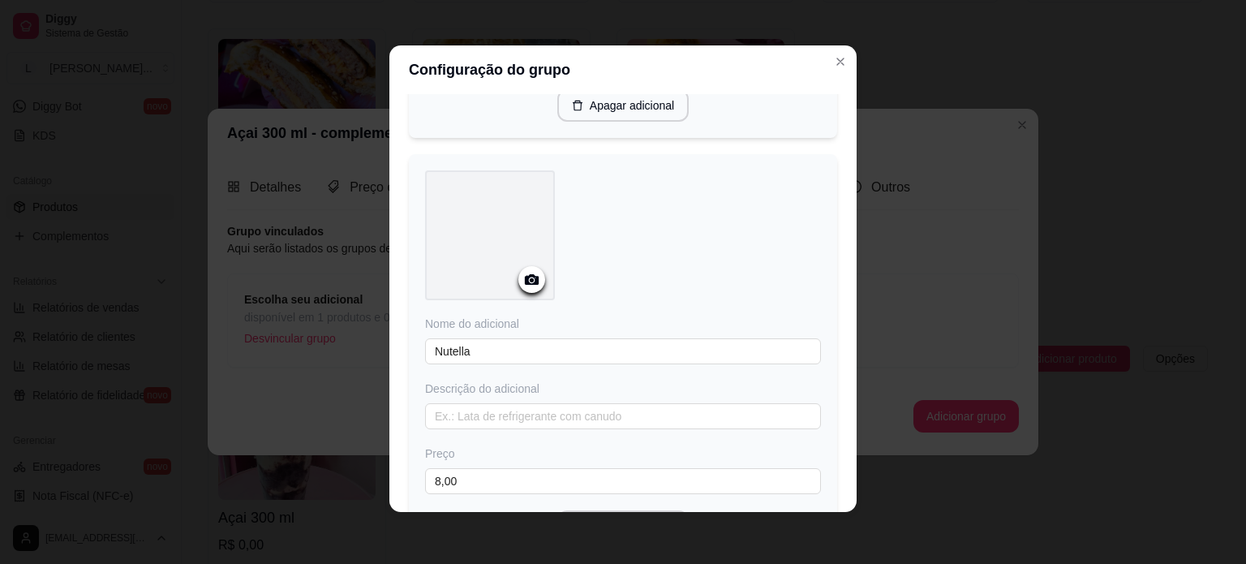
click at [522, 289] on icon at bounding box center [531, 279] width 19 height 19
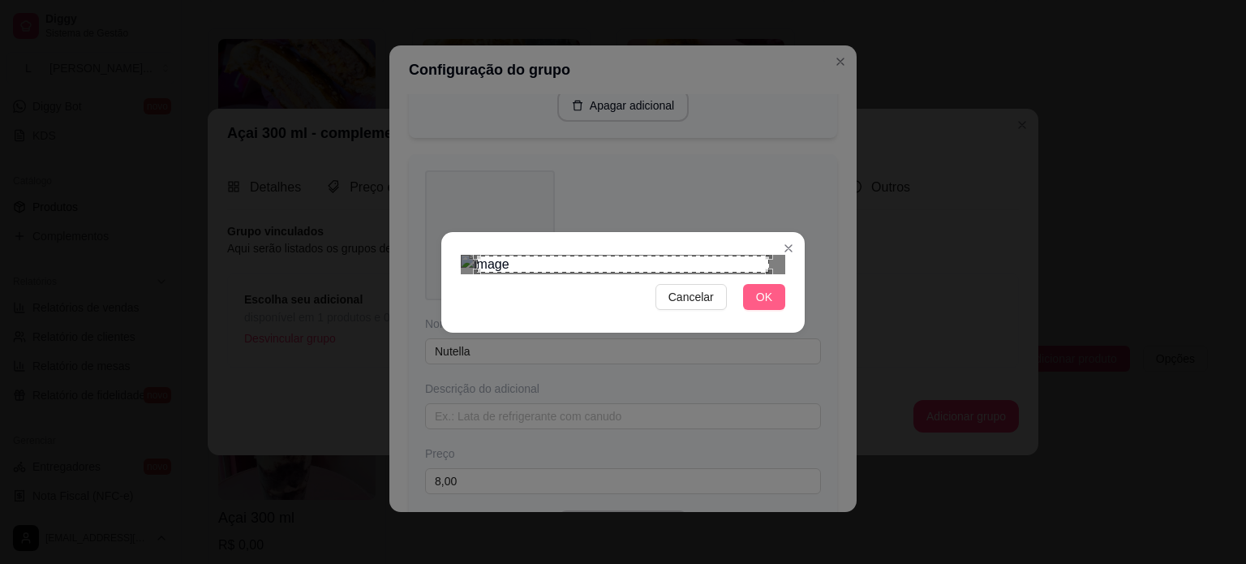
click at [777, 310] on button "OK" at bounding box center [764, 297] width 42 height 26
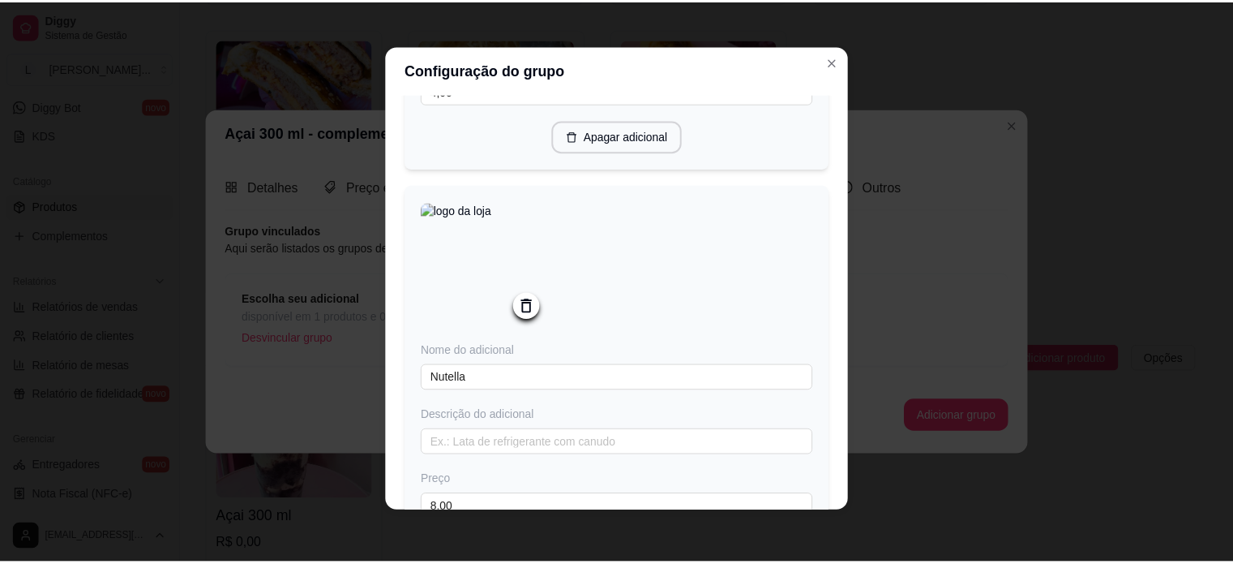
scroll to position [3095, 0]
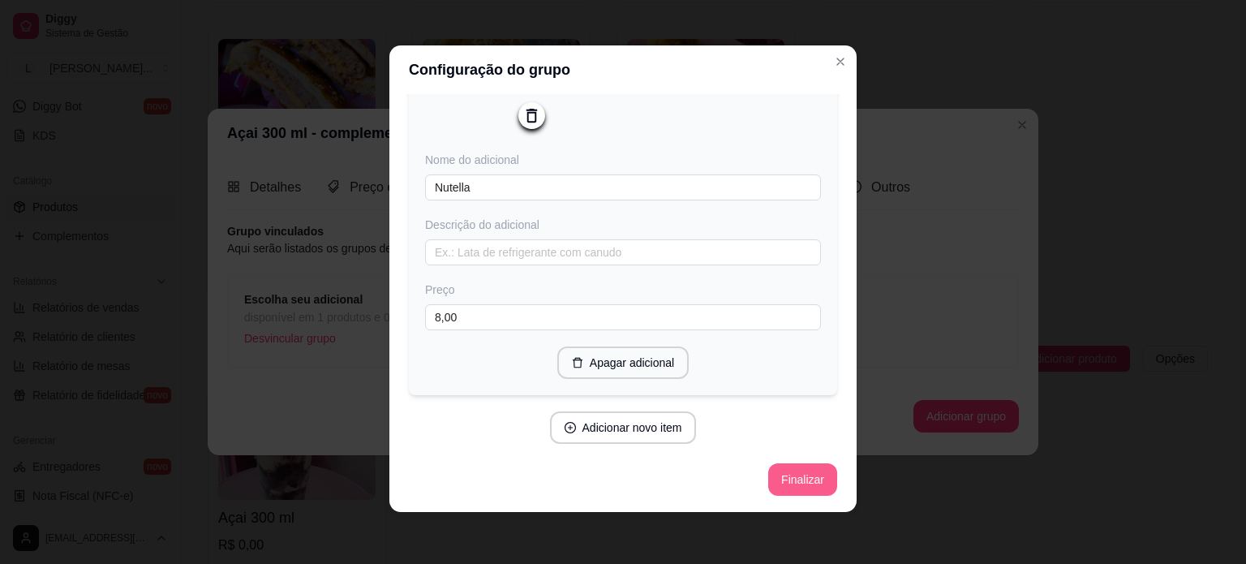
click at [792, 476] on button "Finalizar" at bounding box center [802, 479] width 69 height 32
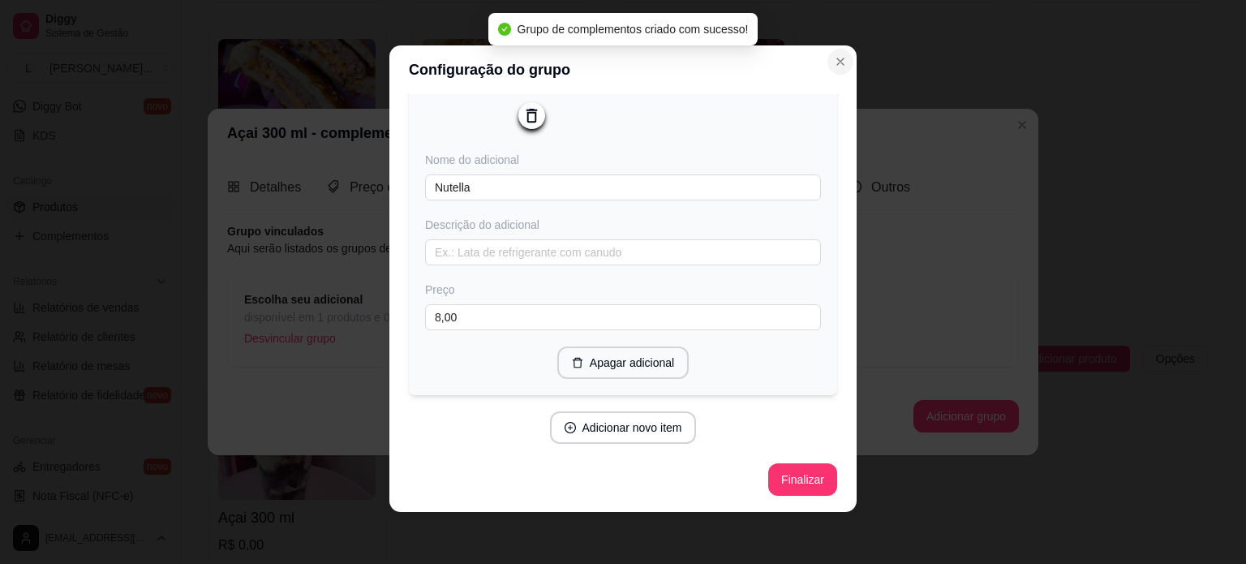
click at [834, 66] on icon "Close" at bounding box center [840, 61] width 13 height 13
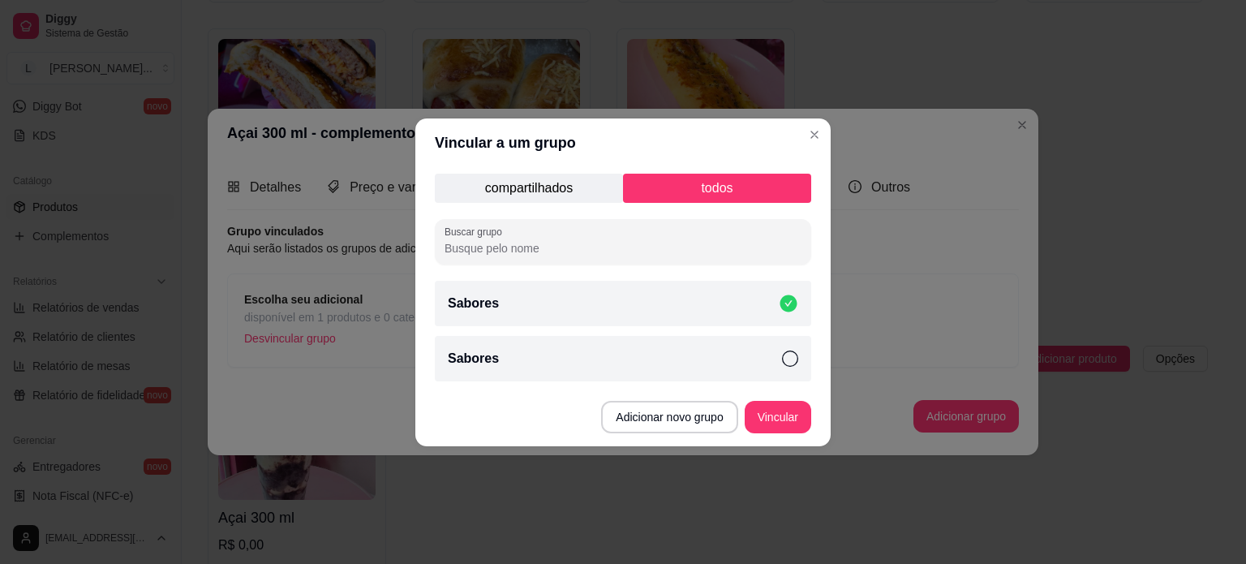
click at [571, 191] on p "compartilhados" at bounding box center [529, 188] width 188 height 29
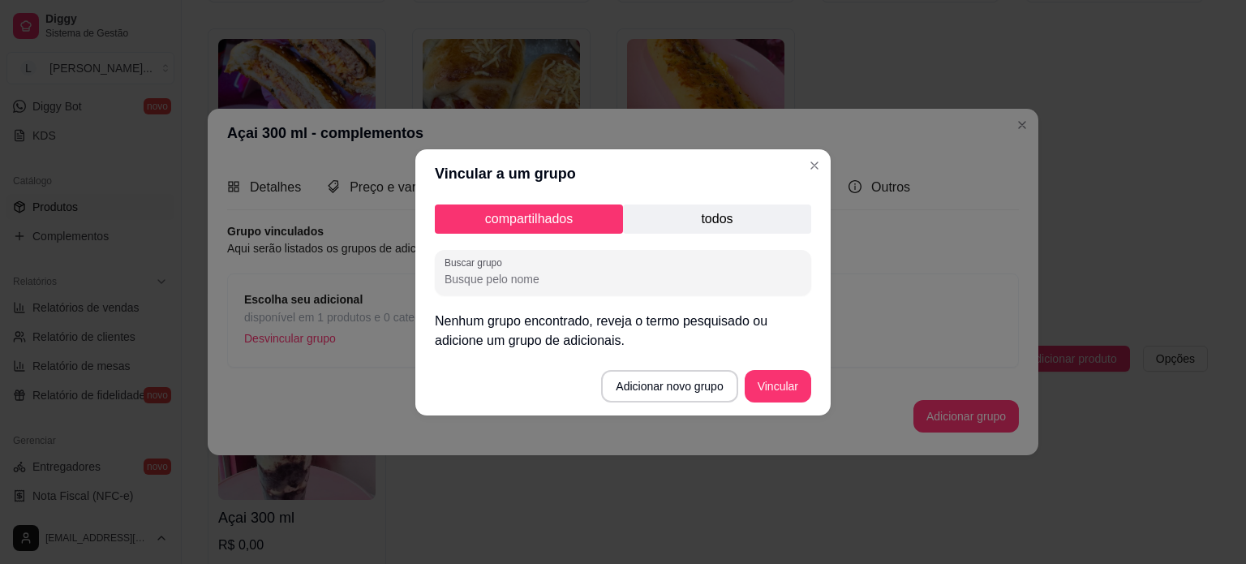
click at [827, 164] on header "Vincular a um grupo" at bounding box center [622, 173] width 415 height 49
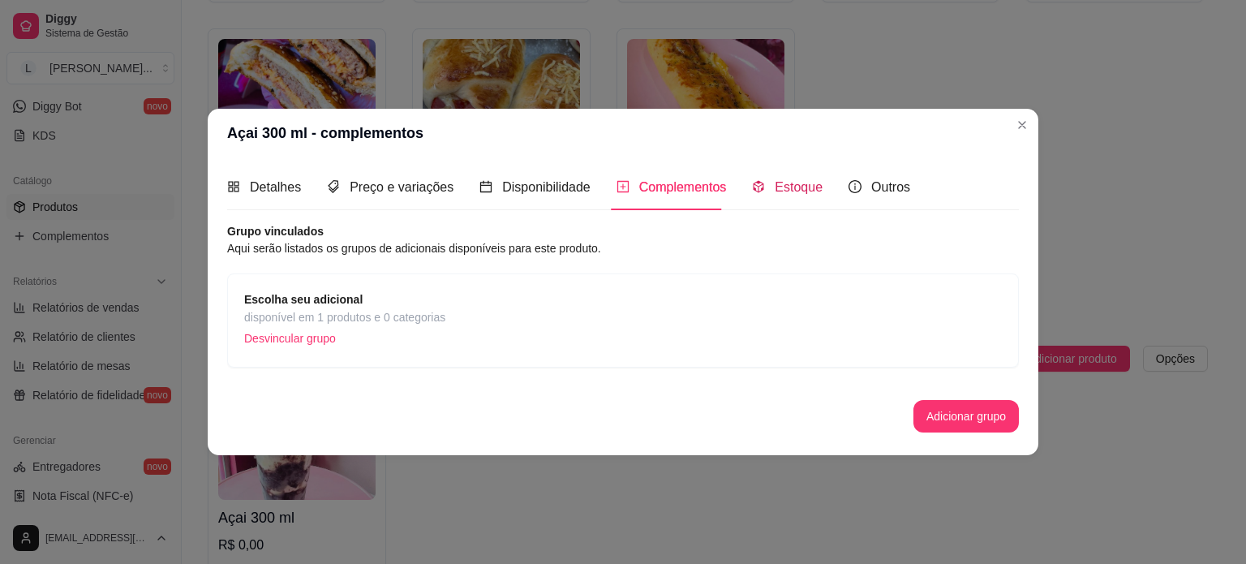
click at [786, 193] on span "Estoque" at bounding box center [798, 187] width 48 height 14
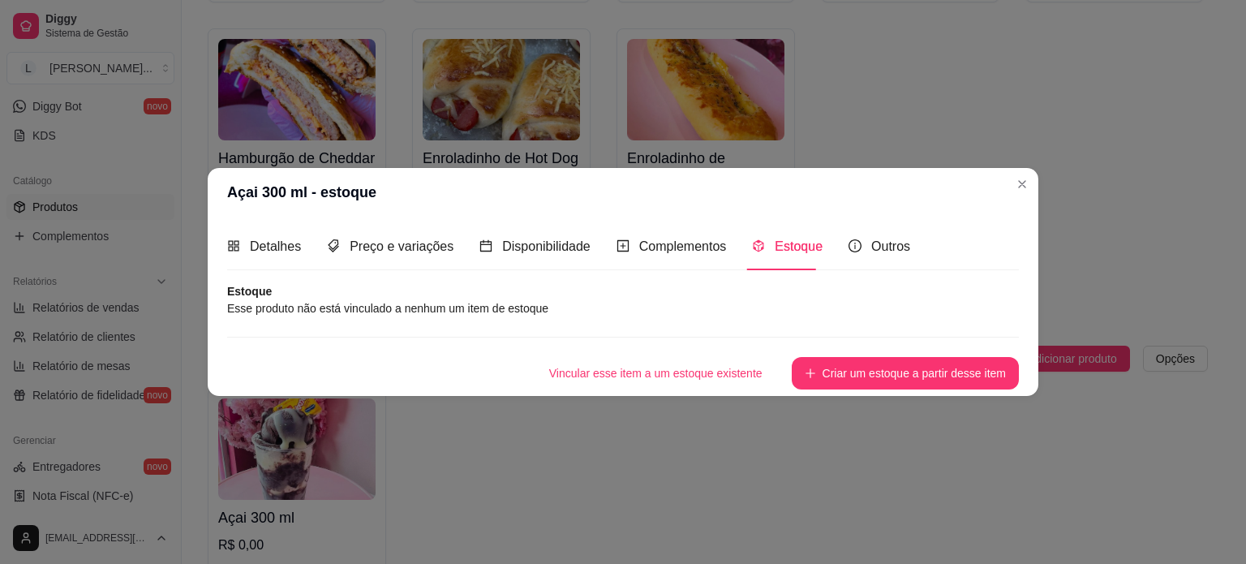
click at [829, 247] on div "Detalhes Preço e variações Disponibilidade Complementos Estoque Outros" at bounding box center [568, 246] width 683 height 46
click at [849, 249] on icon "info-circle" at bounding box center [854, 245] width 13 height 13
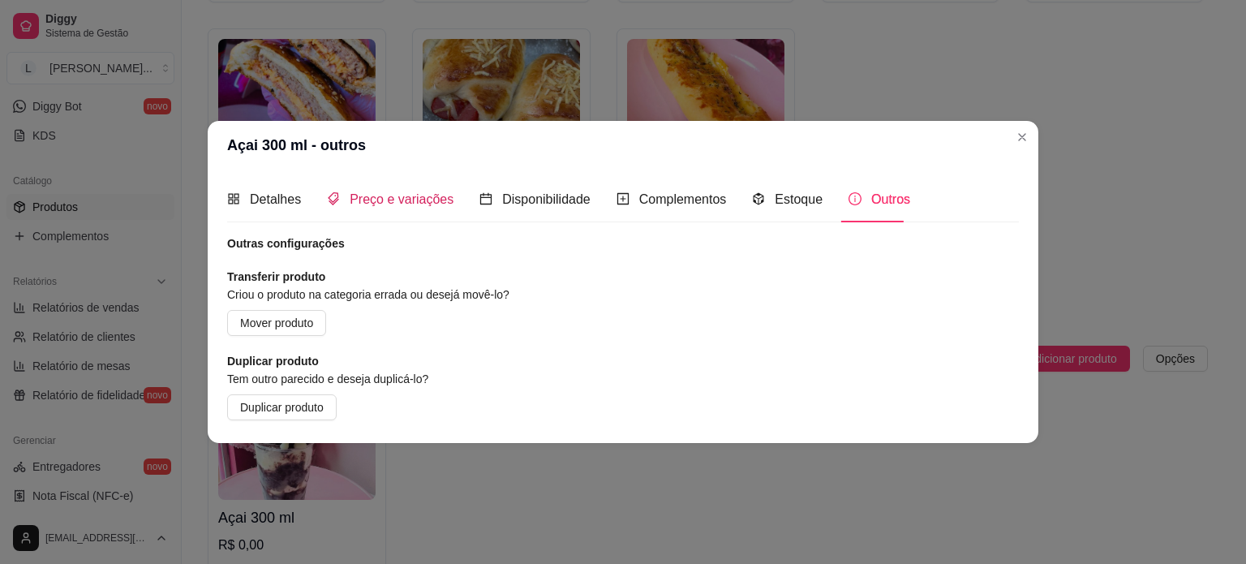
click at [414, 197] on span "Preço e variações" at bounding box center [402, 199] width 104 height 14
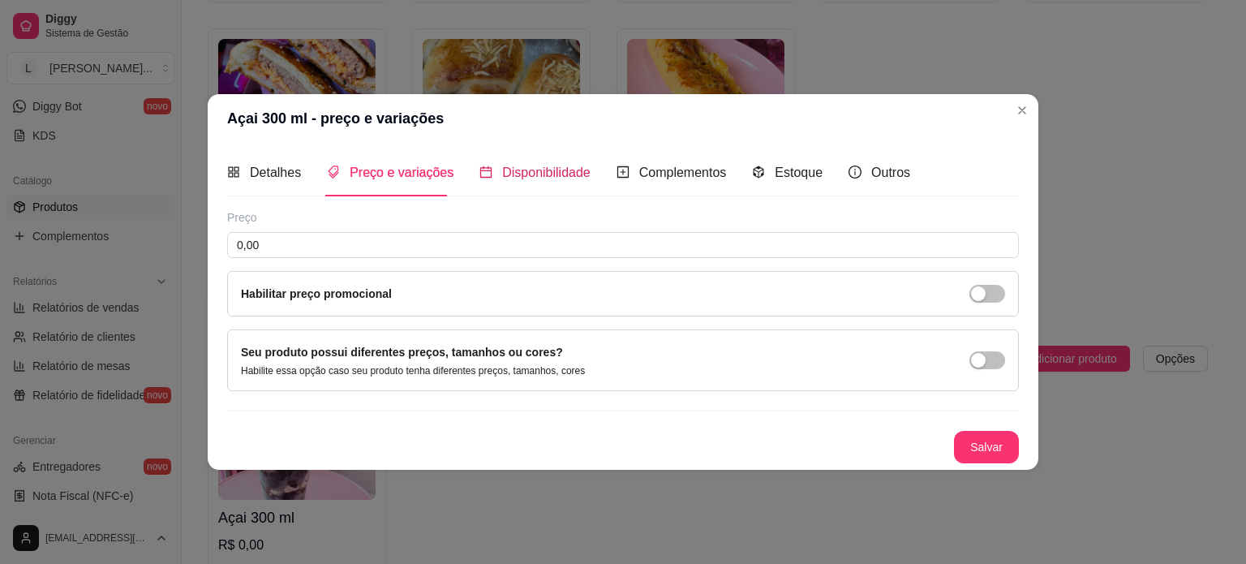
click at [571, 171] on span "Disponibilidade" at bounding box center [546, 172] width 88 height 14
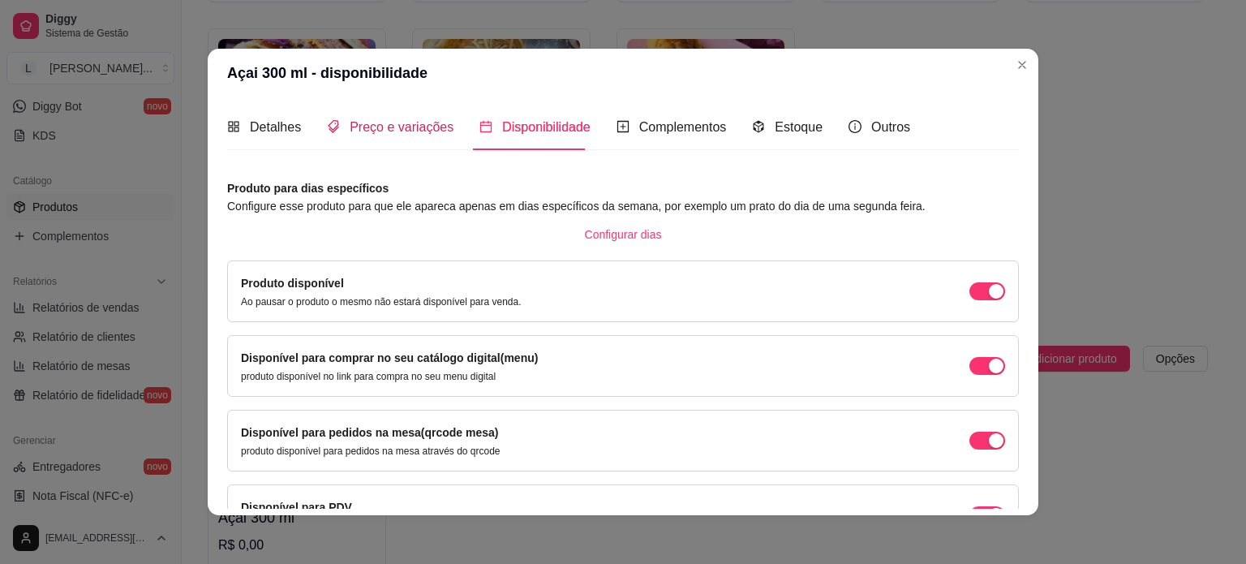
click at [388, 120] on span "Preço e variações" at bounding box center [402, 127] width 104 height 14
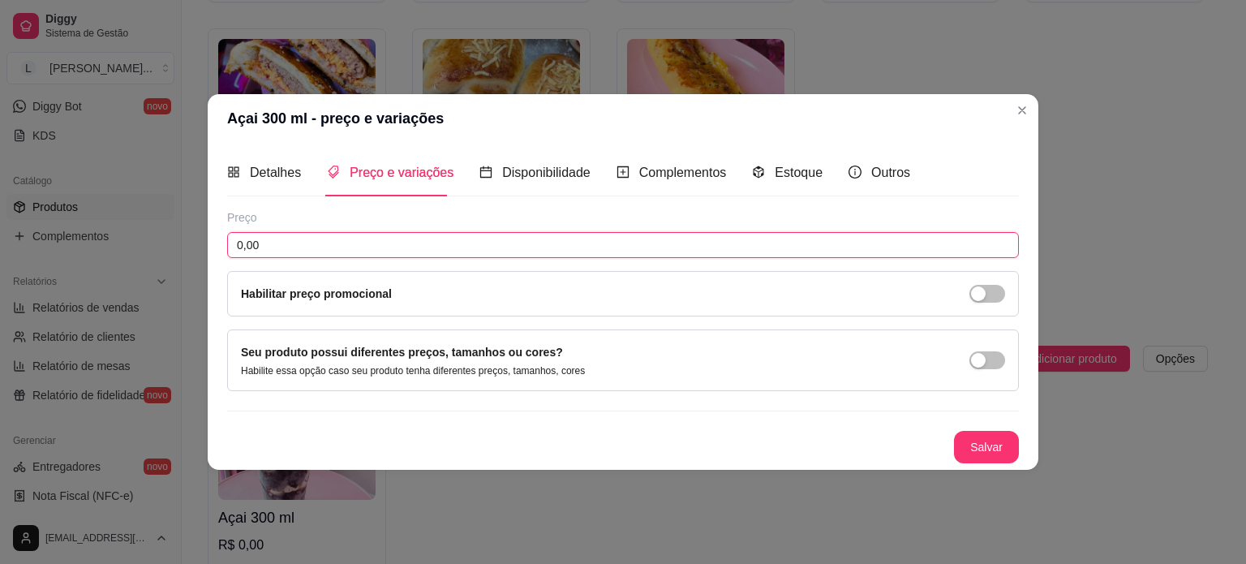
click at [324, 242] on input "0,00" at bounding box center [623, 245] width 792 height 26
type input "9,99"
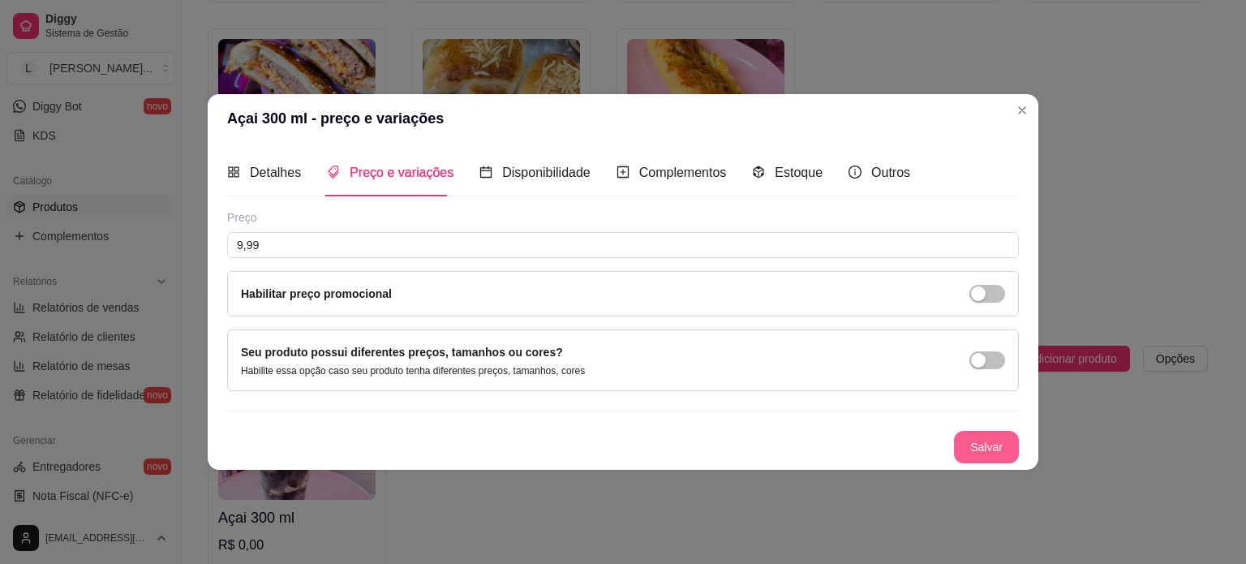
click at [983, 444] on button "Salvar" at bounding box center [986, 447] width 65 height 32
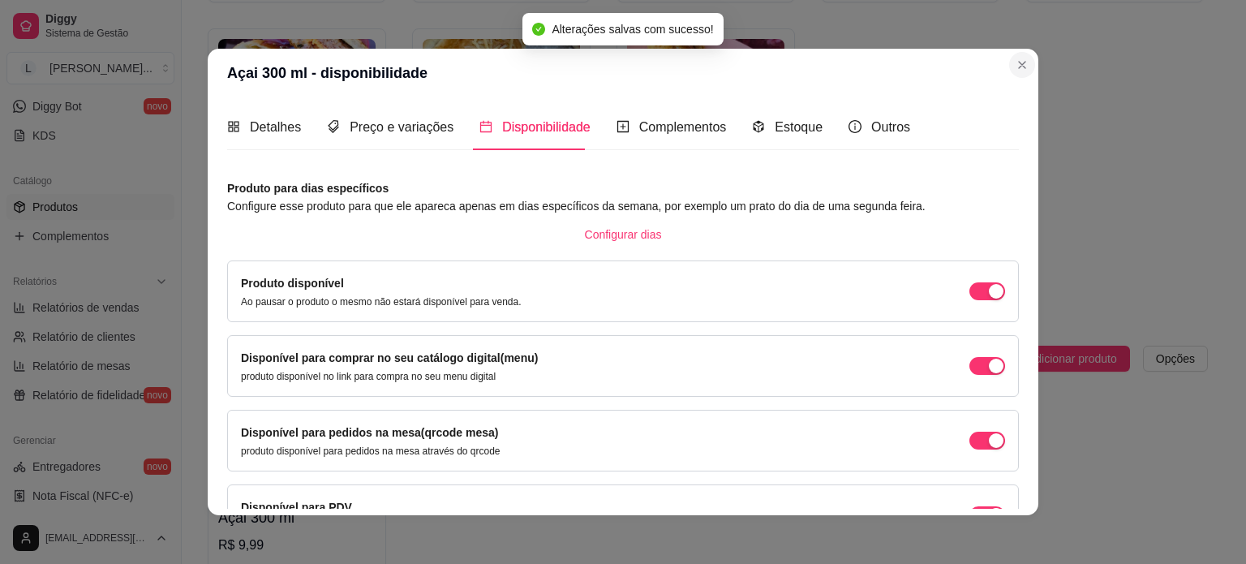
click at [1027, 107] on div "Detalhes Preço e variações Disponibilidade Complementos Estoque Outros Nome do …" at bounding box center [623, 306] width 830 height 418
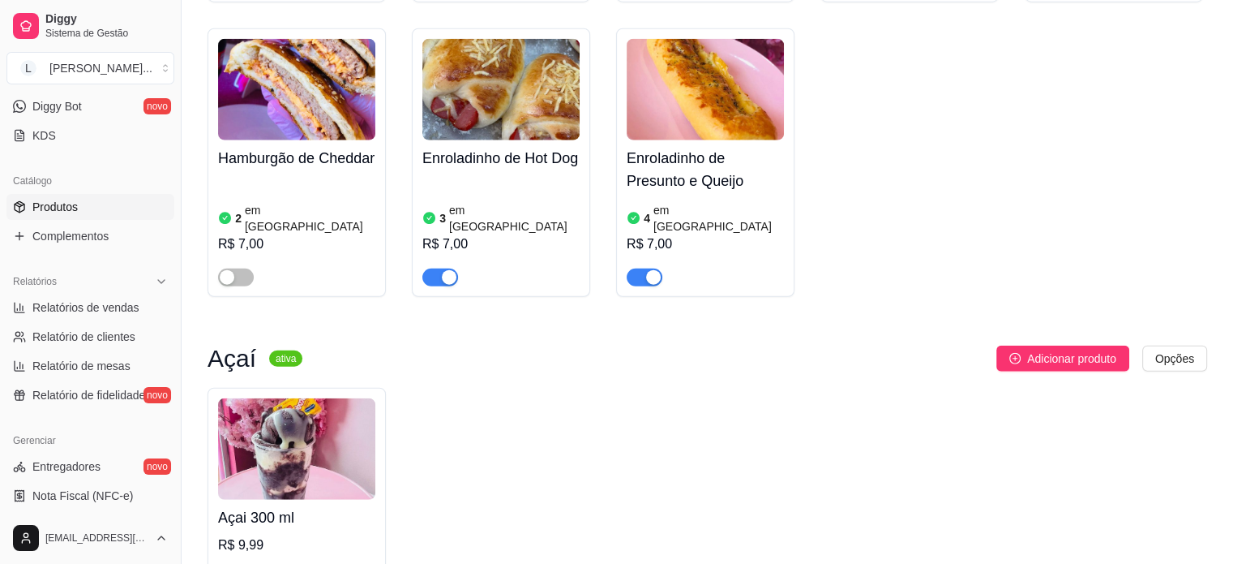
click at [287, 398] on img at bounding box center [296, 448] width 157 height 101
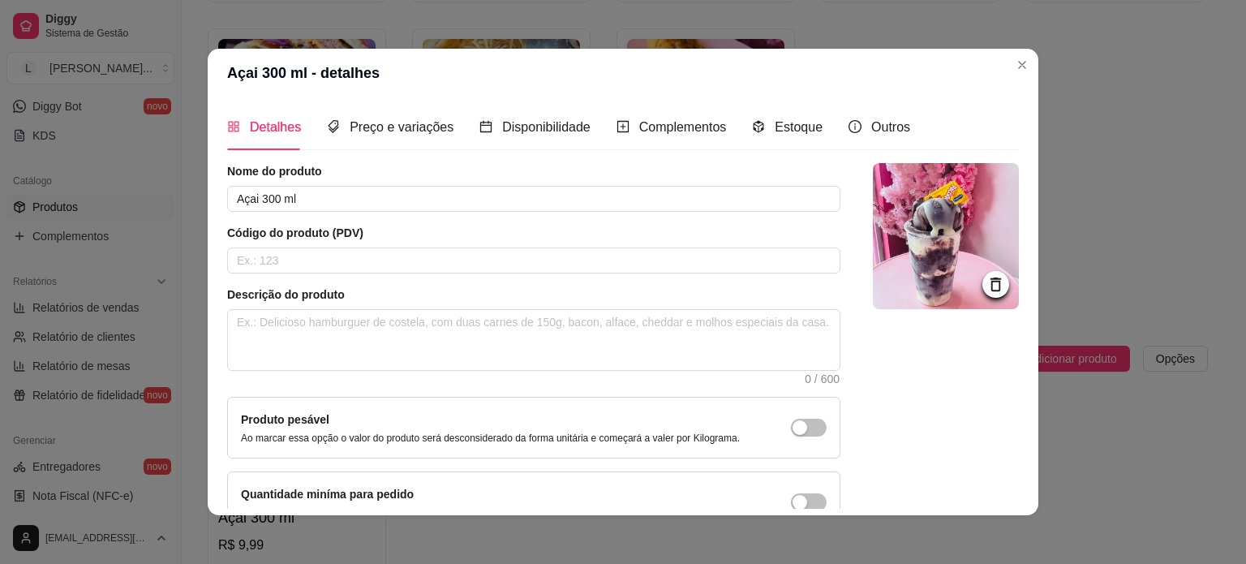
click at [1002, 70] on header "Açai 300 ml - detalhes" at bounding box center [623, 73] width 830 height 49
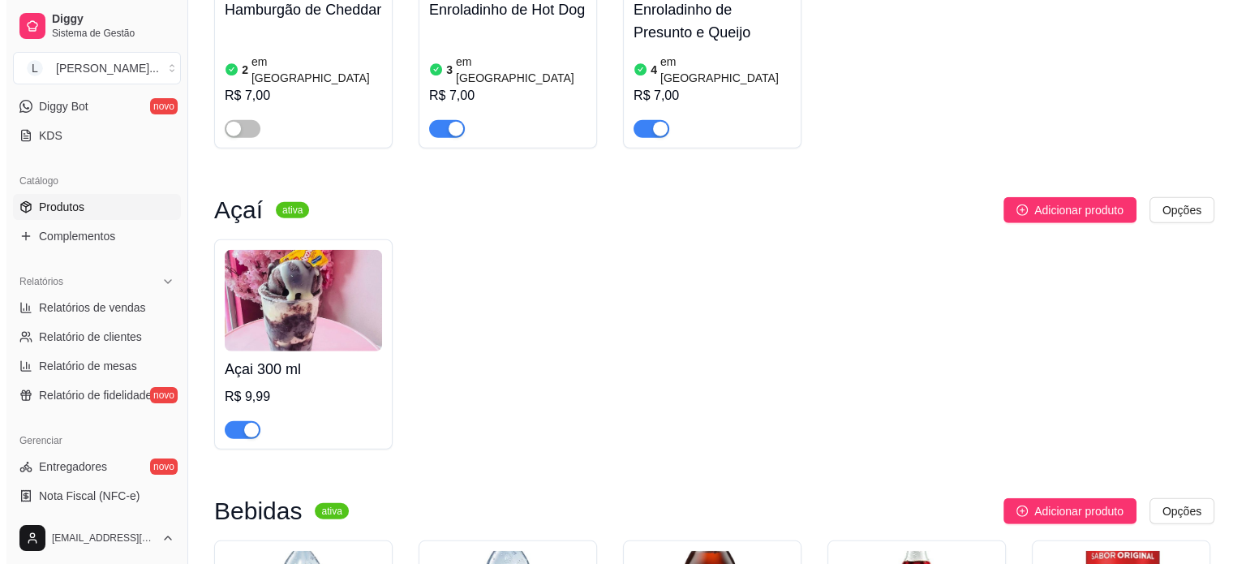
scroll to position [4263, 0]
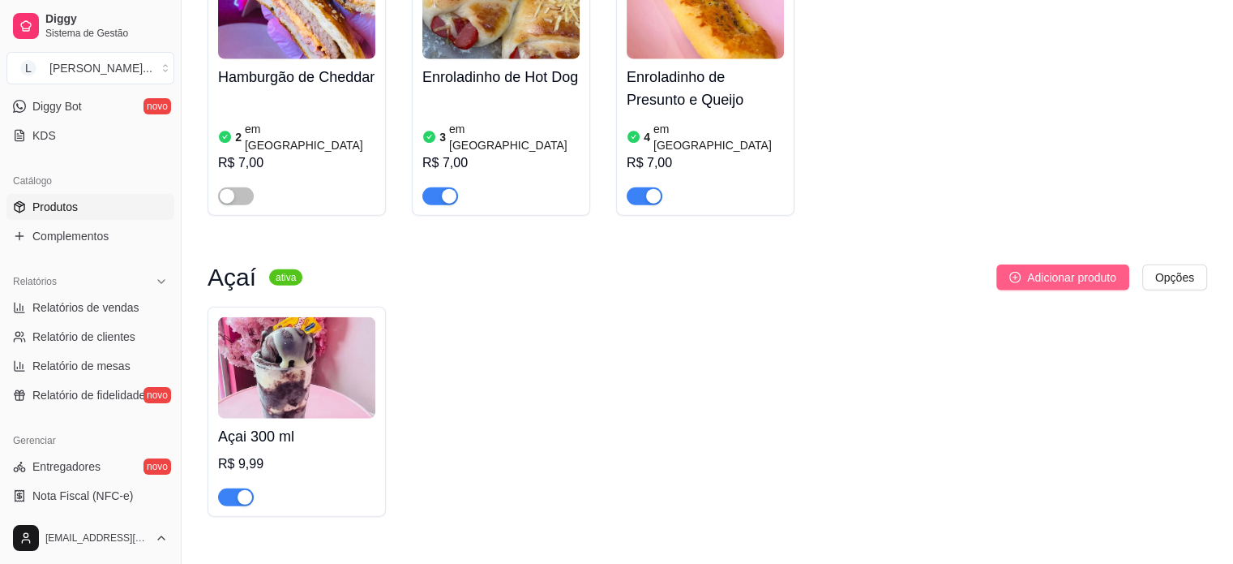
click at [1075, 268] on span "Adicionar produto" at bounding box center [1071, 277] width 89 height 18
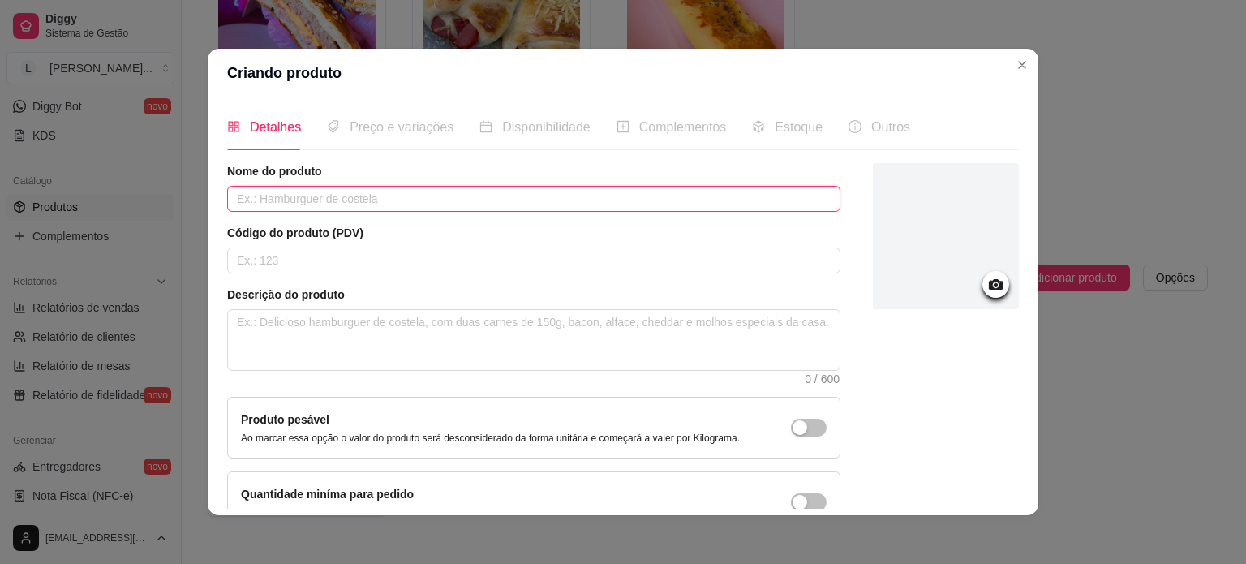
click at [281, 198] on input "text" at bounding box center [533, 199] width 613 height 26
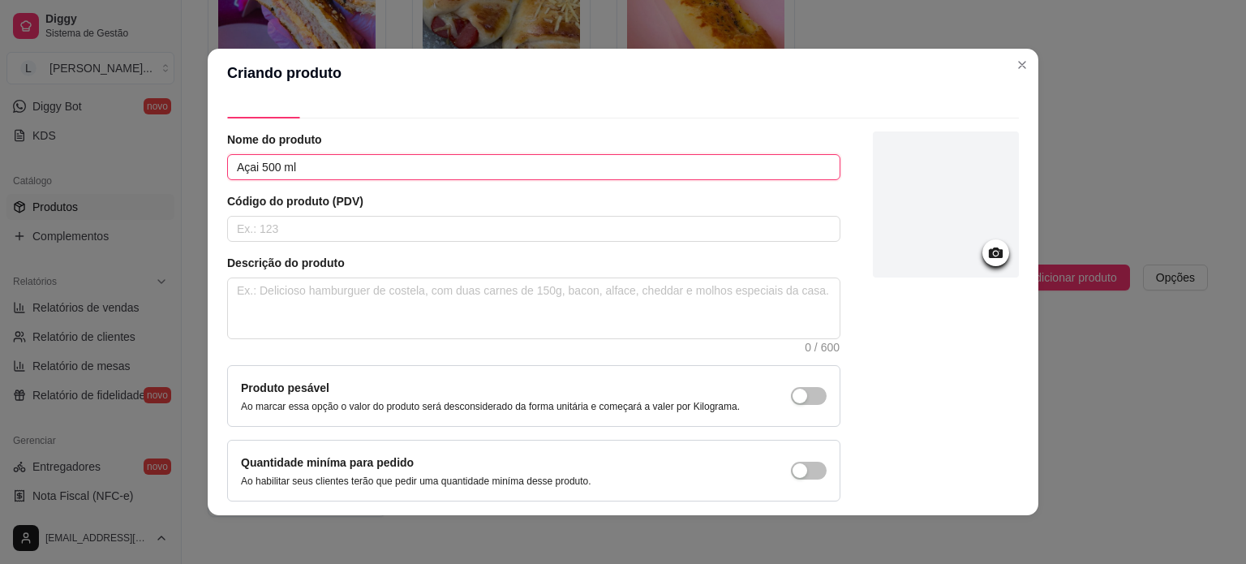
scroll to position [81, 0]
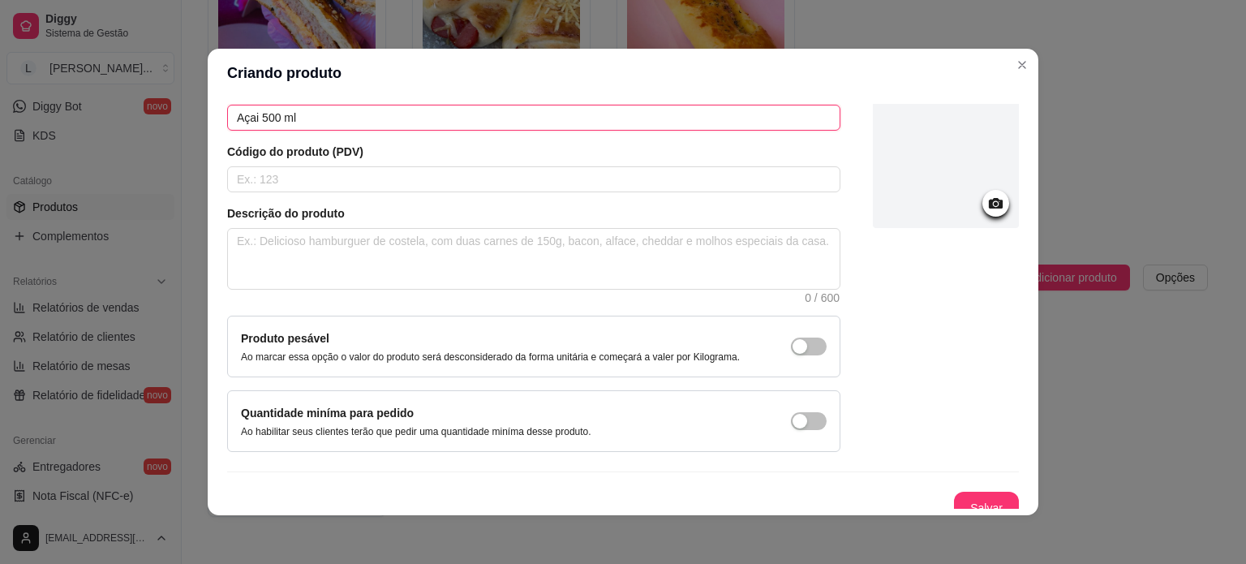
type input "Açai 500 ml"
click at [986, 195] on icon at bounding box center [995, 203] width 19 height 19
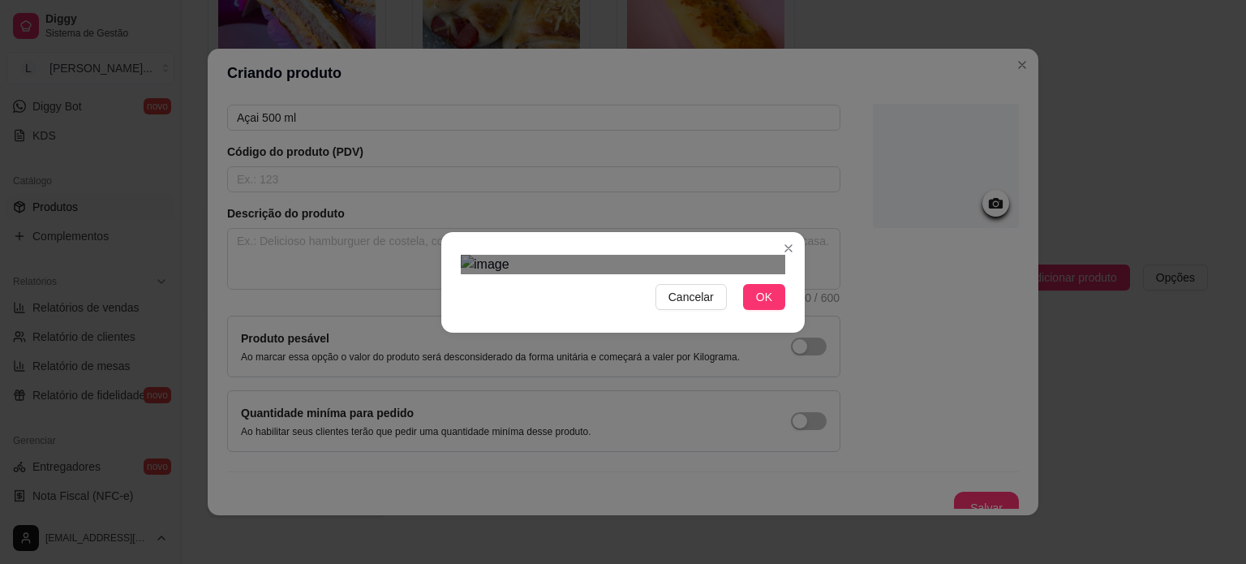
click at [448, 2] on div "Cancelar OK" at bounding box center [623, 282] width 1246 height 564
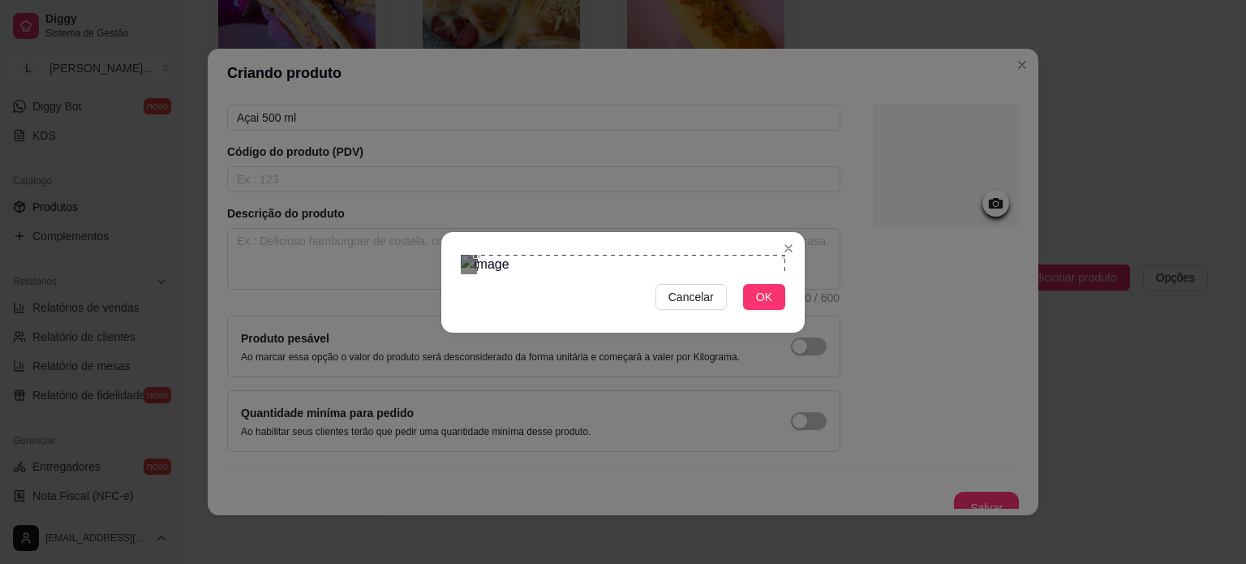
click at [669, 255] on div "Use the arrow keys to move the crop selection area" at bounding box center [631, 409] width 308 height 308
click at [662, 285] on div "Use the arrow keys to move the crop selection area" at bounding box center [626, 409] width 308 height 308
click at [808, 476] on div "Cancelar OK" at bounding box center [623, 282] width 1246 height 564
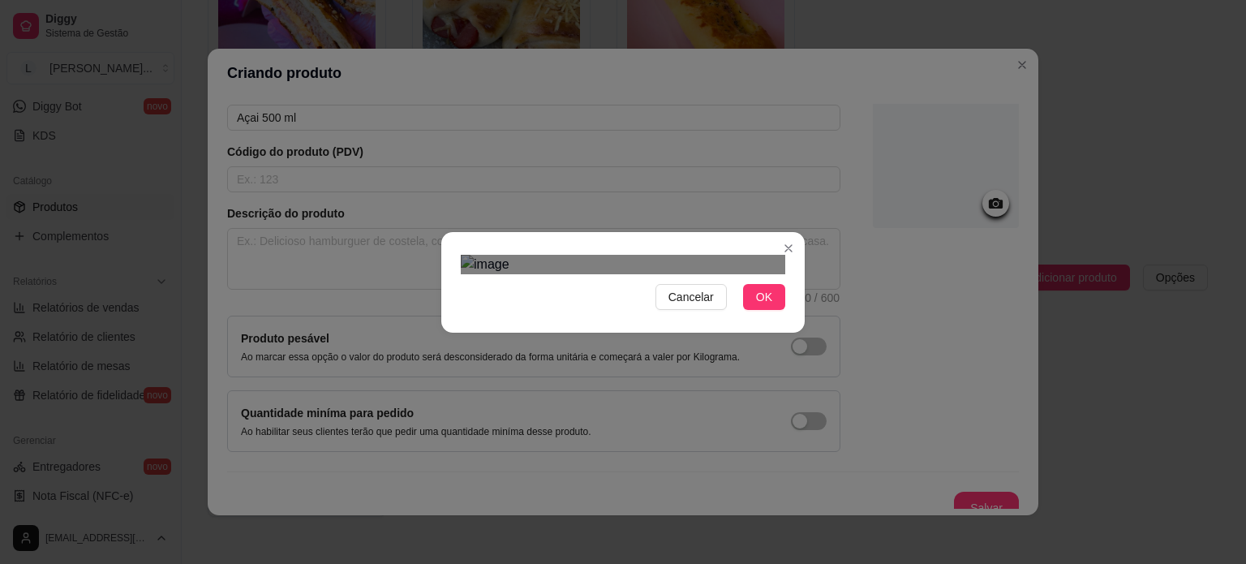
click at [726, 346] on div "Use the arrow keys to move the crop selection area" at bounding box center [623, 444] width 315 height 315
click at [746, 310] on button "OK" at bounding box center [764, 297] width 42 height 26
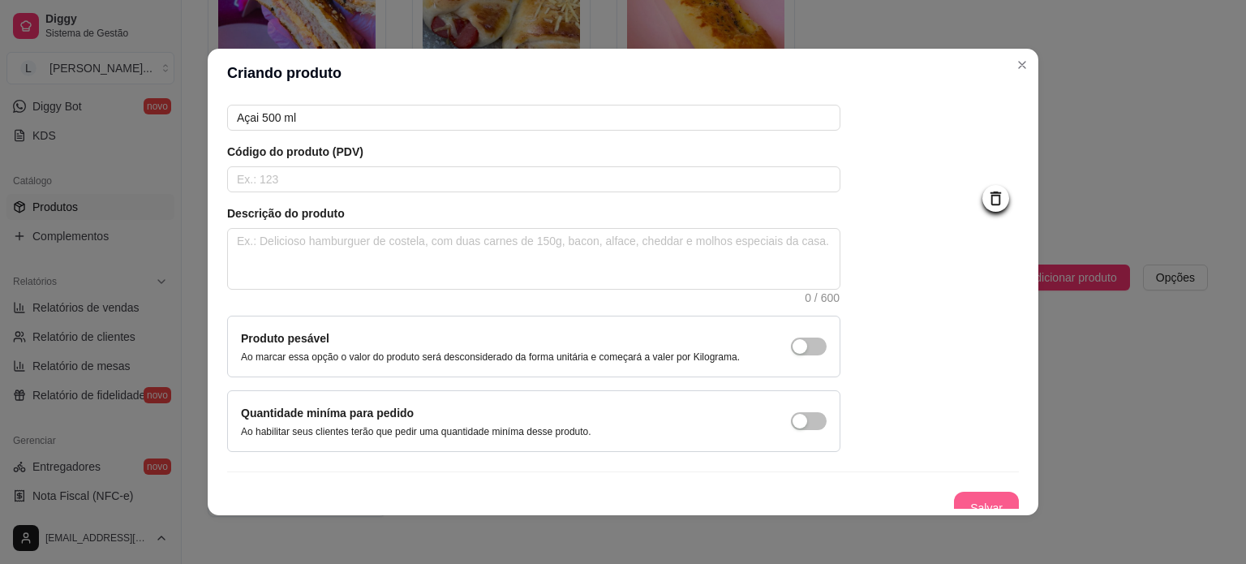
click at [962, 502] on button "Salvar" at bounding box center [986, 507] width 65 height 32
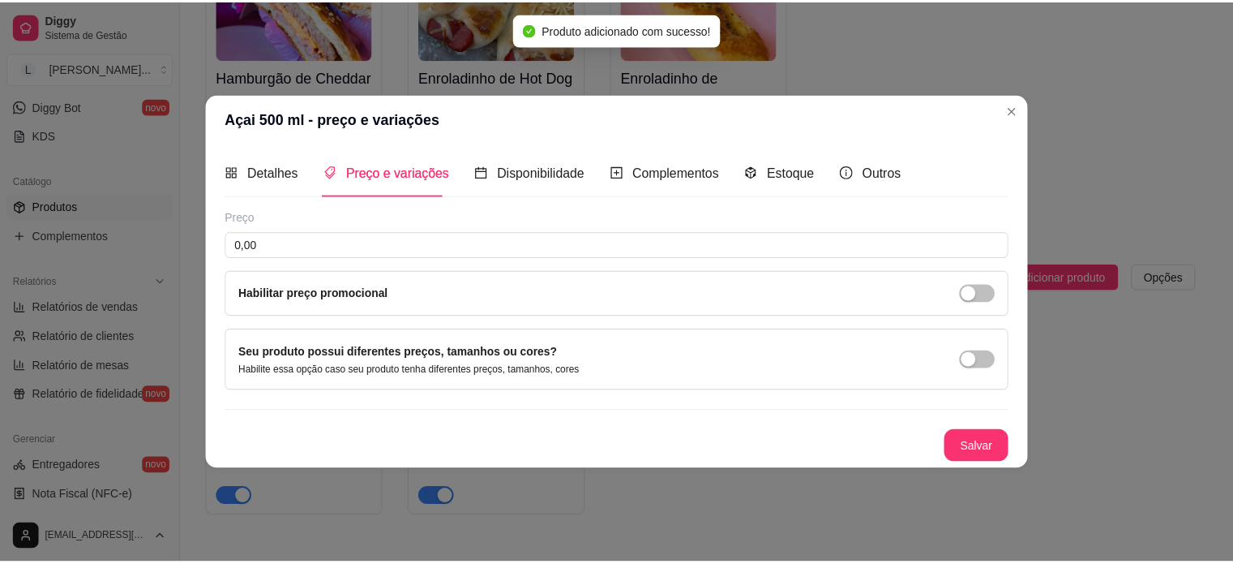
scroll to position [0, 0]
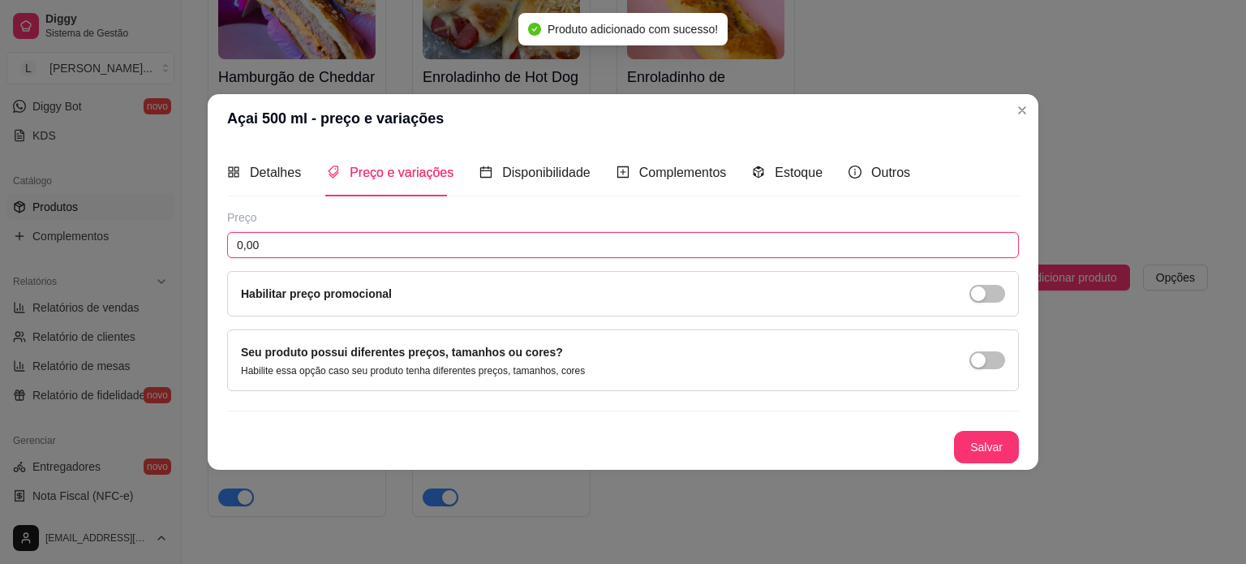
click at [386, 252] on input "0,00" at bounding box center [623, 245] width 792 height 26
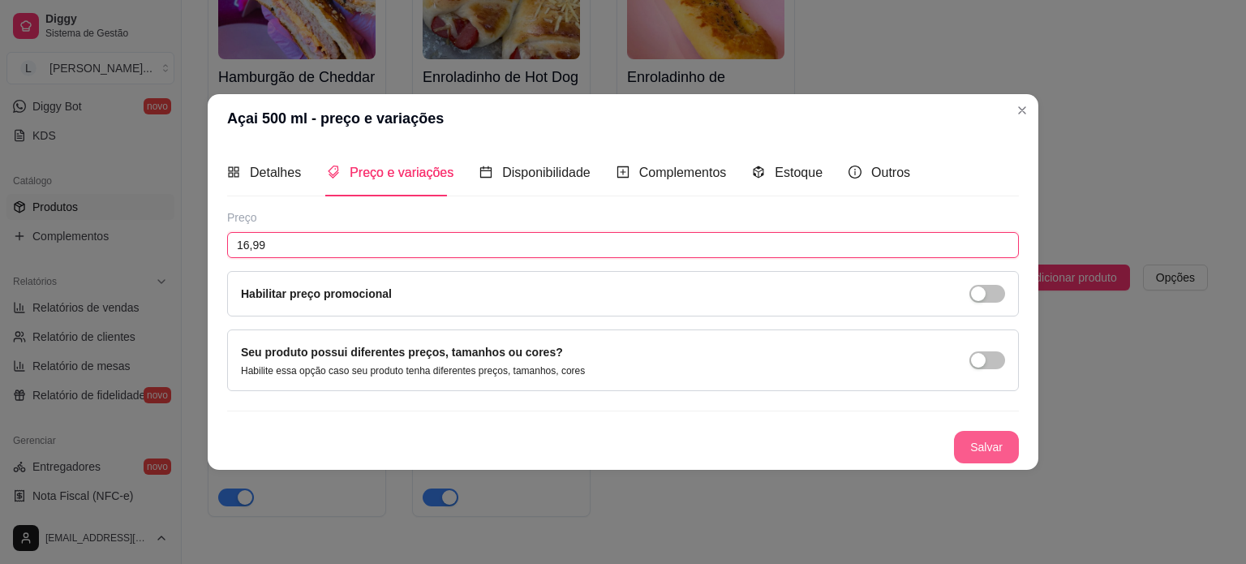
type input "16,99"
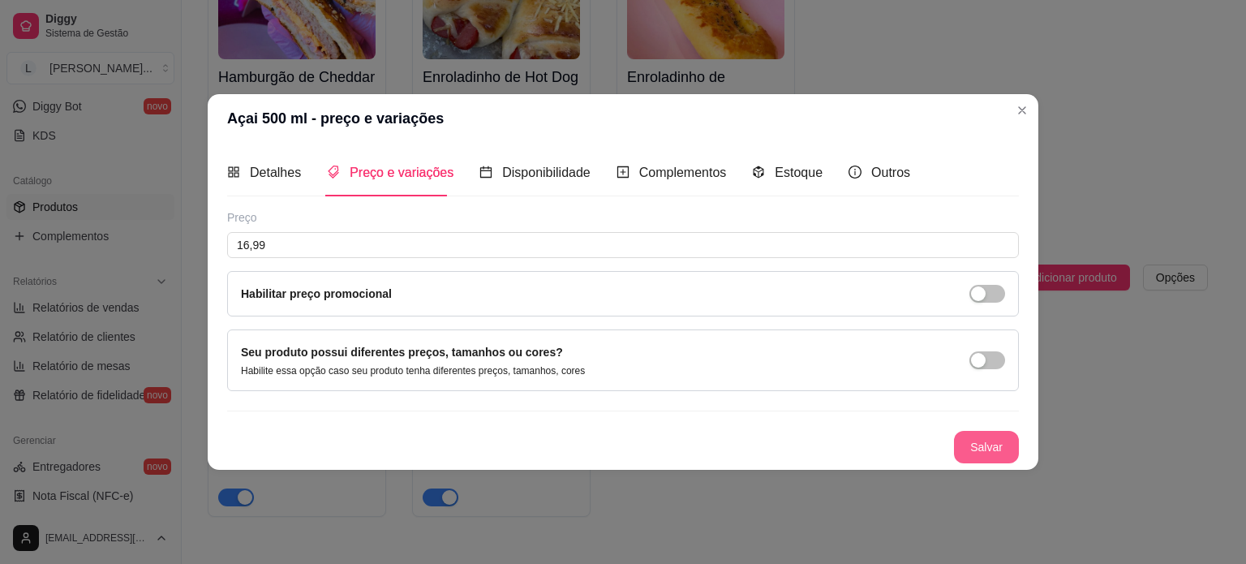
click at [982, 441] on button "Salvar" at bounding box center [986, 447] width 65 height 32
click at [702, 178] on span "Complementos" at bounding box center [683, 172] width 88 height 14
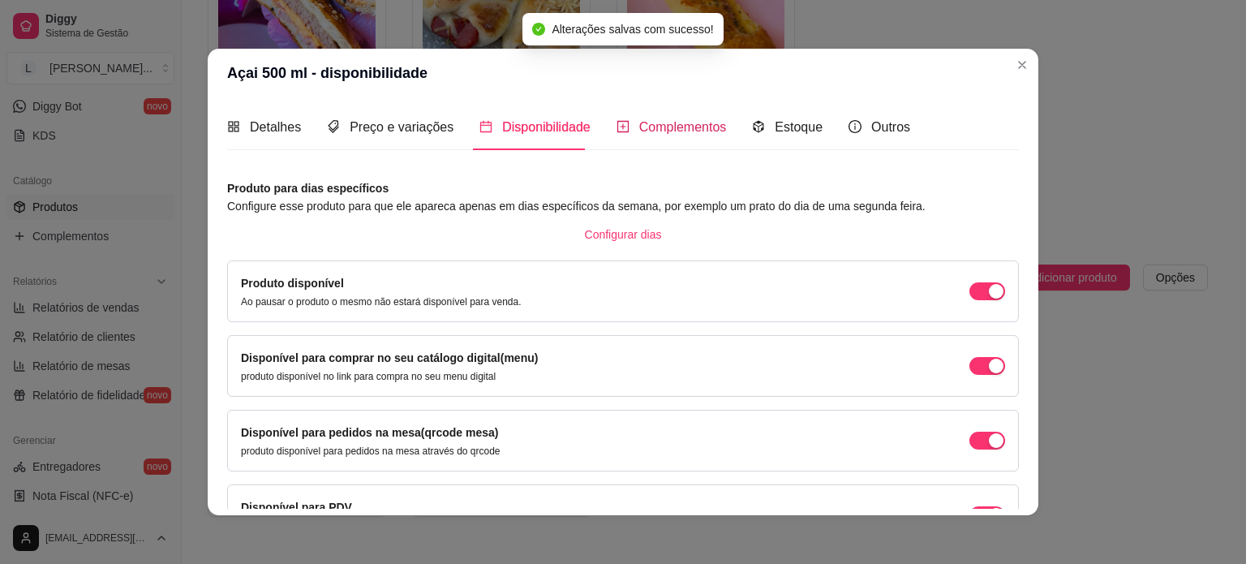
click at [650, 126] on span "Complementos" at bounding box center [683, 127] width 88 height 14
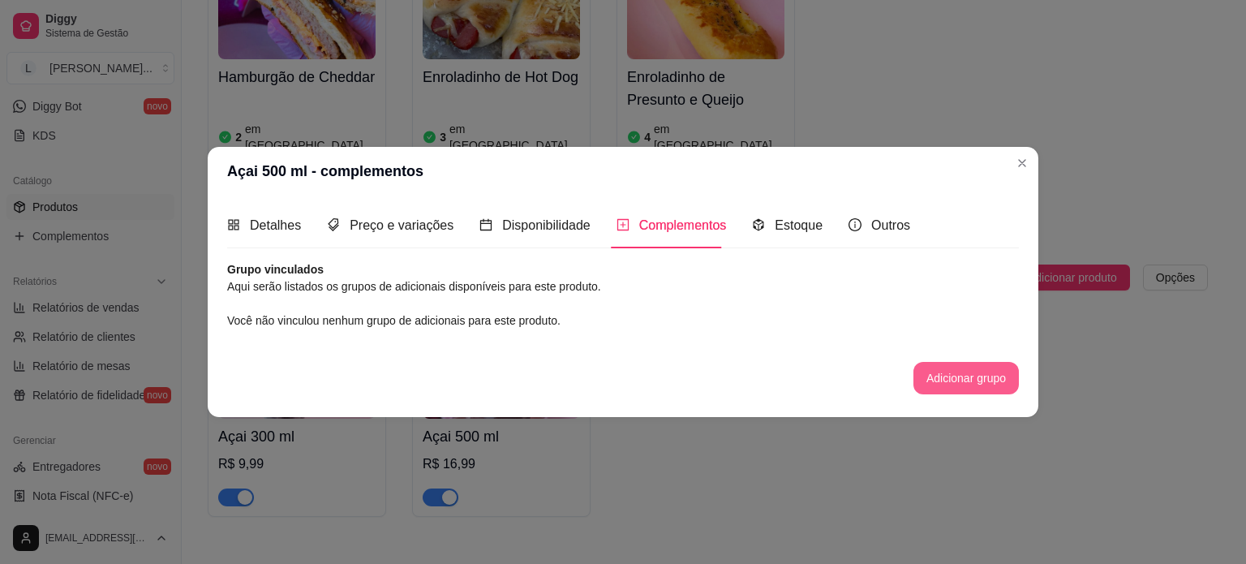
click at [958, 380] on button "Adicionar grupo" at bounding box center [965, 378] width 105 height 32
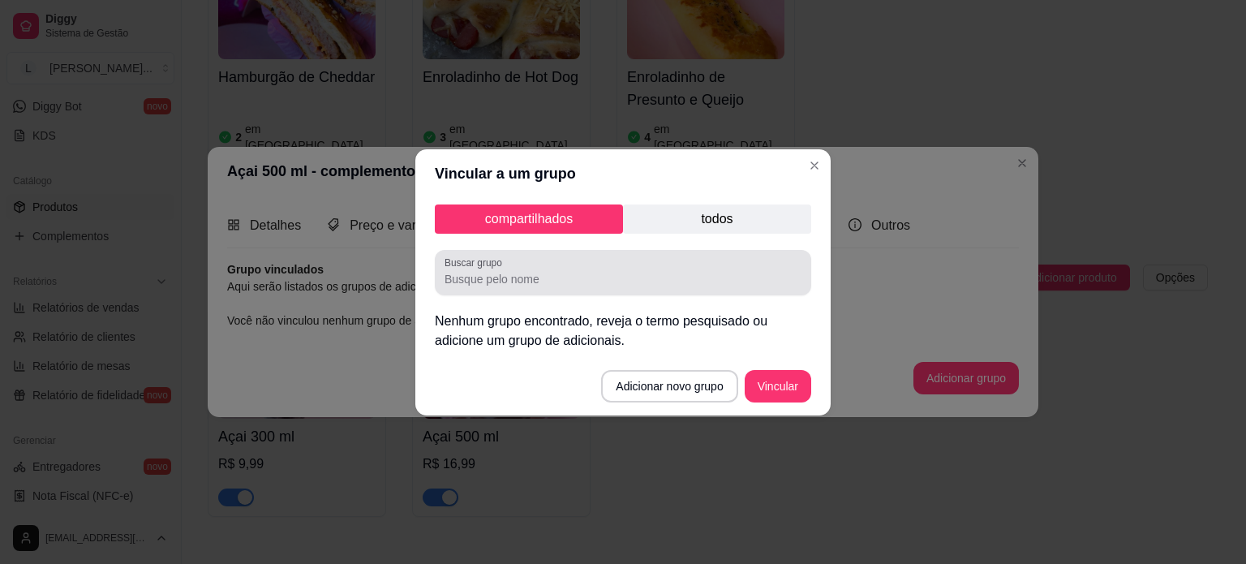
click at [574, 266] on div at bounding box center [622, 272] width 357 height 32
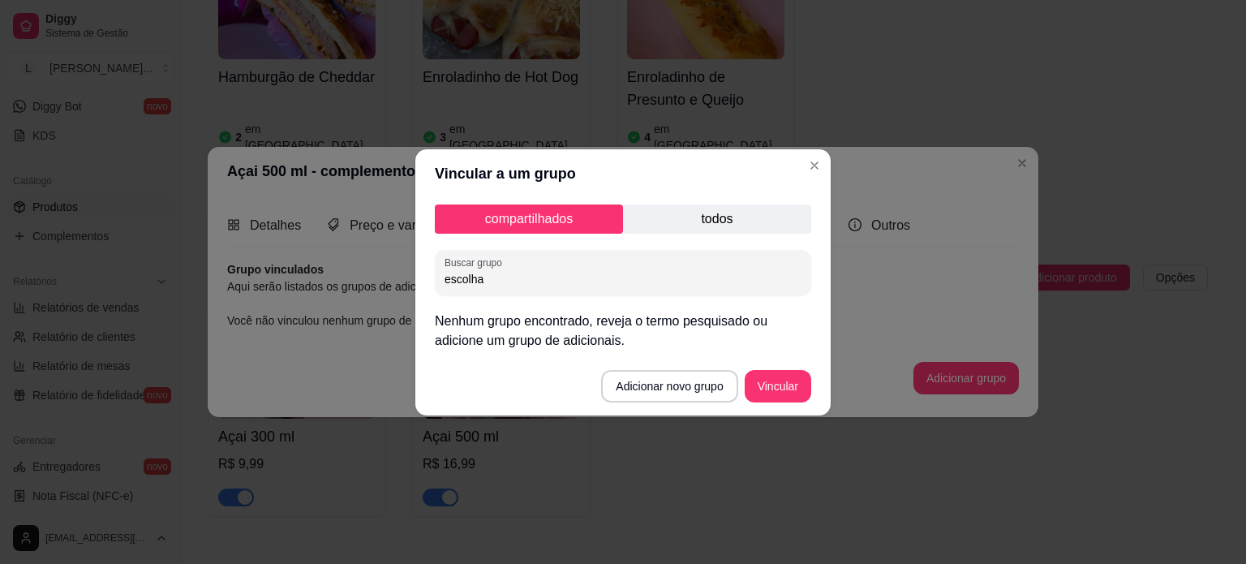
type input "escolha"
click at [641, 271] on input "escolha" at bounding box center [622, 279] width 357 height 16
drag, startPoint x: 526, startPoint y: 279, endPoint x: 371, endPoint y: 285, distance: 154.2
click at [371, 285] on div "Vincular a um grupo compartilhados todos Buscar grupo escolha Nenhum grupo enco…" at bounding box center [623, 282] width 1246 height 564
type input "a"
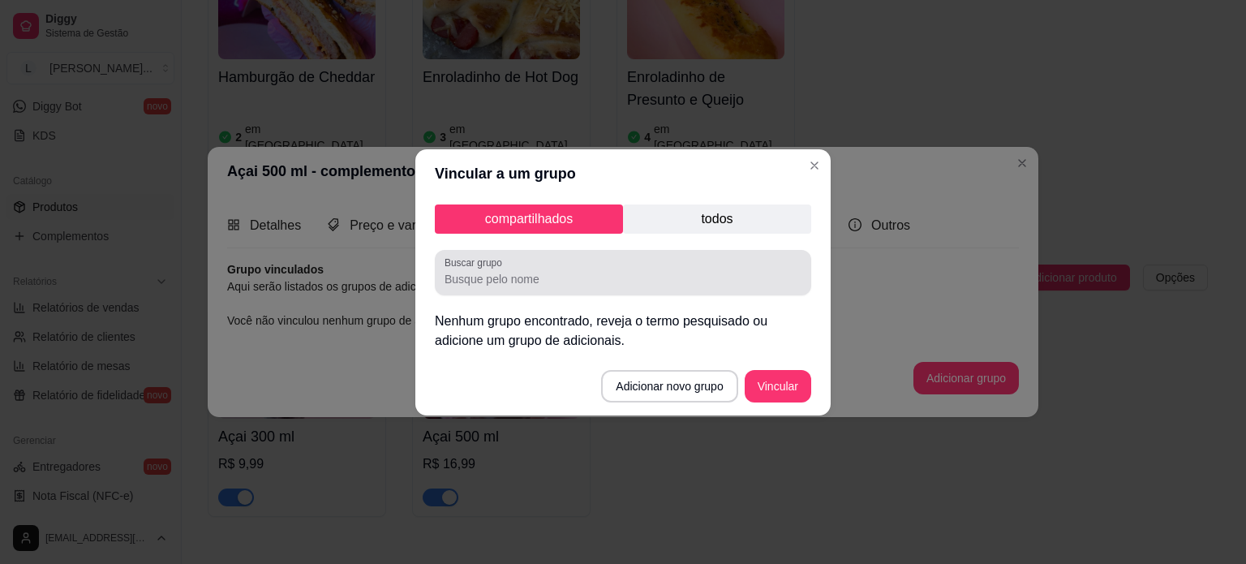
click at [480, 267] on label "Buscar grupo" at bounding box center [475, 262] width 63 height 14
click at [480, 271] on input "Buscar grupo" at bounding box center [622, 279] width 357 height 16
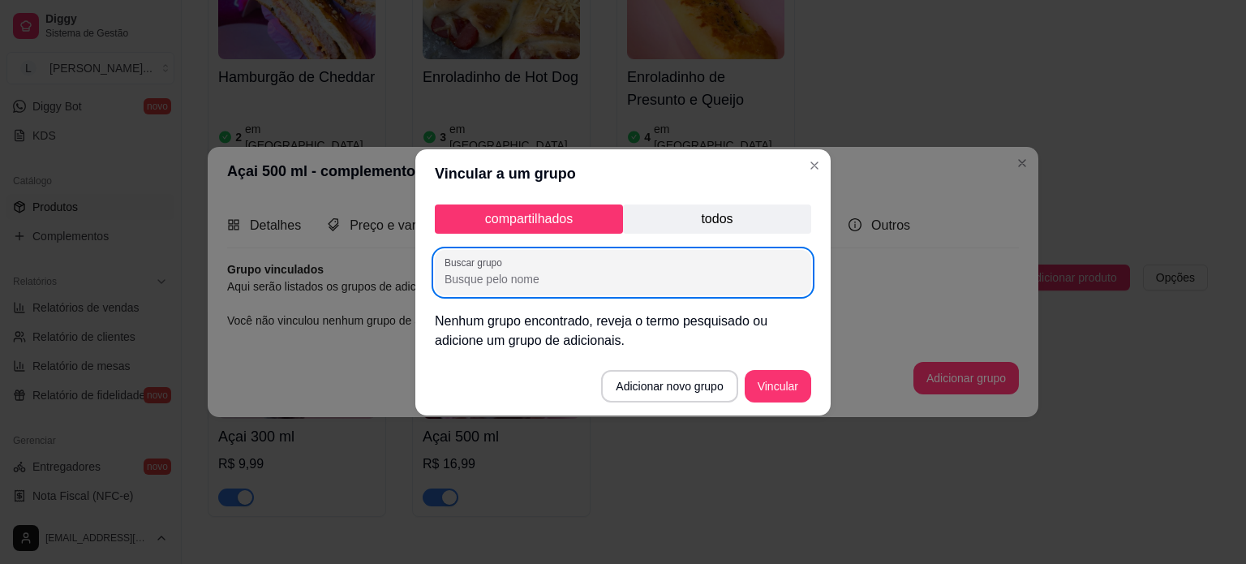
click at [687, 221] on p "todos" at bounding box center [717, 218] width 188 height 29
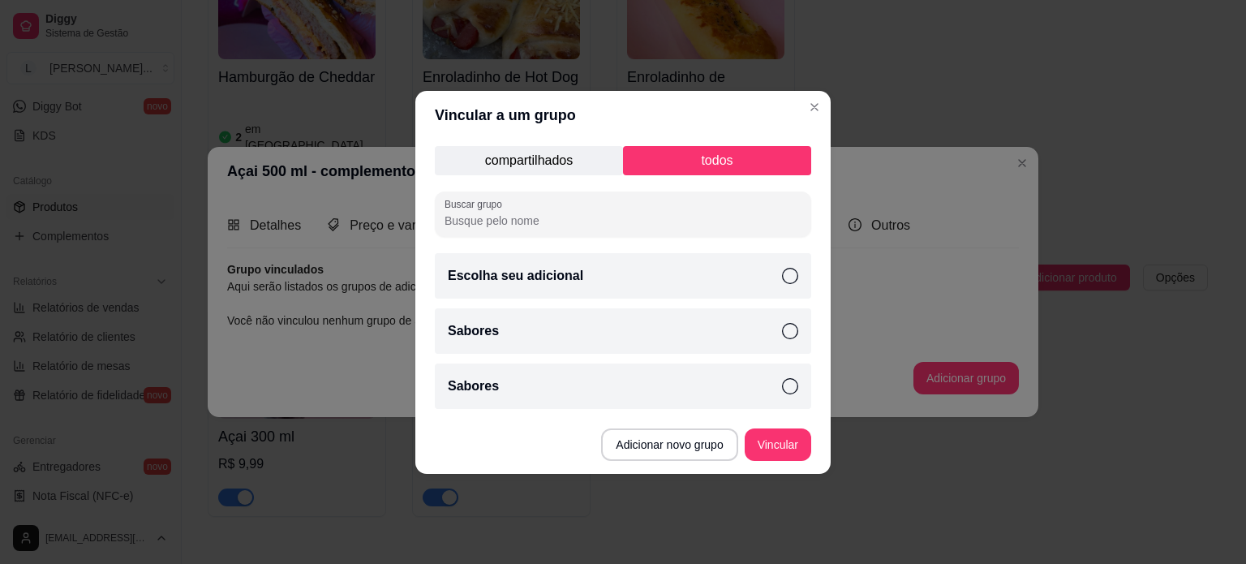
click at [597, 265] on div "Escolha seu adicional" at bounding box center [623, 275] width 376 height 45
click at [779, 448] on button "Vincular" at bounding box center [777, 444] width 65 height 32
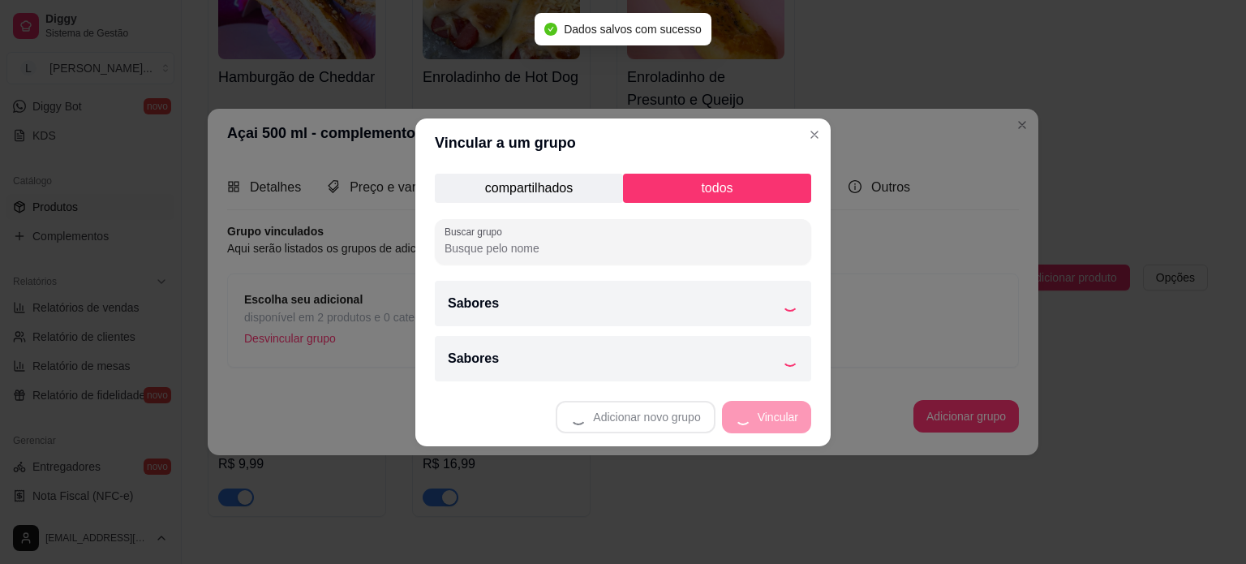
click at [563, 188] on p "compartilhados" at bounding box center [529, 188] width 188 height 29
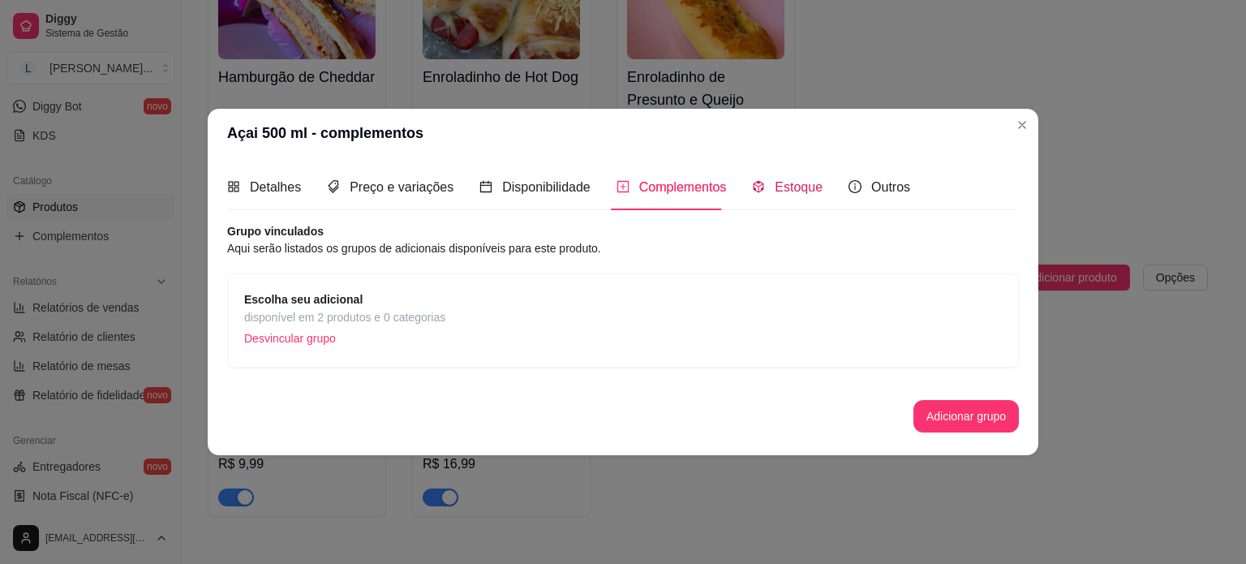
click at [766, 188] on div "Estoque" at bounding box center [787, 187] width 71 height 20
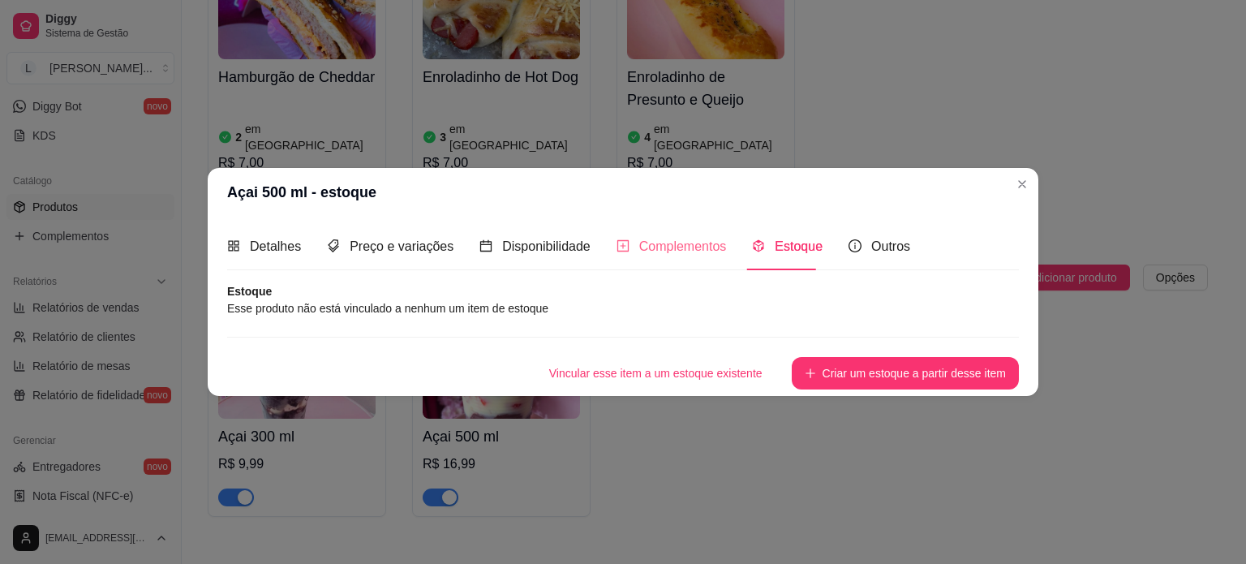
click at [628, 233] on div "Complementos" at bounding box center [671, 246] width 110 height 46
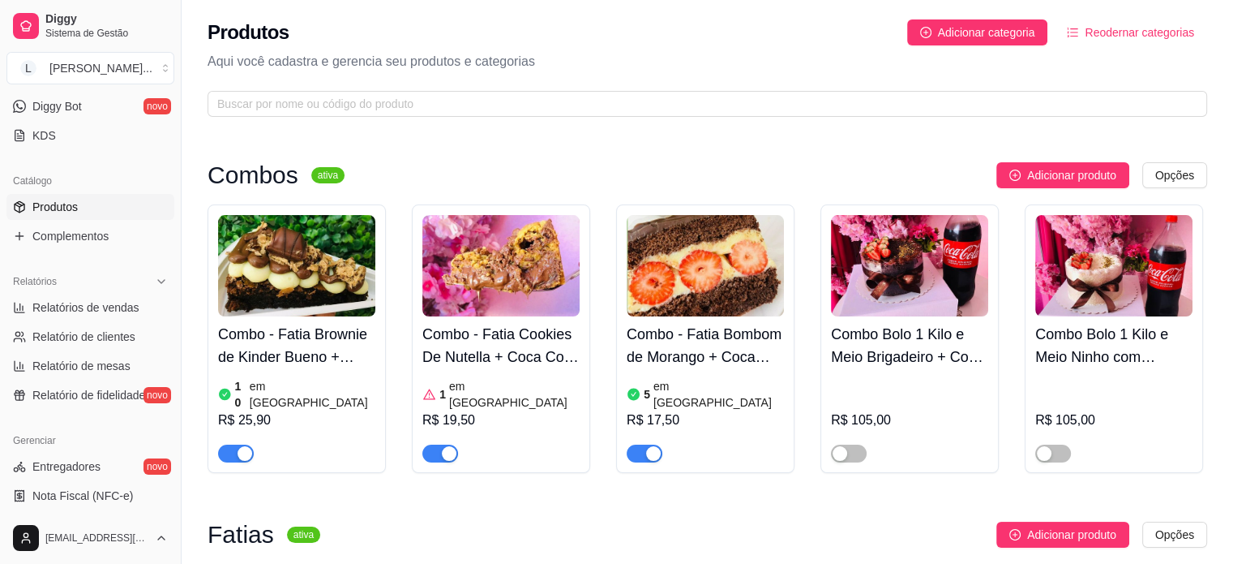
click at [1154, 24] on span "Reodernar categorias" at bounding box center [1139, 33] width 109 height 18
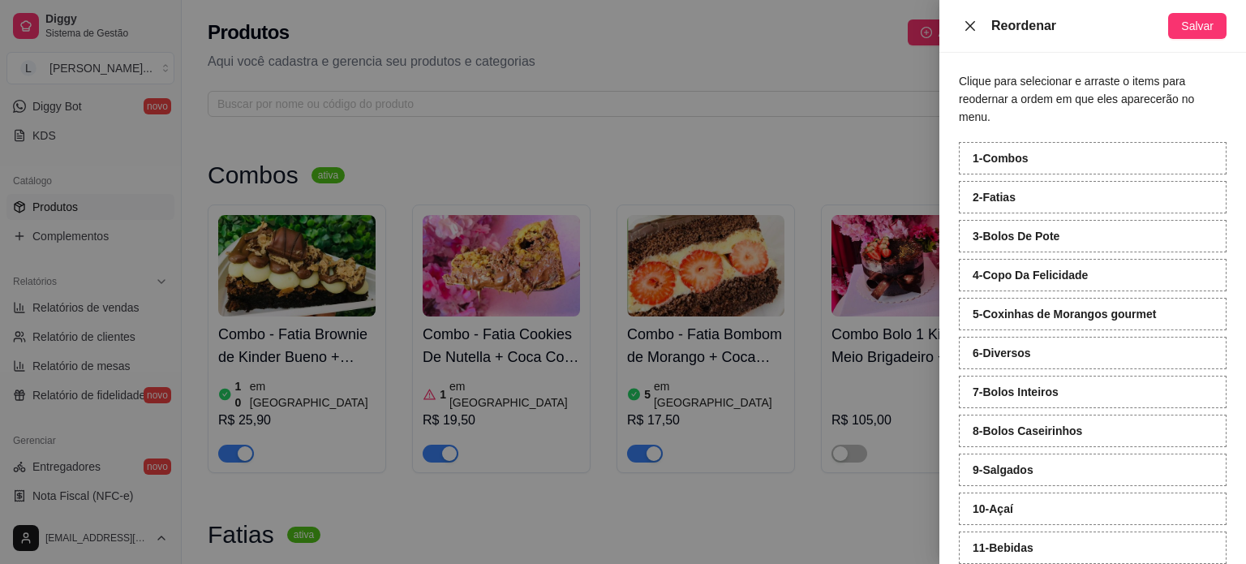
click at [973, 28] on icon "close" at bounding box center [969, 25] width 13 height 13
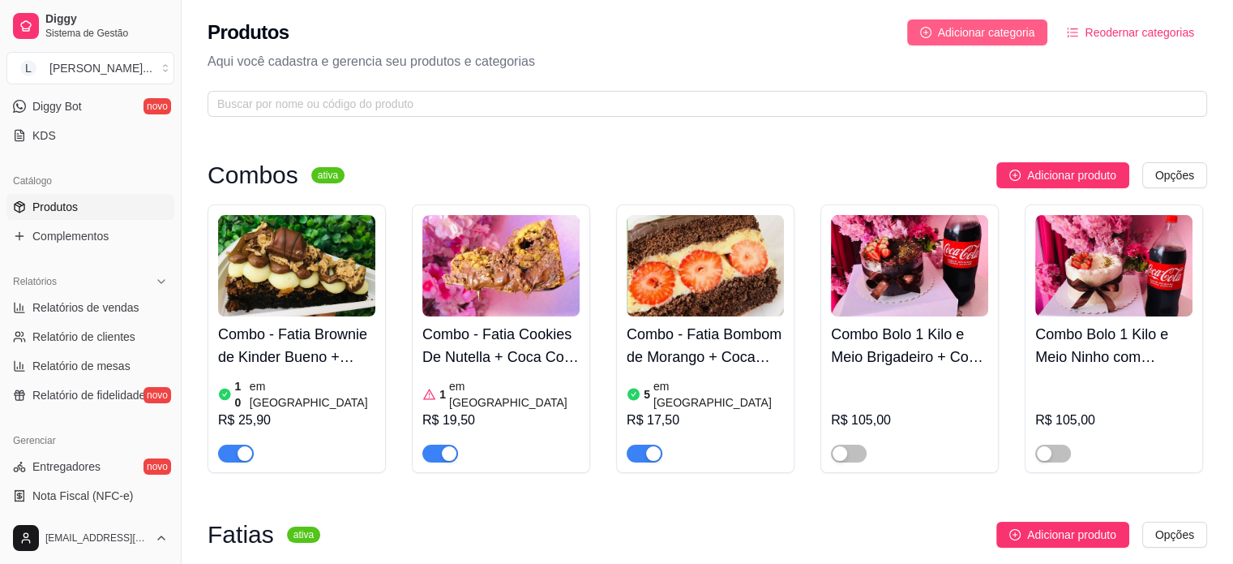
click at [963, 41] on span "Adicionar categoria" at bounding box center [986, 33] width 97 height 18
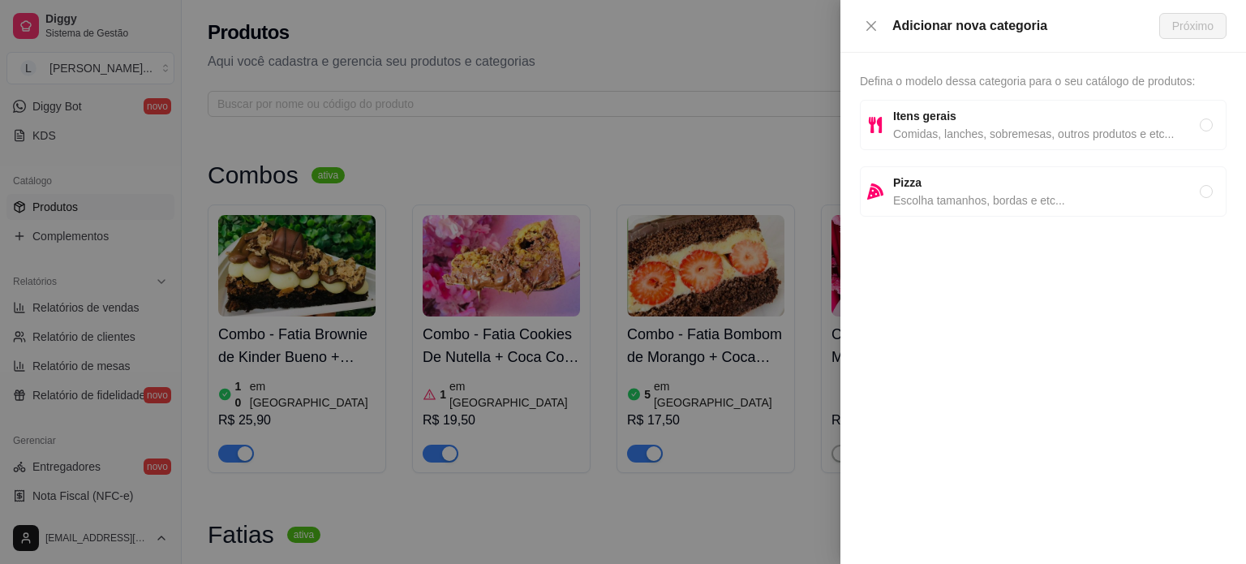
click at [939, 137] on span "Comidas, lanches, sobremesas, outros produtos e etc..." at bounding box center [1046, 134] width 307 height 18
radio input "true"
click at [1192, 26] on span "Próximo" at bounding box center [1192, 26] width 41 height 18
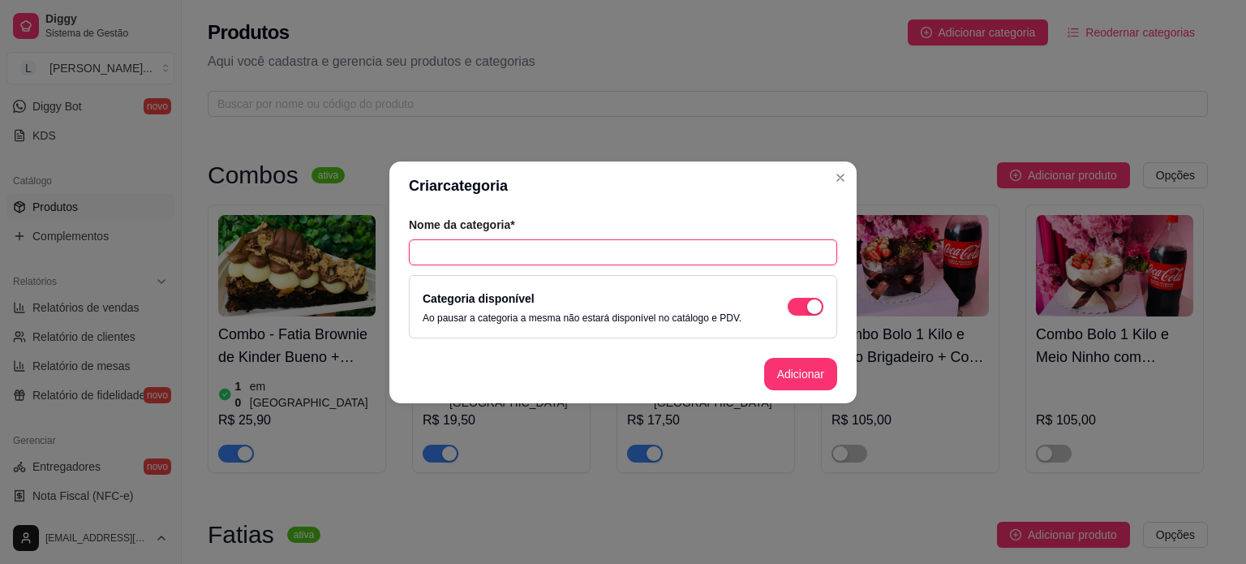
click at [521, 255] on input "text" at bounding box center [623, 252] width 428 height 26
type input "Milk Shakes"
click at [804, 370] on button "Adicionar" at bounding box center [800, 374] width 73 height 32
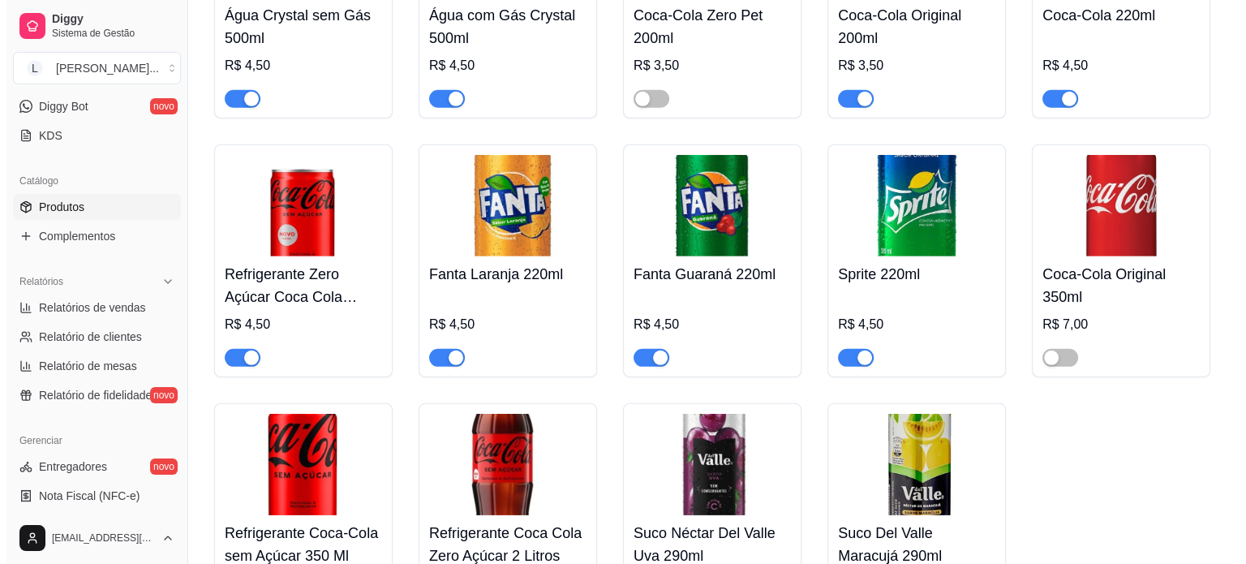
scroll to position [5051, 0]
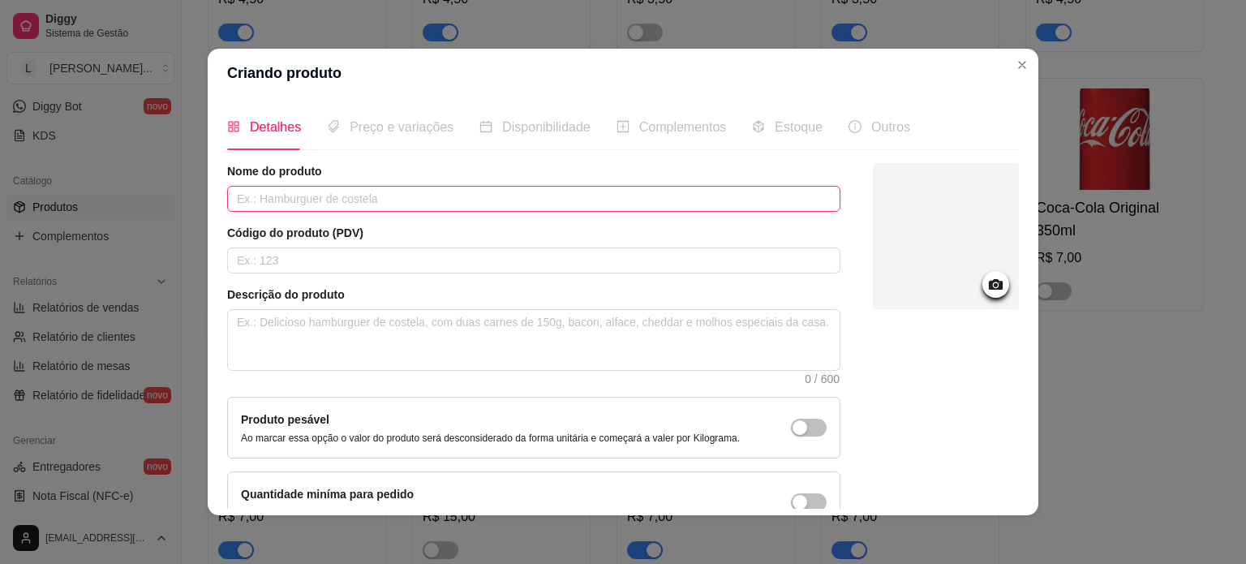
drag, startPoint x: 268, startPoint y: 197, endPoint x: 259, endPoint y: 199, distance: 9.1
click at [267, 198] on input "text" at bounding box center [533, 199] width 613 height 26
click at [289, 200] on input "Milk Shake Morango" at bounding box center [533, 199] width 613 height 26
click at [403, 208] on input "Milk Shake de Morango" at bounding box center [533, 199] width 613 height 26
type input "Milk Shake de Morango"
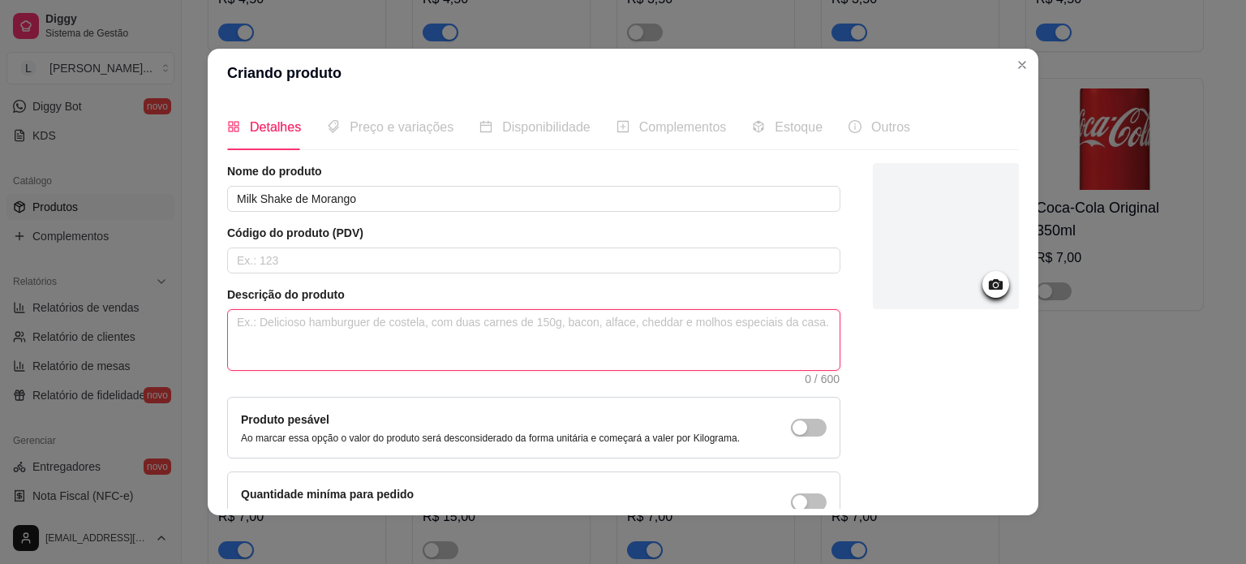
click at [360, 330] on textarea at bounding box center [533, 340] width 611 height 60
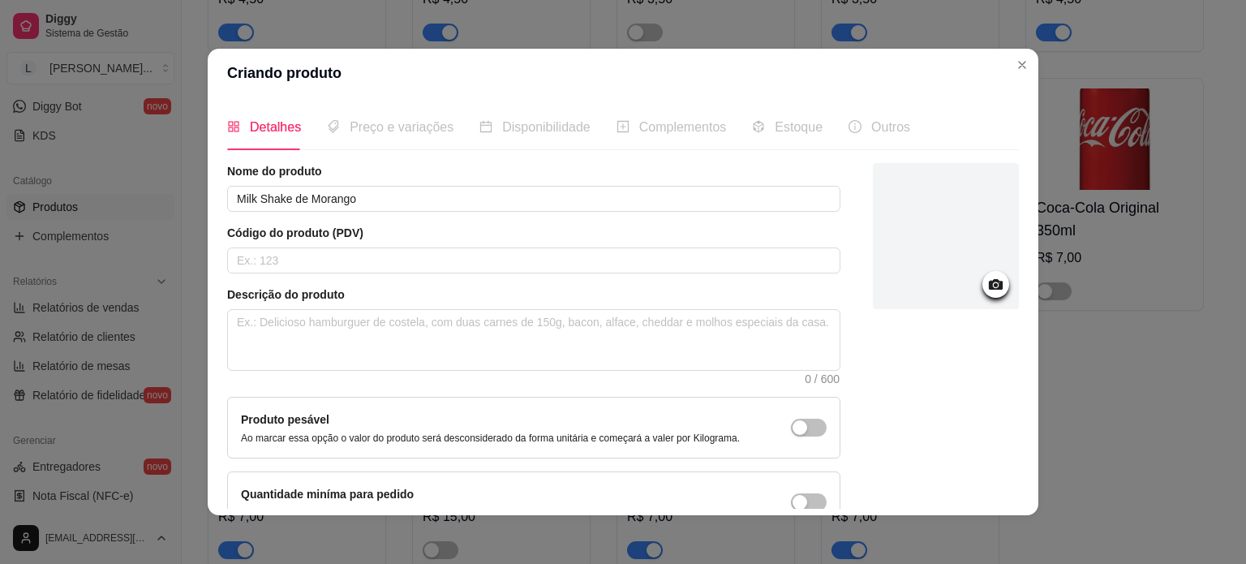
click at [992, 294] on div at bounding box center [946, 236] width 146 height 146
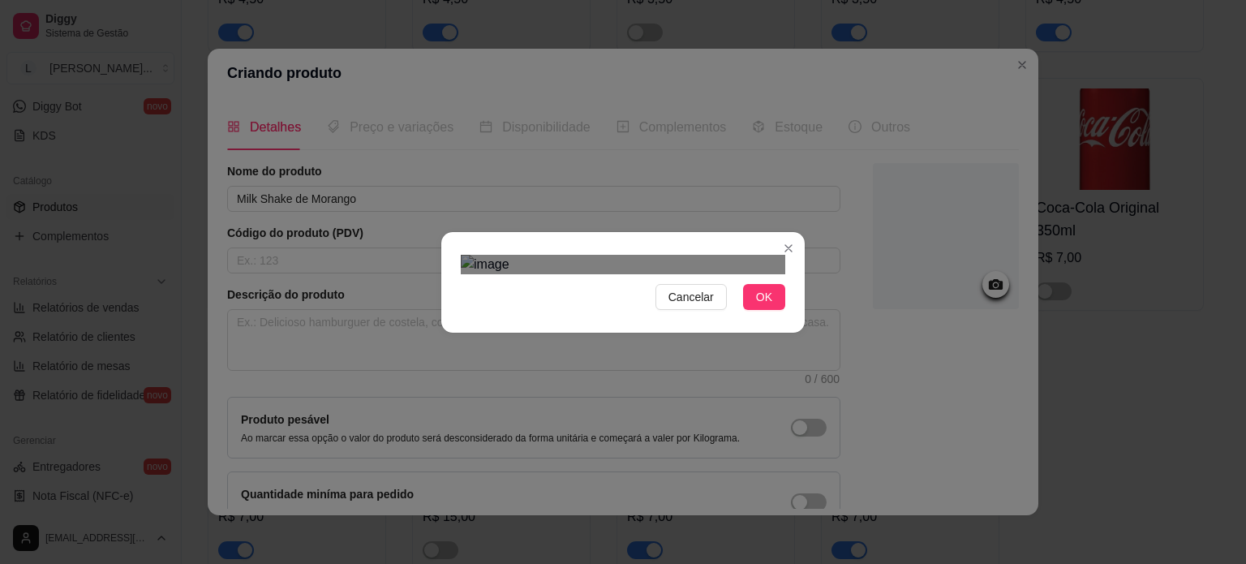
click at [640, 316] on div "Use the arrow keys to move the crop selection area" at bounding box center [608, 462] width 292 height 292
drag, startPoint x: 766, startPoint y: 500, endPoint x: 743, endPoint y: 479, distance: 31.6
click at [763, 310] on button "OK" at bounding box center [764, 297] width 42 height 26
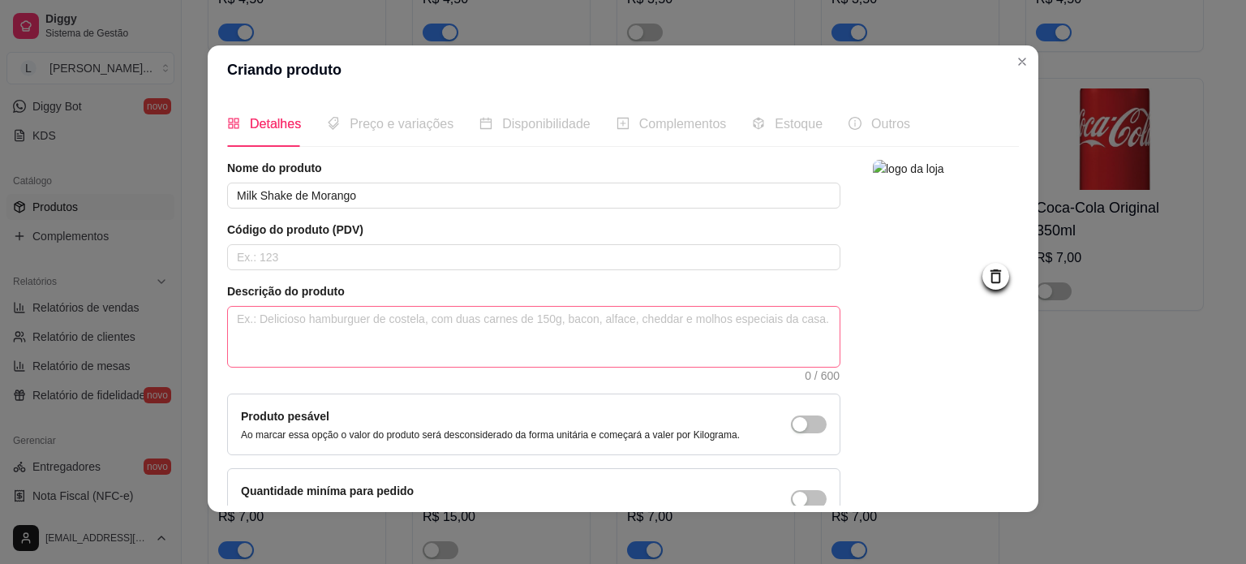
scroll to position [94, 0]
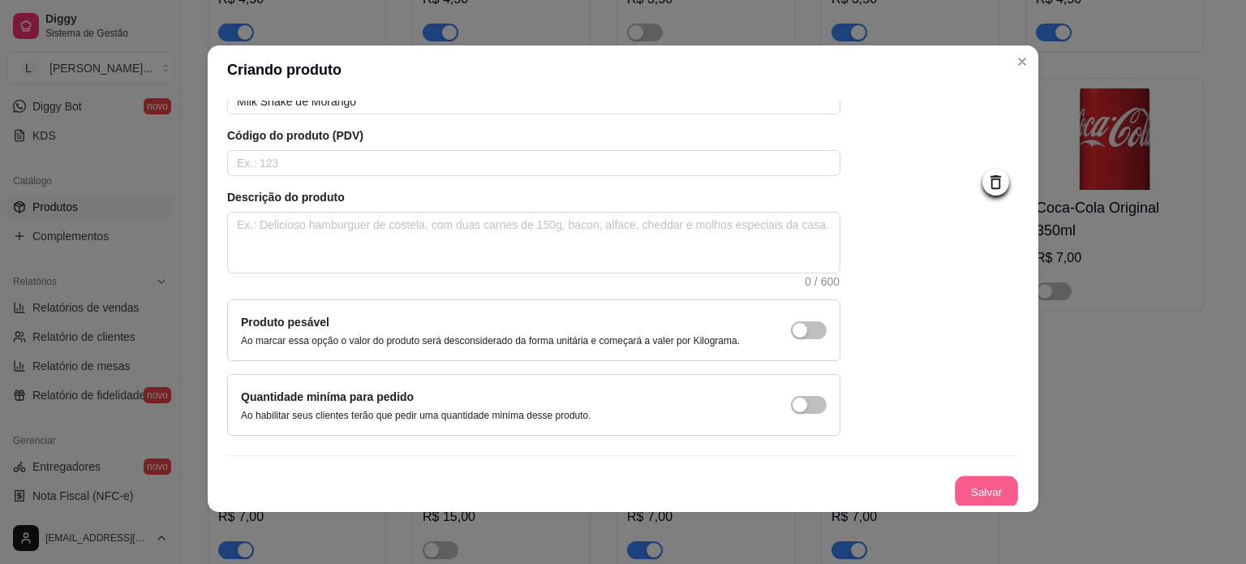
click at [955, 478] on button "Salvar" at bounding box center [986, 492] width 63 height 32
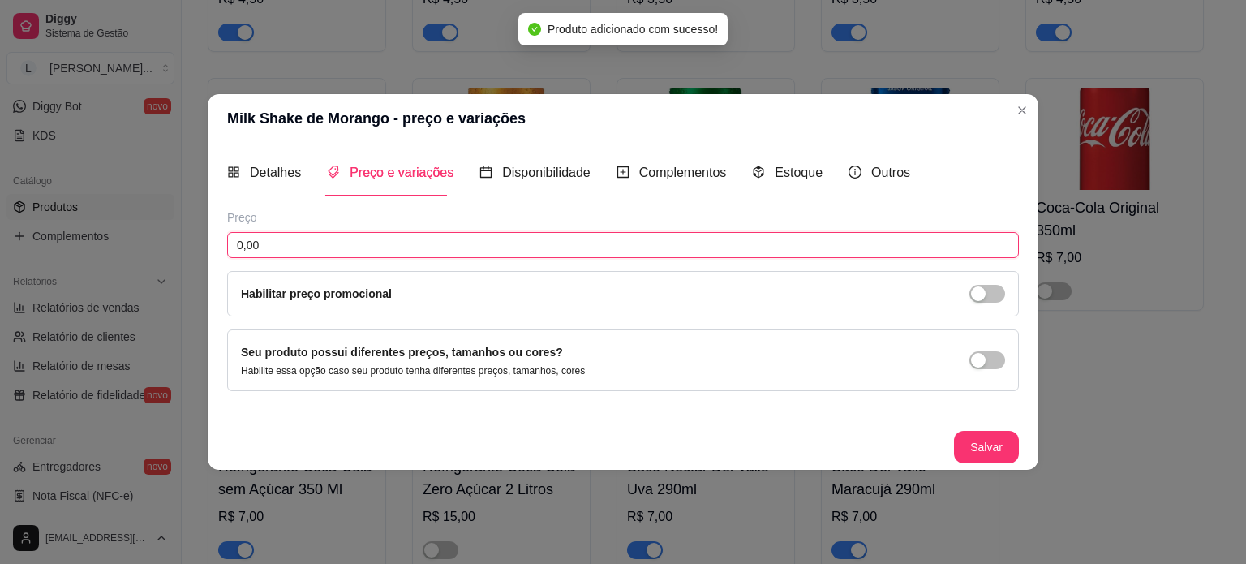
click at [408, 236] on input "0,00" at bounding box center [623, 245] width 792 height 26
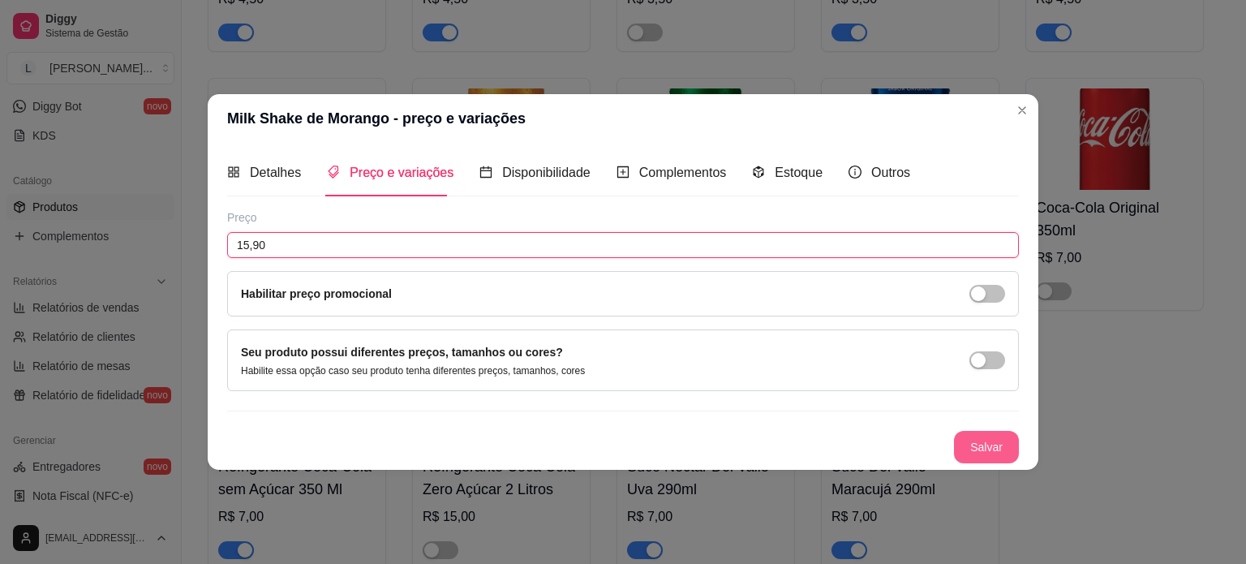
type input "15,90"
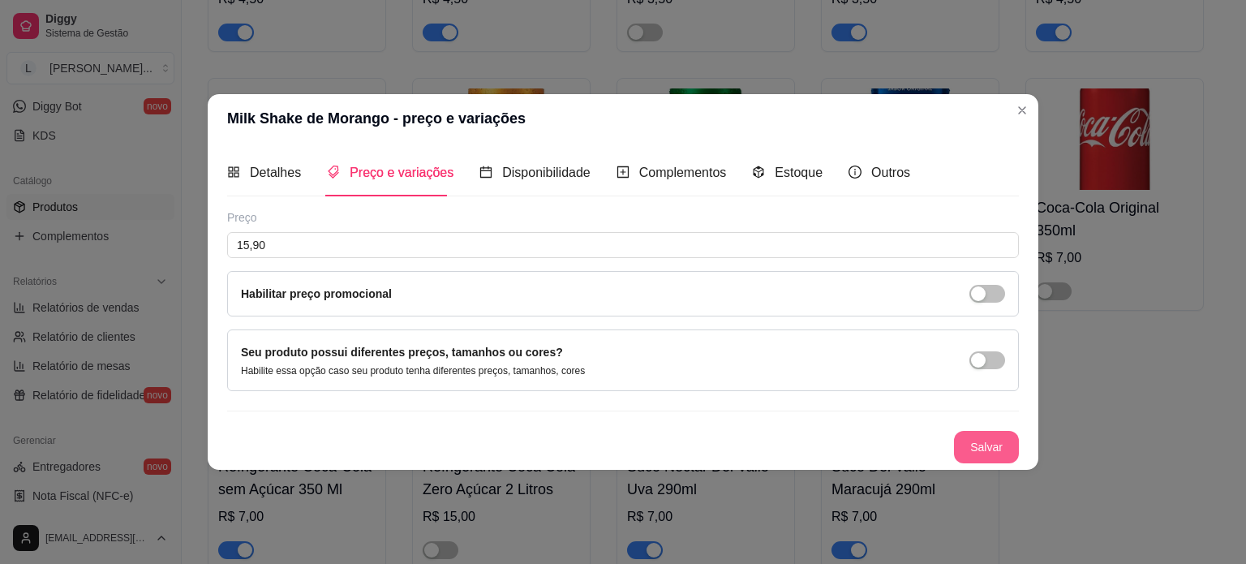
click at [974, 440] on button "Salvar" at bounding box center [986, 447] width 65 height 32
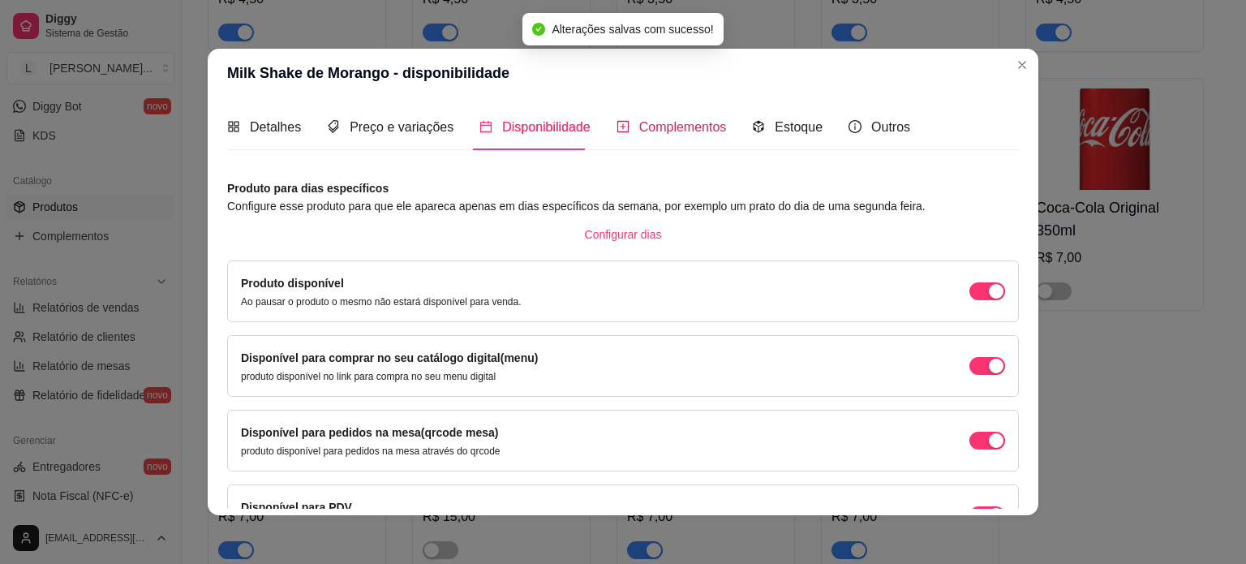
click at [673, 122] on span "Complementos" at bounding box center [683, 127] width 88 height 14
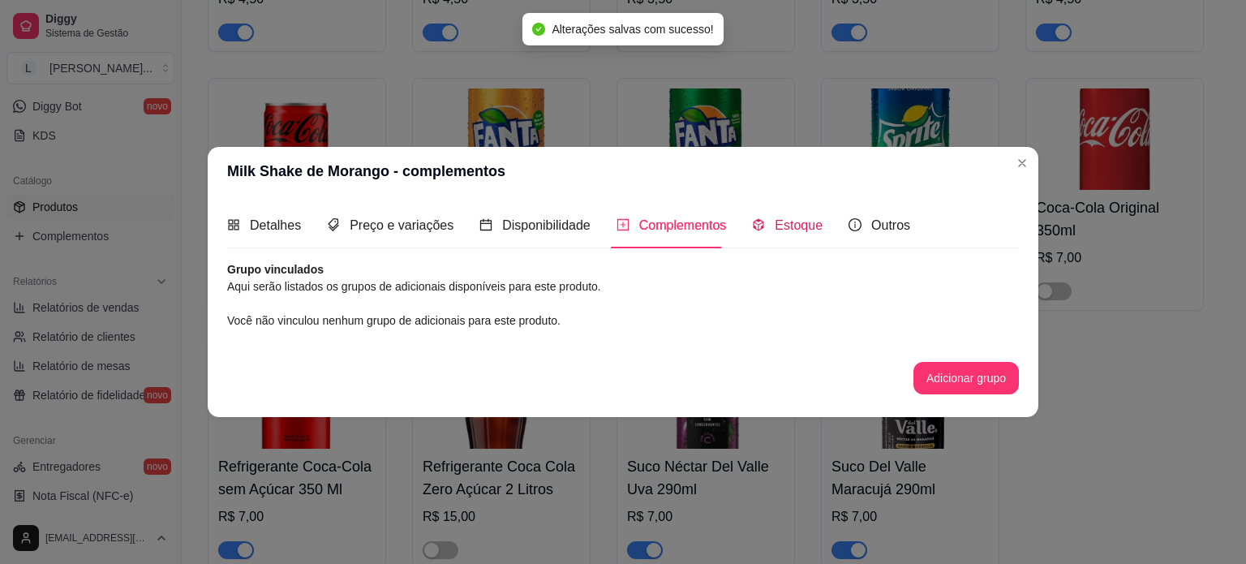
click at [787, 224] on span "Estoque" at bounding box center [798, 225] width 48 height 14
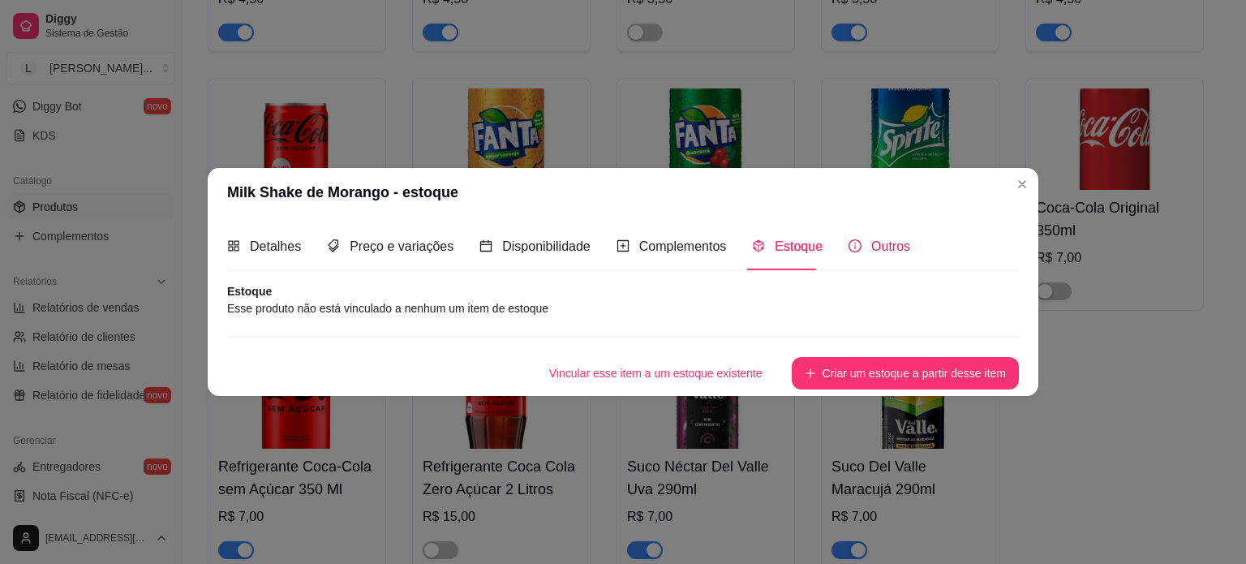
click at [874, 252] on span "Outros" at bounding box center [890, 246] width 39 height 14
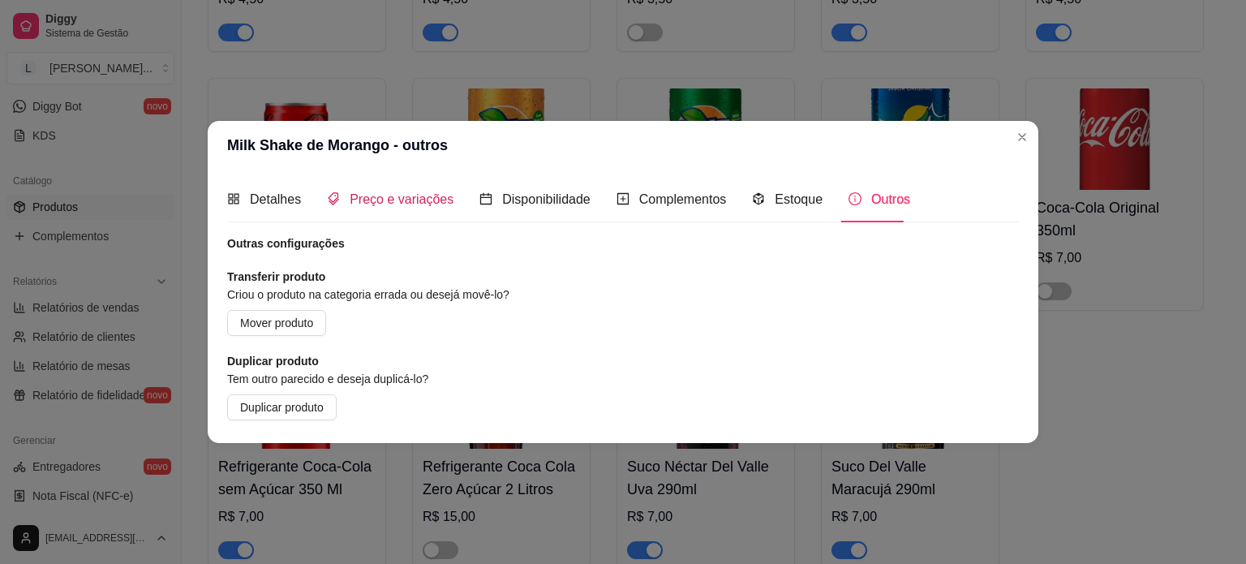
click at [337, 192] on span at bounding box center [333, 199] width 13 height 14
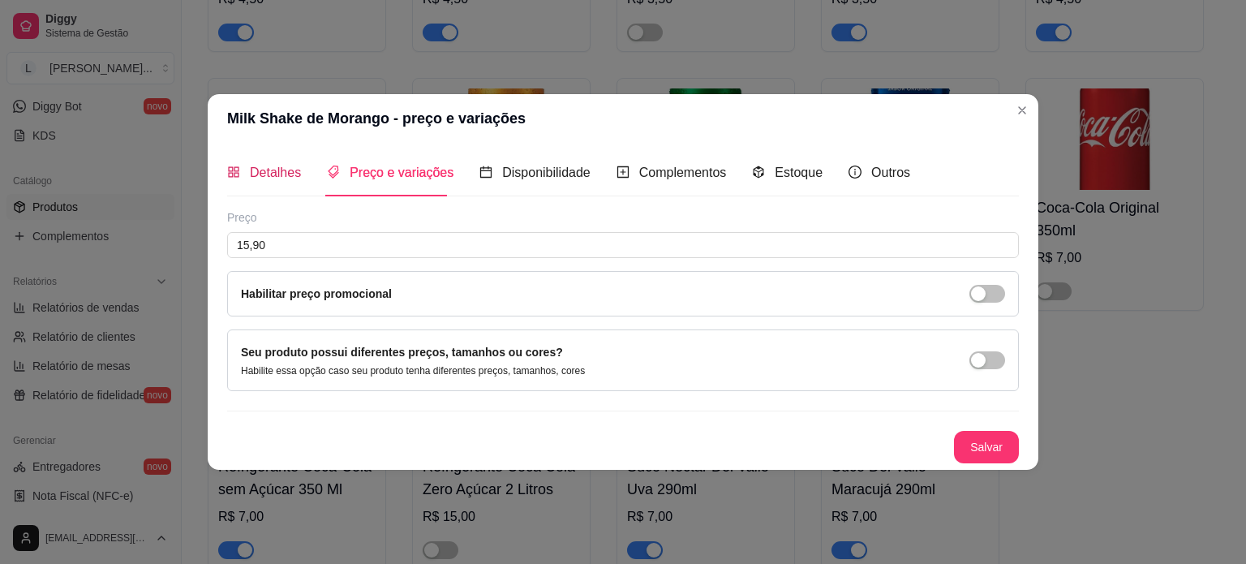
click at [279, 178] on span "Detalhes" at bounding box center [275, 172] width 51 height 14
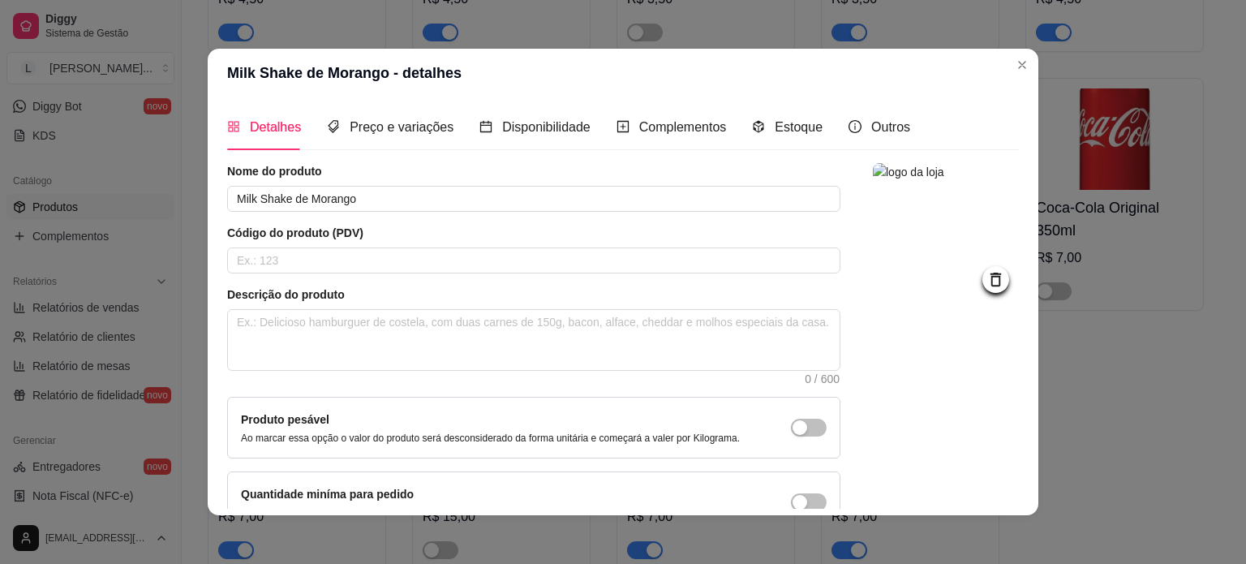
scroll to position [94, 0]
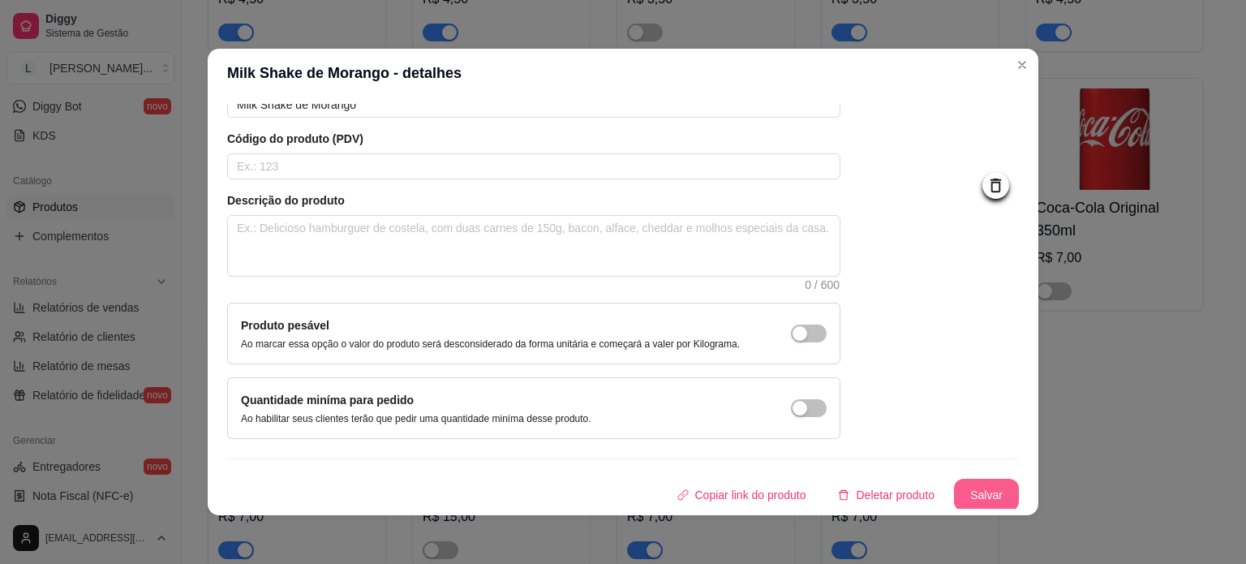
click at [957, 500] on button "Salvar" at bounding box center [986, 494] width 65 height 32
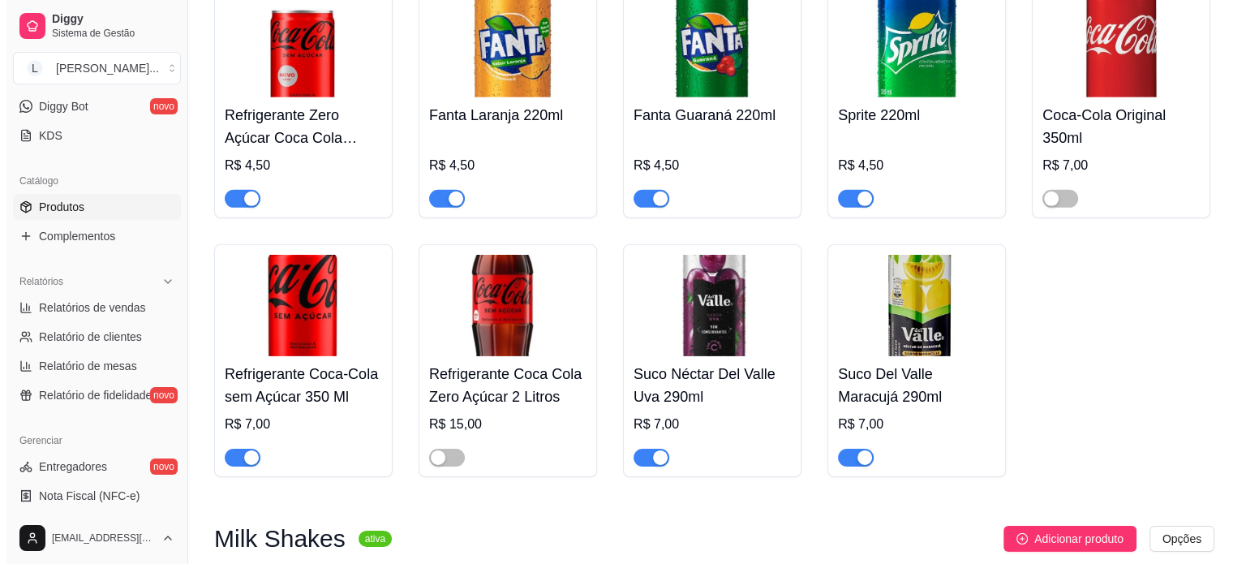
scroll to position [5266, 0]
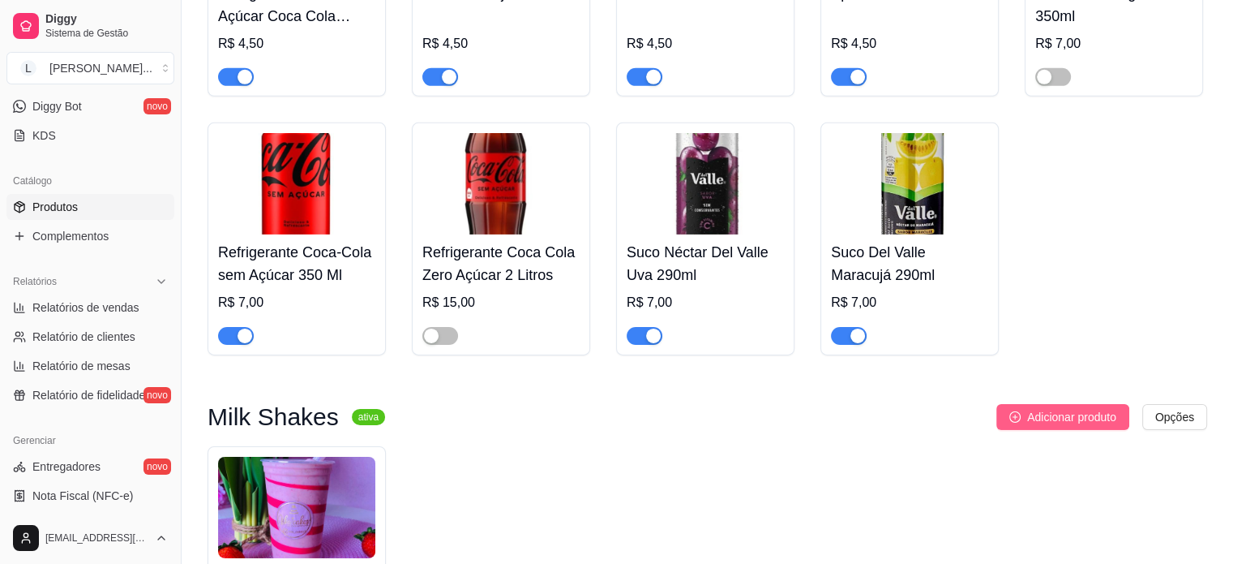
click at [1075, 408] on span "Adicionar produto" at bounding box center [1071, 417] width 89 height 18
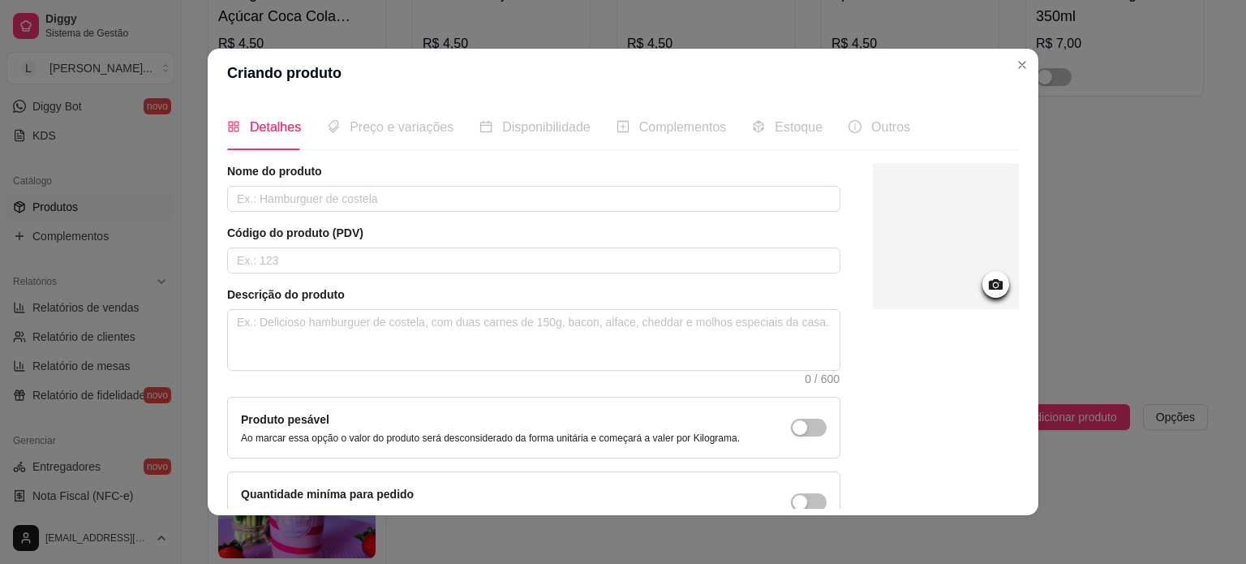
click at [260, 213] on div "Nome do produto Código do produto (PDV) Descrição do produto 0 / 600 Produto pe…" at bounding box center [533, 348] width 613 height 370
click at [260, 210] on input "text" at bounding box center [533, 199] width 613 height 26
type input "Milk Shake Ninho com Nutella"
click at [986, 278] on icon at bounding box center [995, 284] width 19 height 19
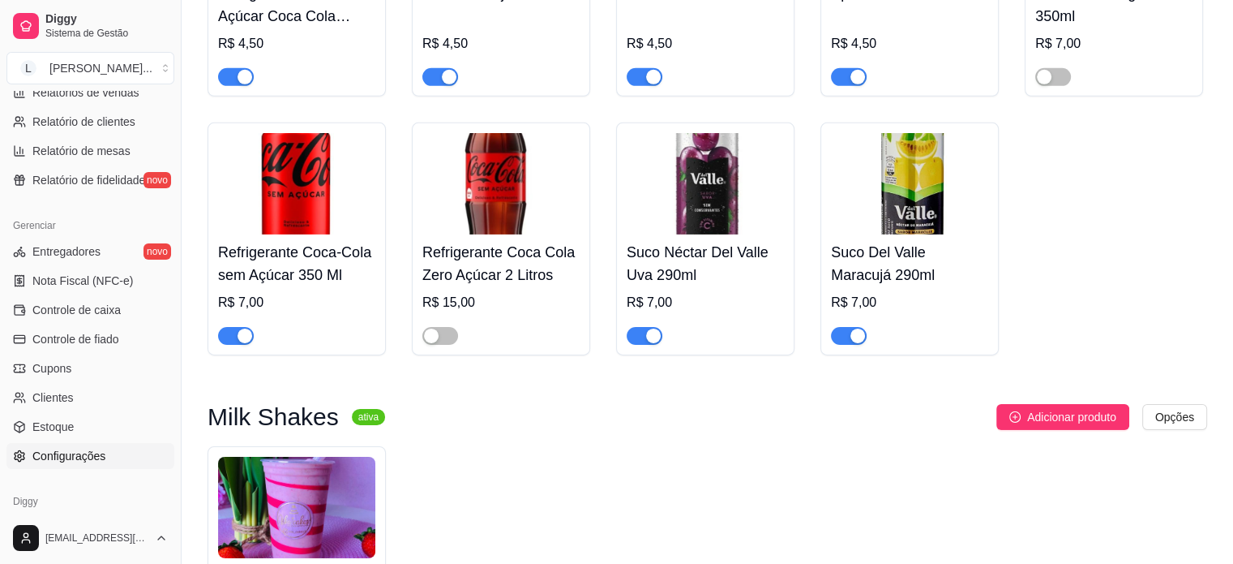
scroll to position [603, 0]
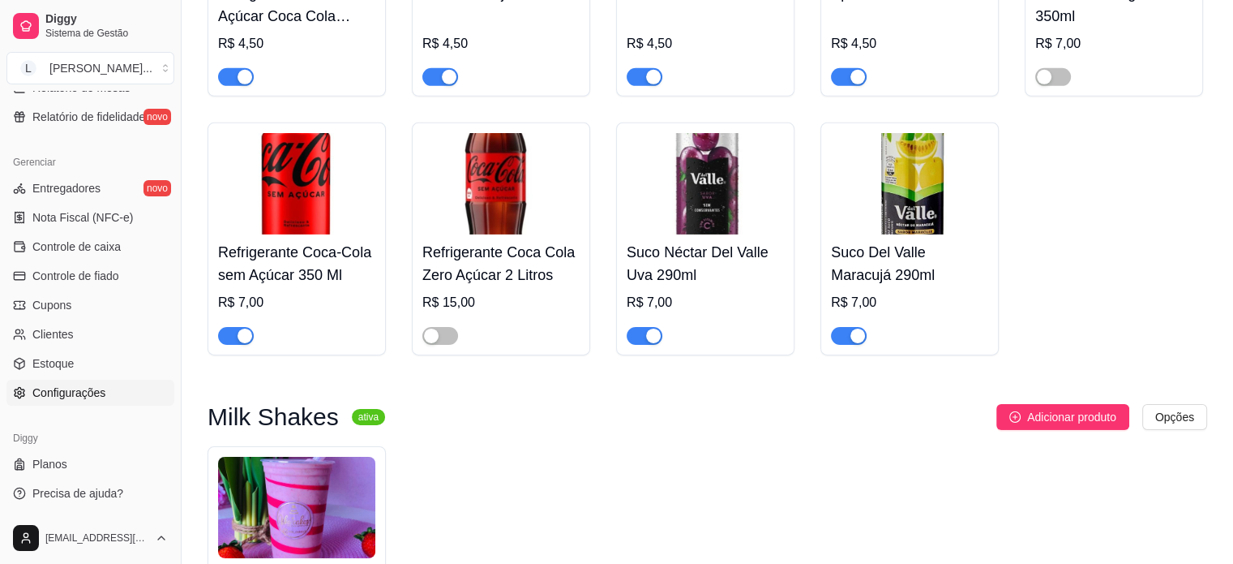
click at [62, 395] on span "Configurações" at bounding box center [68, 392] width 73 height 16
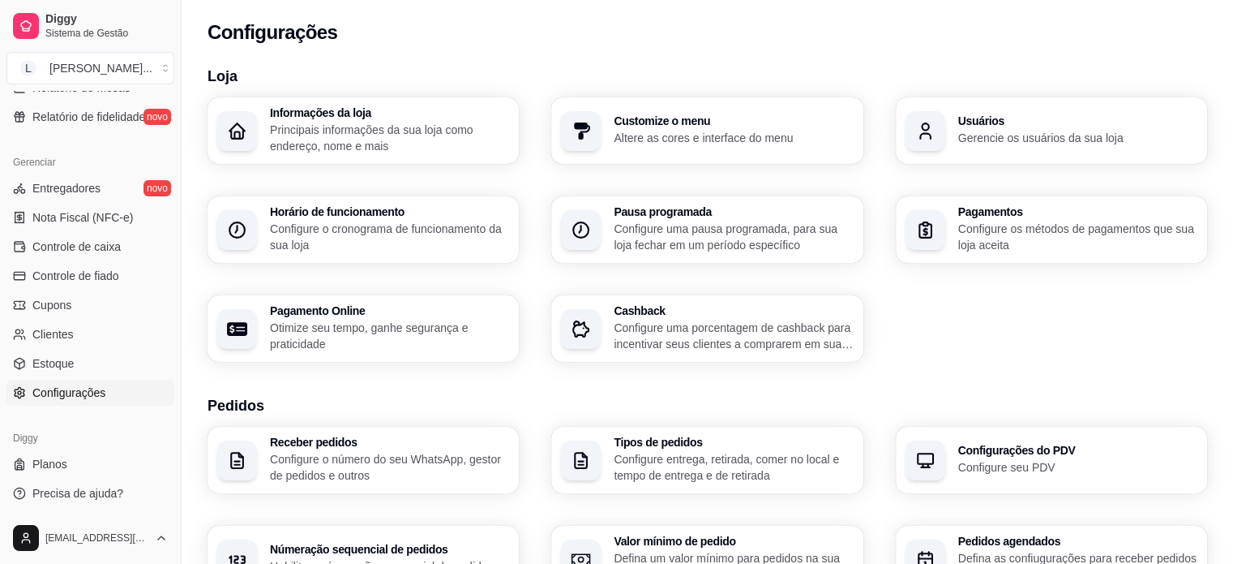
click at [392, 252] on p "Configure o cronograma de funcionamento da sua loja" at bounding box center [389, 237] width 239 height 32
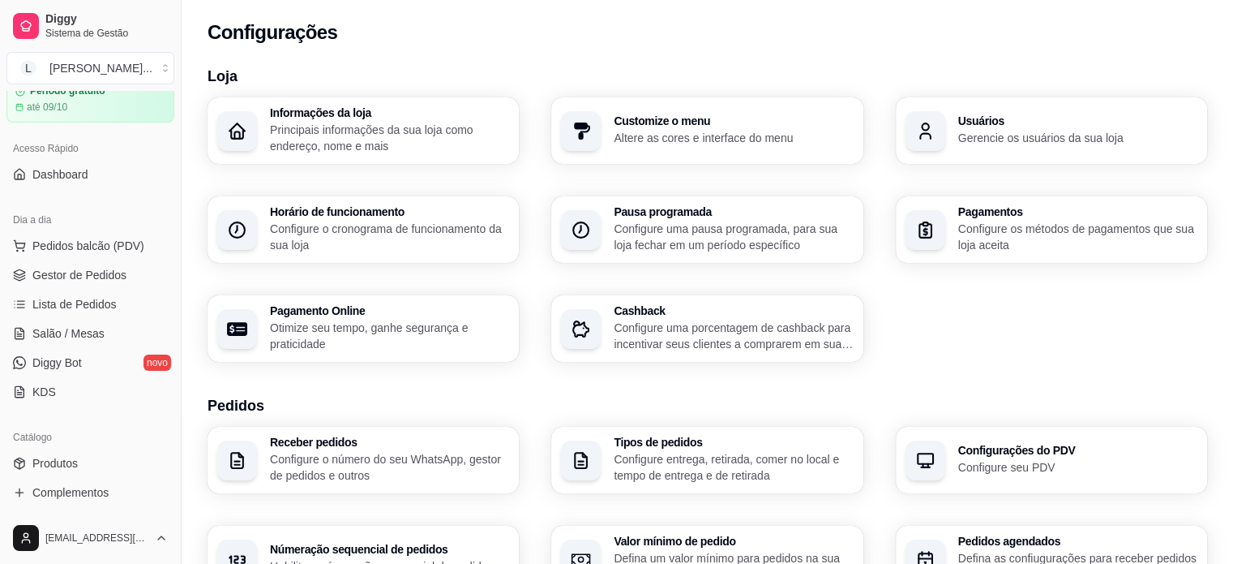
scroll to position [162, 0]
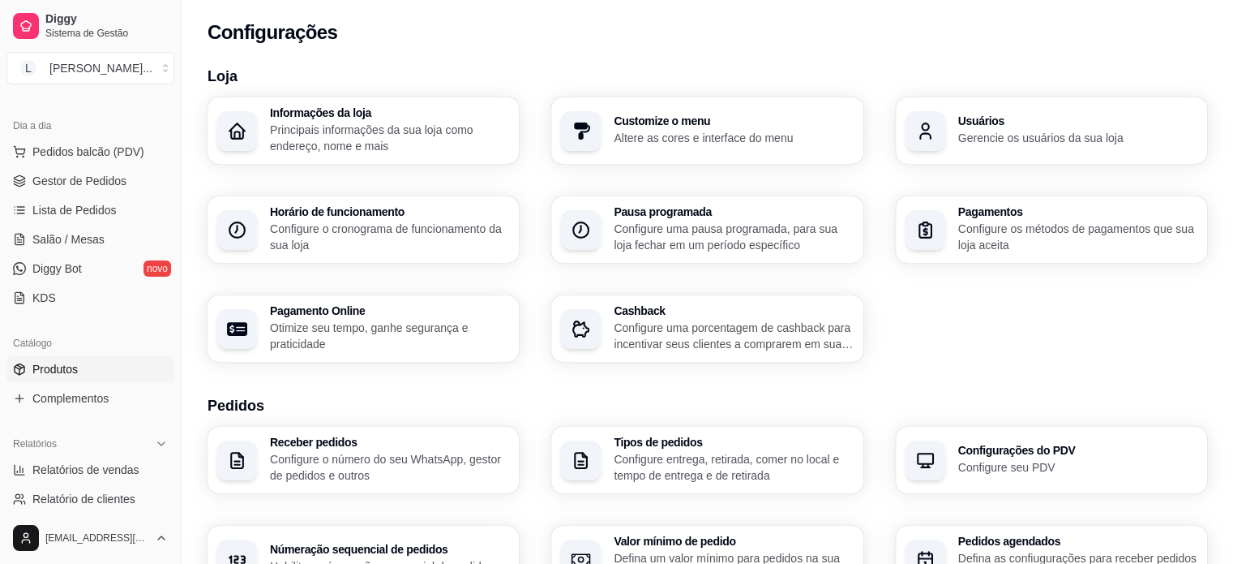
click at [56, 361] on span "Produtos" at bounding box center [54, 369] width 45 height 16
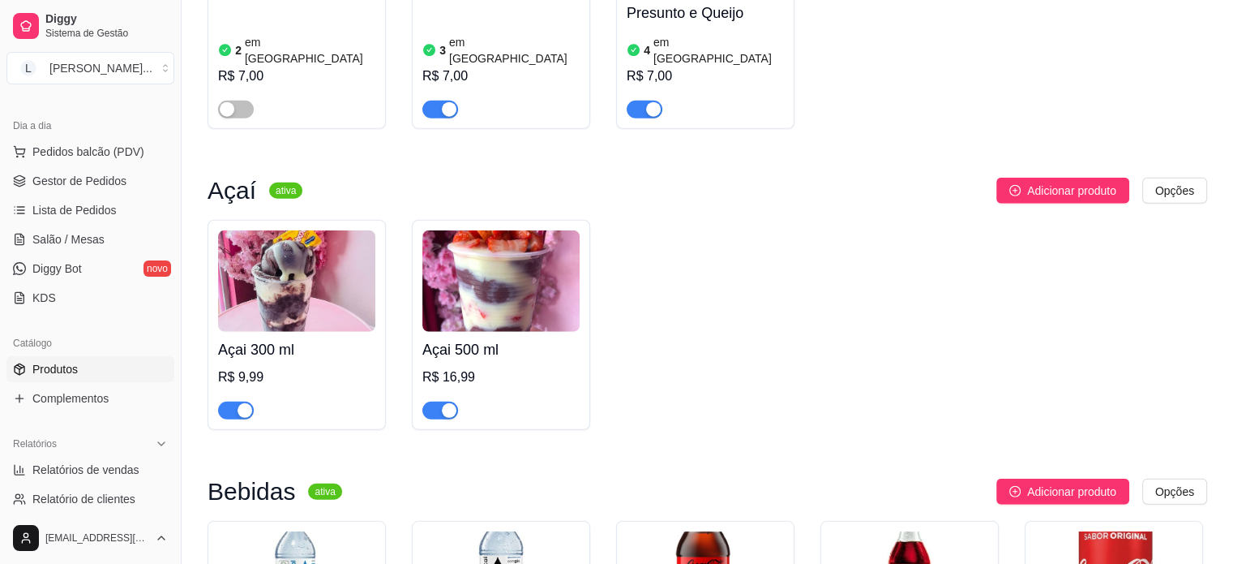
scroll to position [4217, 0]
